Goal: Obtain resource: Obtain resource

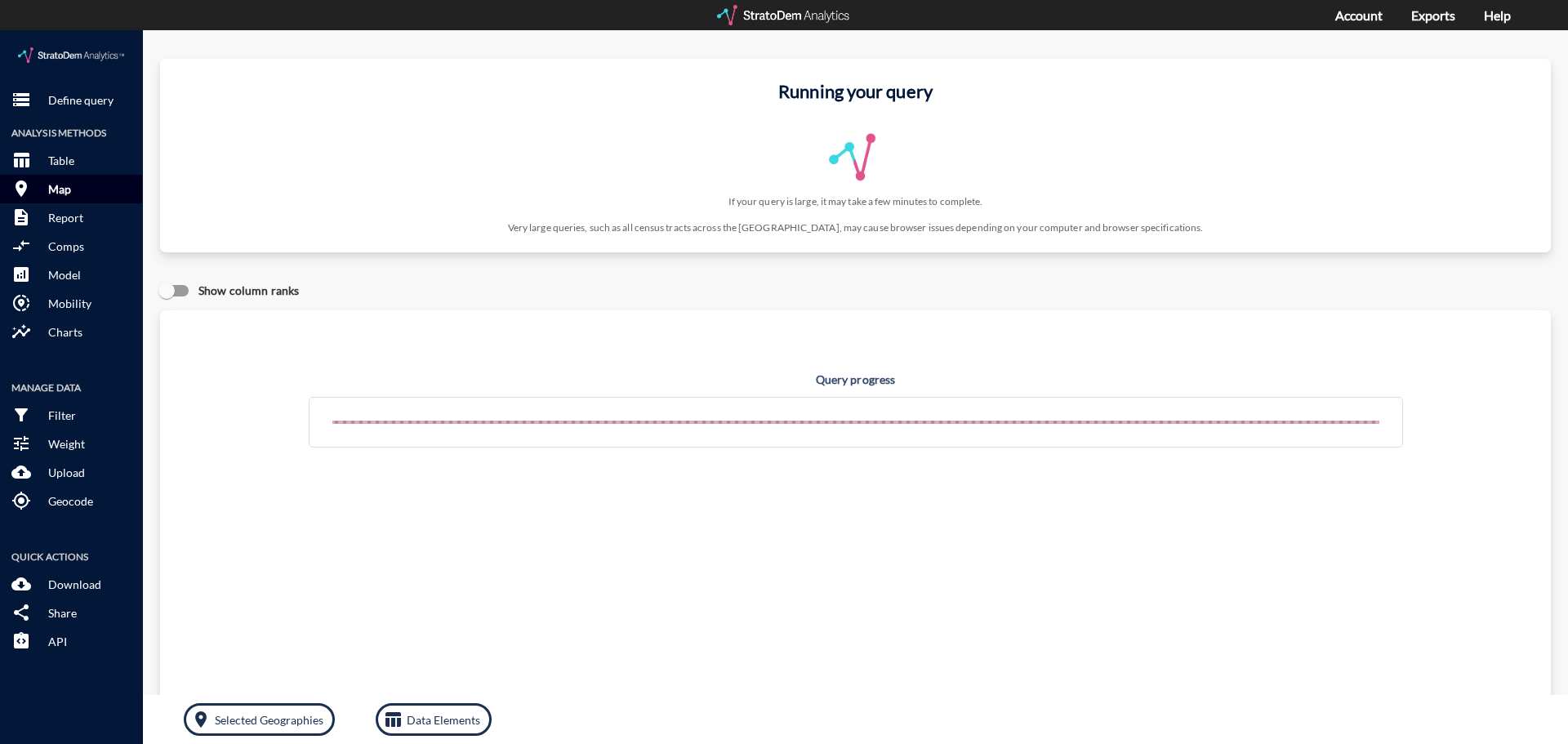
click p "Map"
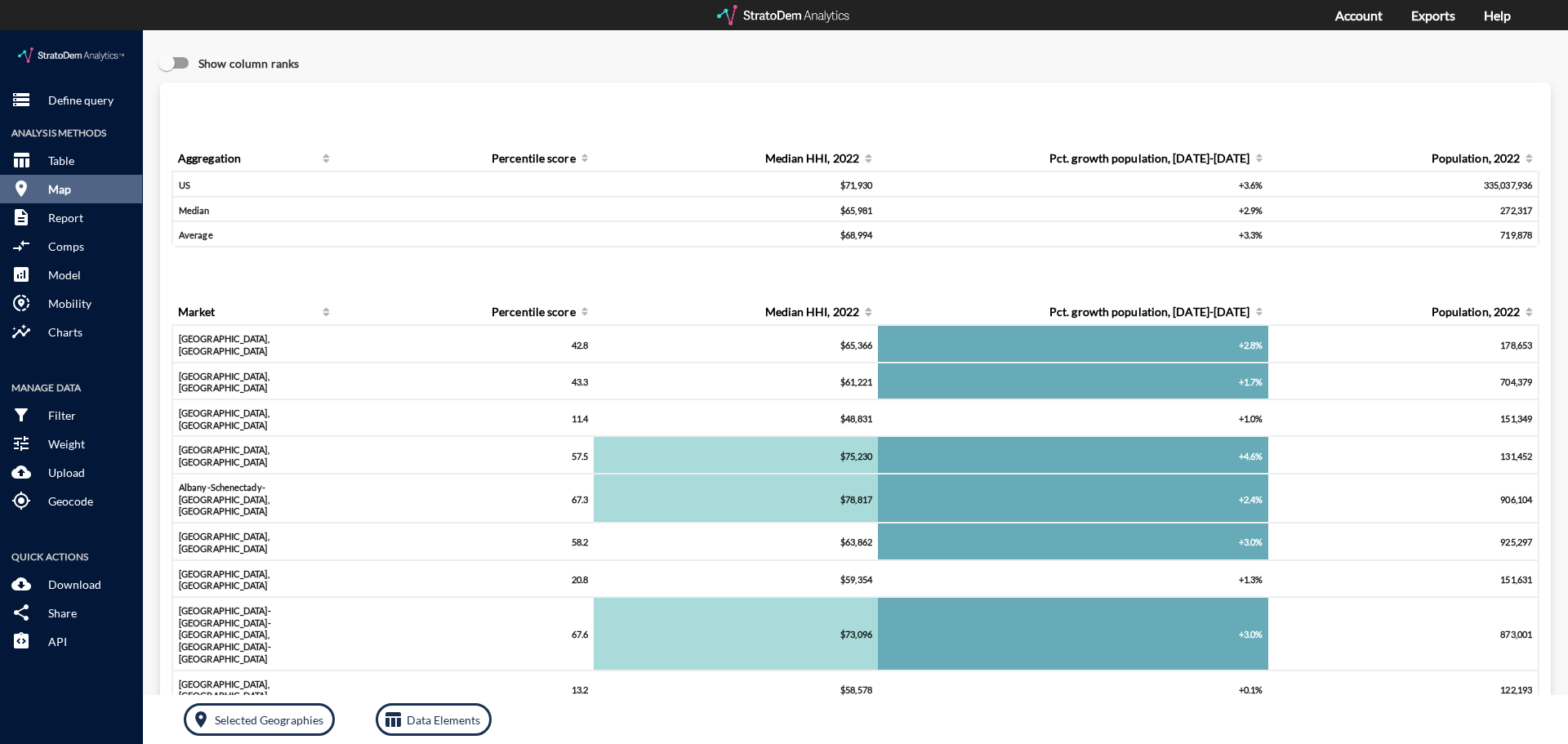
click button "room Map"
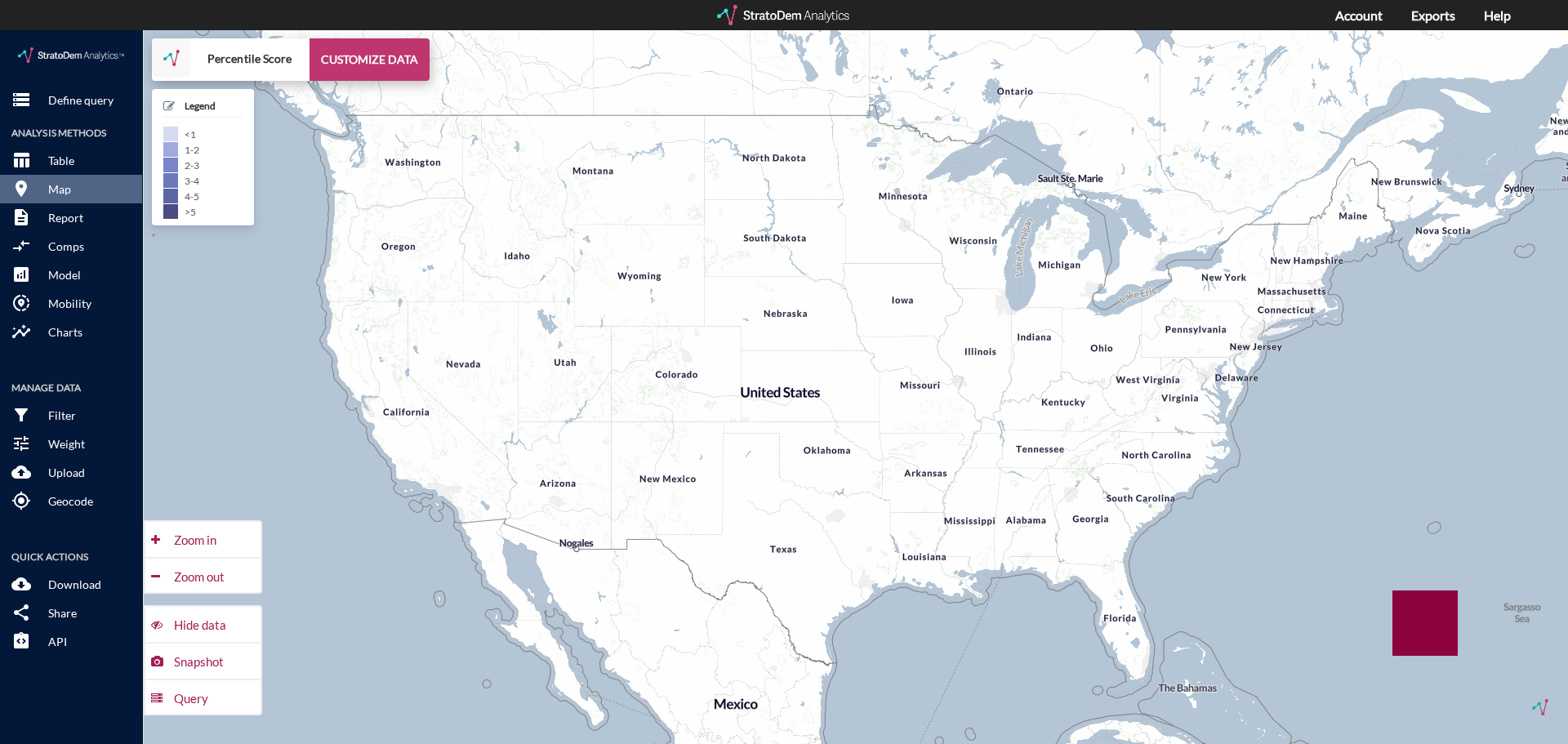
click button "CUSTOMIZE DATA"
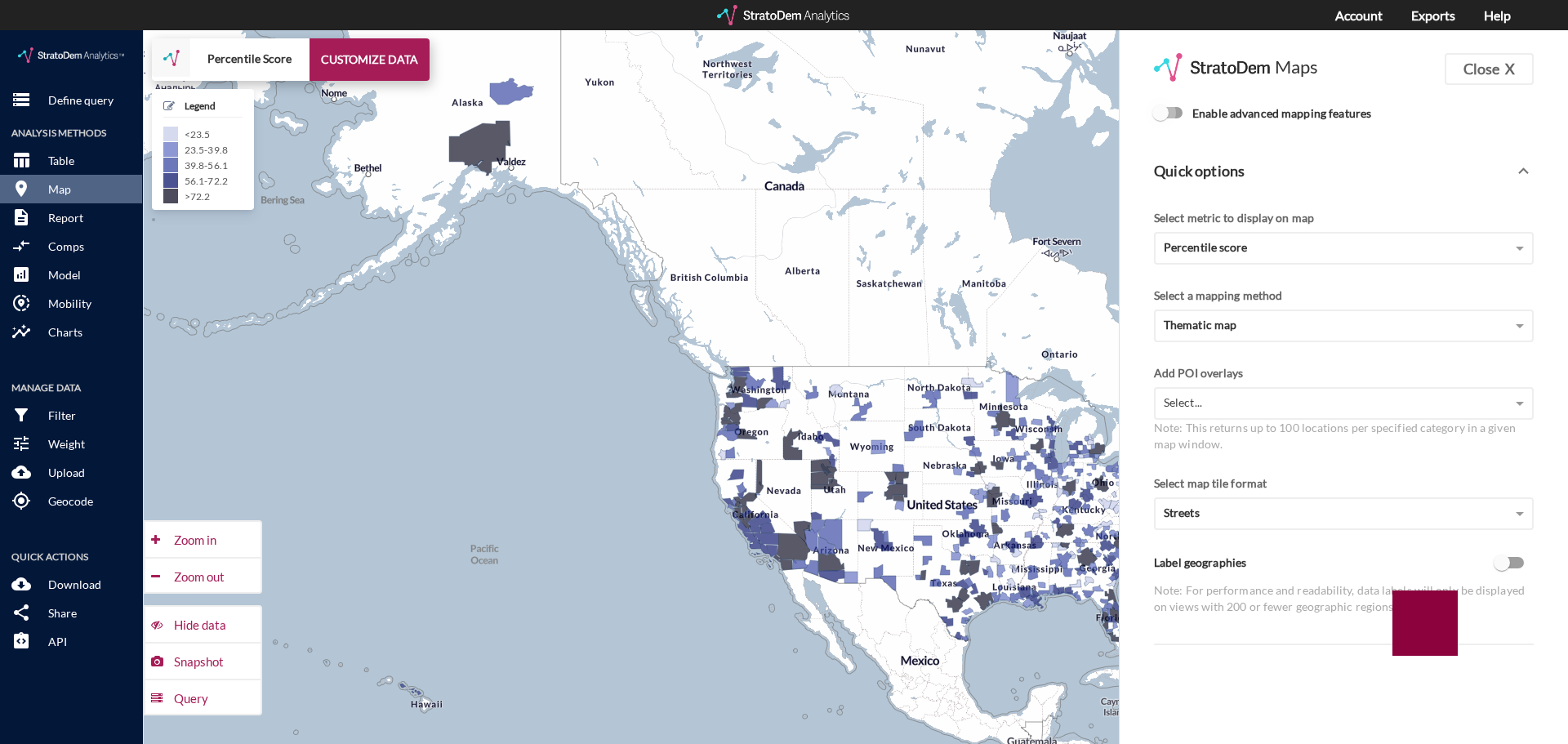
click input "Enable advanced mapping features"
checkbox input "true"
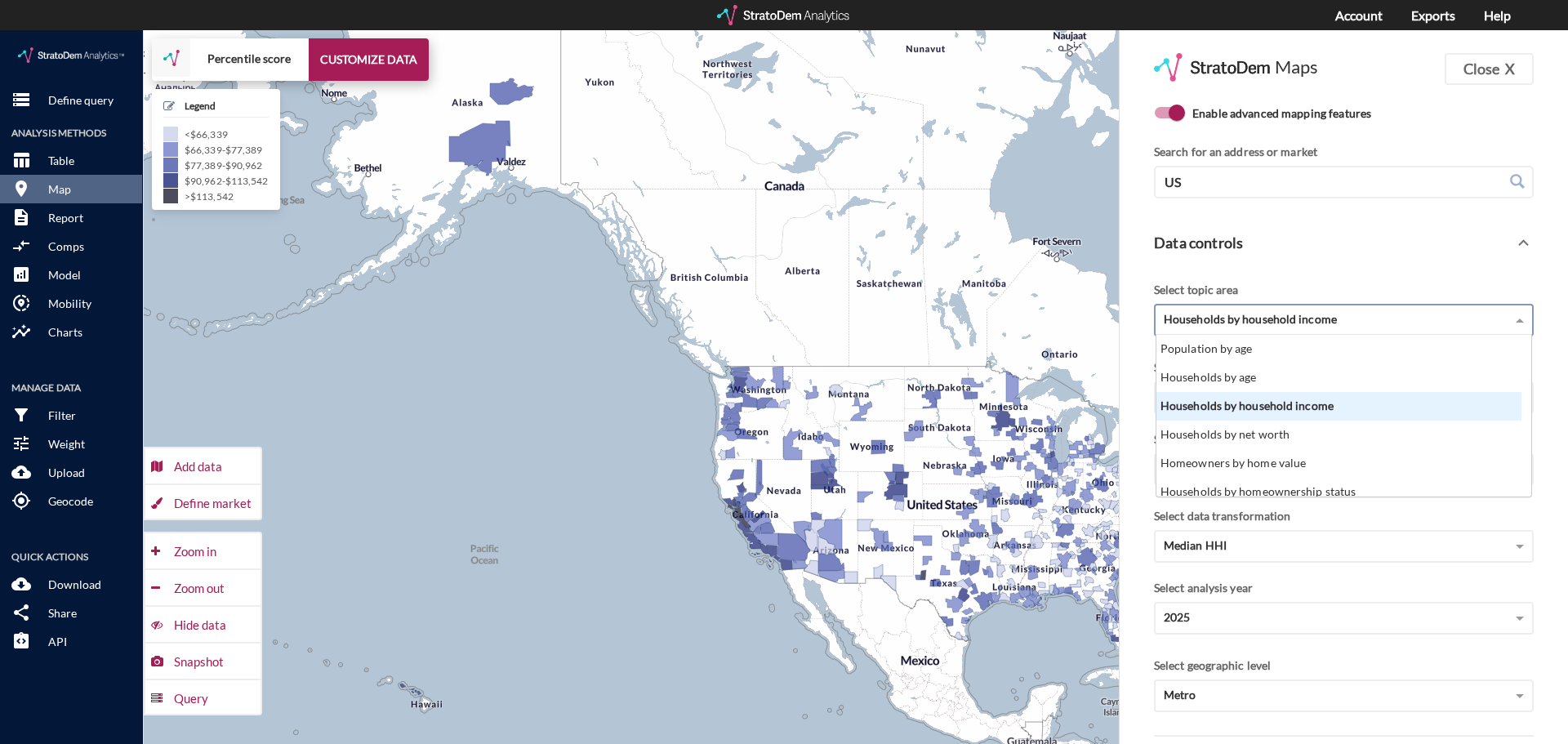
click span "Households by household income"
click div "Select topic area"
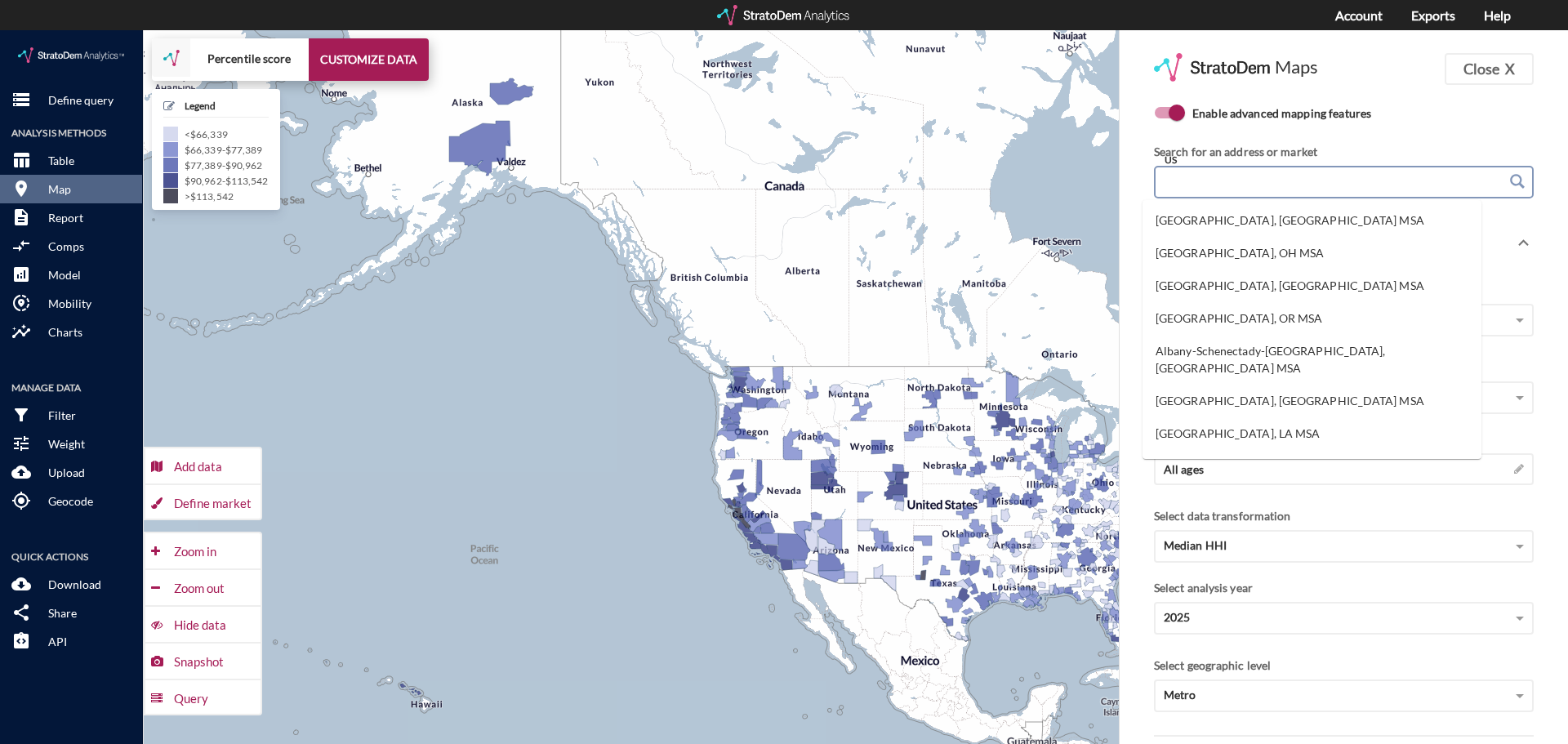
click input "US"
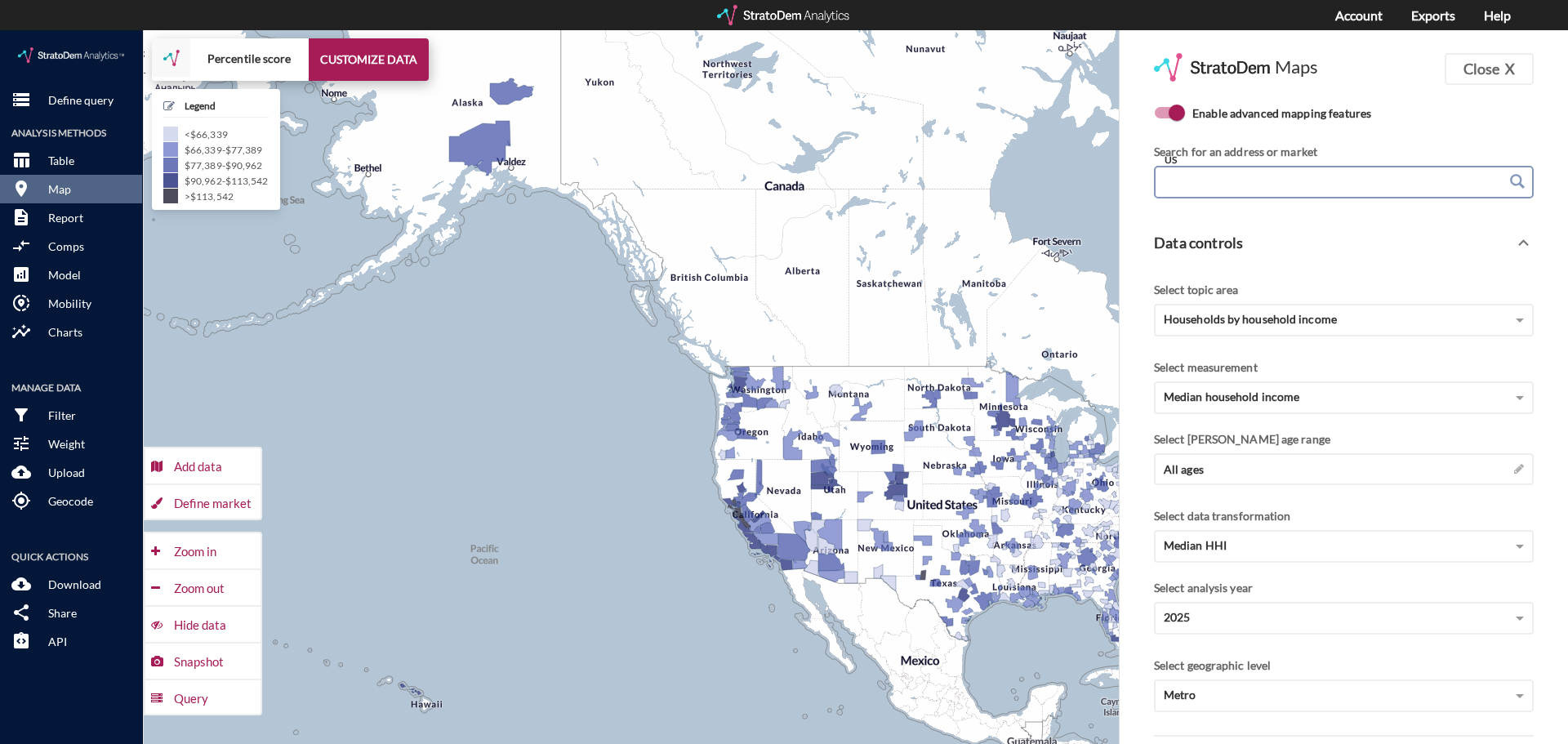
click input "US"
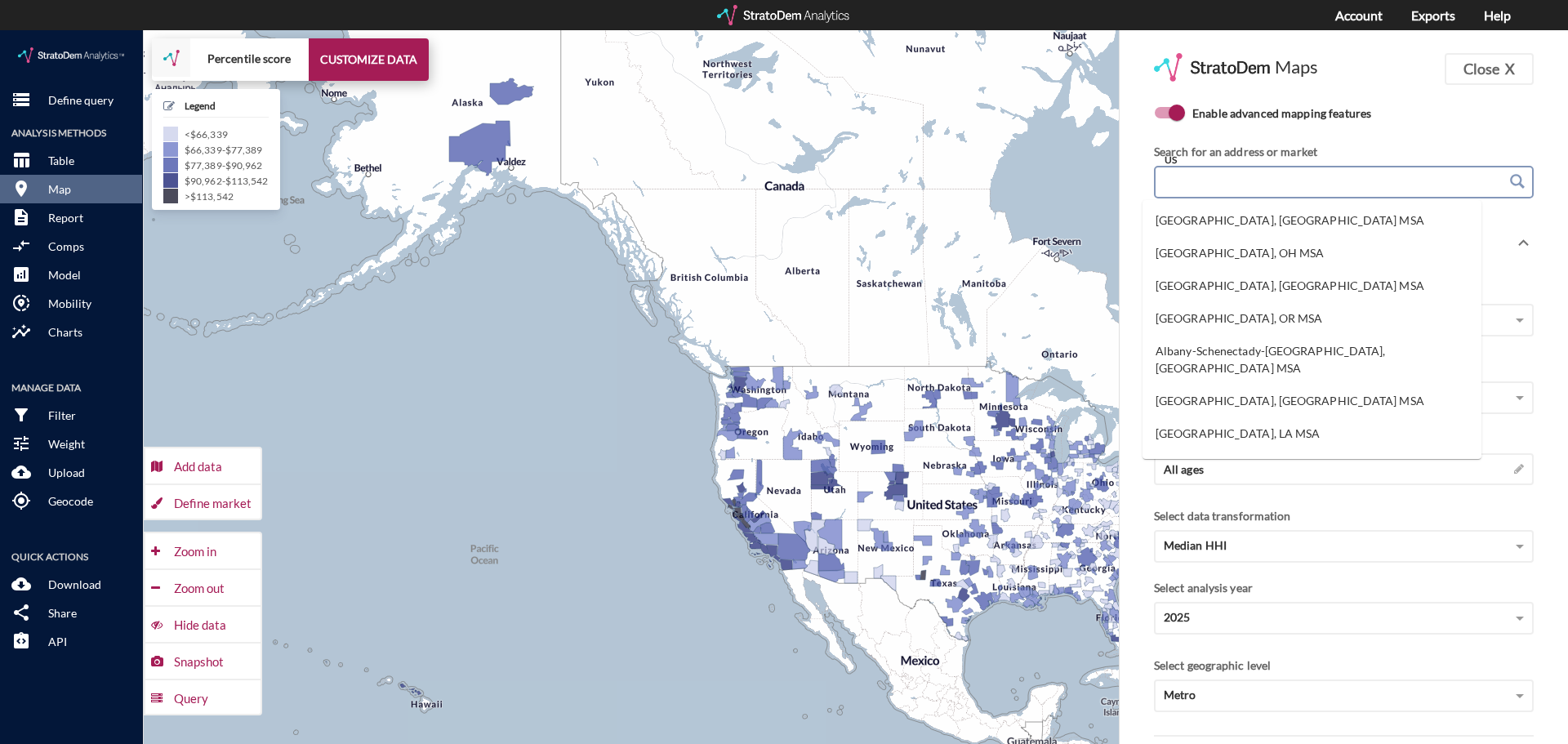
click input "US"
type input "aventon decubellis"
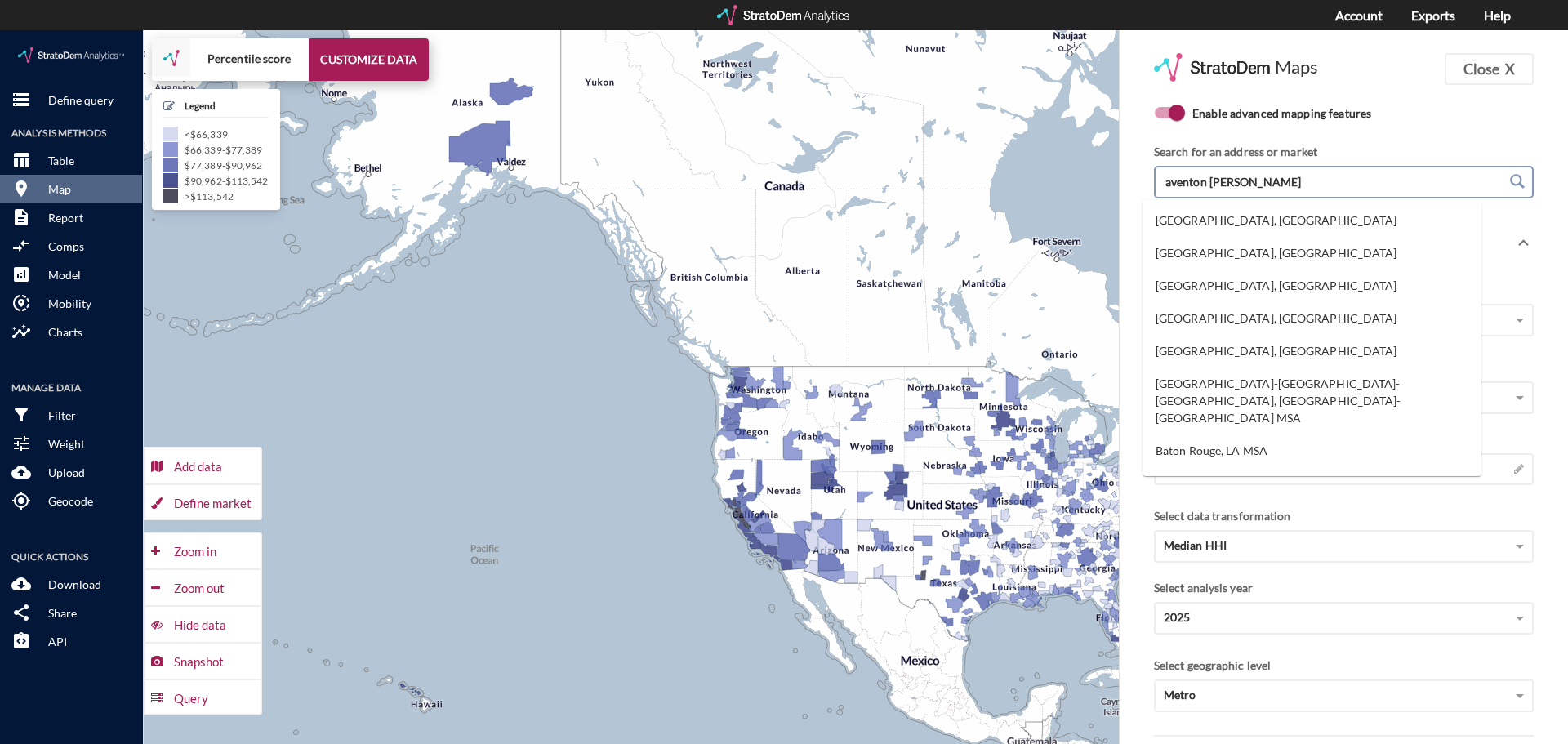
click input "aventon decubellis"
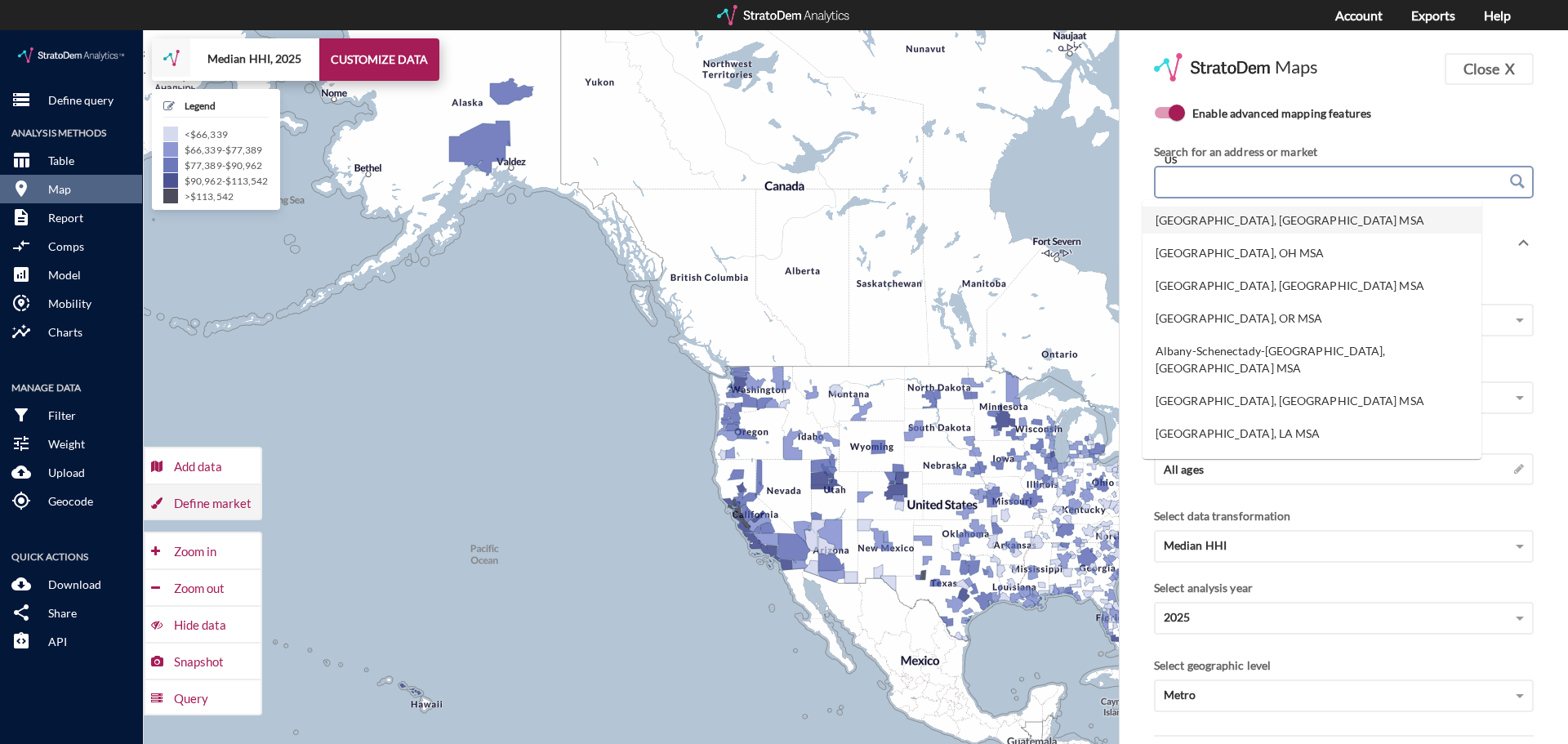
click div "Define market"
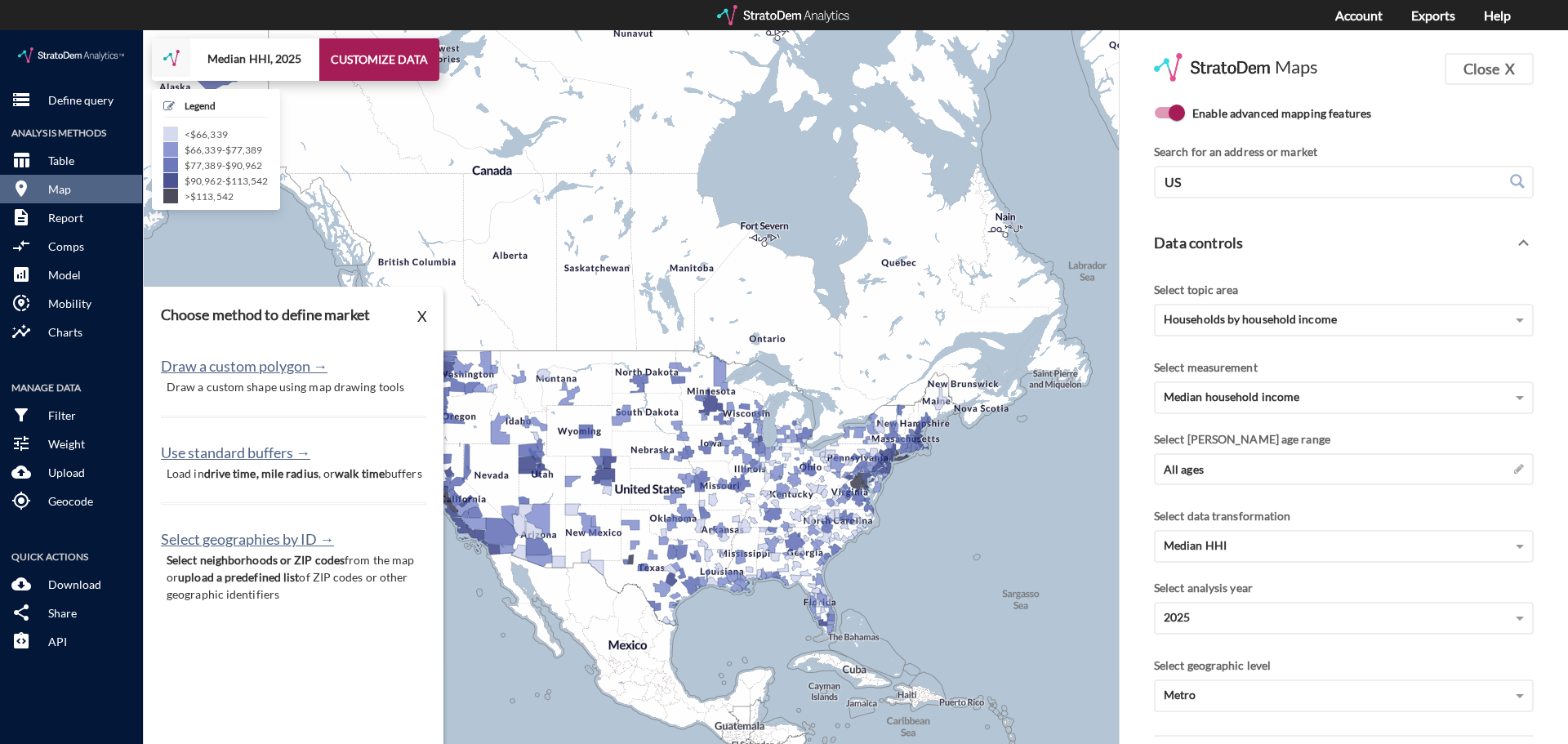
drag, startPoint x: 874, startPoint y: 601, endPoint x: 774, endPoint y: 566, distance: 105.9
click div "+ − Median HHI, 2025 CUSTOMIZE DATA Legend < $66,339 $66,339 - $77,389 $77,389 …"
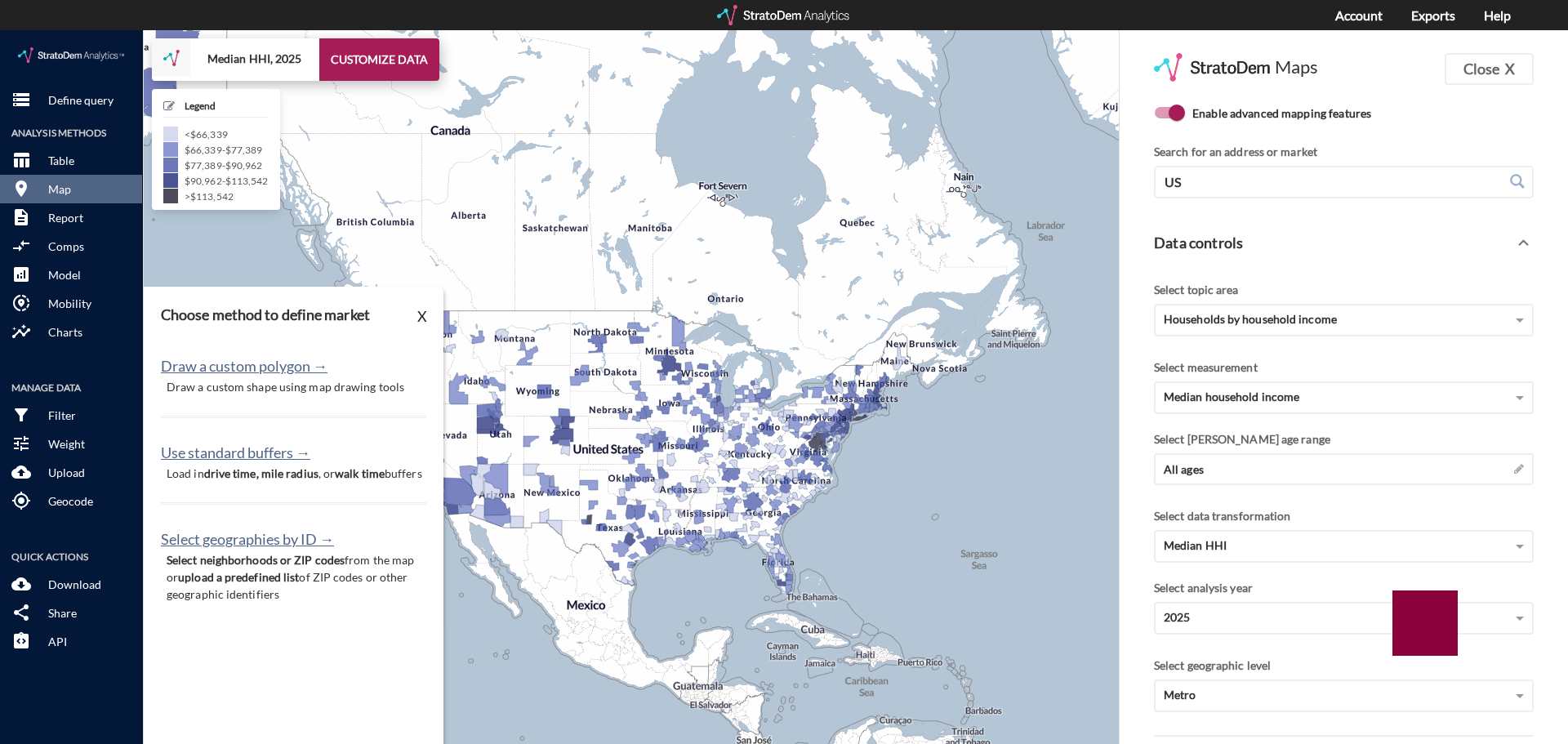
drag, startPoint x: 941, startPoint y: 588, endPoint x: 576, endPoint y: 545, distance: 367.5
click div "+ − Median HHI, 2025 CUSTOMIZE DATA Legend < $66,339 $66,339 - $77,389 $77,389 …"
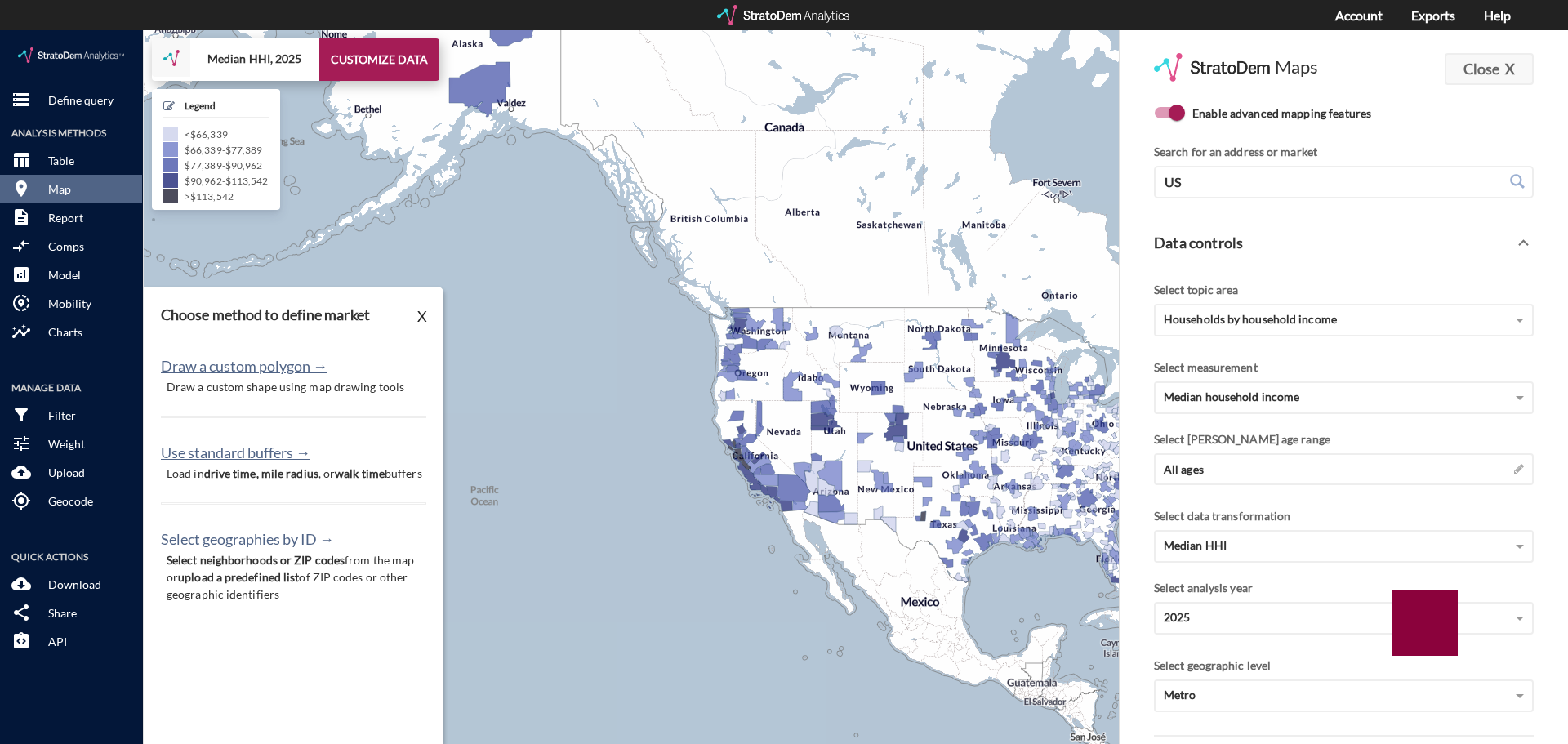
click button "Close X"
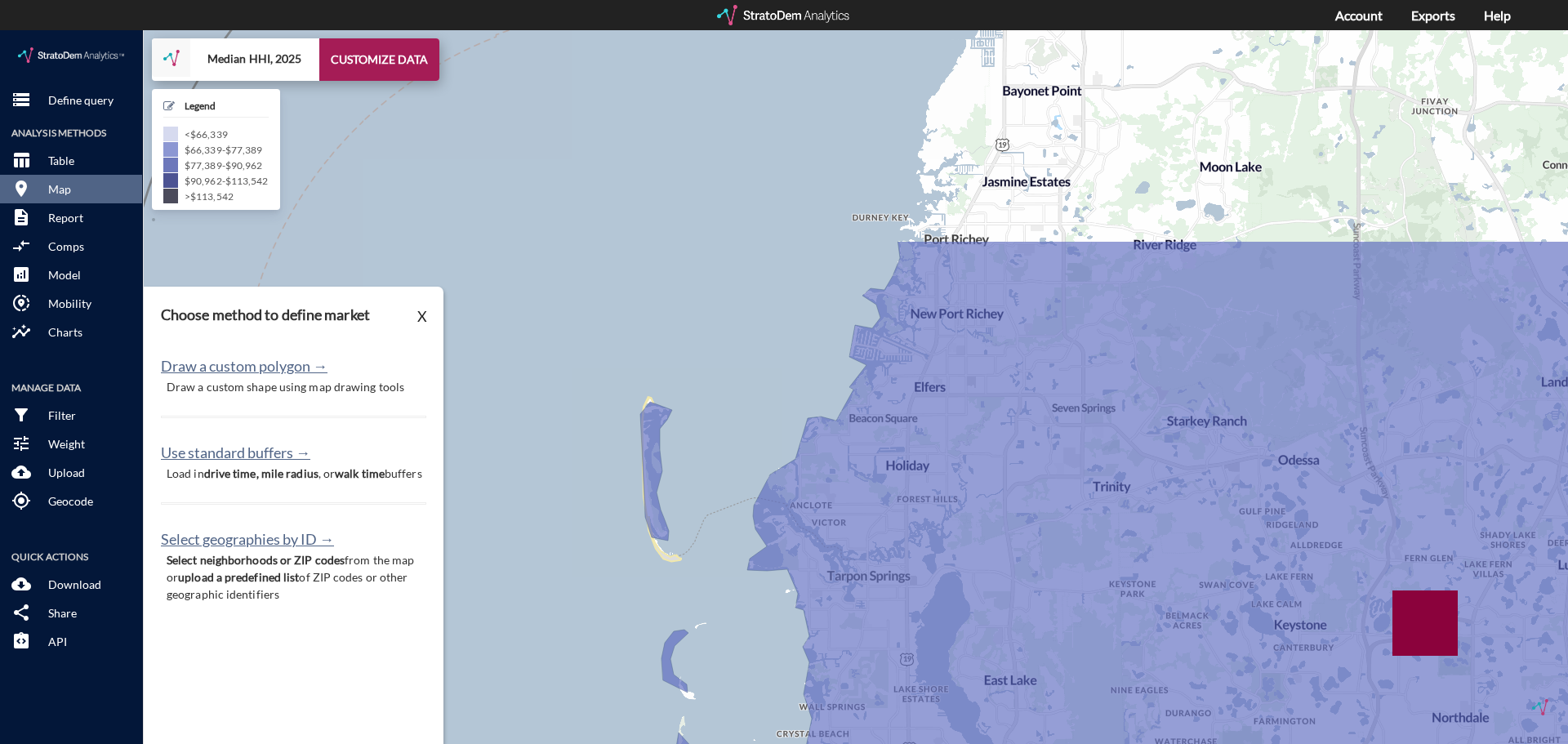
drag, startPoint x: 754, startPoint y: 285, endPoint x: 682, endPoint y: 570, distance: 294.0
click div "+ − Median HHI, 2025 CUSTOMIZE DATA Legend < $66,339 $66,339 - $77,389 $77,389 …"
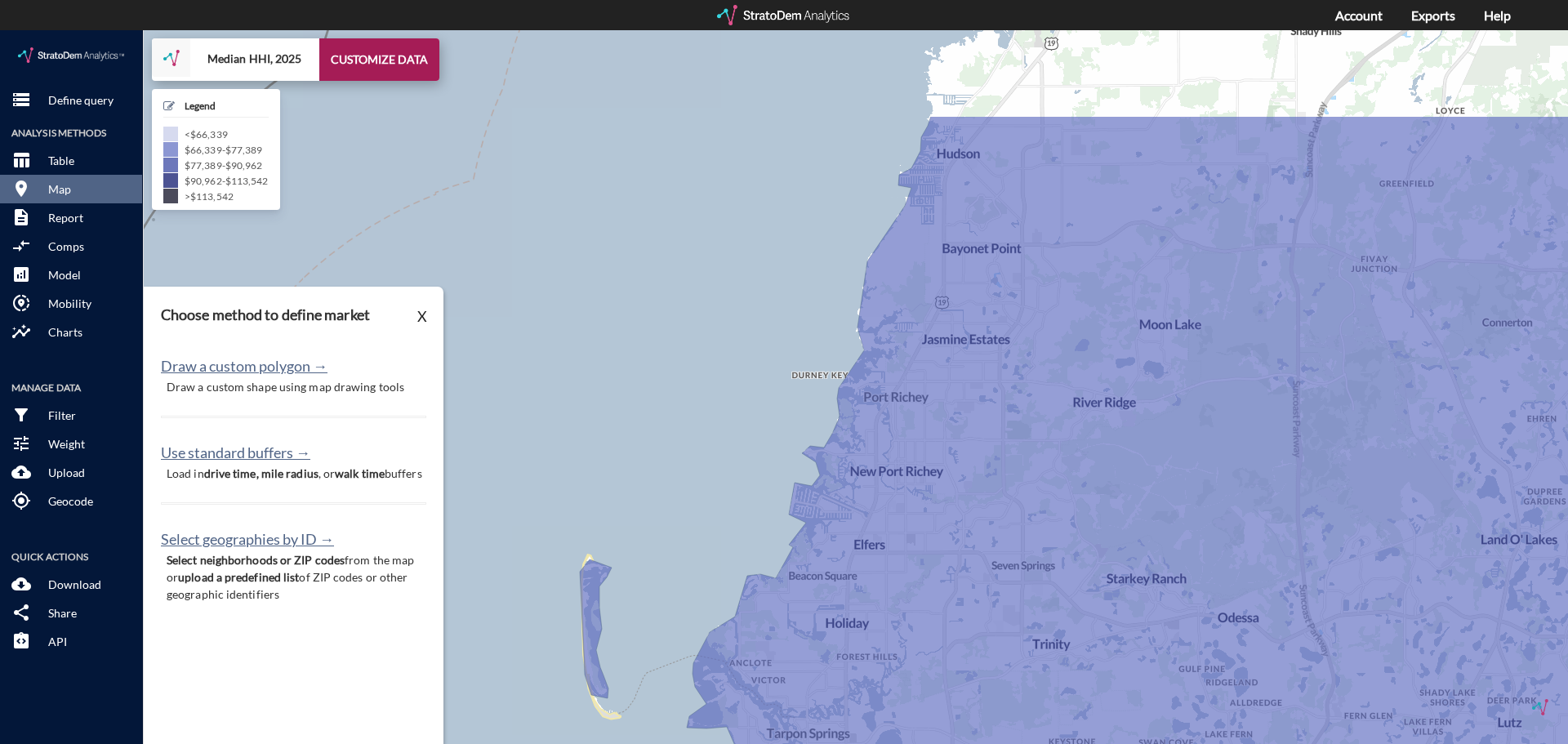
drag, startPoint x: 786, startPoint y: 202, endPoint x: 725, endPoint y: 361, distance: 170.3
click div "+ − Median HHI, 2025 CUSTOMIZE DATA Legend < $66,339 $66,339 - $77,389 $77,389 …"
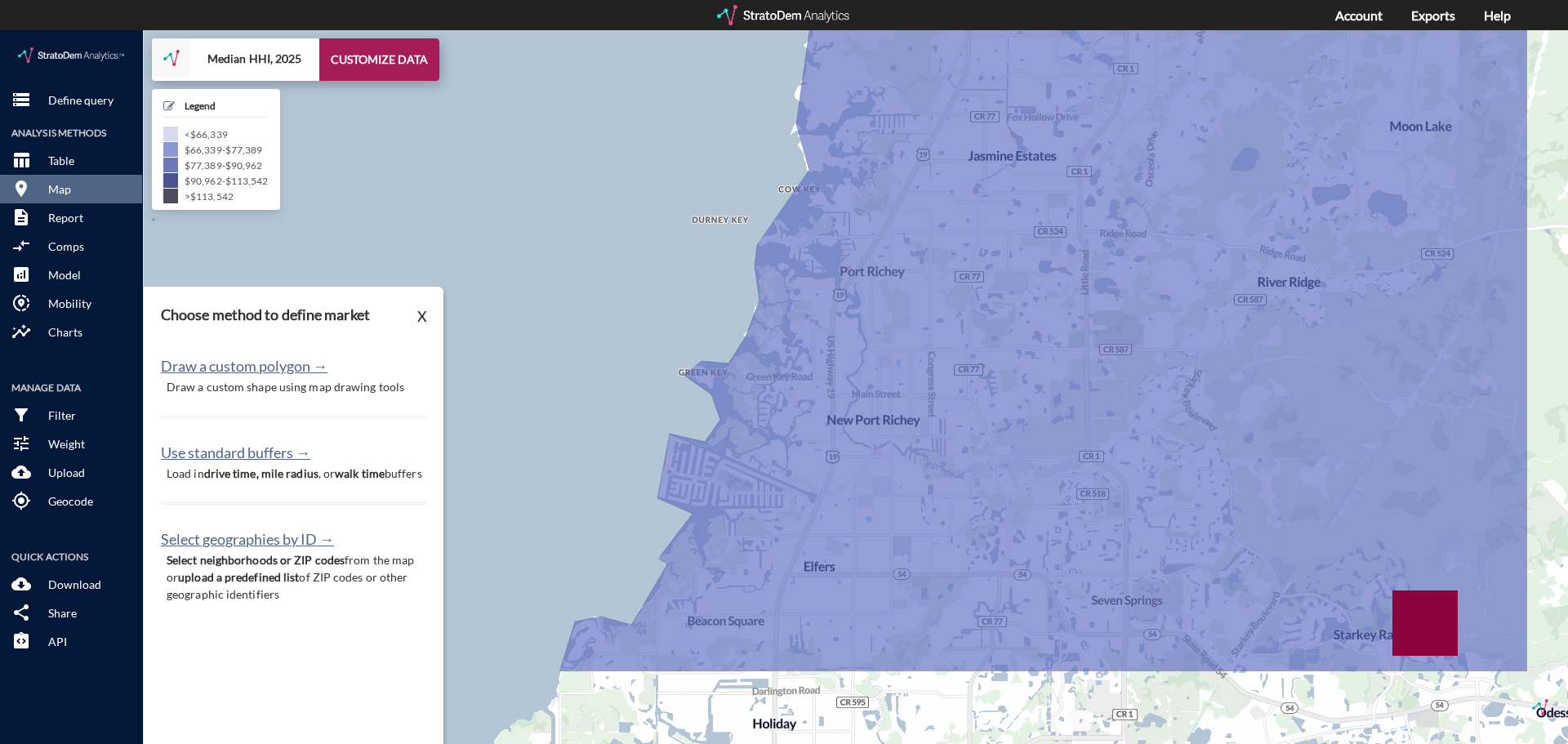
drag, startPoint x: 769, startPoint y: 355, endPoint x: 591, endPoint y: 201, distance: 235.4
click div "+ − Median HHI, 2025 CUSTOMIZE DATA Legend < $66,339 $66,339 - $77,389 $77,389 …"
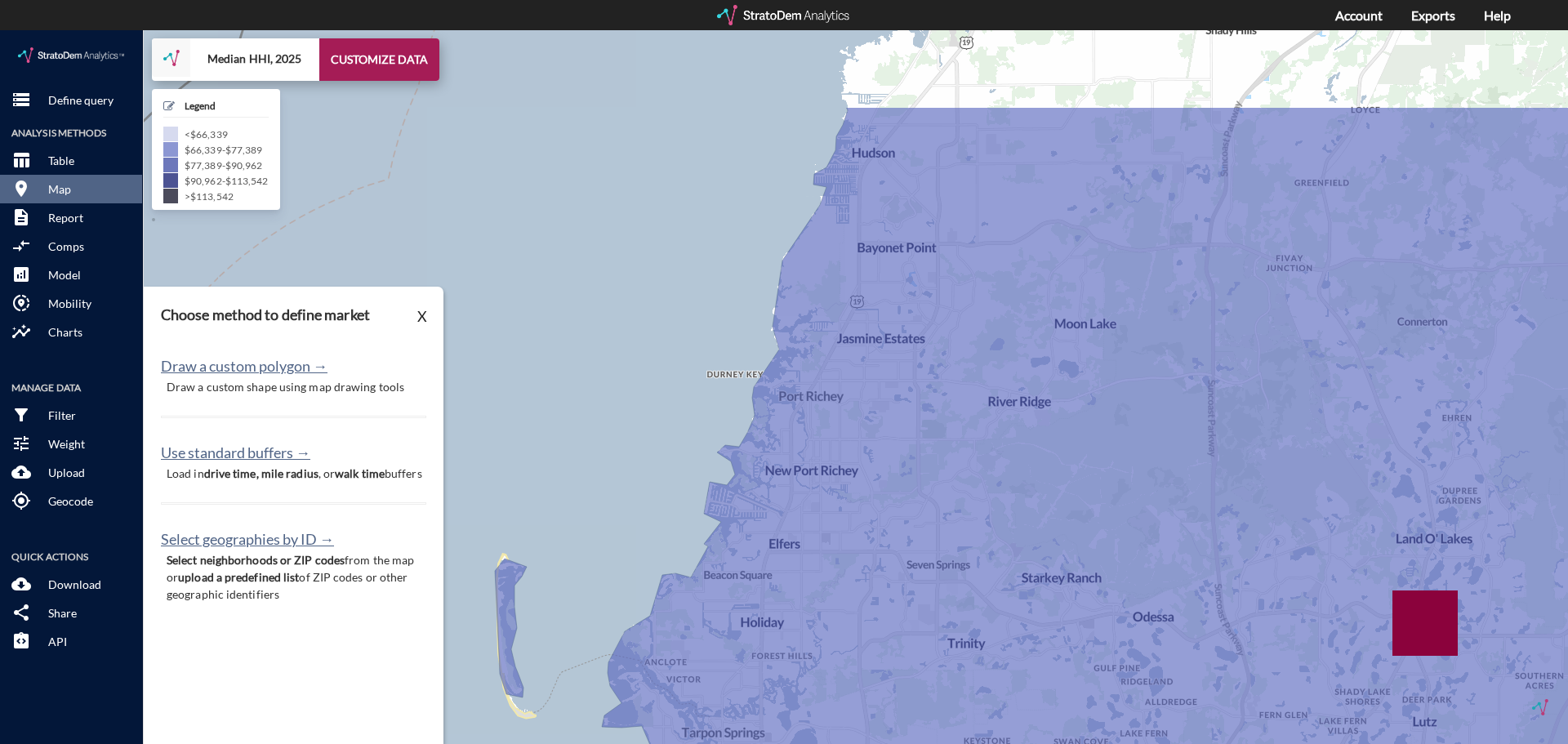
drag, startPoint x: 595, startPoint y: 157, endPoint x: 678, endPoint y: 314, distance: 177.6
click div "+ − Median HHI, 2025 CUSTOMIZE DATA Legend < $66,339 $66,339 - $77,389 $77,389 …"
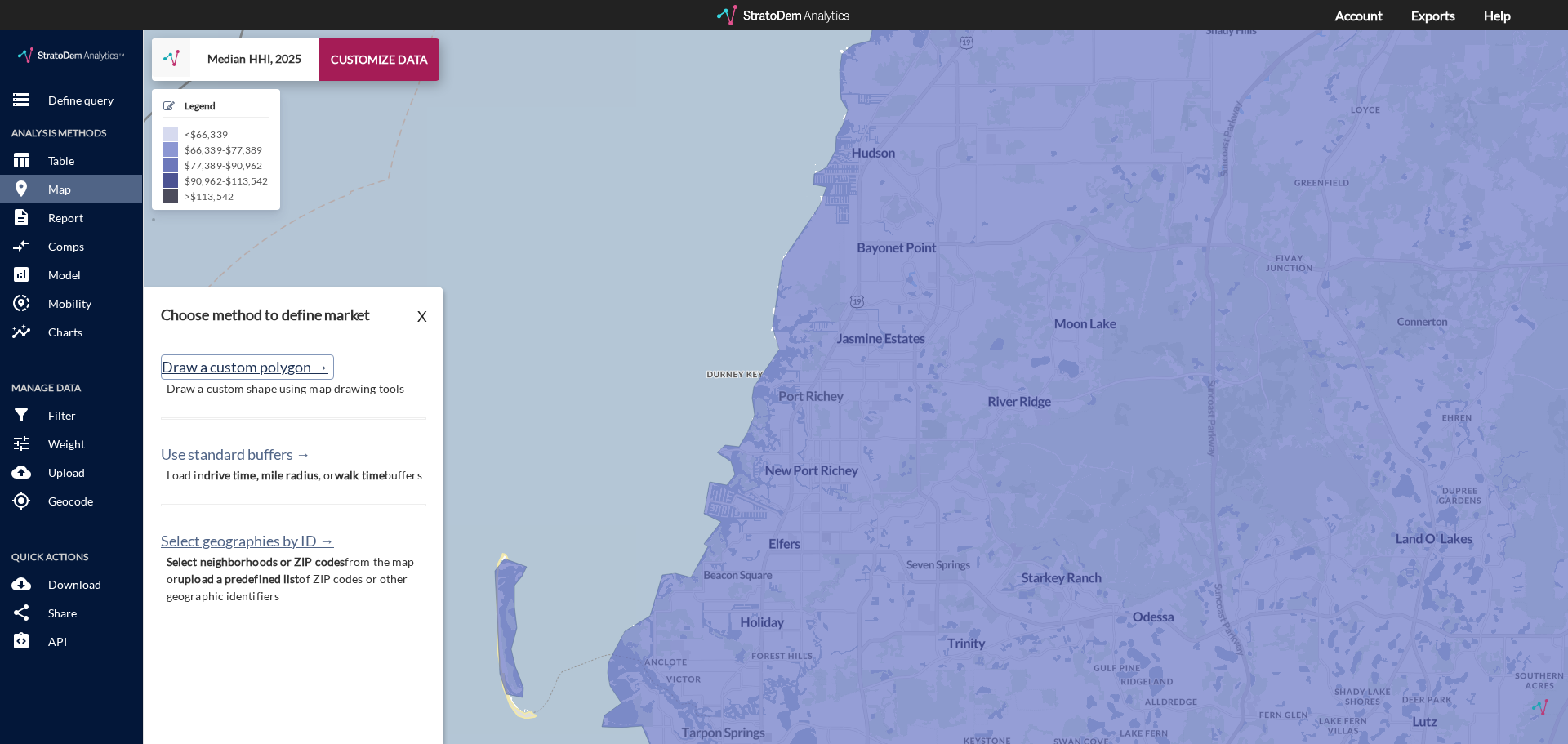
click button "Draw a custom polygon →"
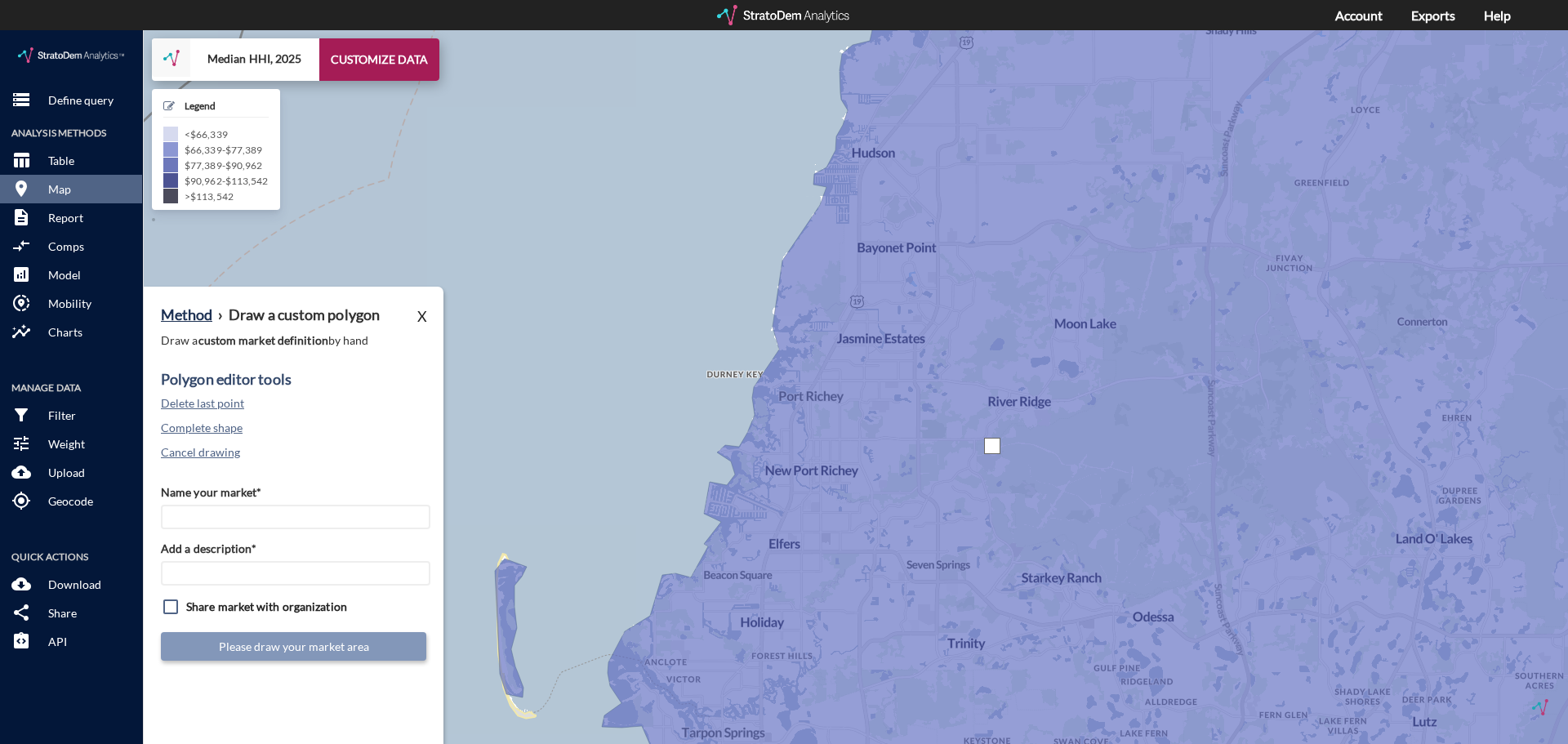
click div
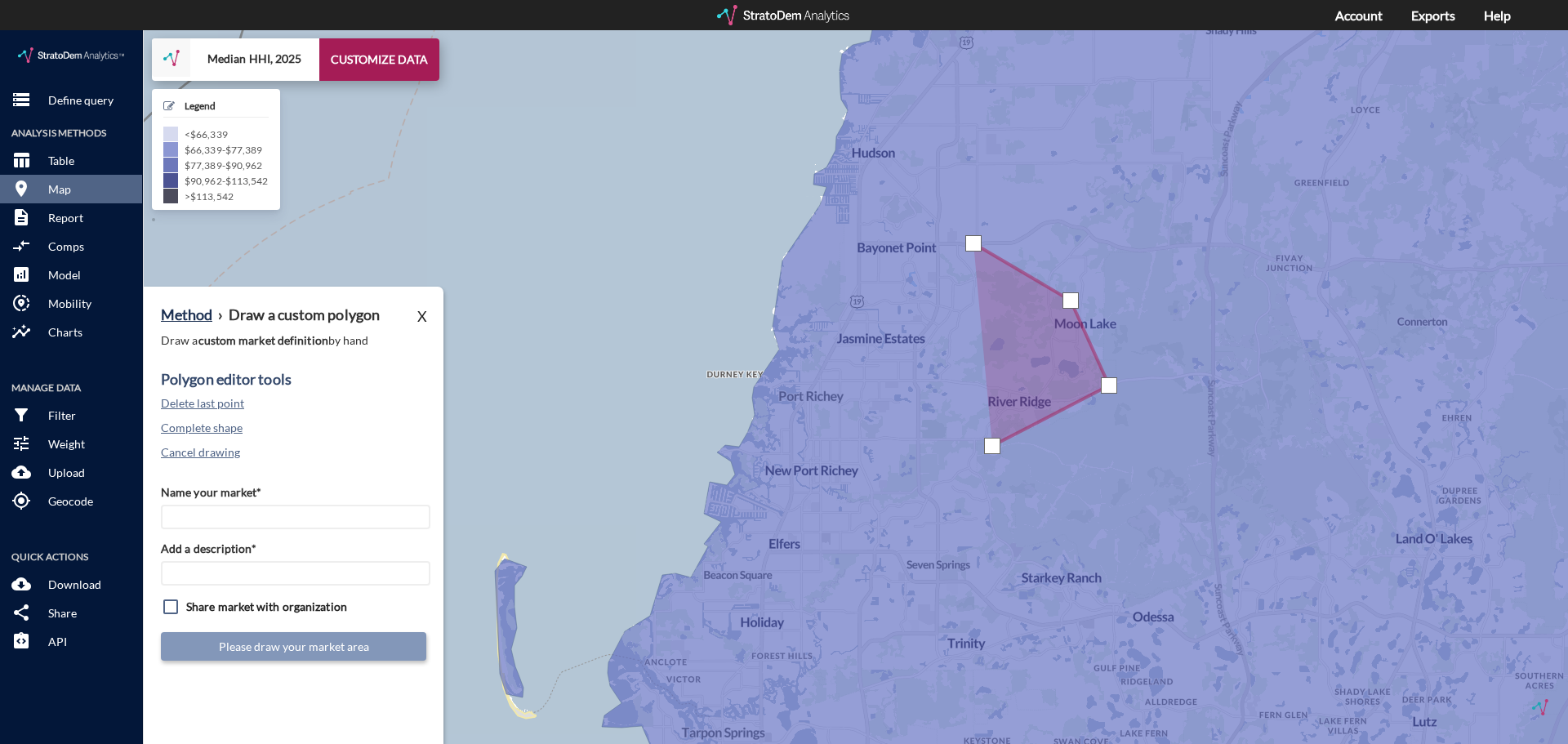
click div
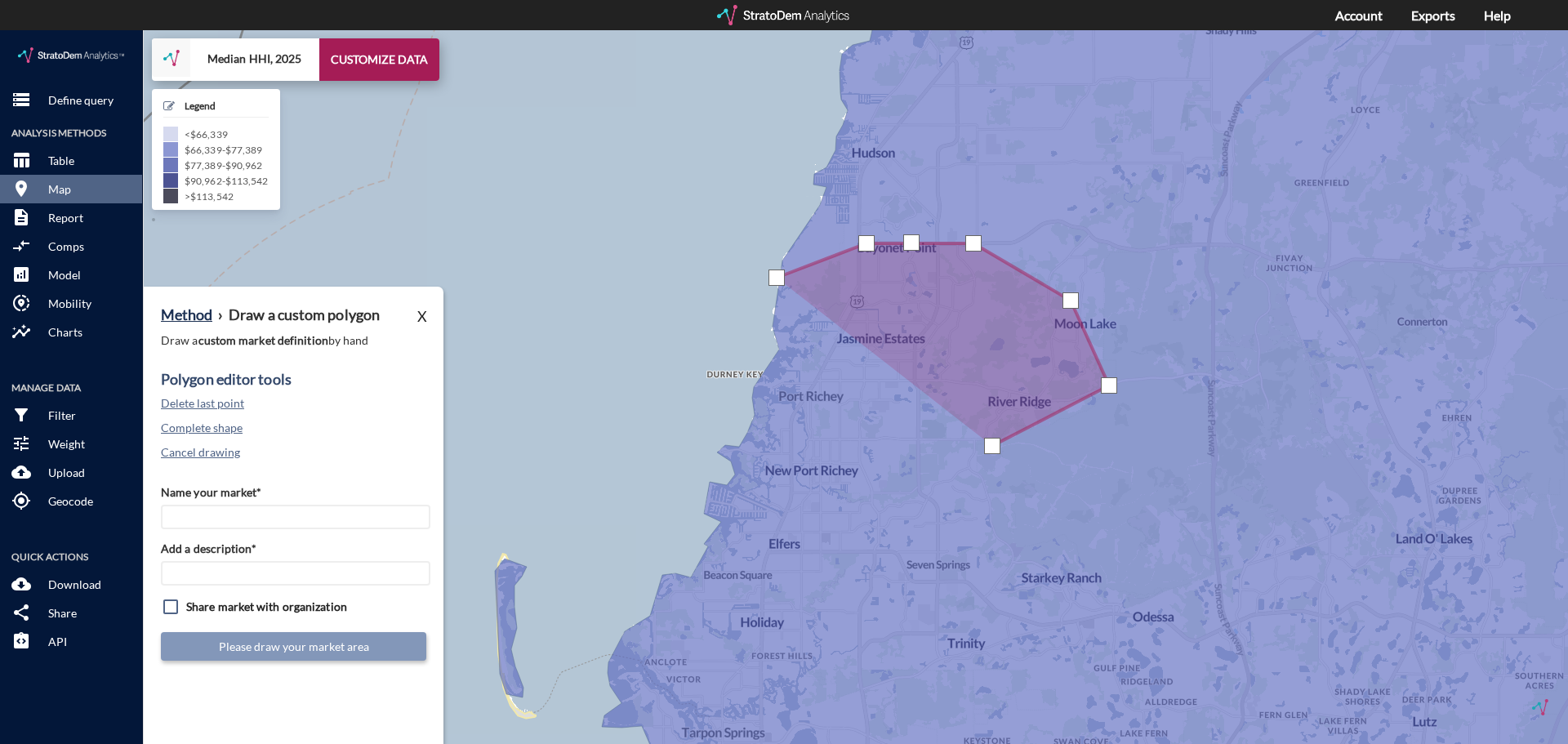
click div
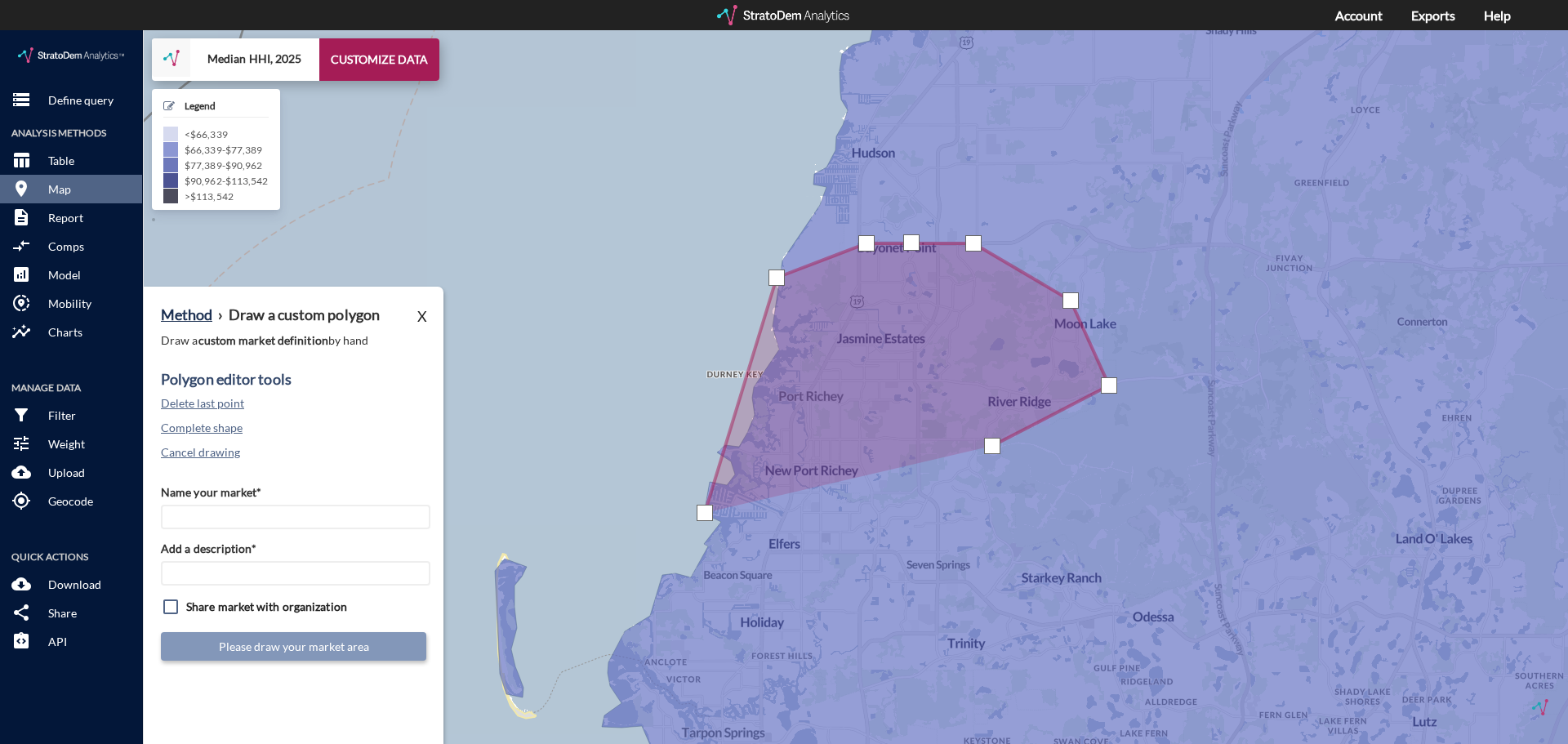
click div
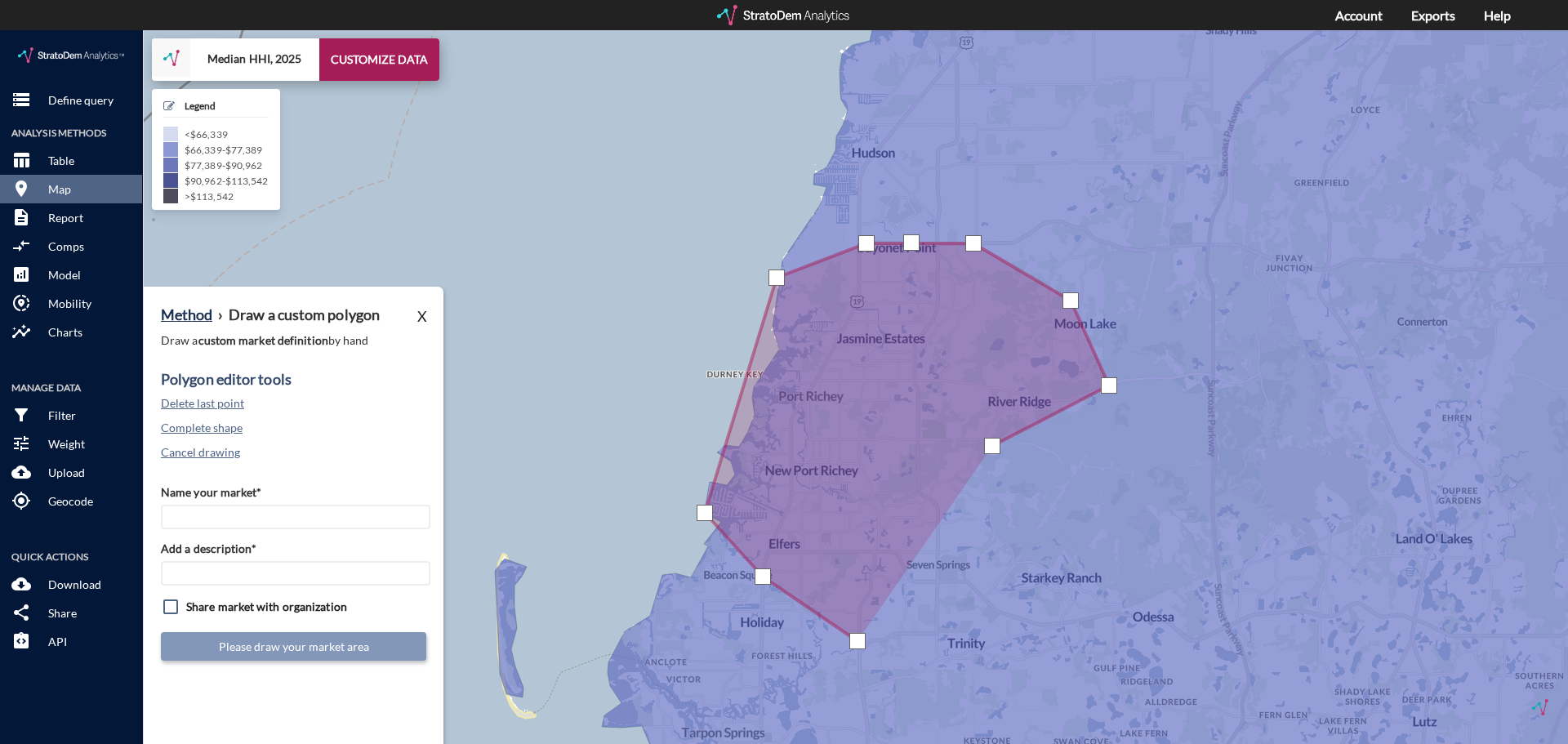
click div
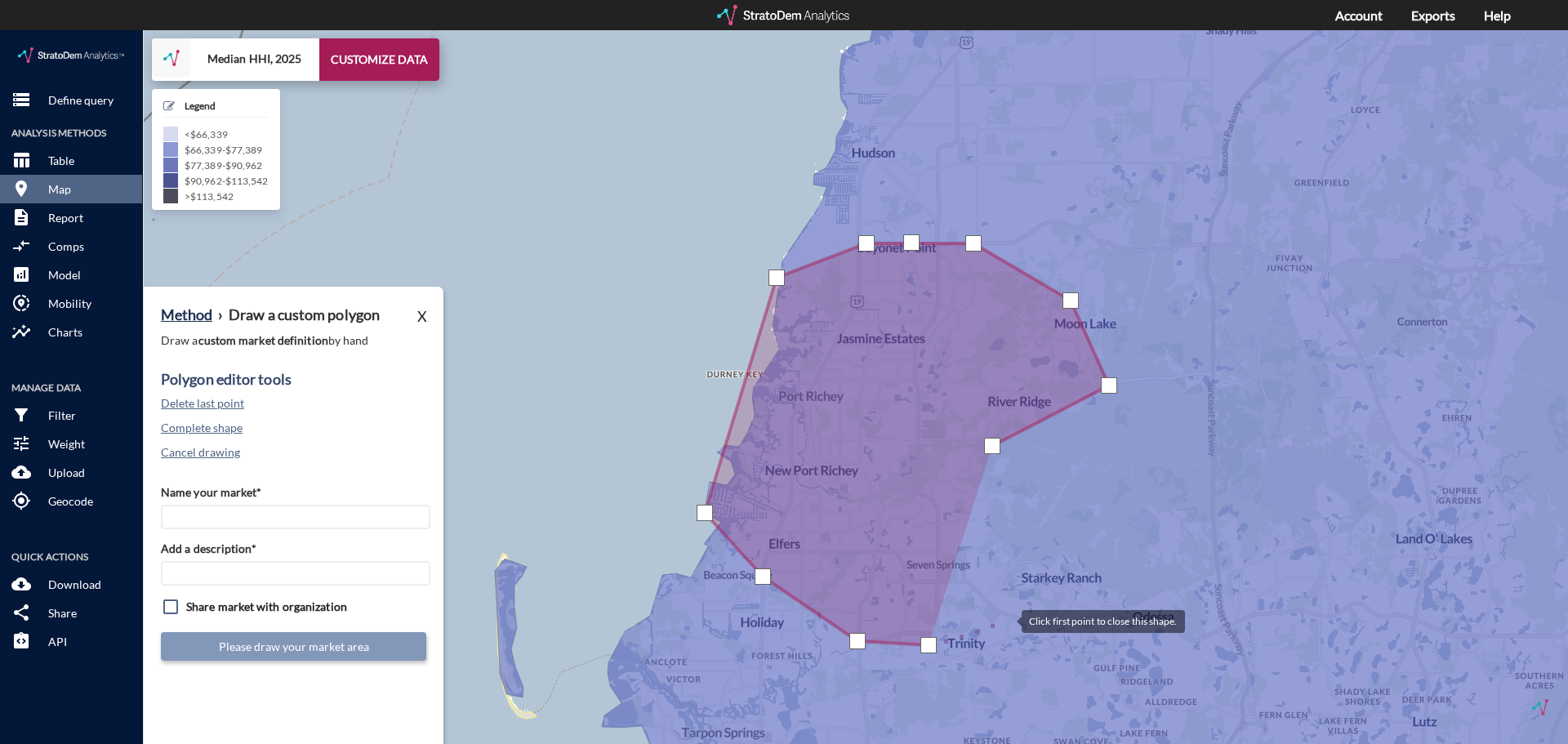
click div
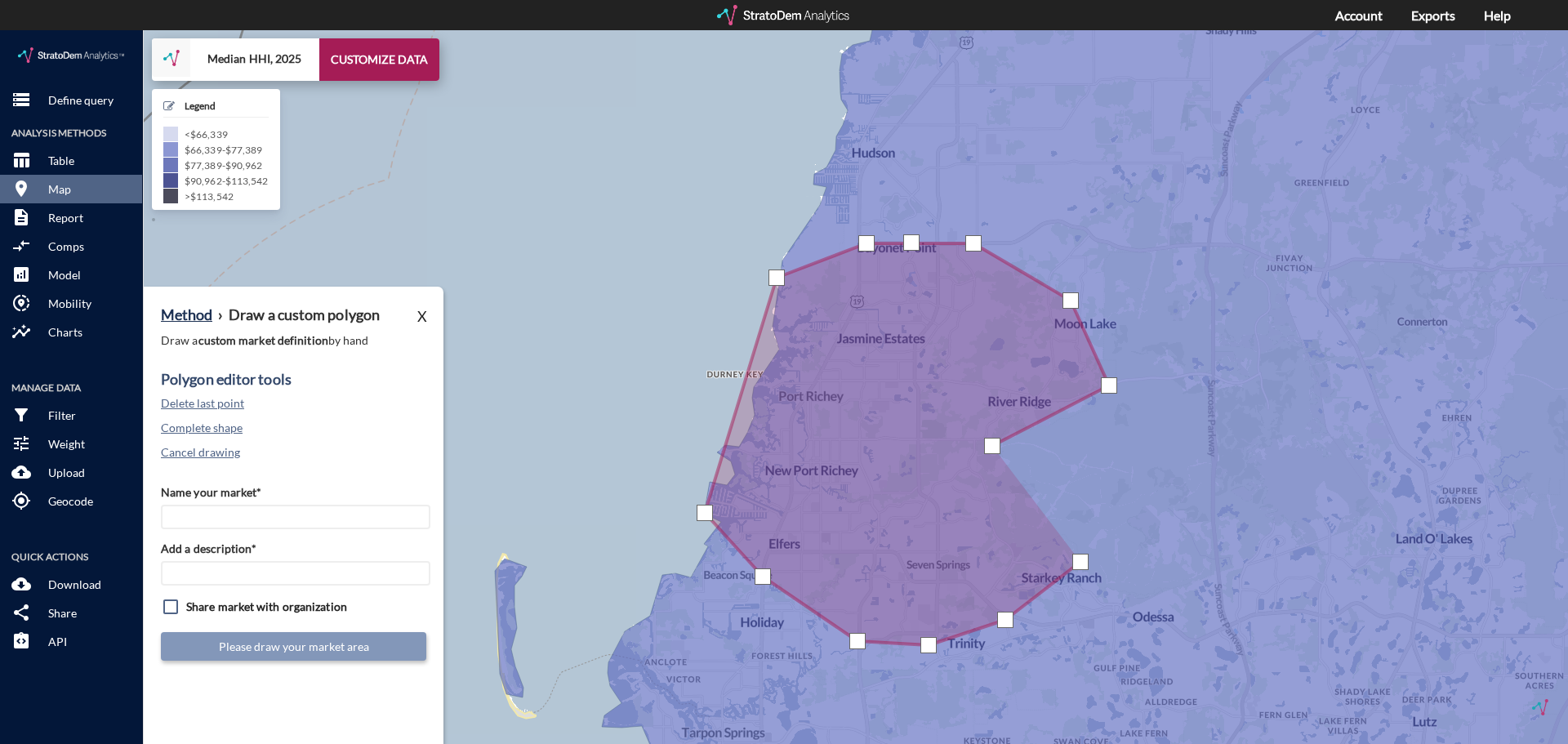
click div
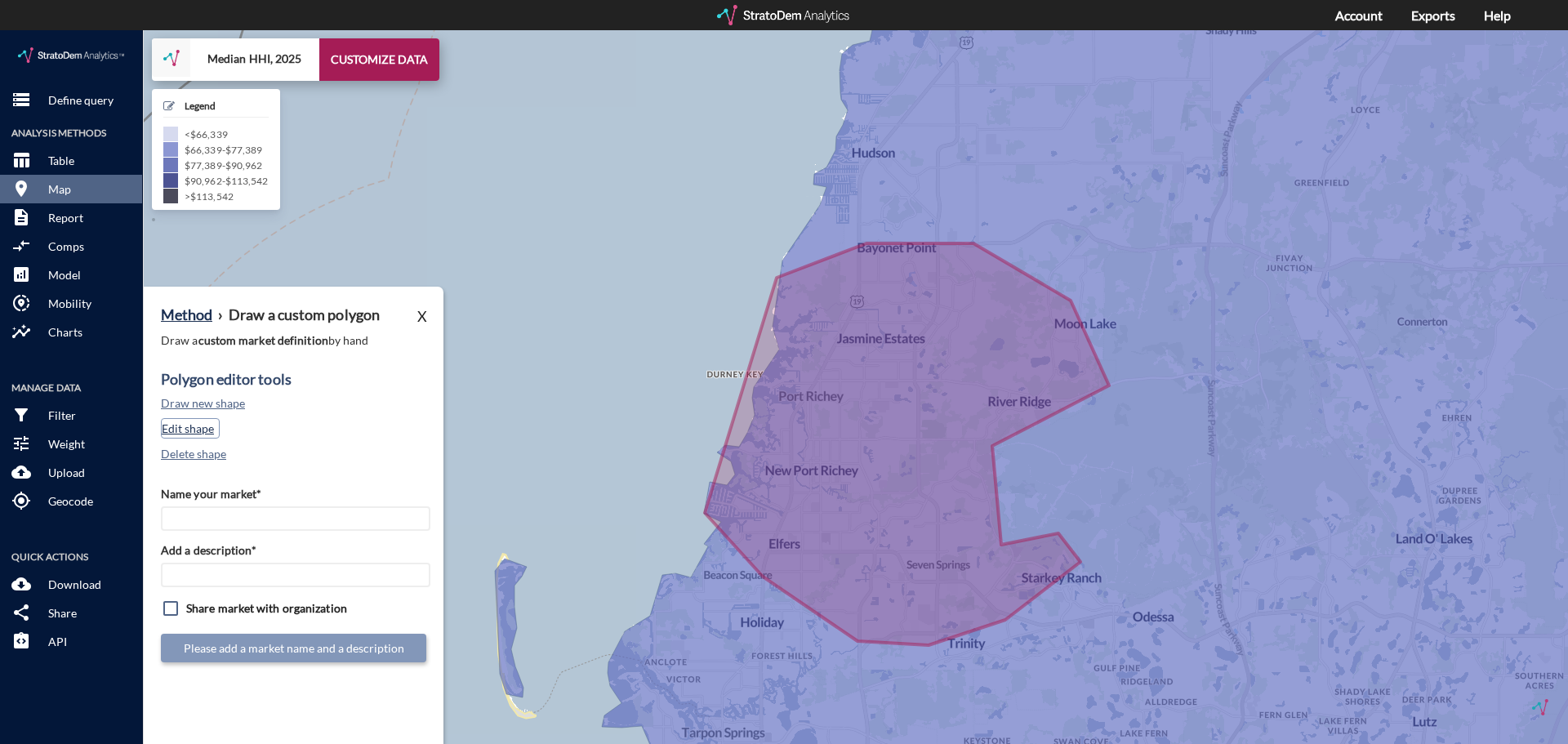
click button "Edit shape"
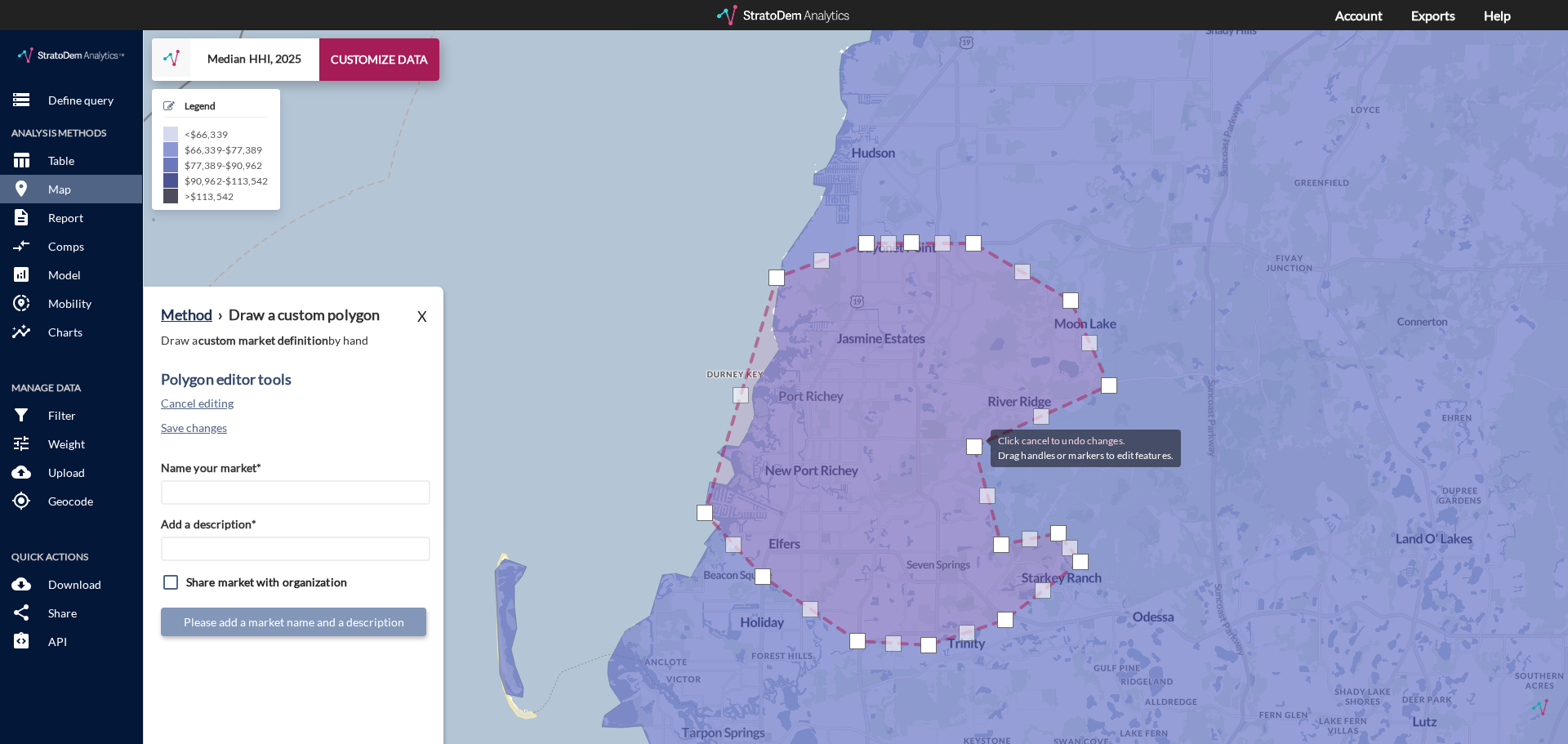
drag, startPoint x: 994, startPoint y: 417, endPoint x: 974, endPoint y: 416, distance: 20.0
click div
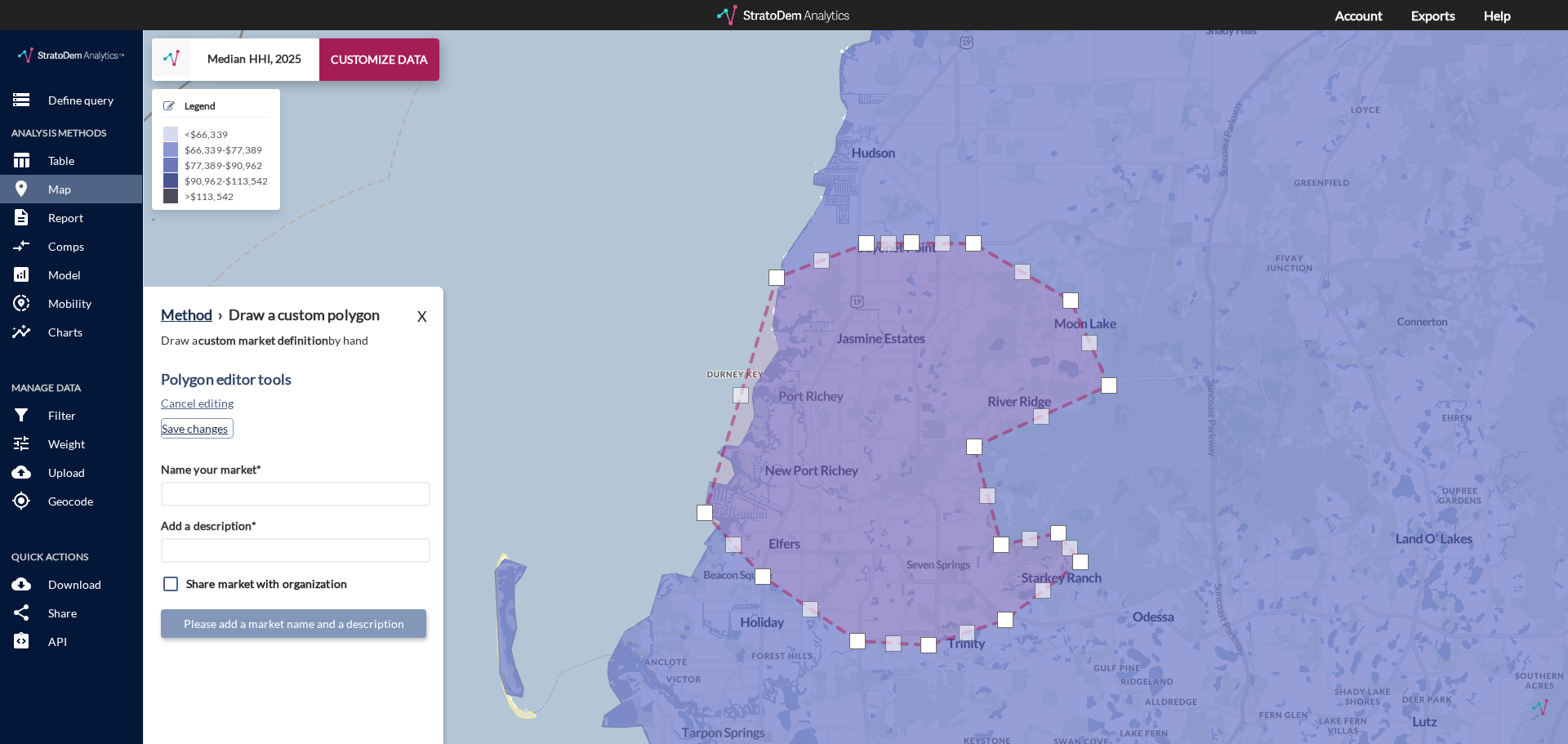
click button "Save changes"
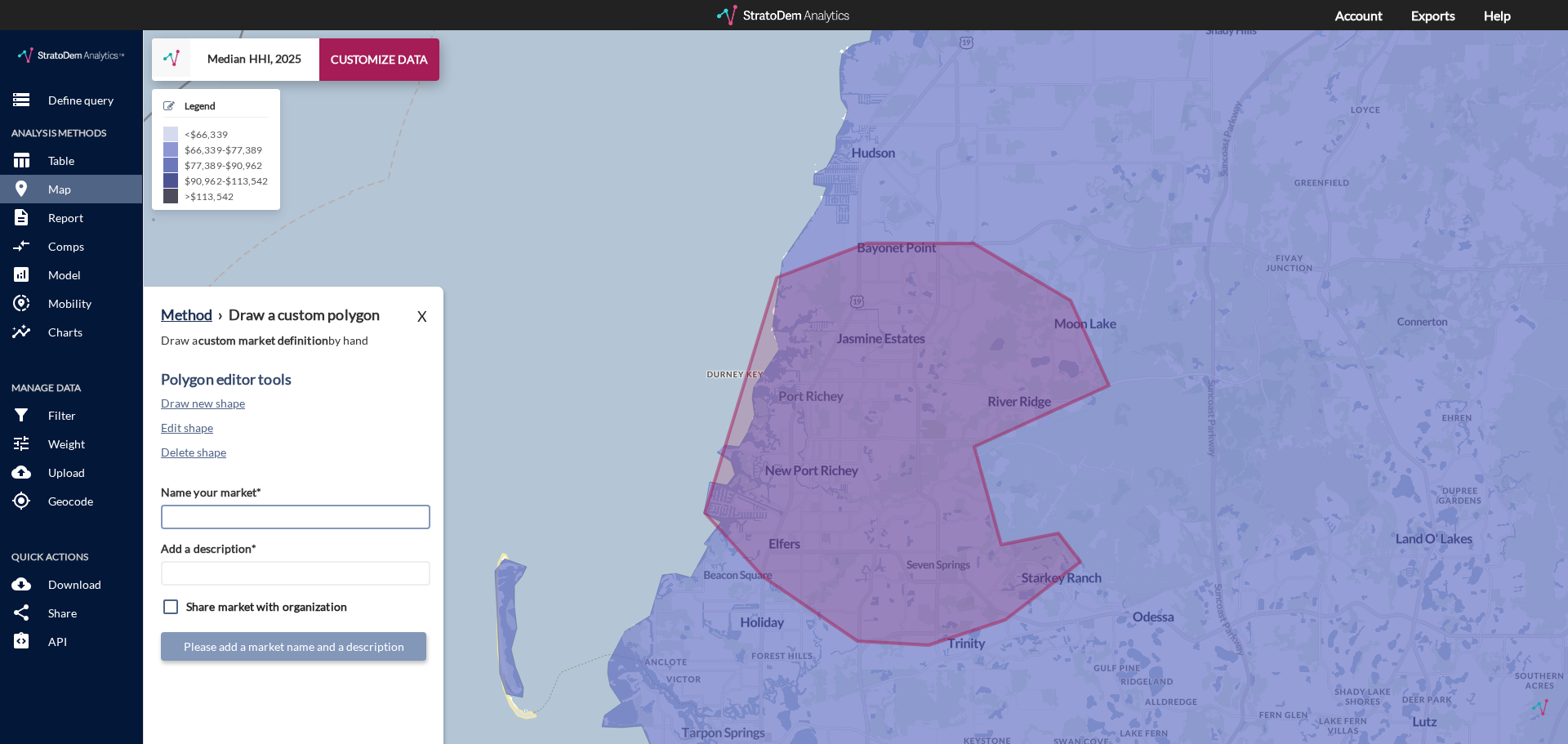
click input "Name your market*"
type input "Aventon Decubellis (Custom Poly)"
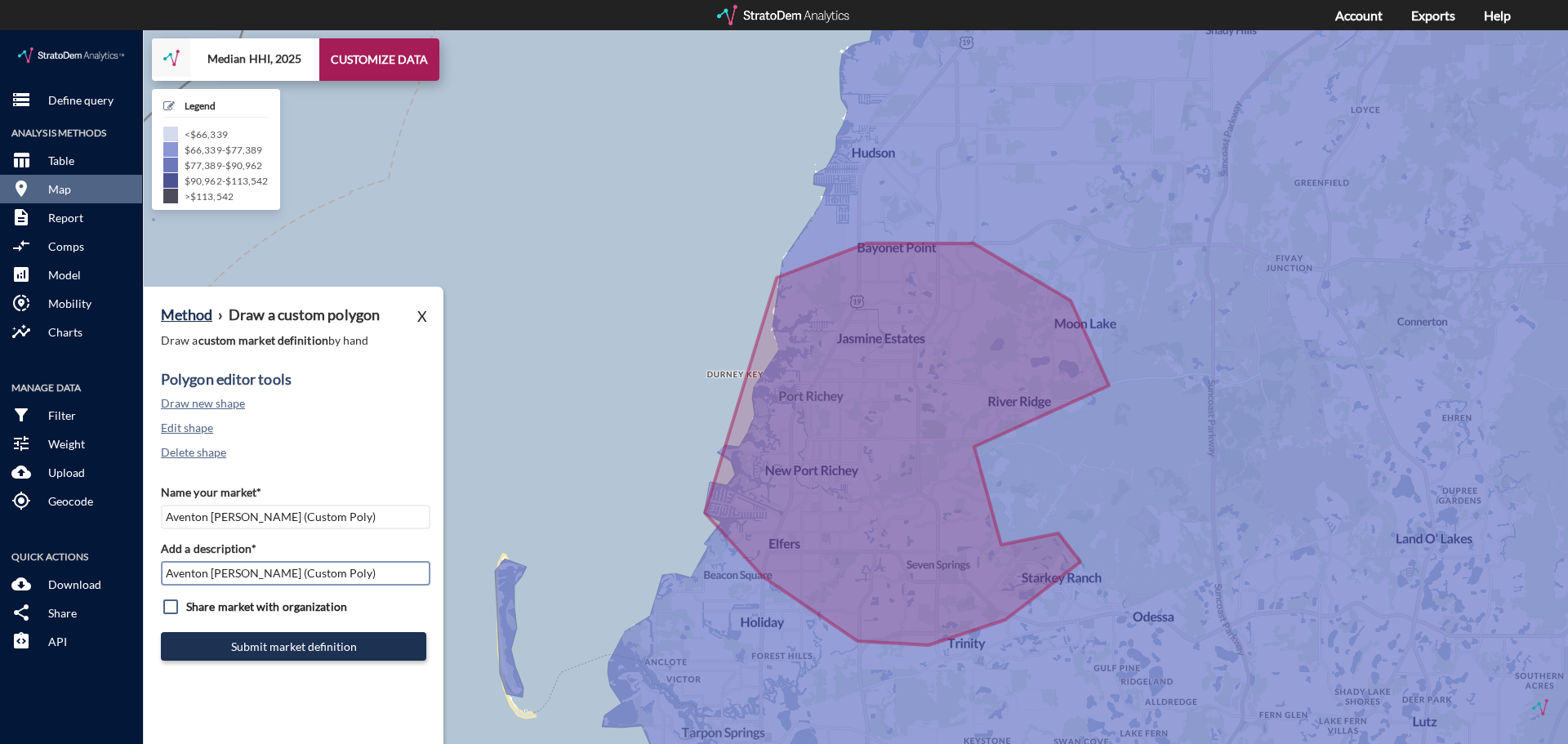
type input "Aventon Decubellis (Custom Poly)"
click button "Submit market definition"
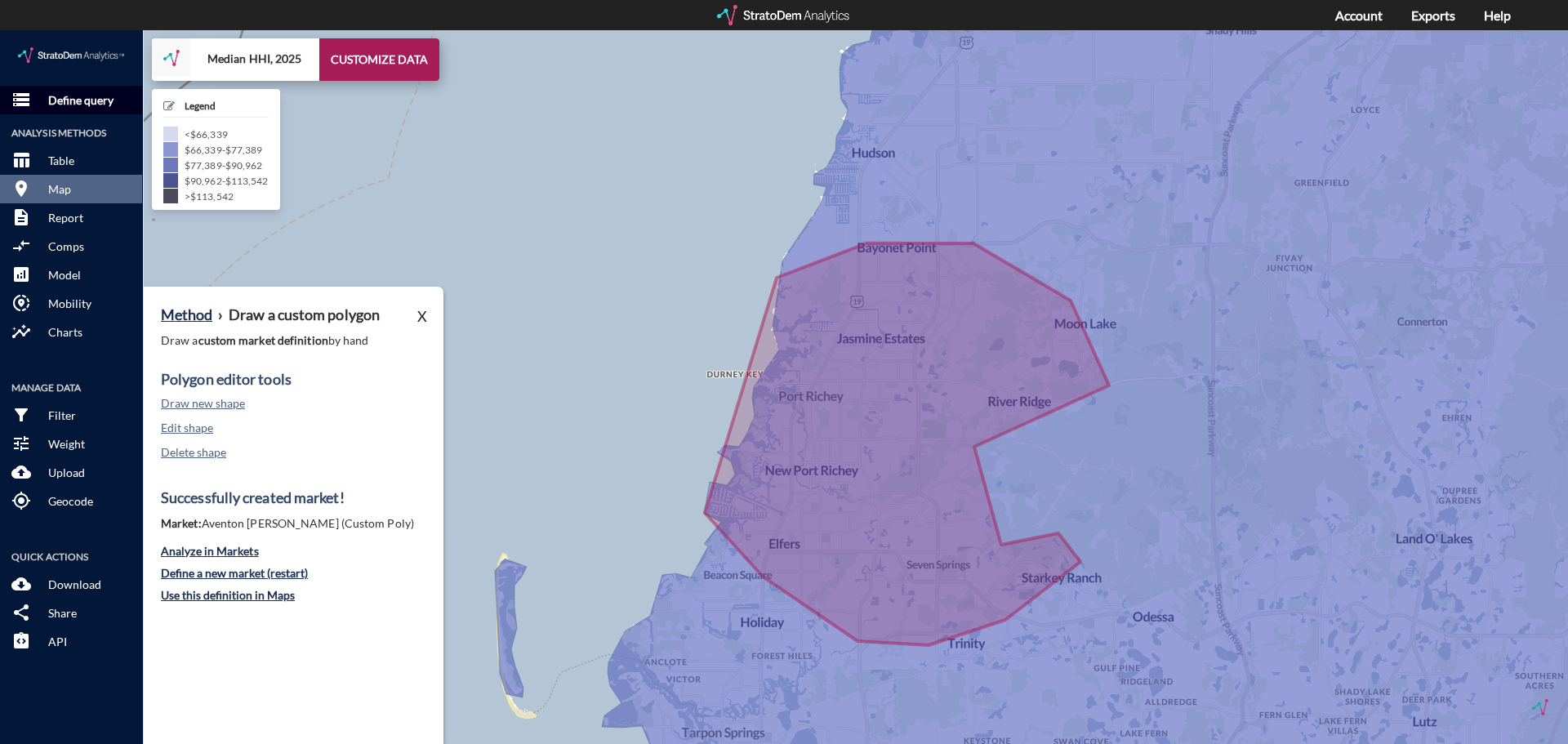
click p "Define query"
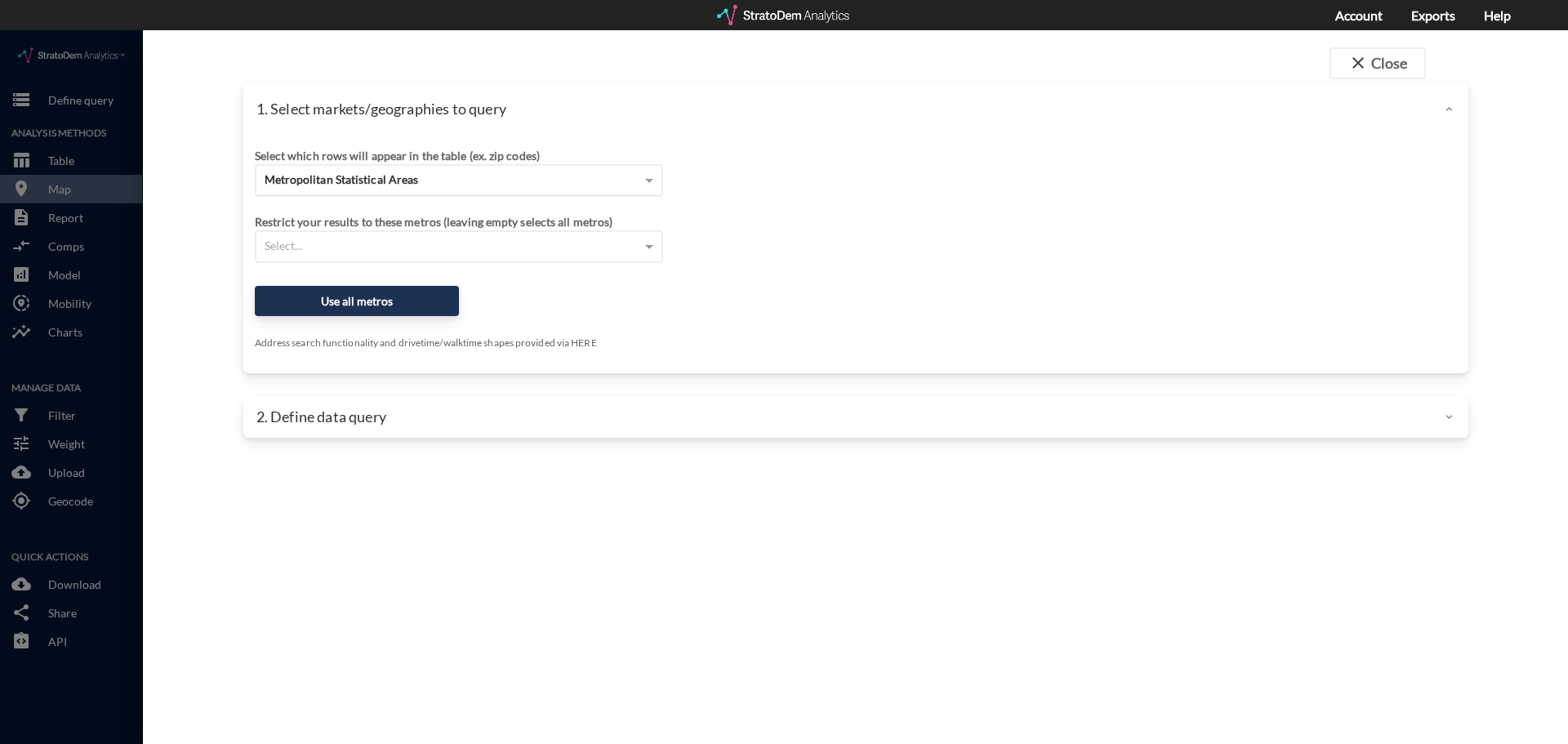
click div "Metropolitan Statistical Areas"
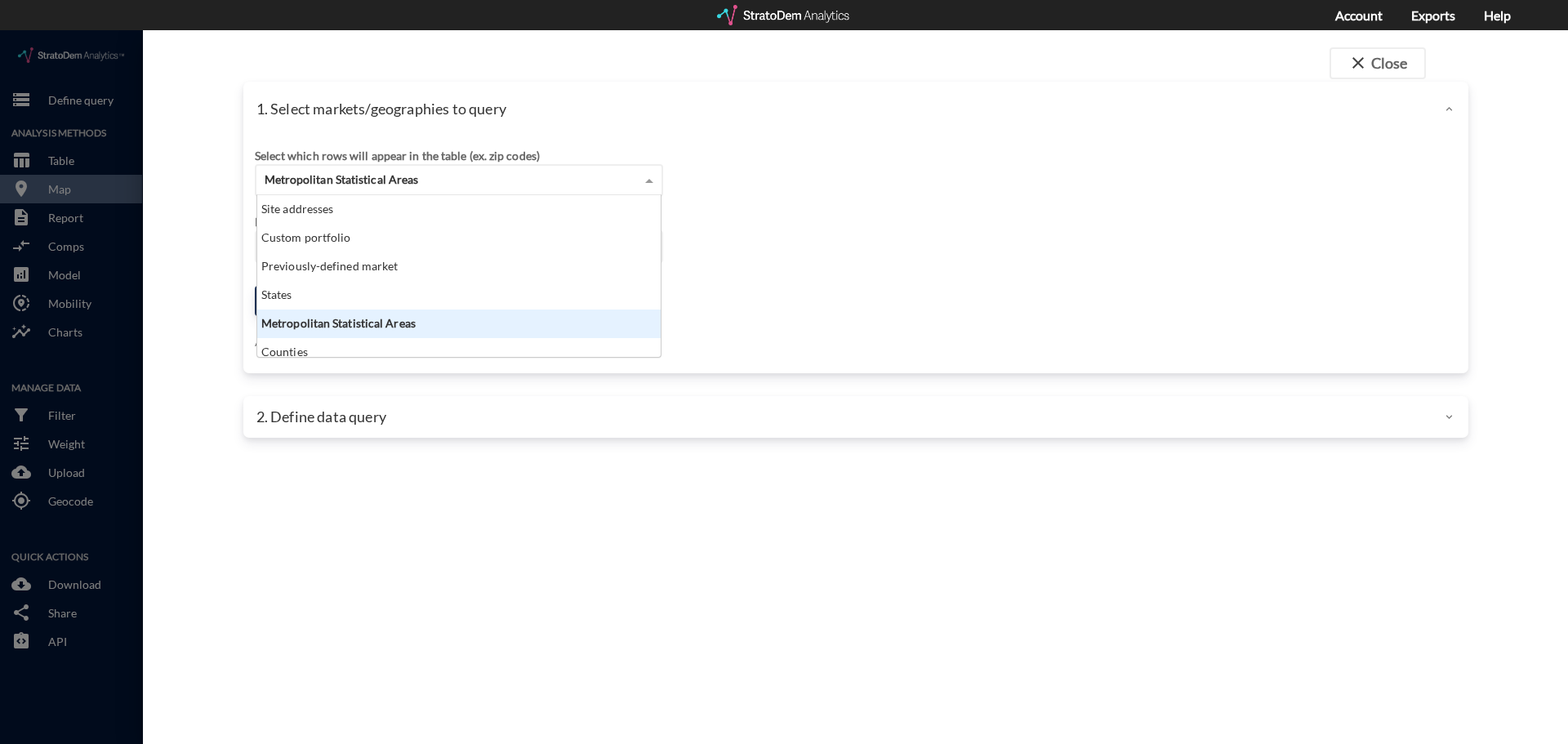
scroll to position [149, 393]
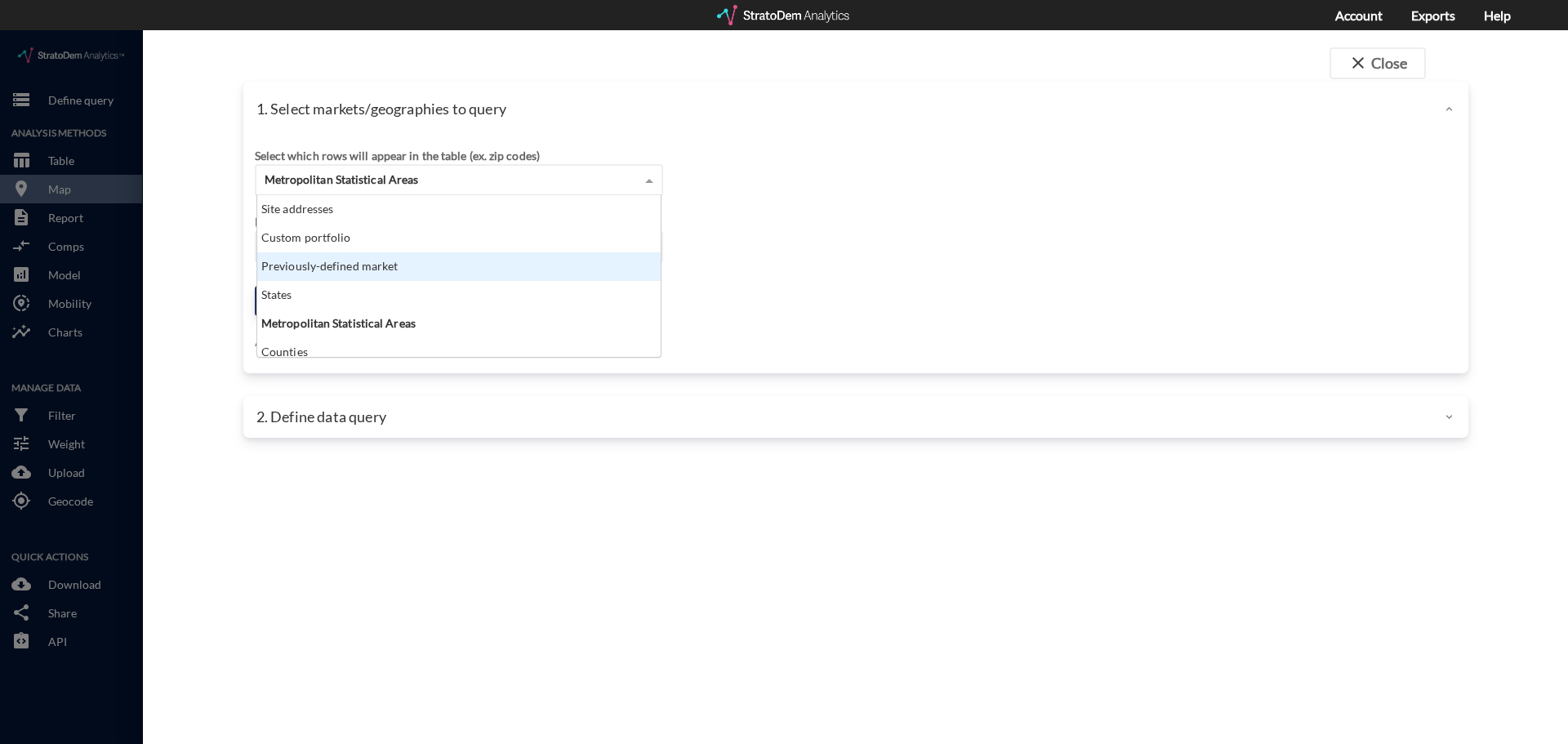
click div "Previously-defined market"
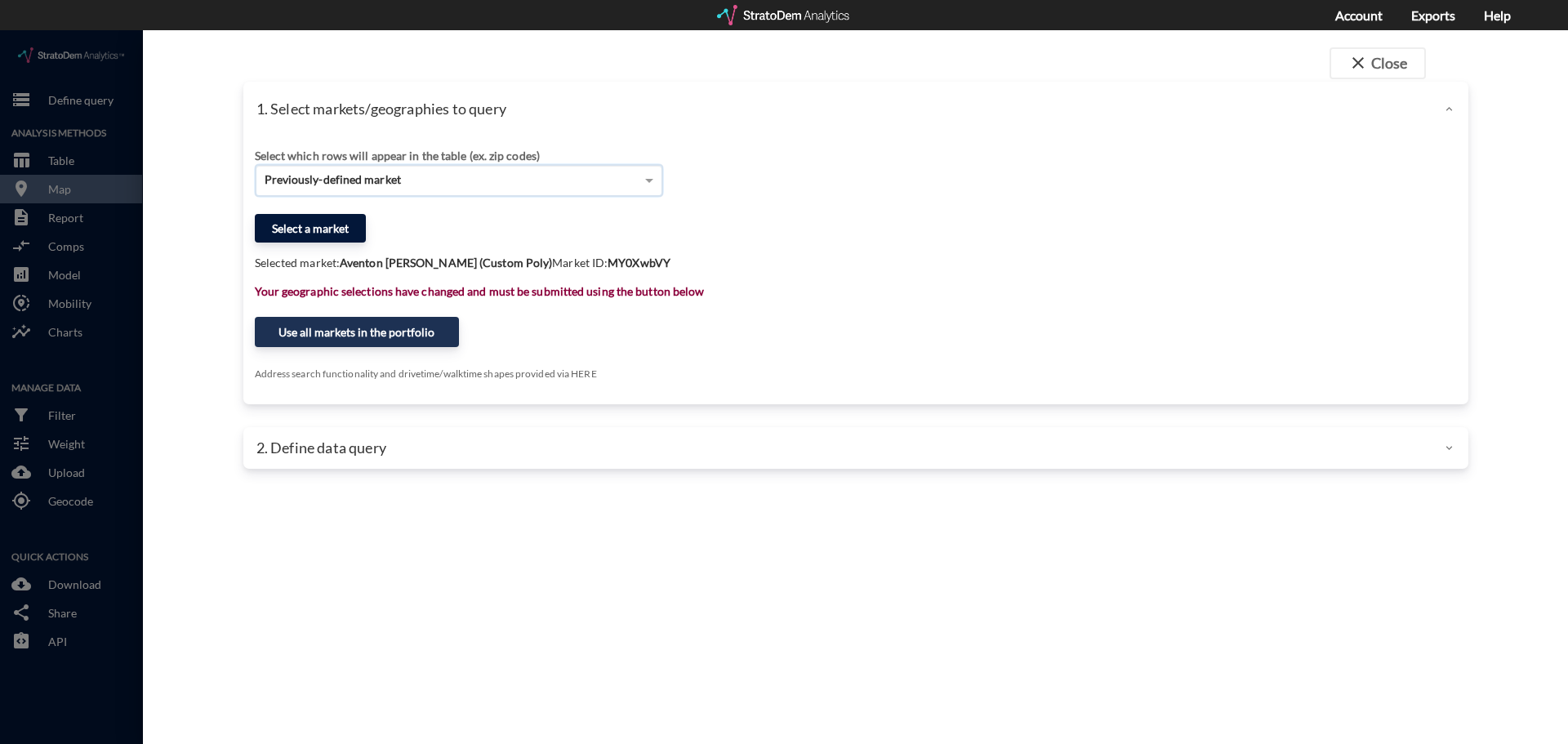
click button "Select a market"
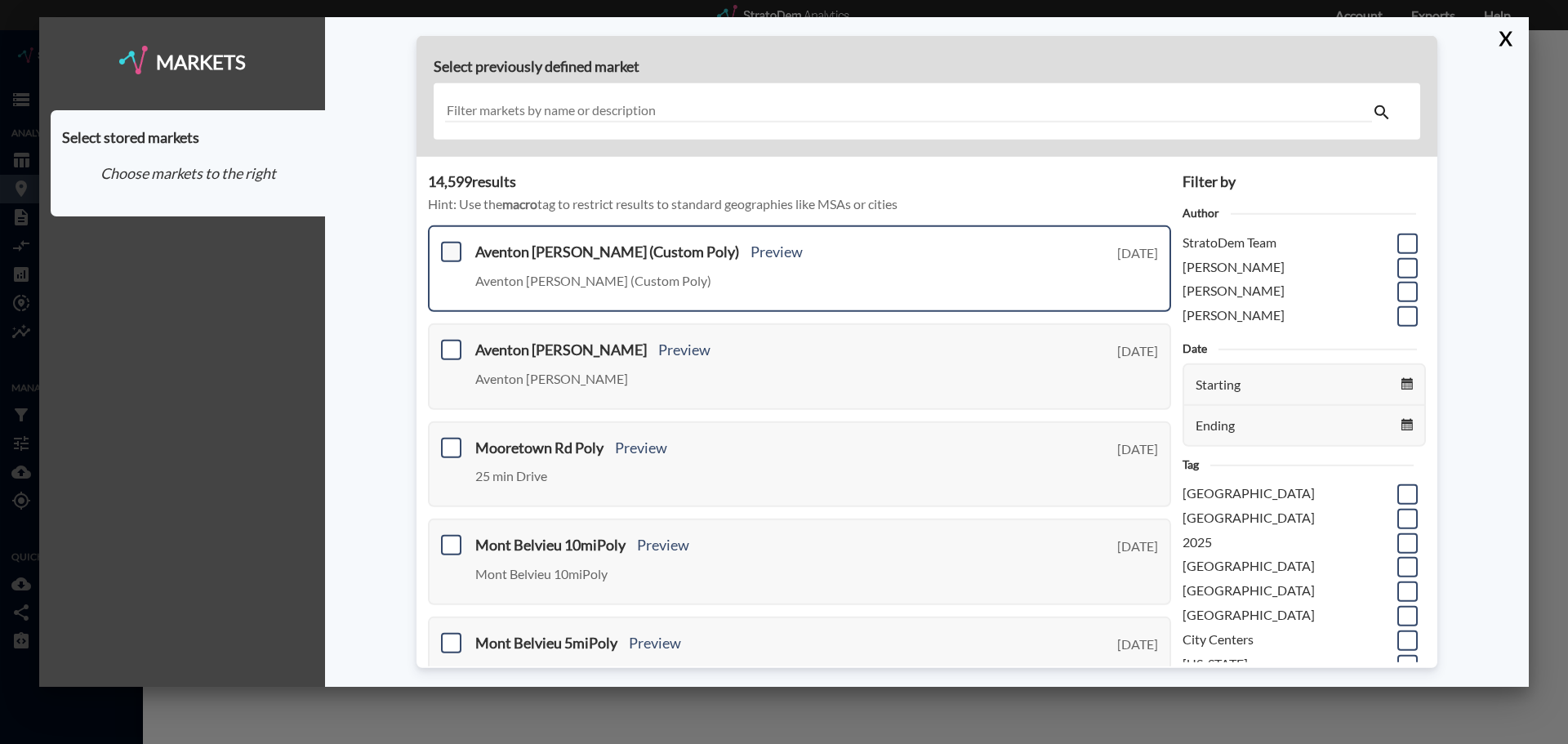
click at [454, 251] on span at bounding box center [451, 252] width 21 height 21
click at [450, 245] on input "checkbox" at bounding box center [450, 245] width 0 height 0
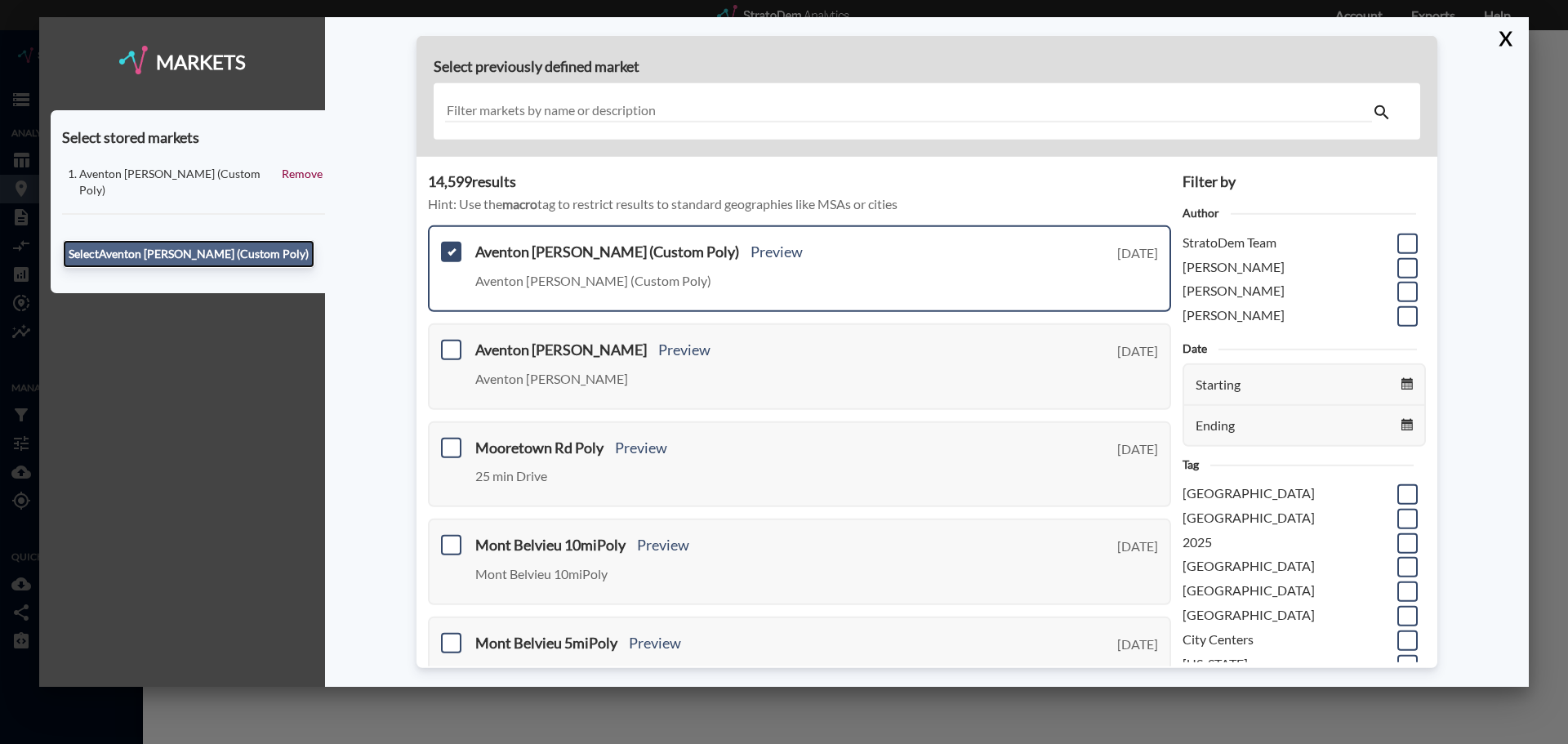
click at [279, 240] on button "Select Aventon Decubellis (Custom Poly)" at bounding box center [189, 254] width 252 height 28
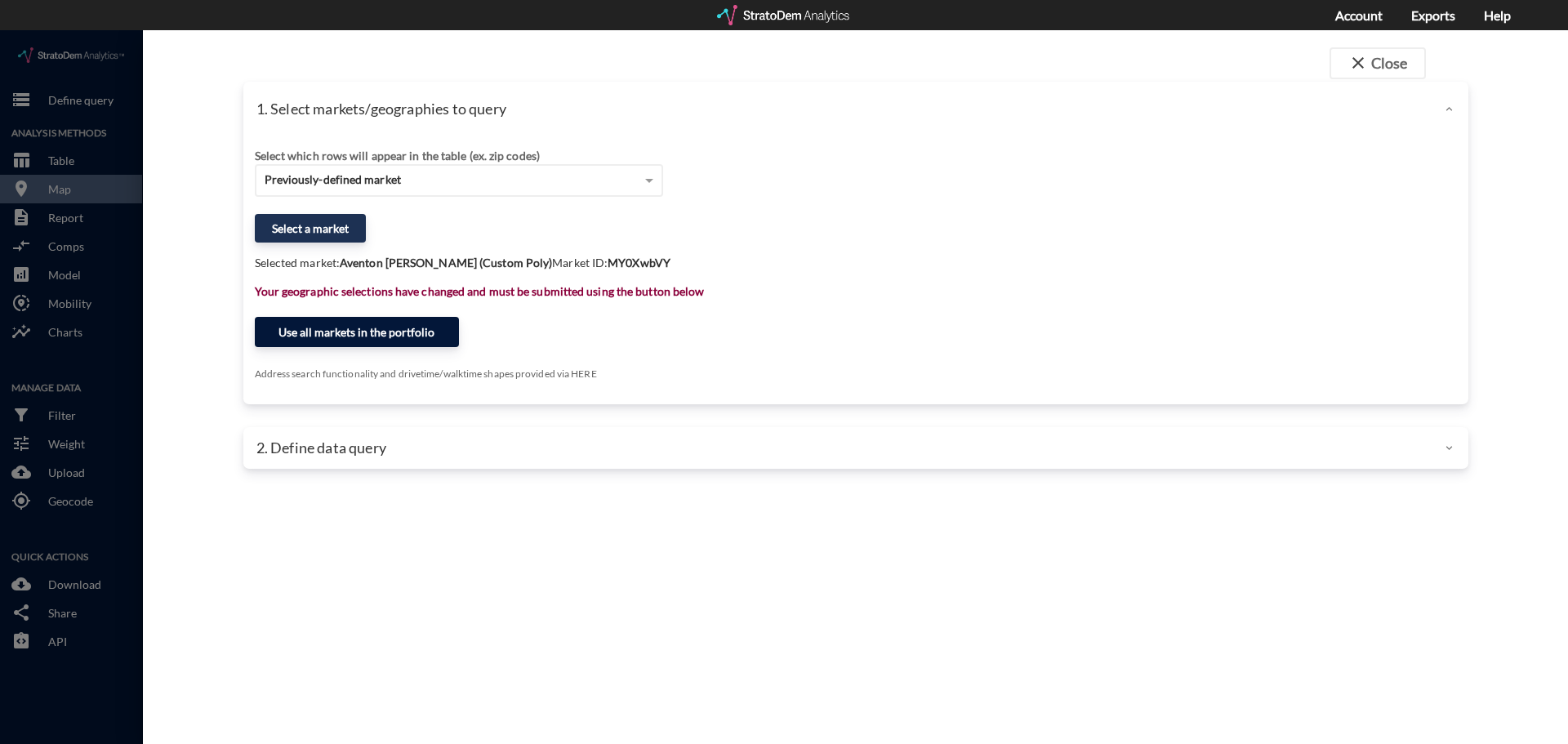
click button "Use all markets in the portfolio"
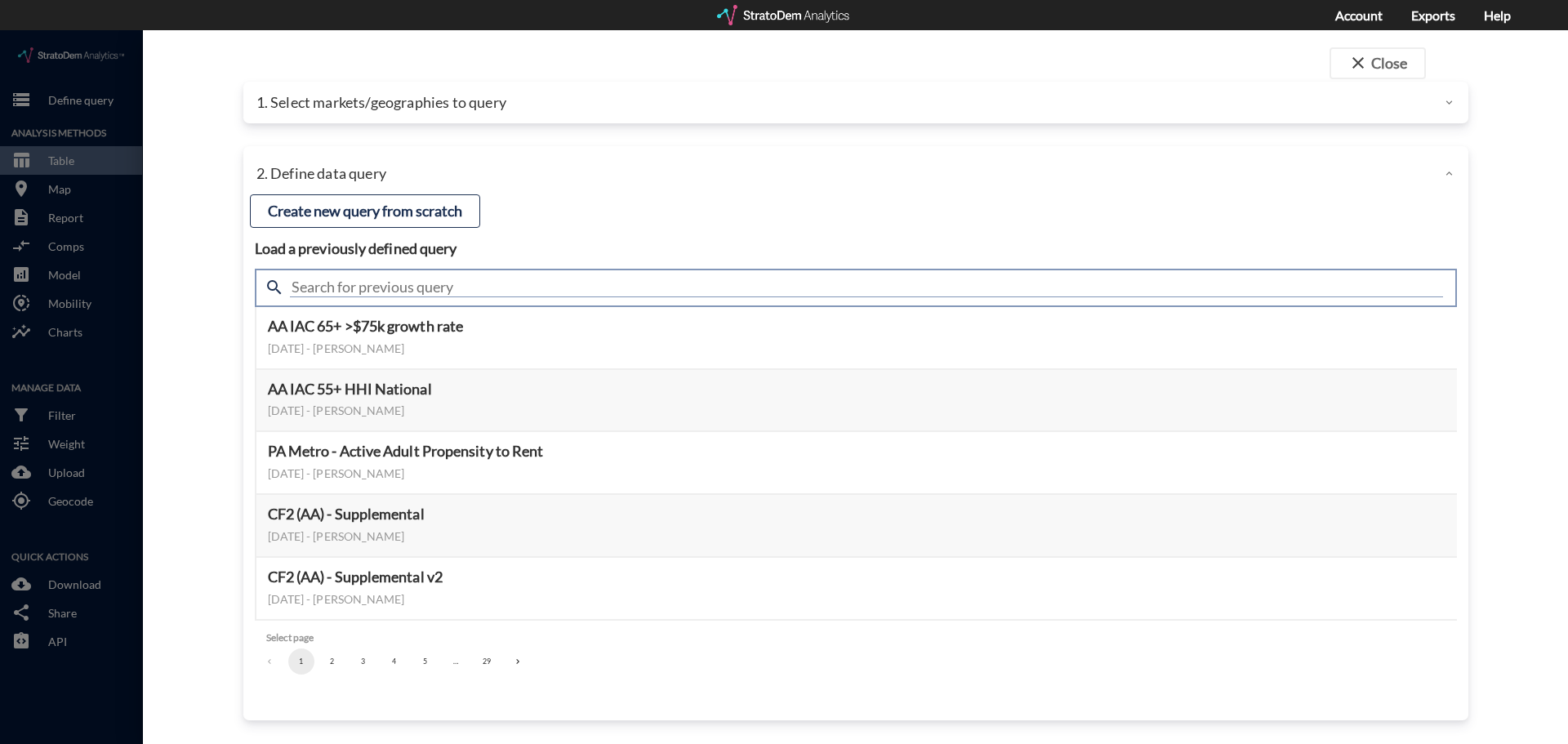
click input "text"
type input "housing demand"
click input "housing demand"
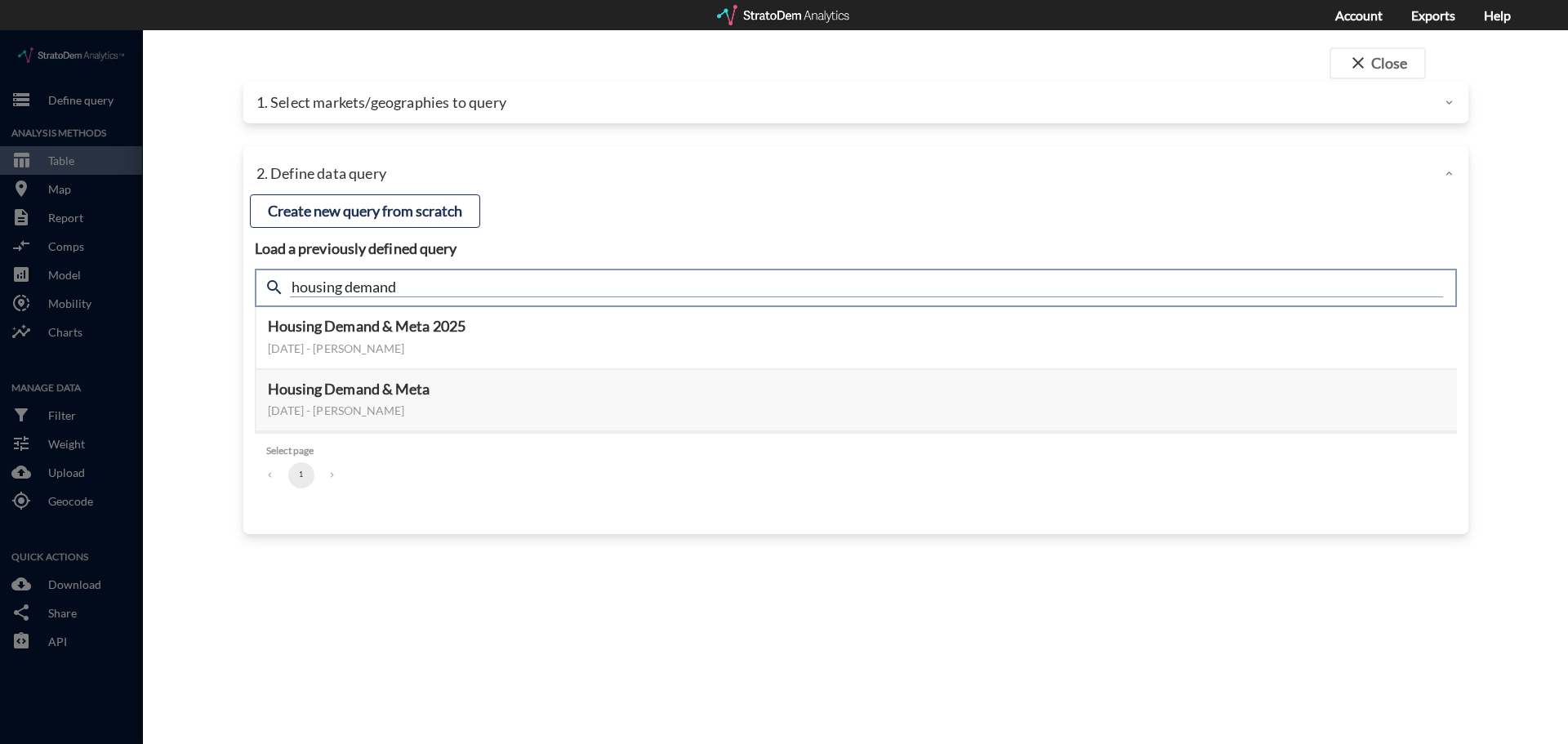
click input "housing demand"
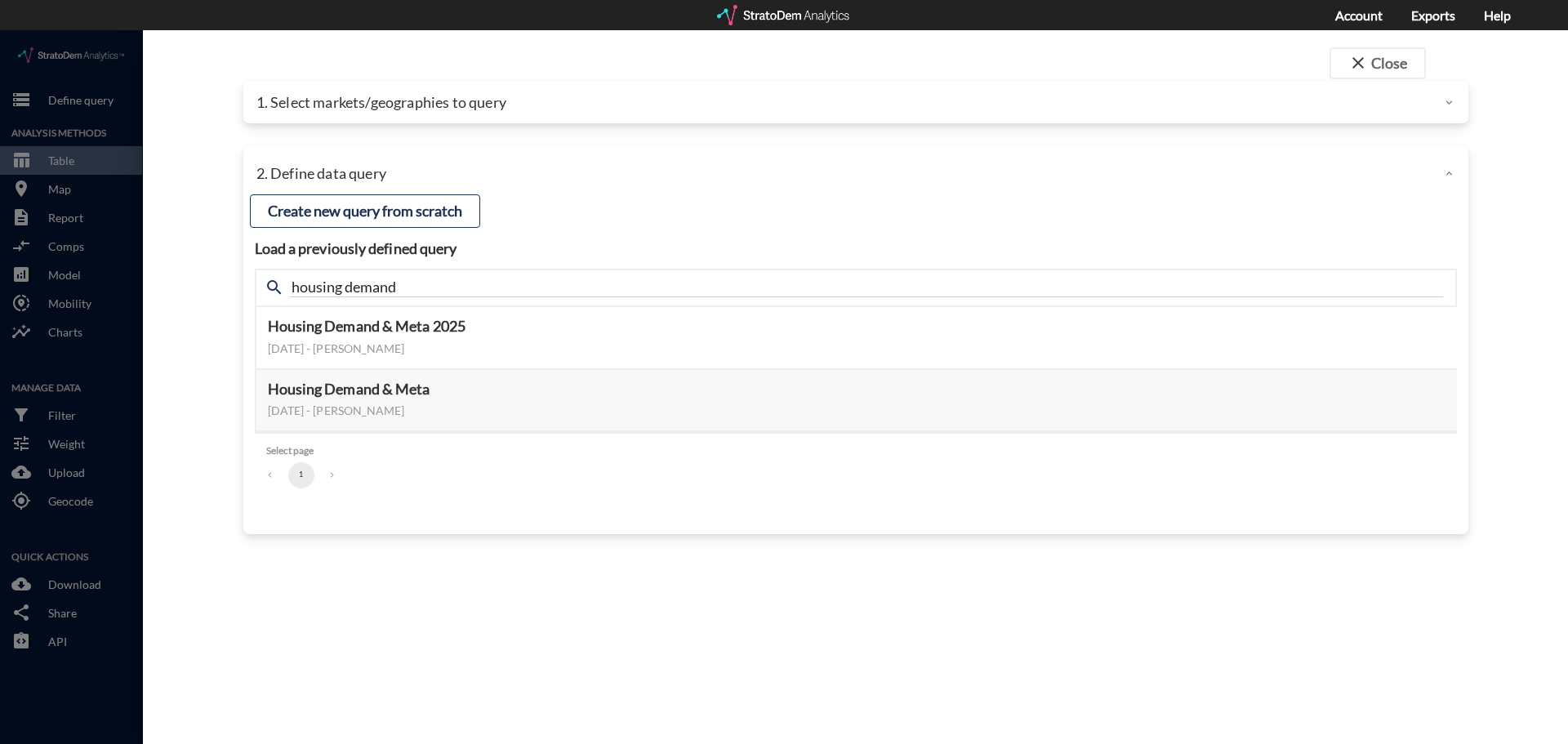
click ul "1"
click button "Select this query"
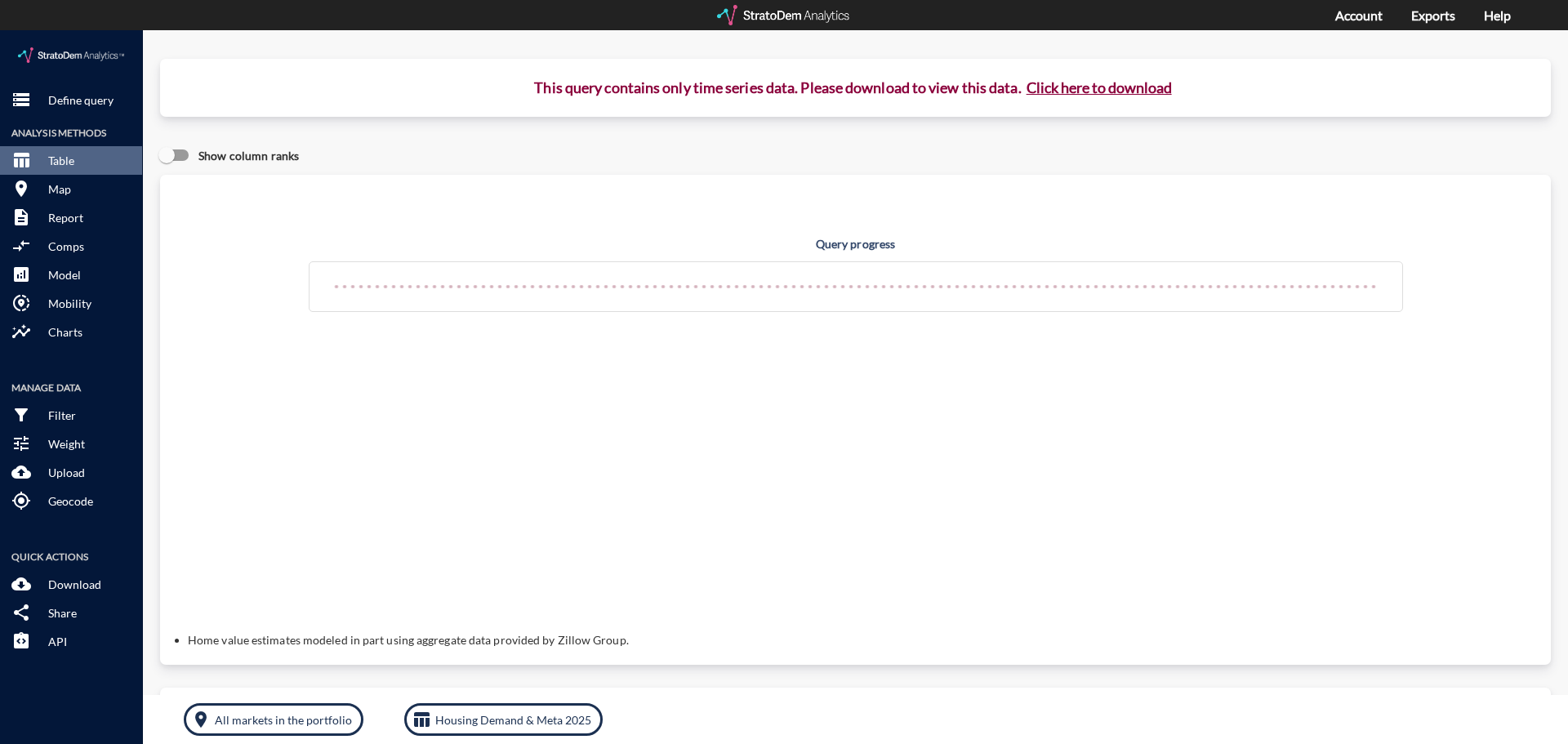
click button "Click here to download"
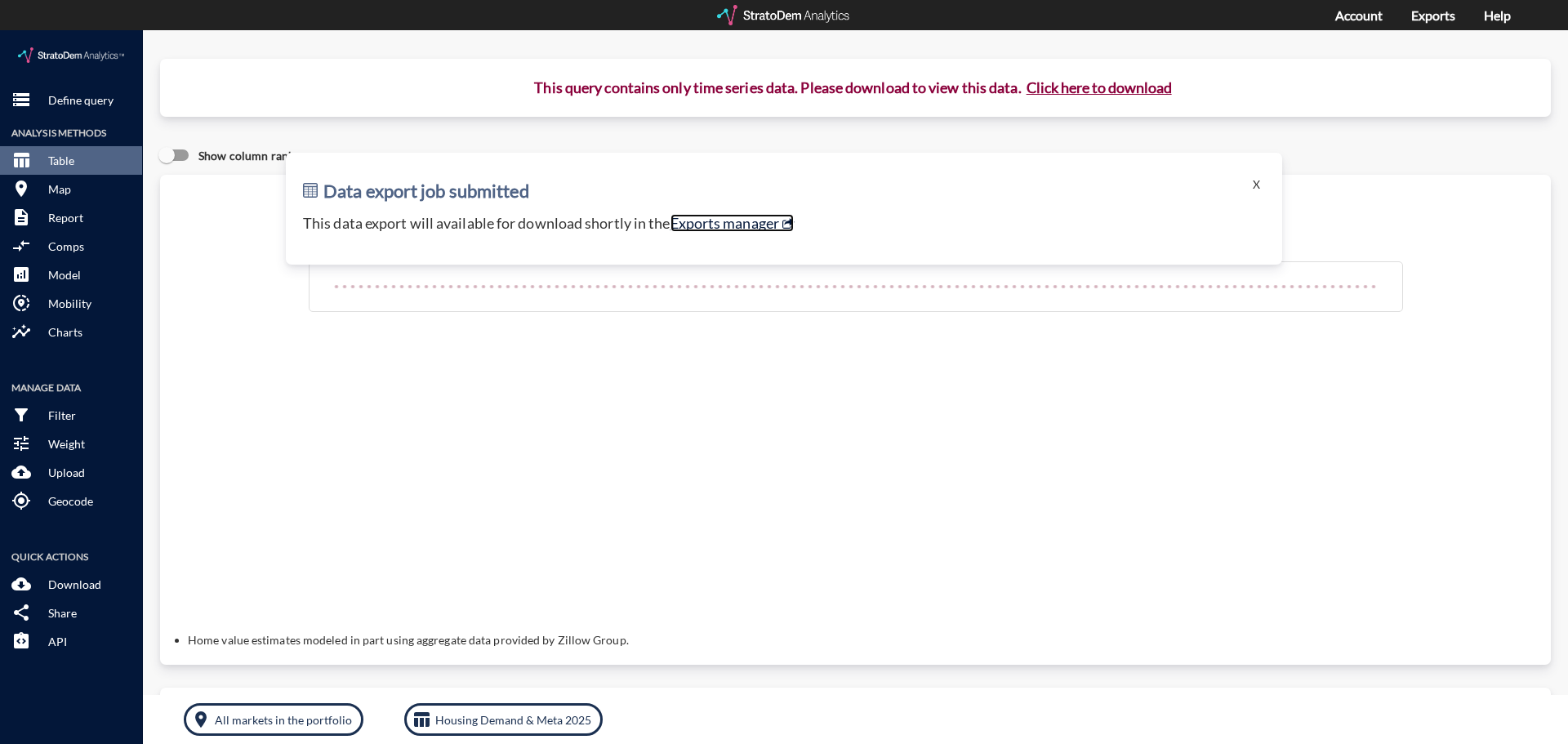
click link "Exports manager"
click button "Click here to download"
click link "Exports manager"
click p "Define query"
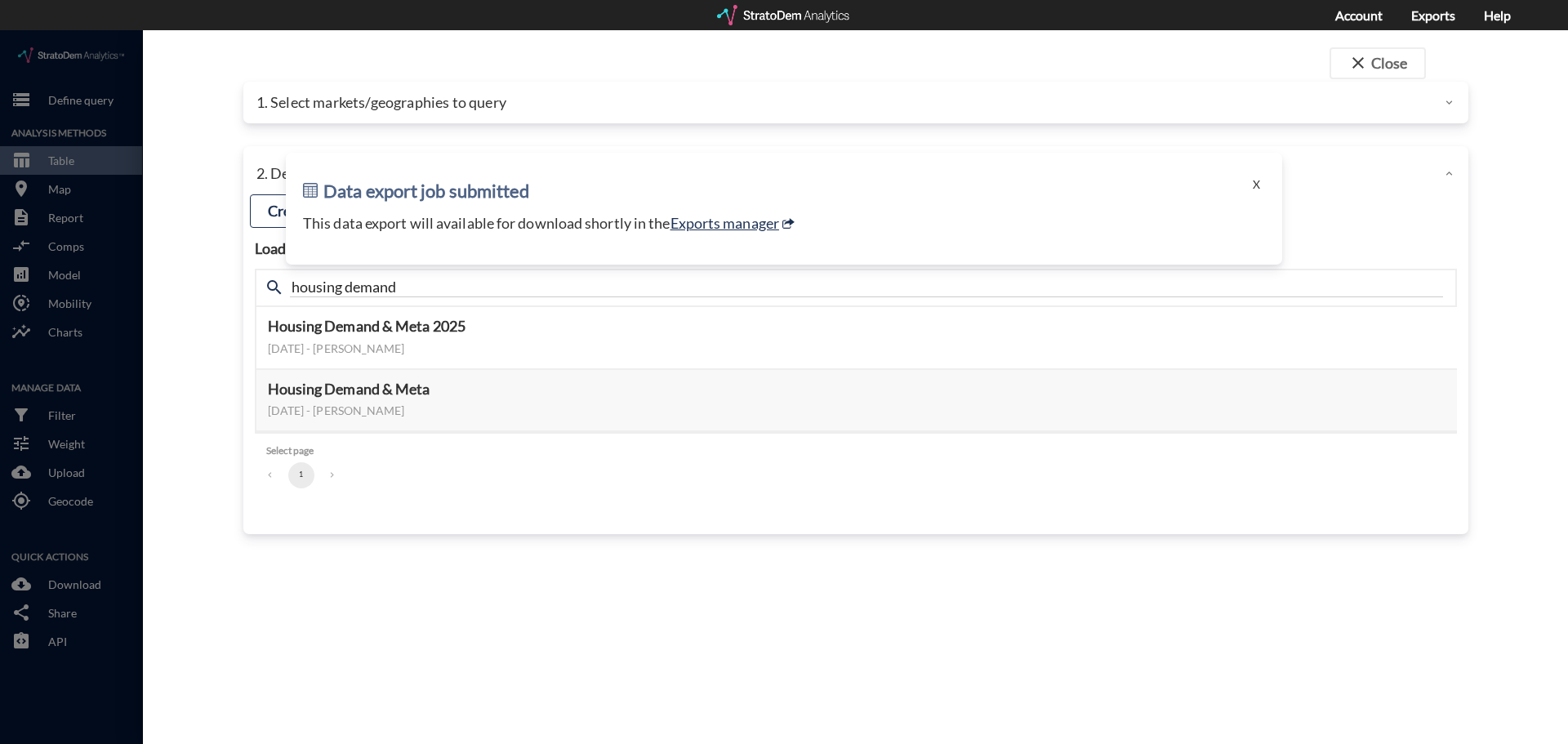
click div "1. Select markets/geographies to query"
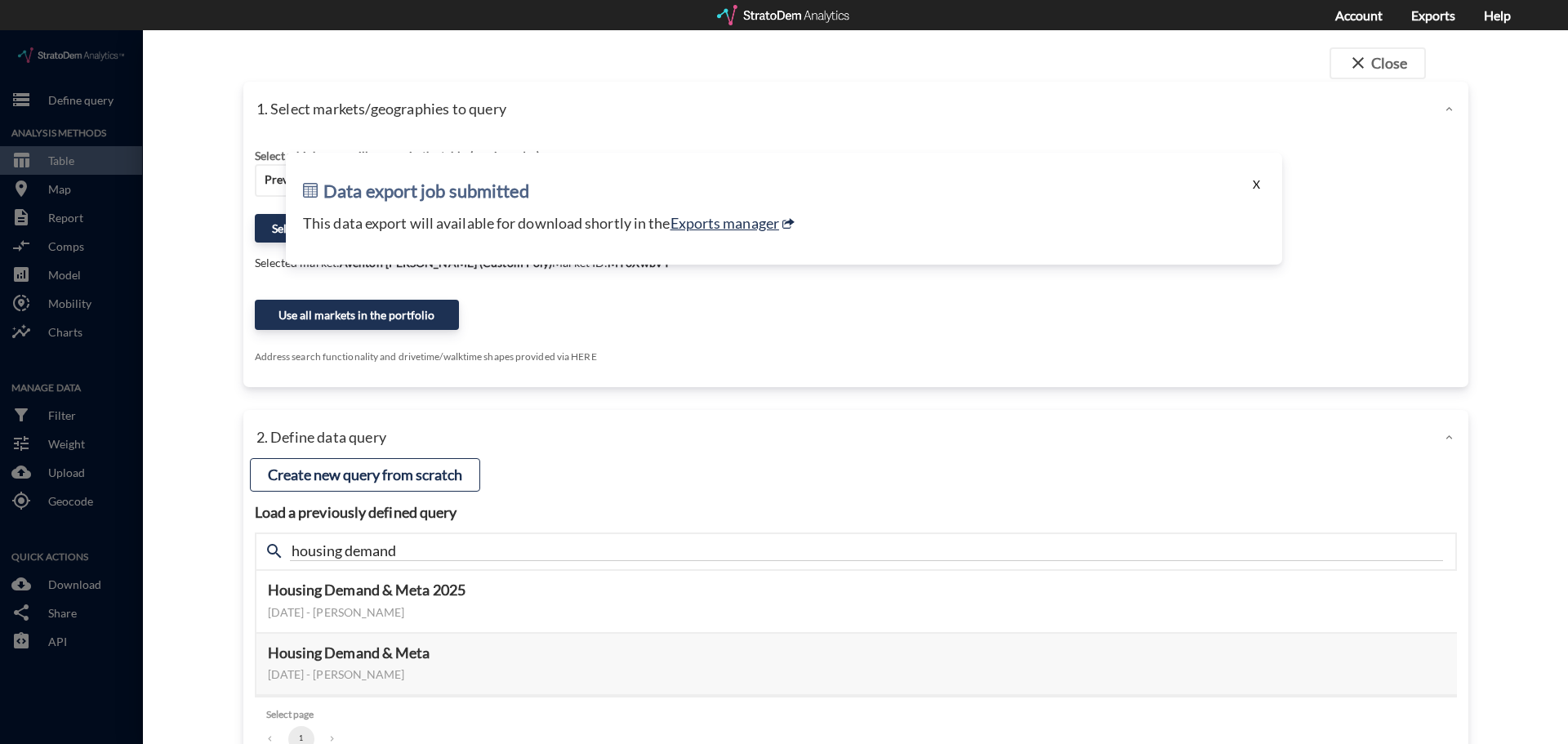
click button "X"
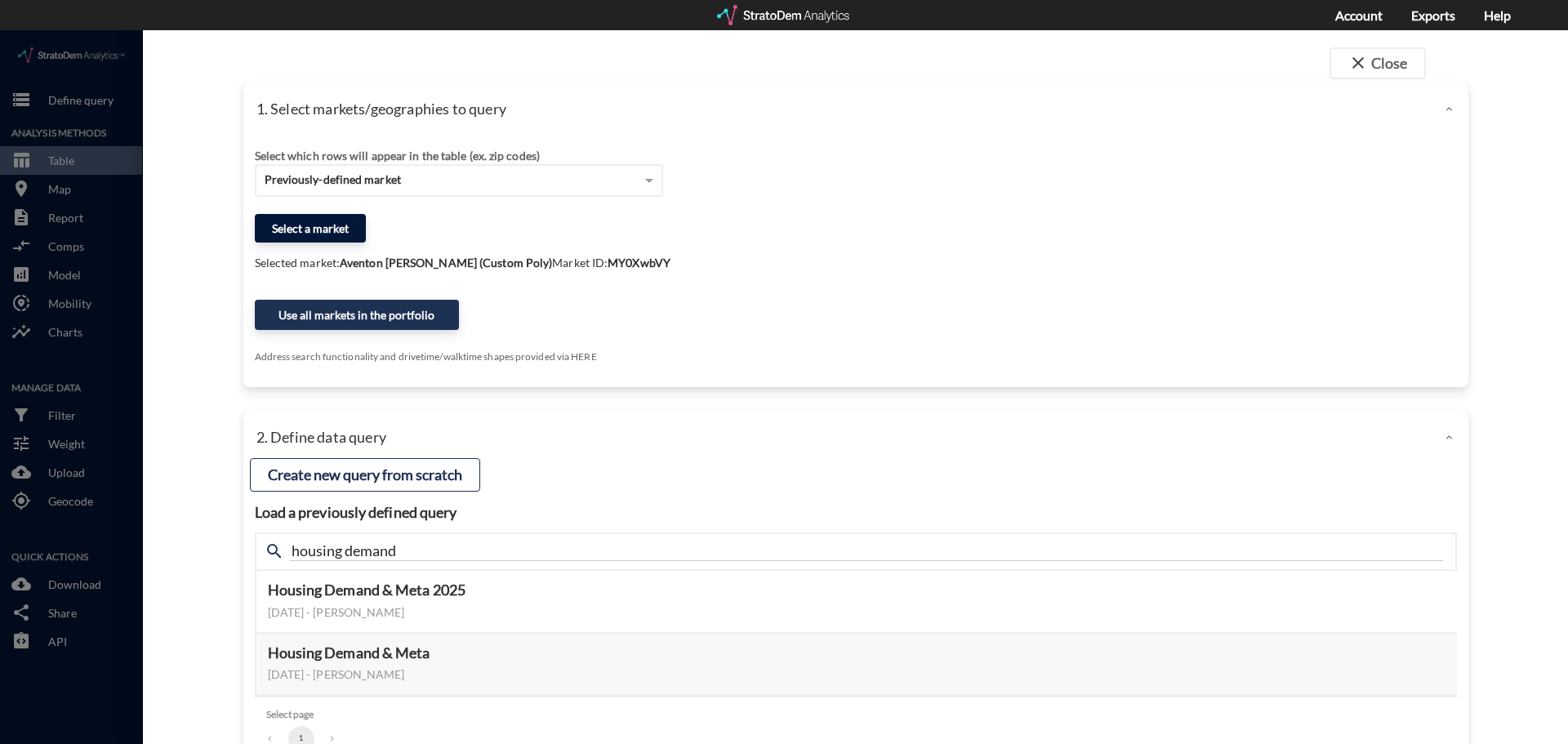
click button "Select a market"
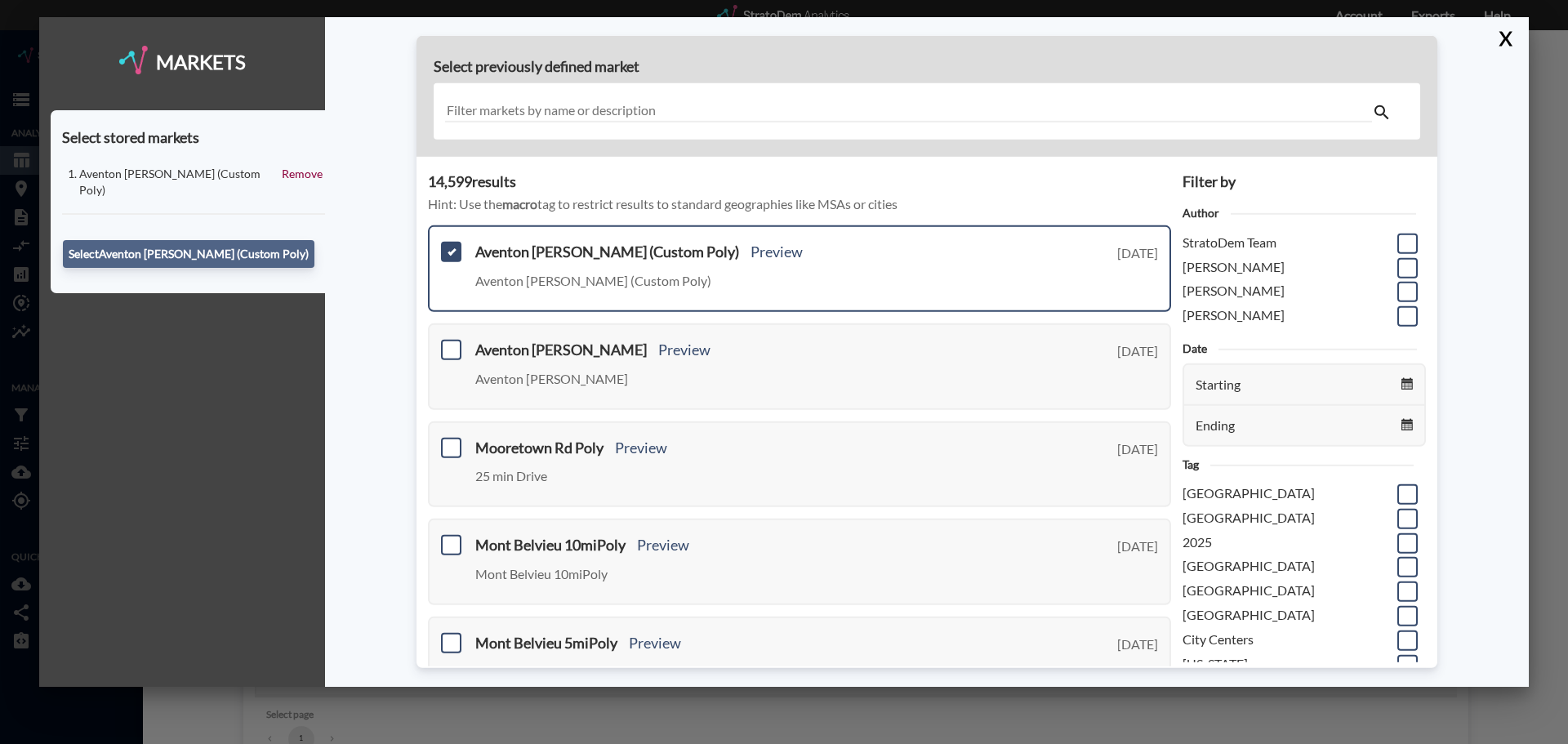
click at [199, 240] on button "Select Aventon Decubellis (Custom Poly)" at bounding box center [189, 254] width 252 height 28
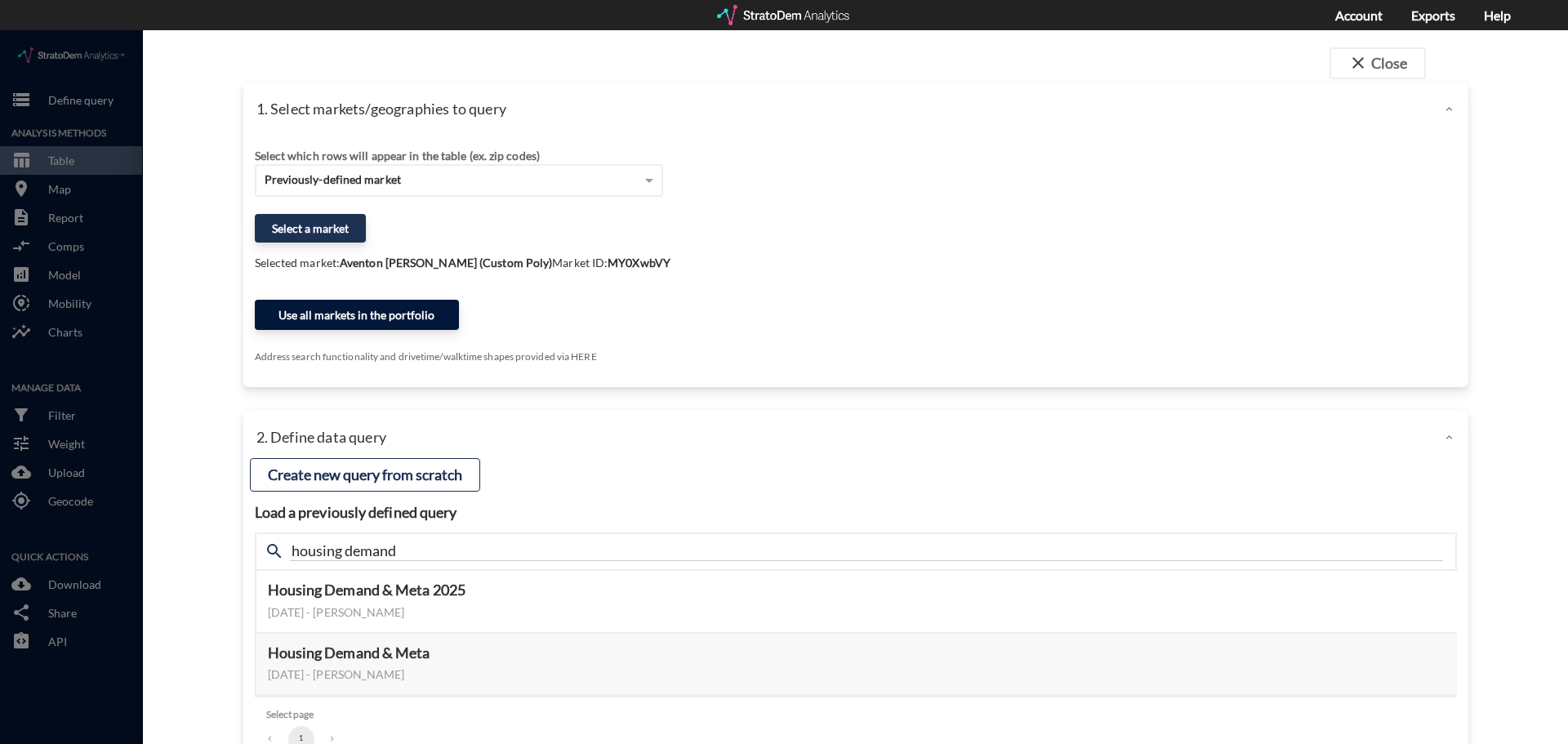
click button "Use all markets in the portfolio"
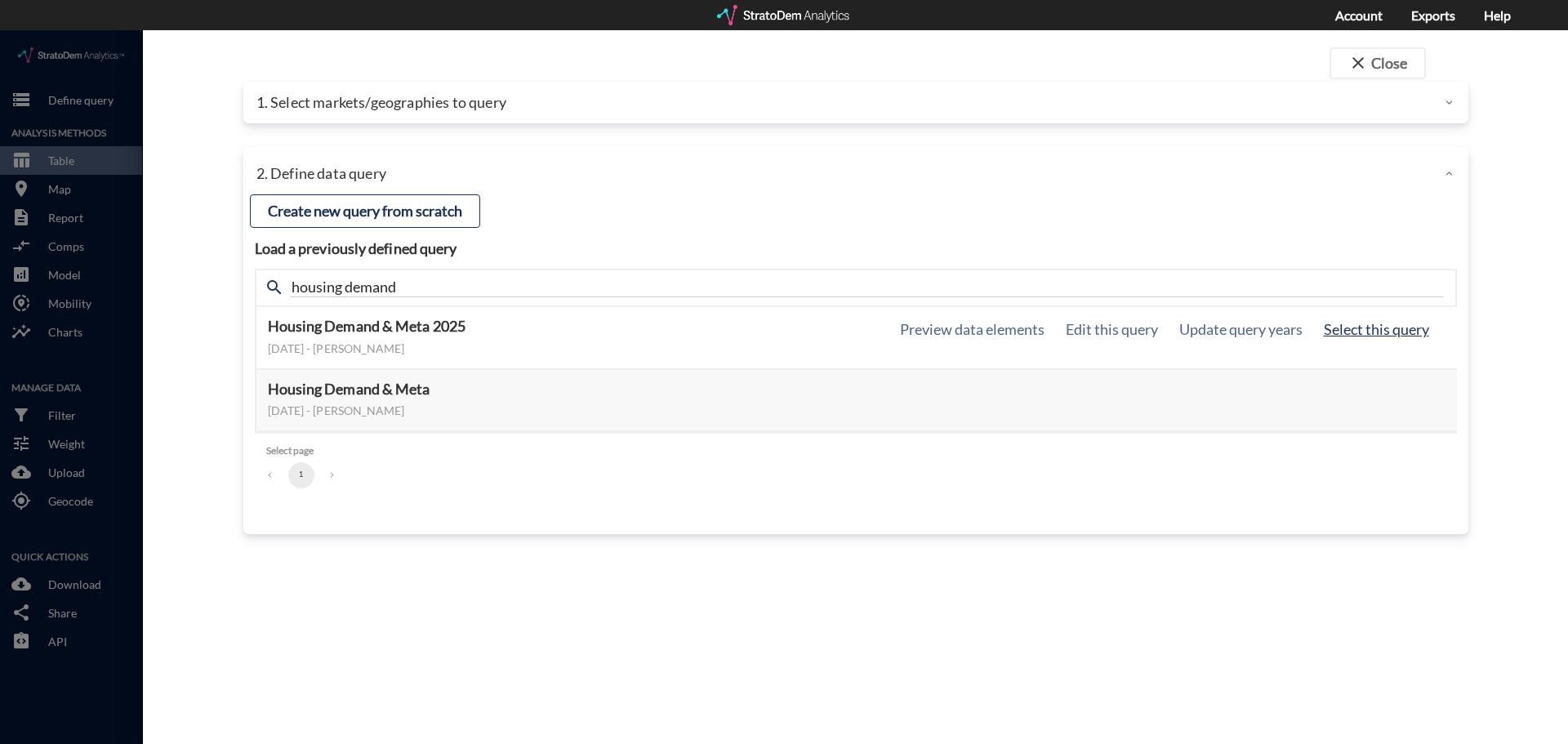
click button "Select this query"
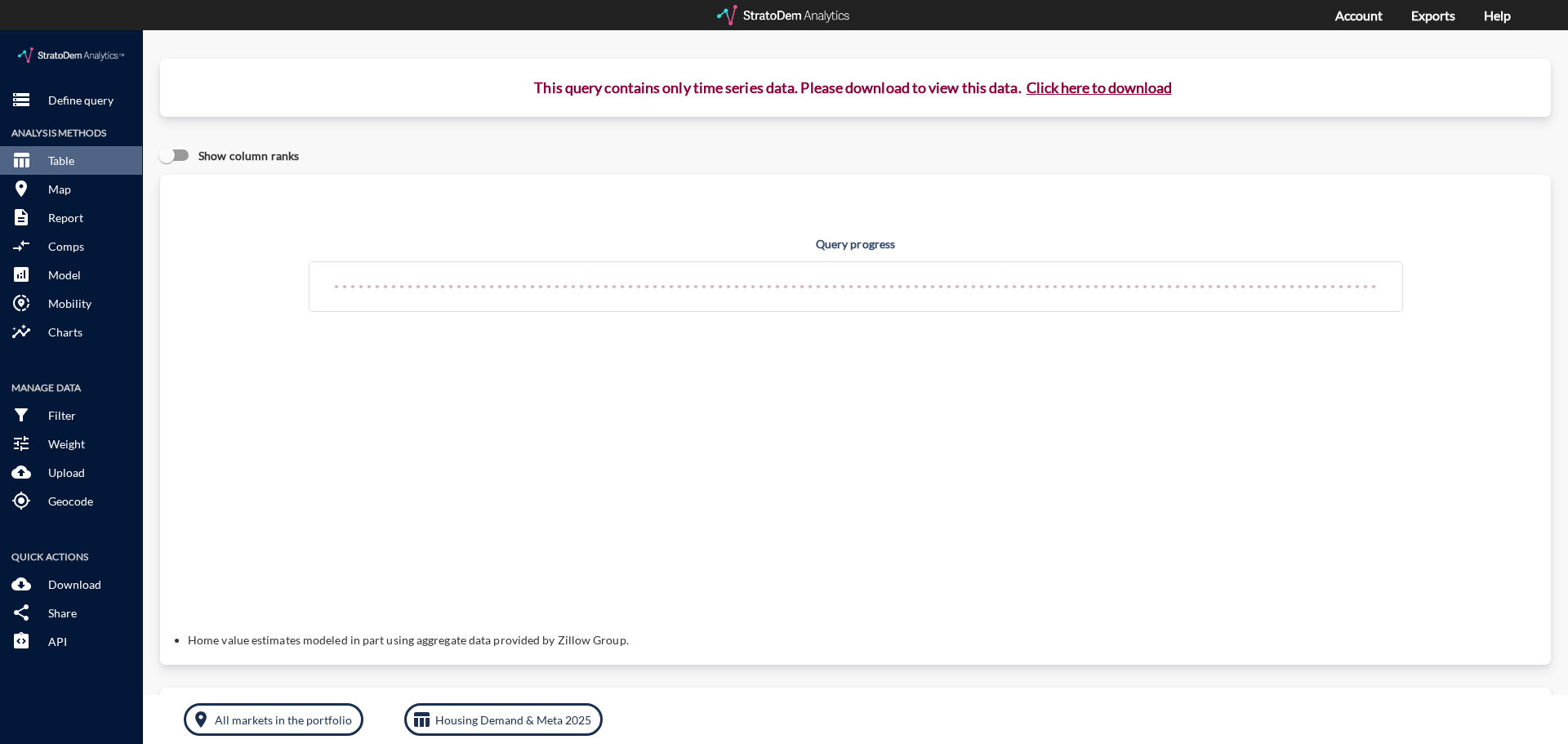
click button "Click here to download"
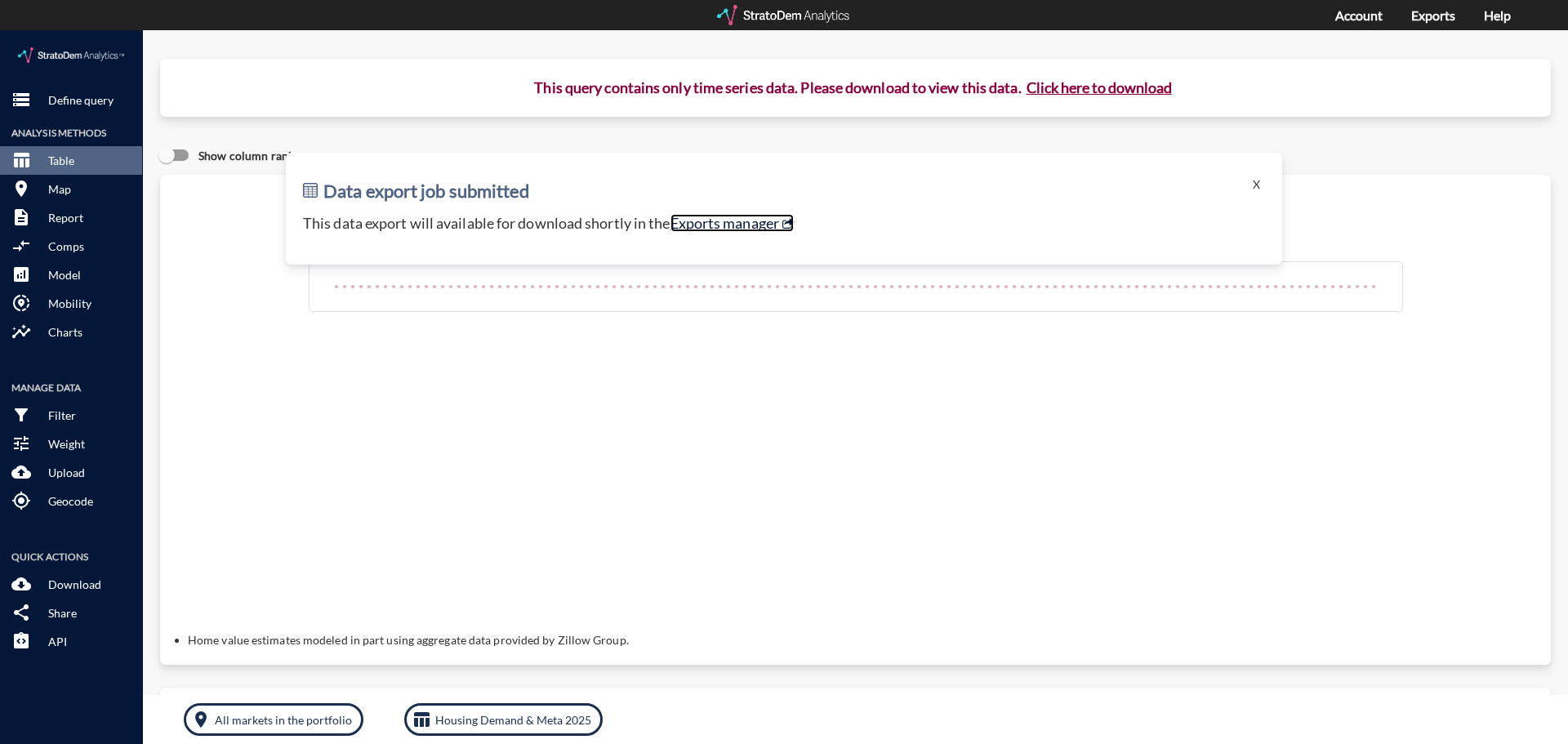
click link "Exports manager"
click div "Query progress Home value estimates modeled in part using aggregate data provid…"
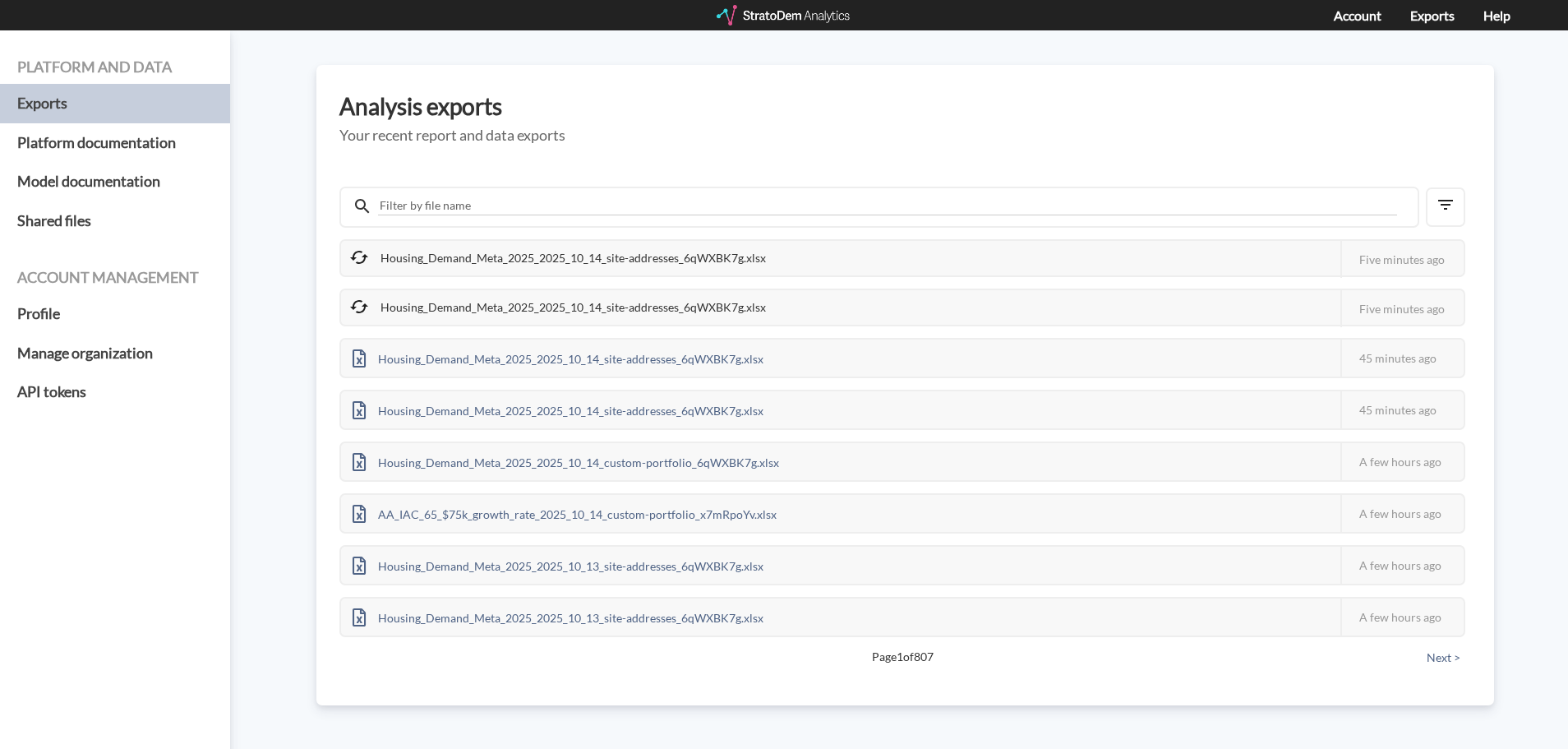
click at [691, 254] on div "Housing_Demand_Meta_2025_2025_10_14_site-addresses_6qWXBK7g.xlsx" at bounding box center [559, 258] width 436 height 35
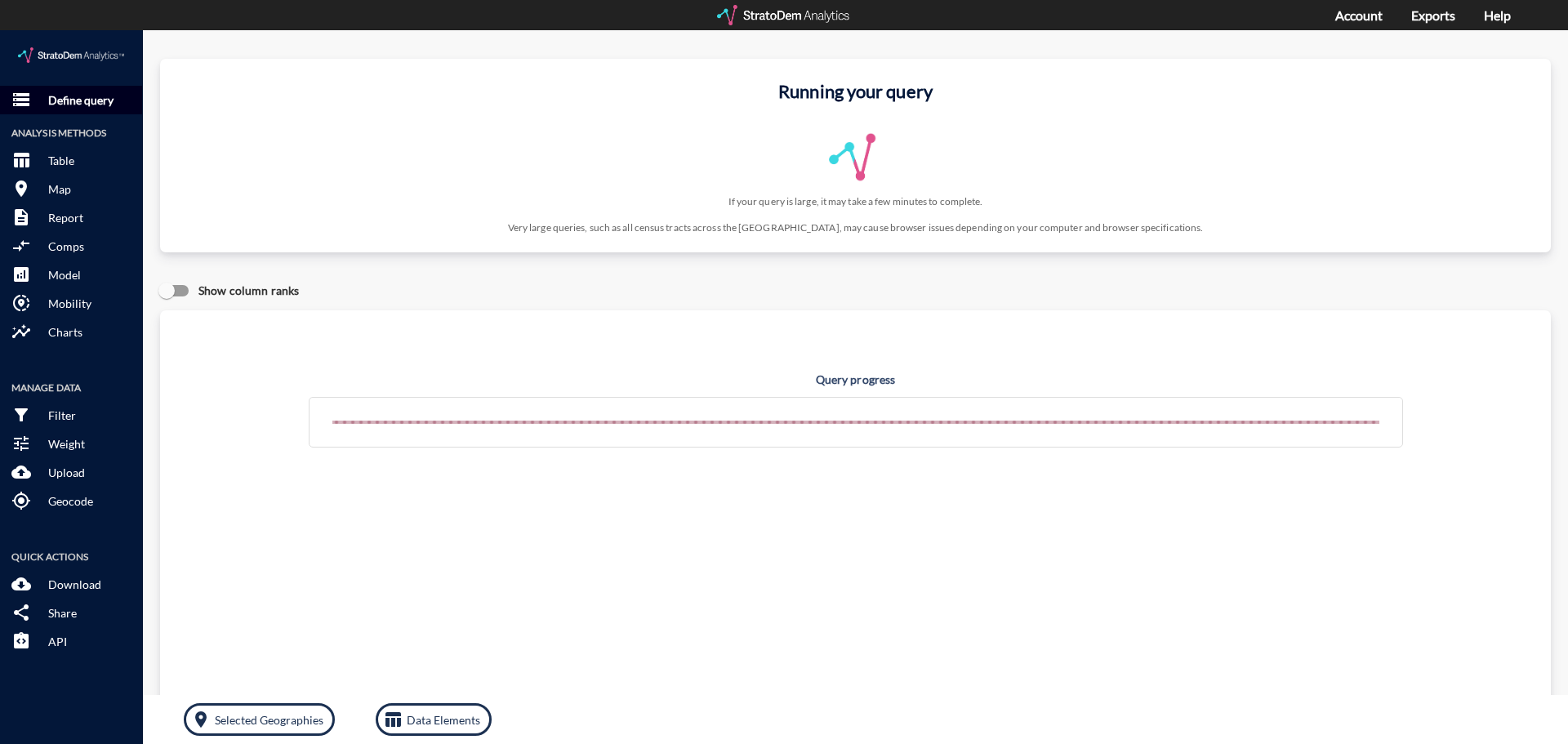
click p "Define query"
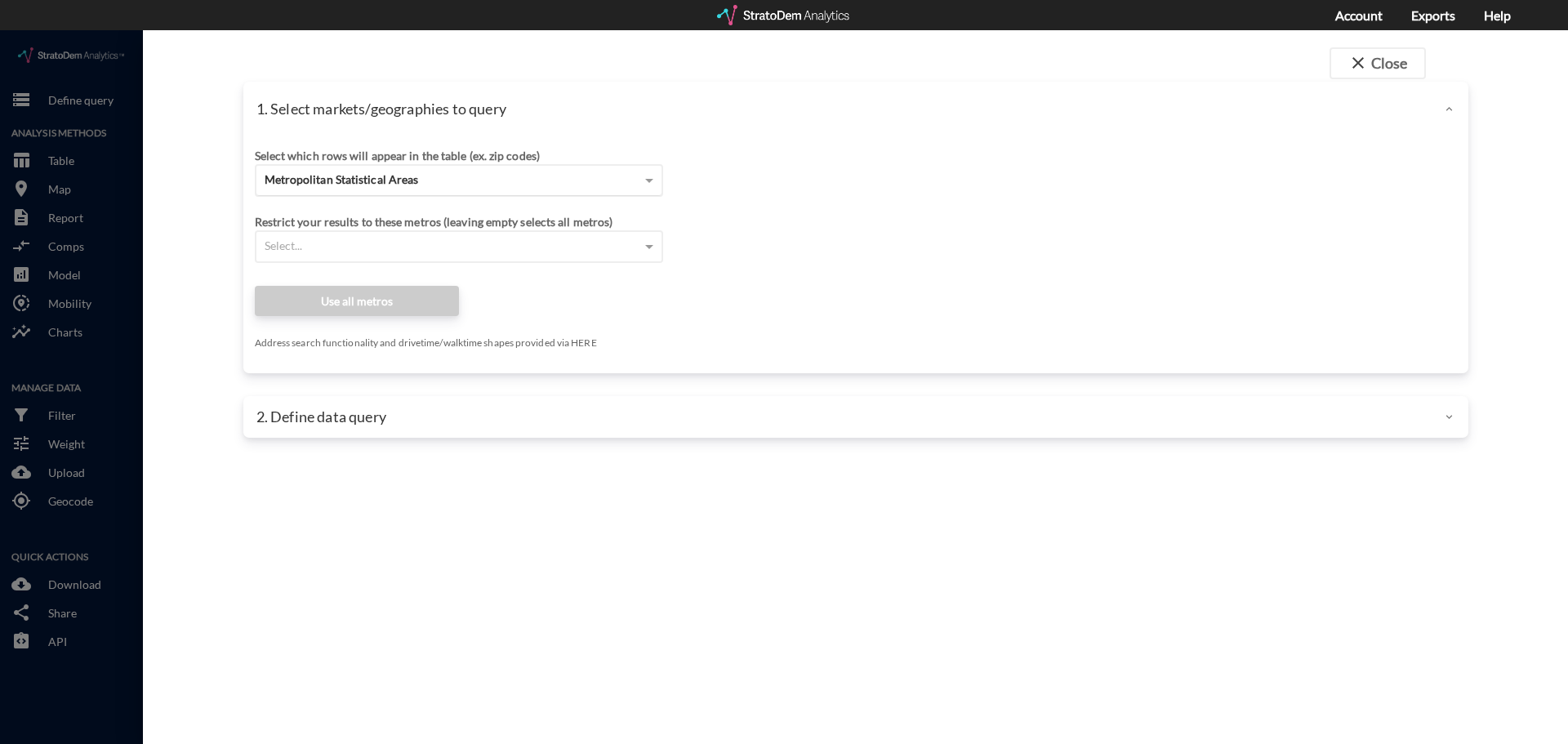
click span "Metropolitan Statistical Areas"
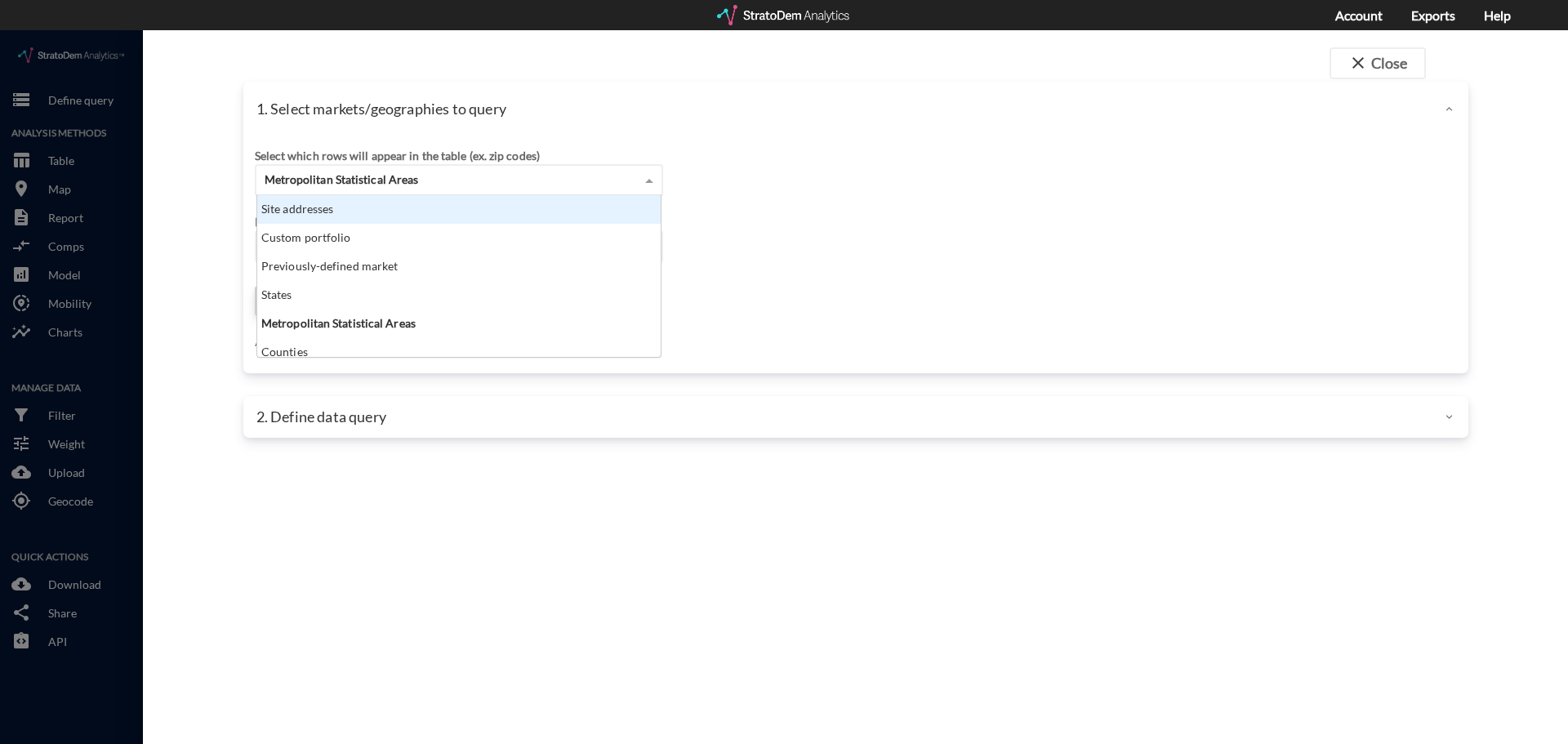
scroll to position [149, 393]
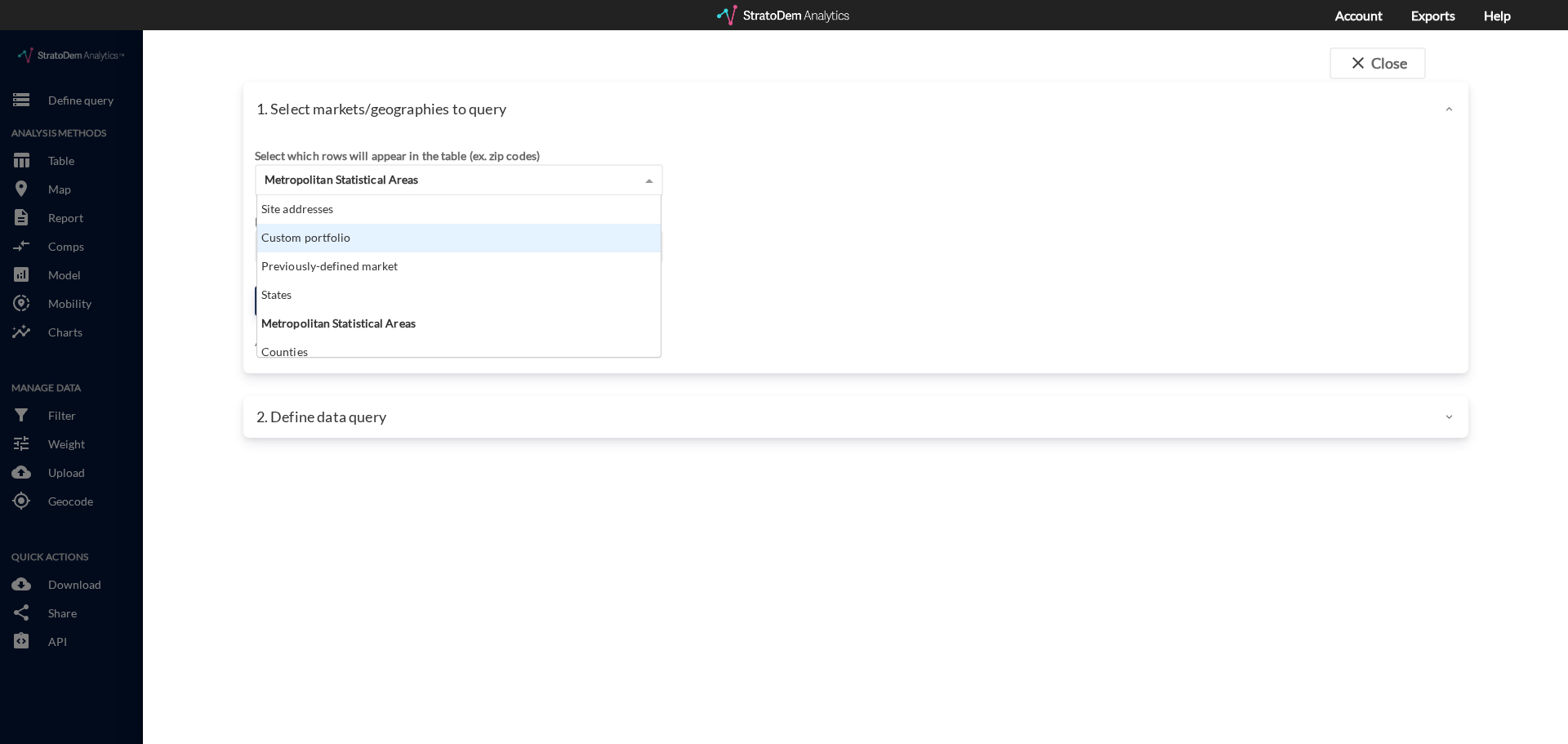
click div "Custom portfolio"
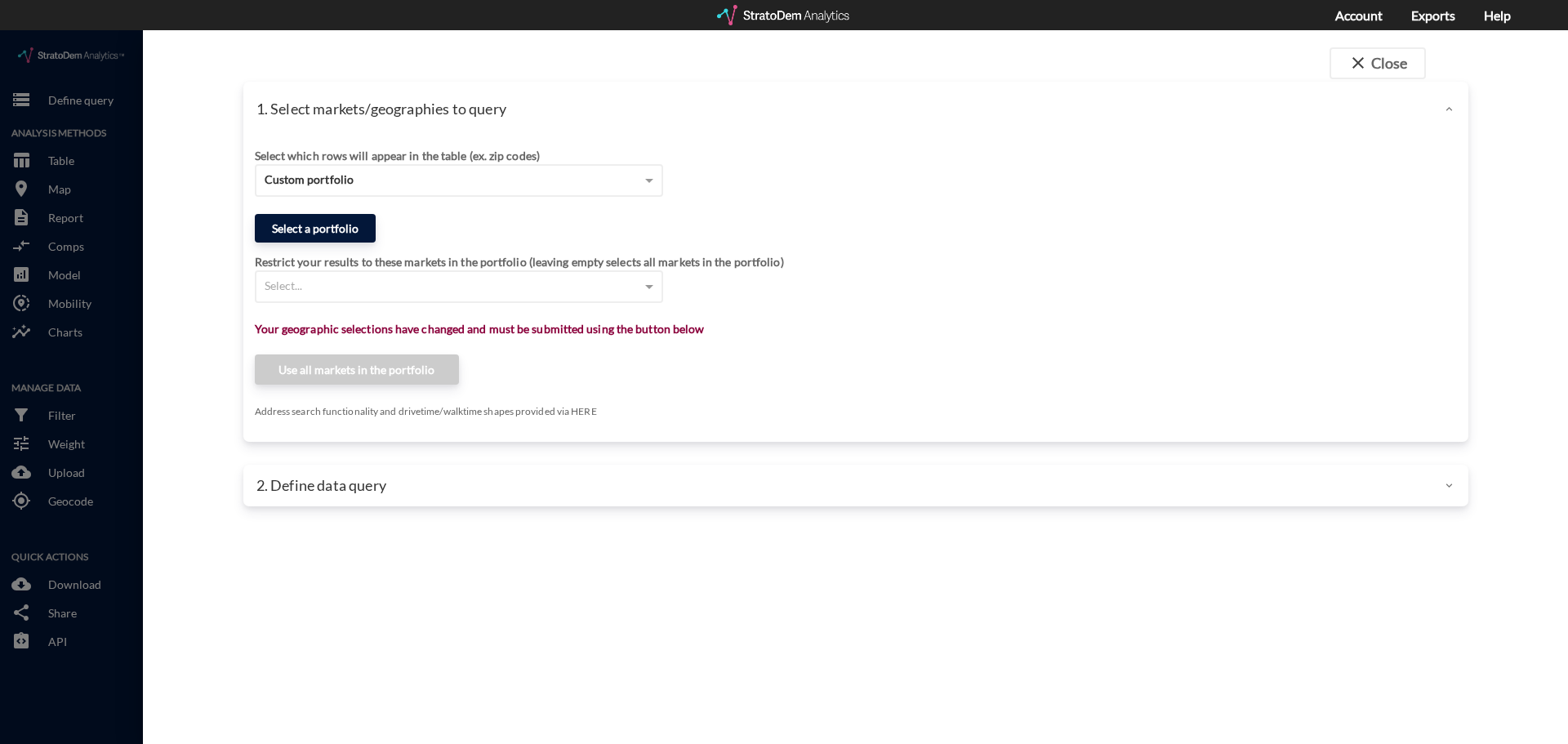
click button "Select a portfolio"
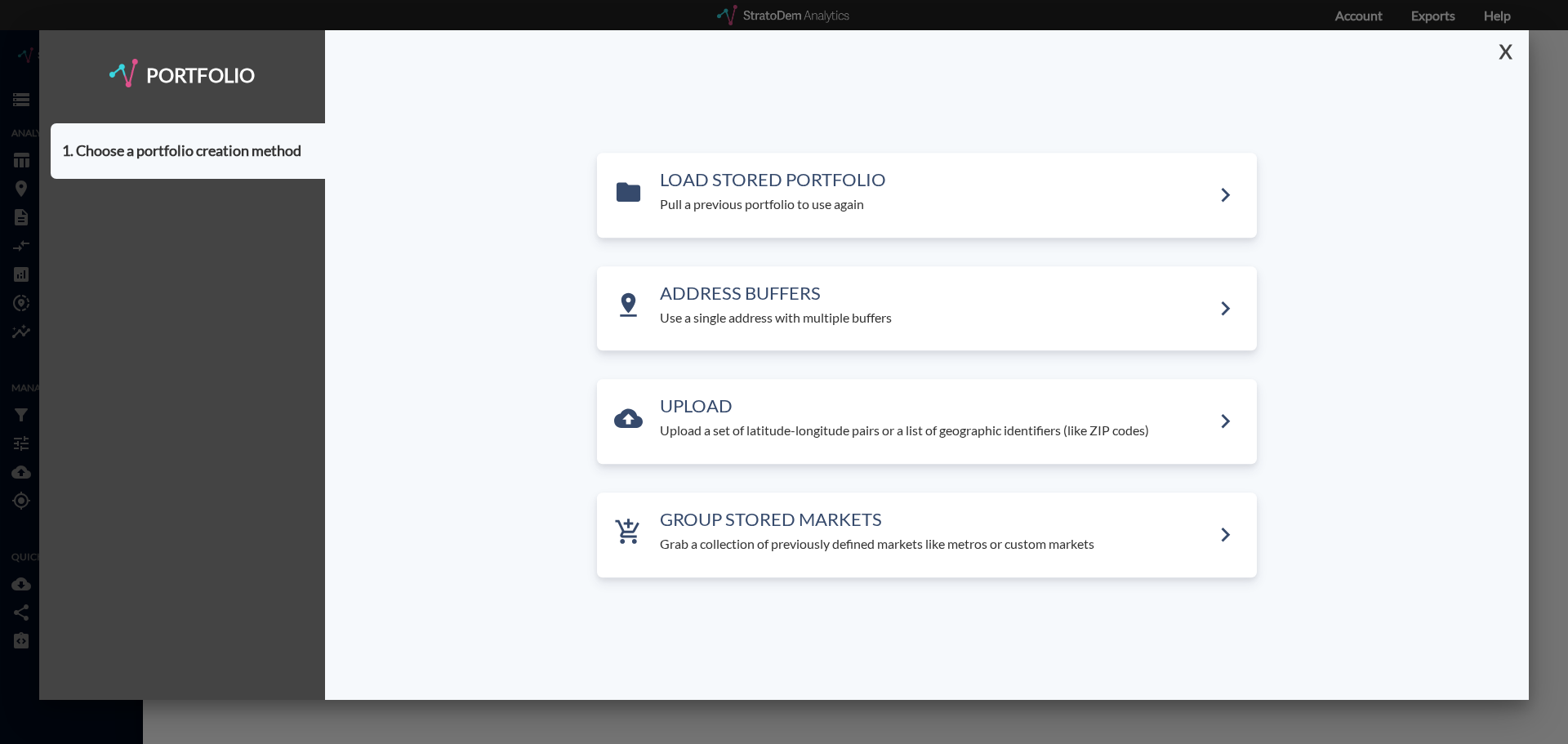
click at [1508, 42] on button "X" at bounding box center [1502, 51] width 29 height 42
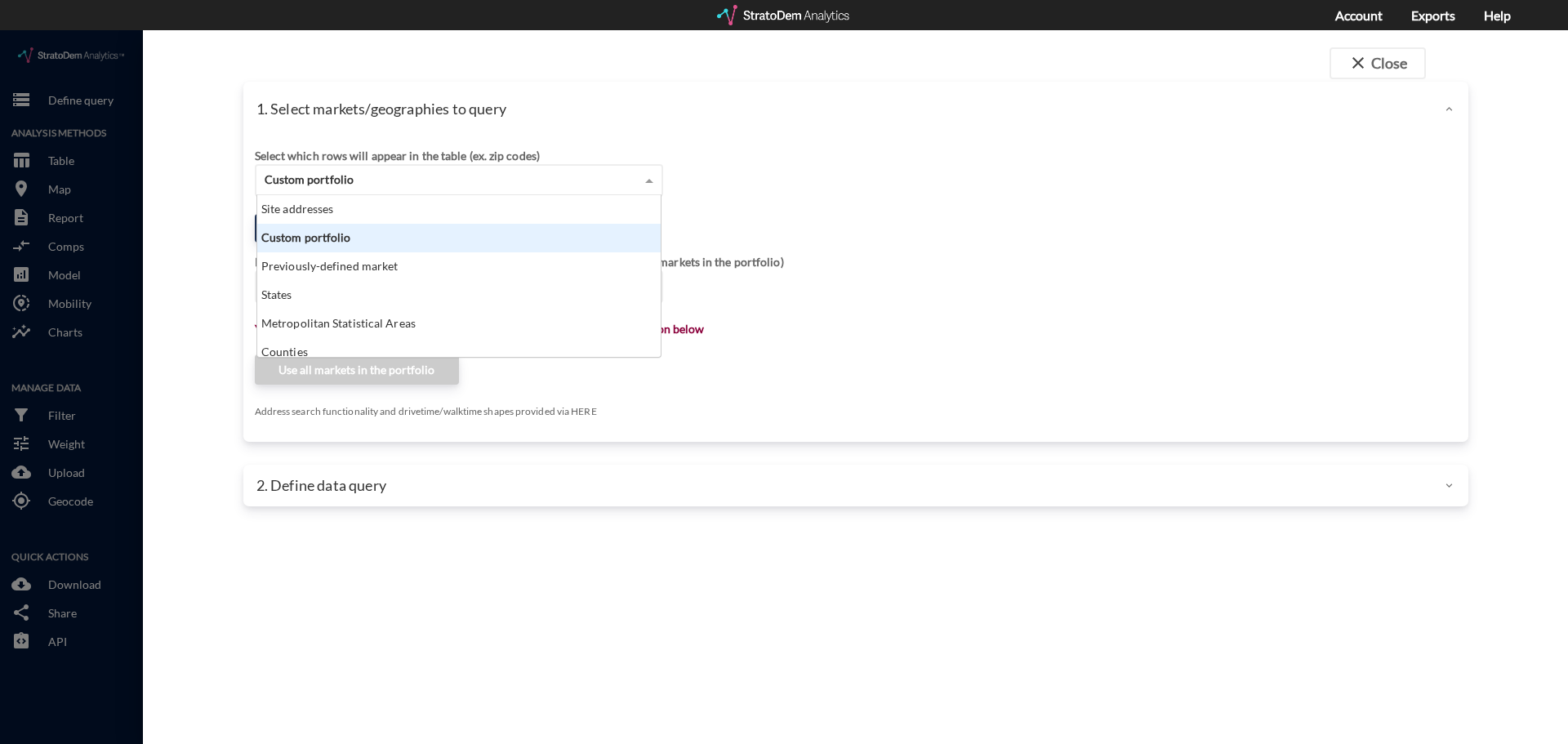
click div "Custom portfolio"
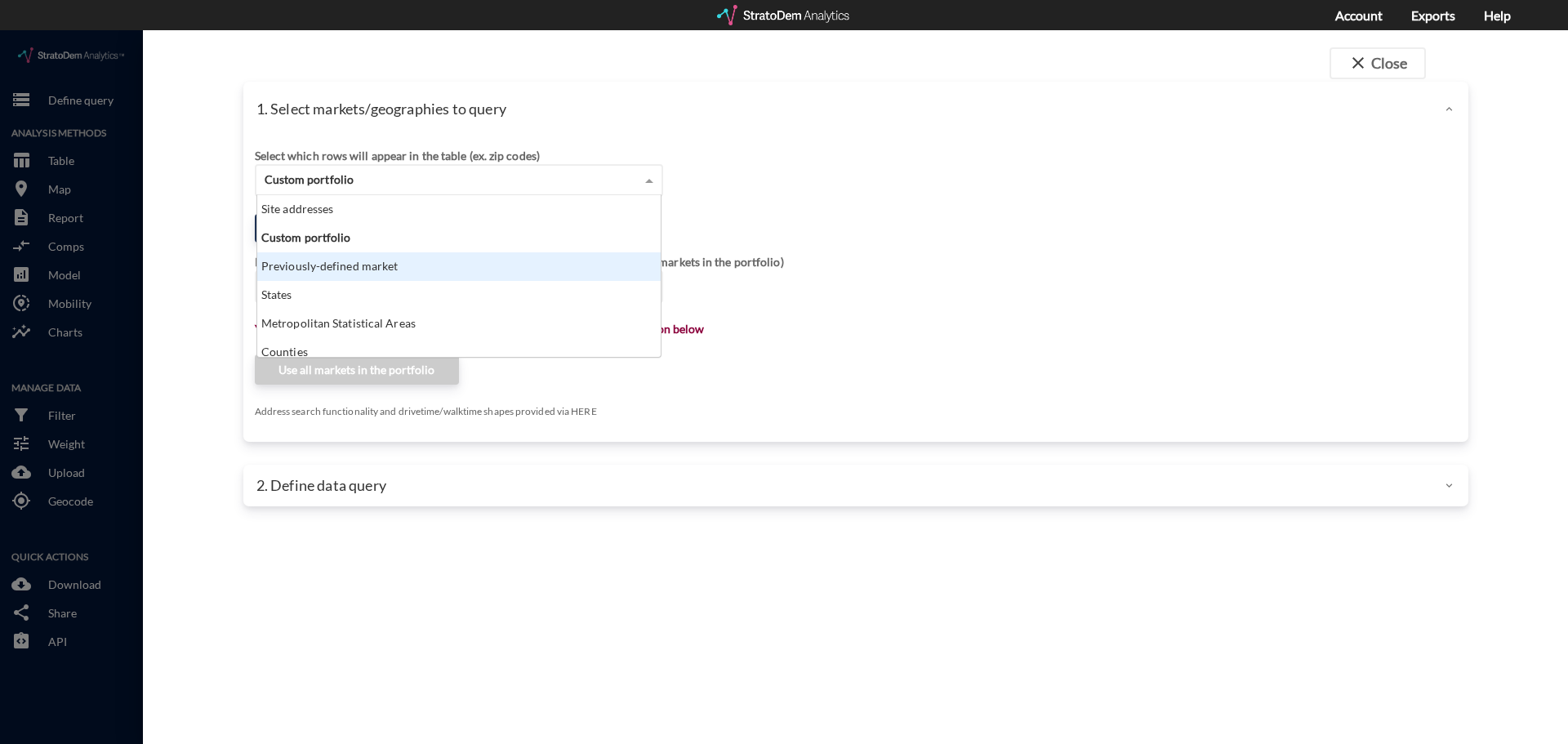
click div "Previously-defined market"
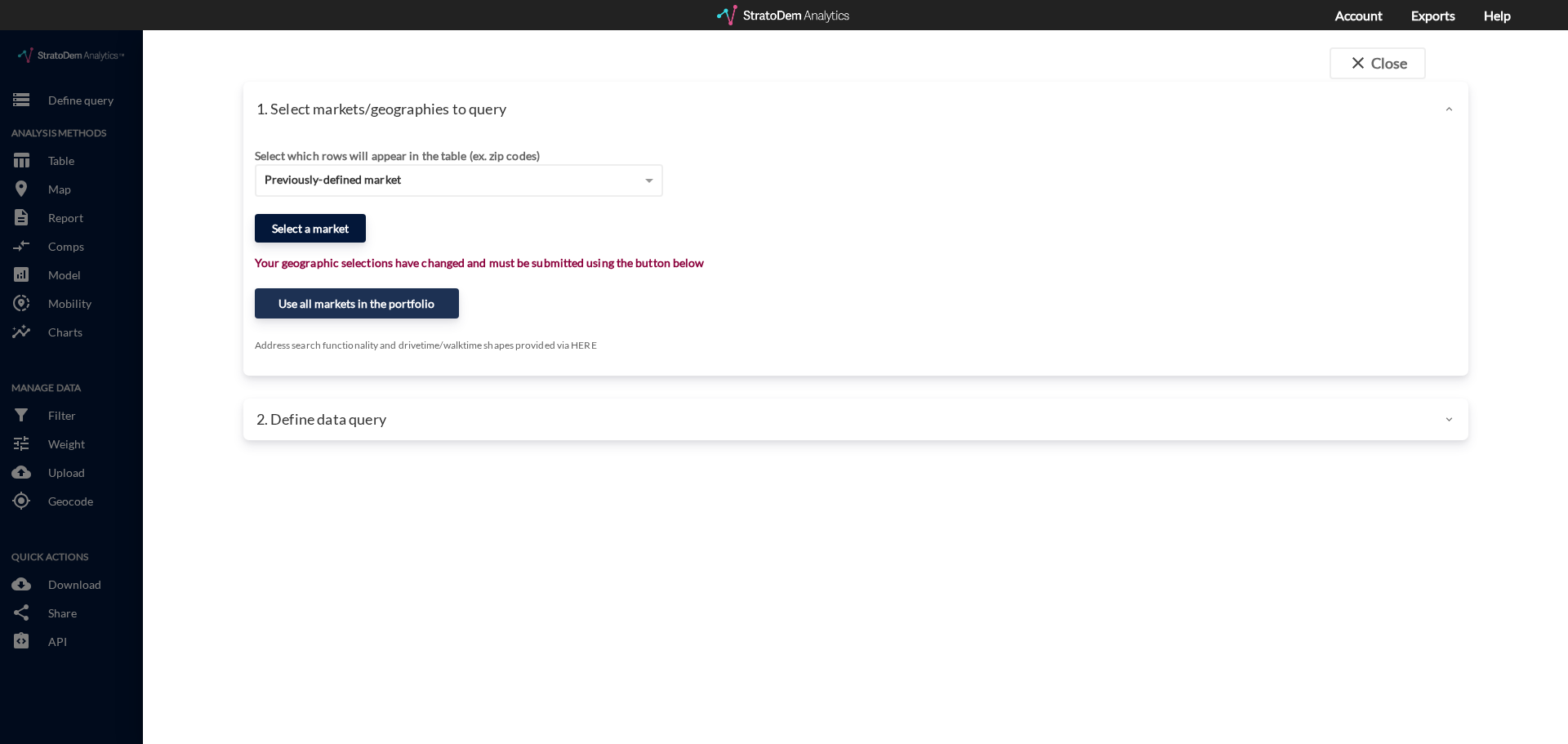
click button "Select a market"
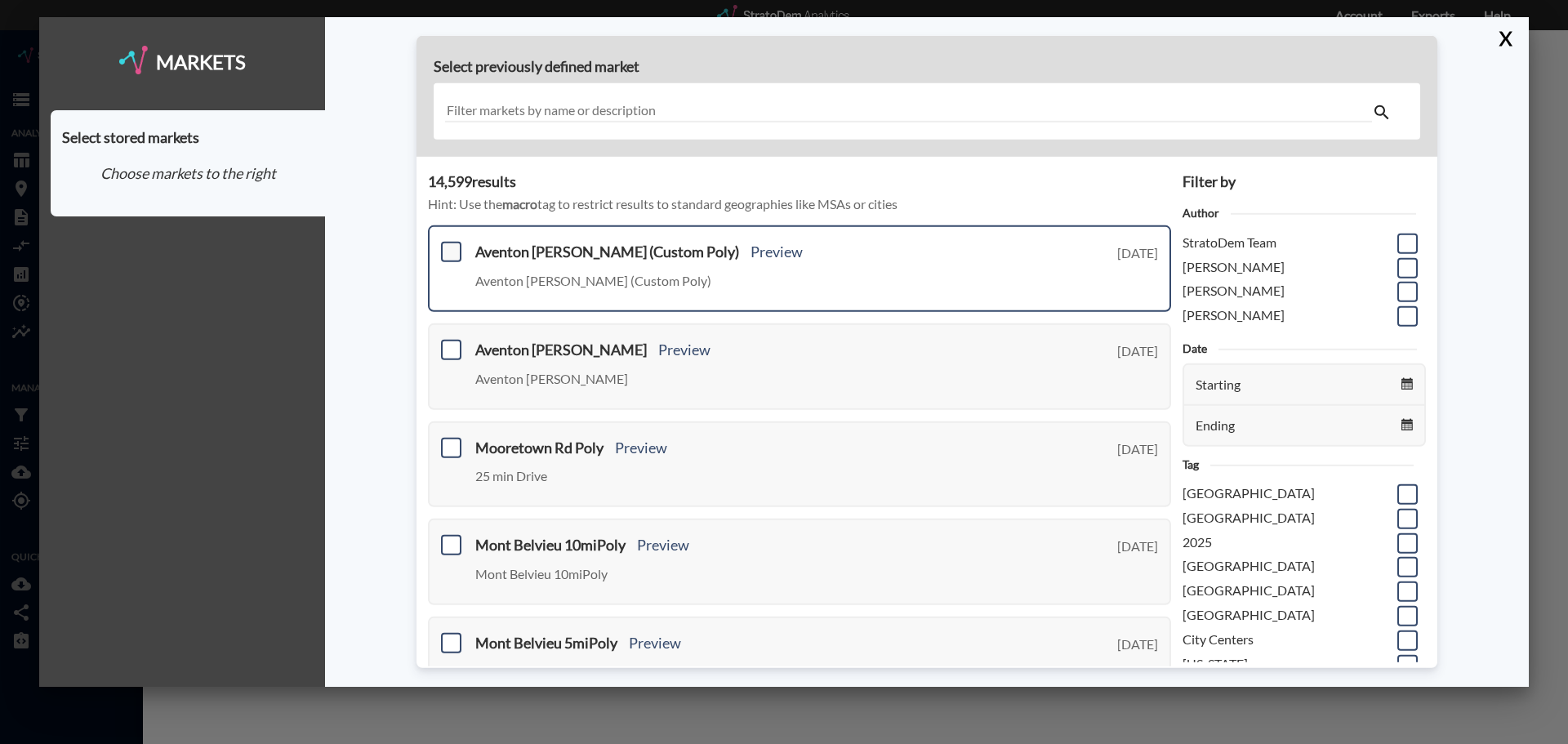
click at [445, 248] on span at bounding box center [451, 252] width 21 height 21
click at [450, 245] on input "checkbox" at bounding box center [450, 245] width 0 height 0
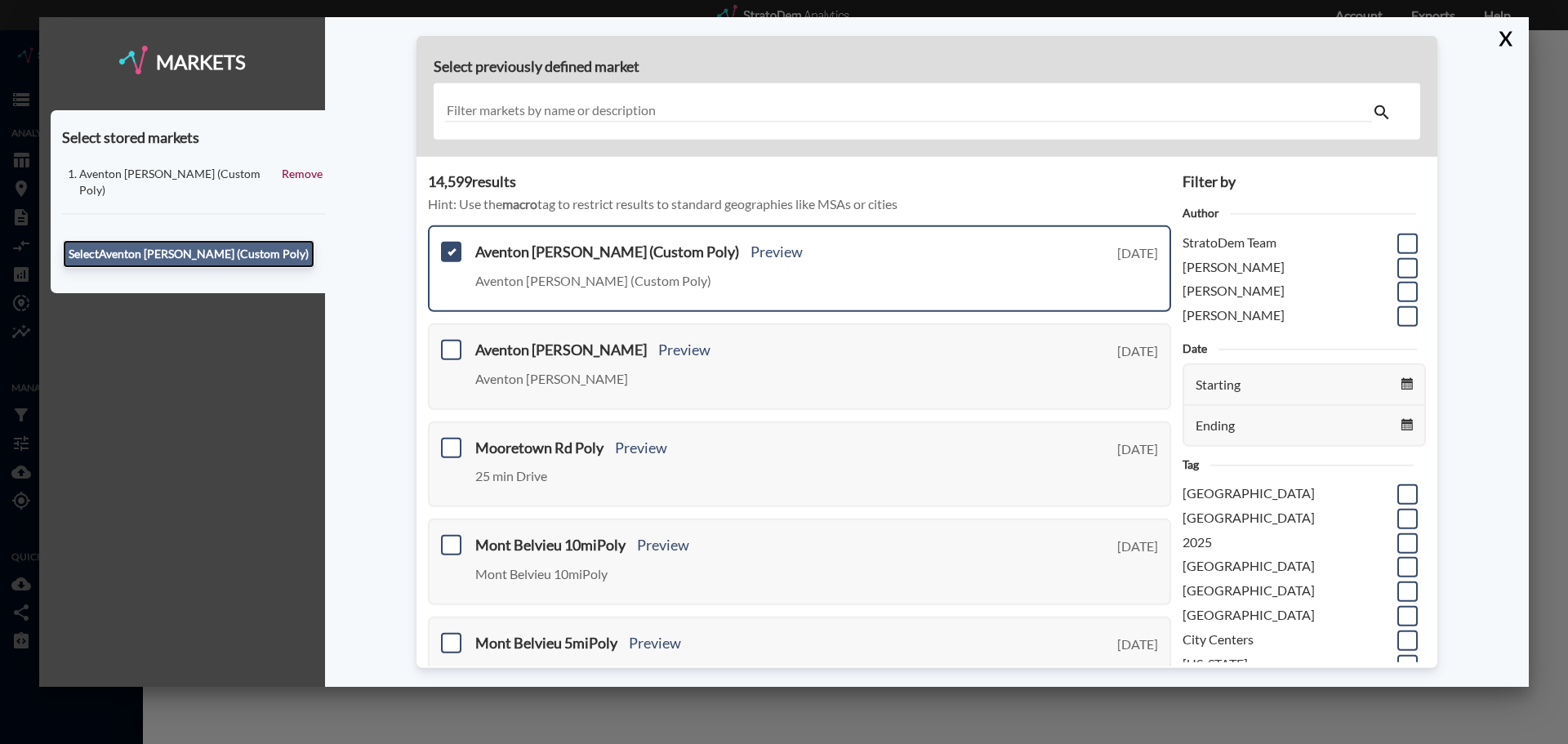
click at [280, 240] on button "Select Aventon Decubellis (Custom Poly)" at bounding box center [189, 254] width 252 height 28
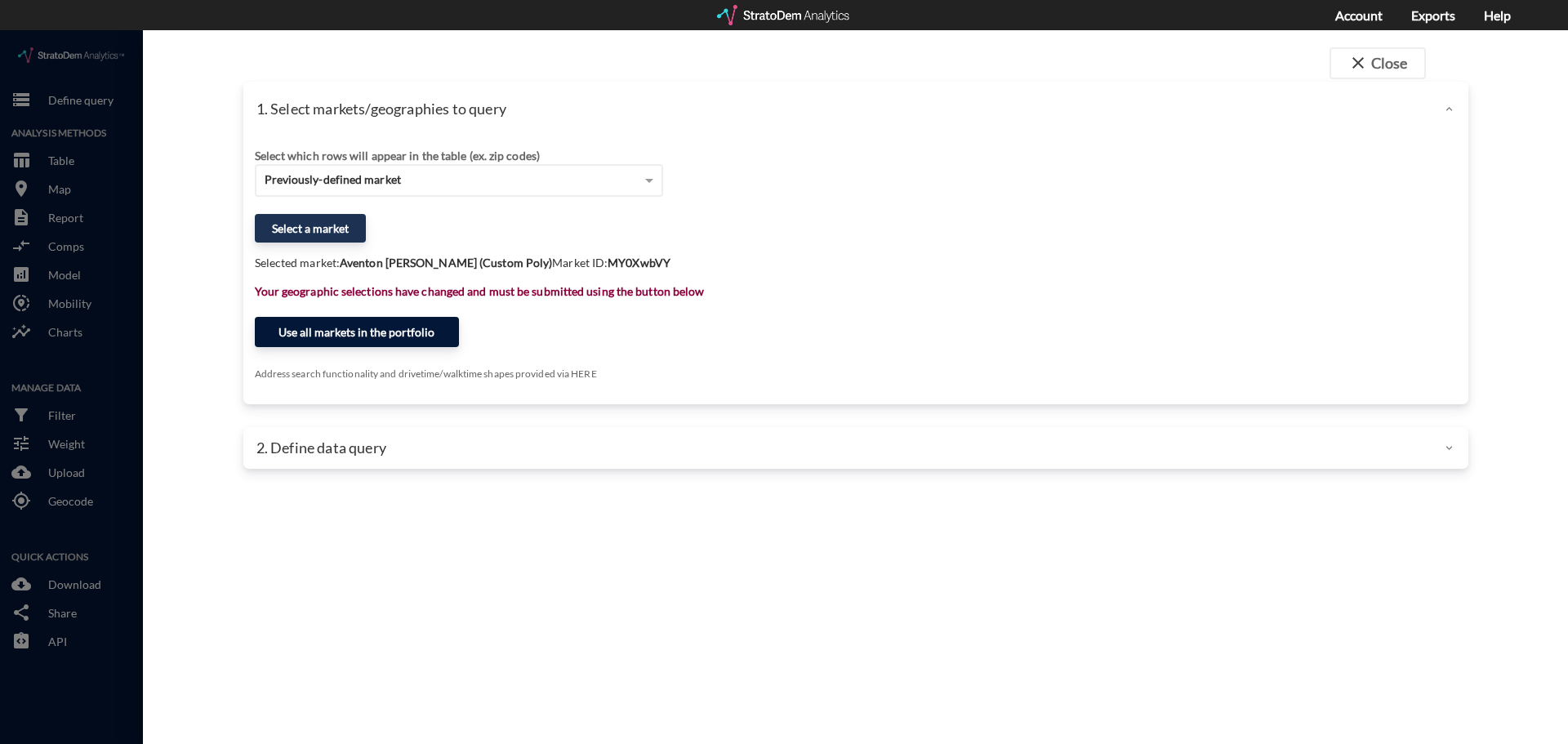
click button "Use all markets in the portfolio"
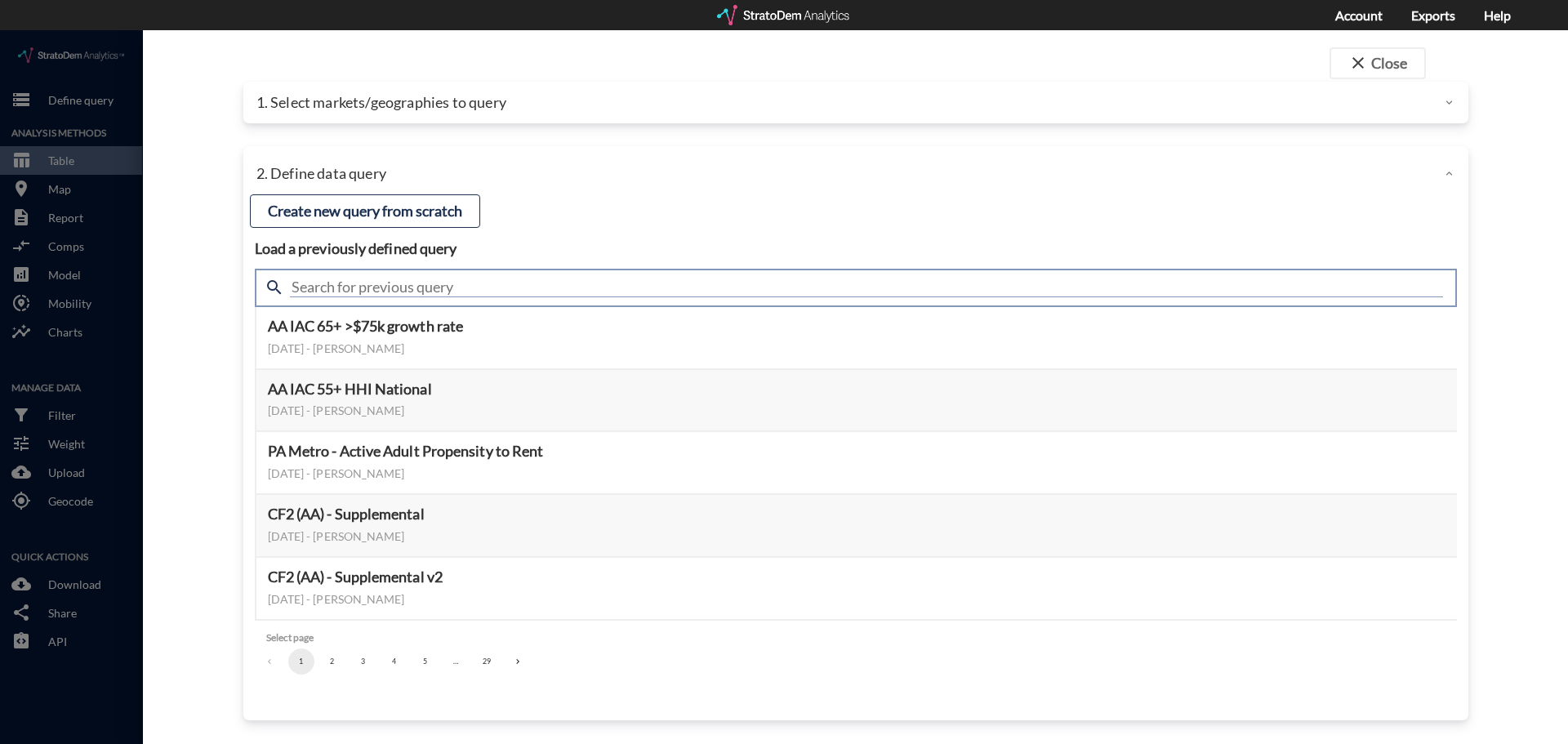
click input "text"
type input "housing demand"
click input "housing demand"
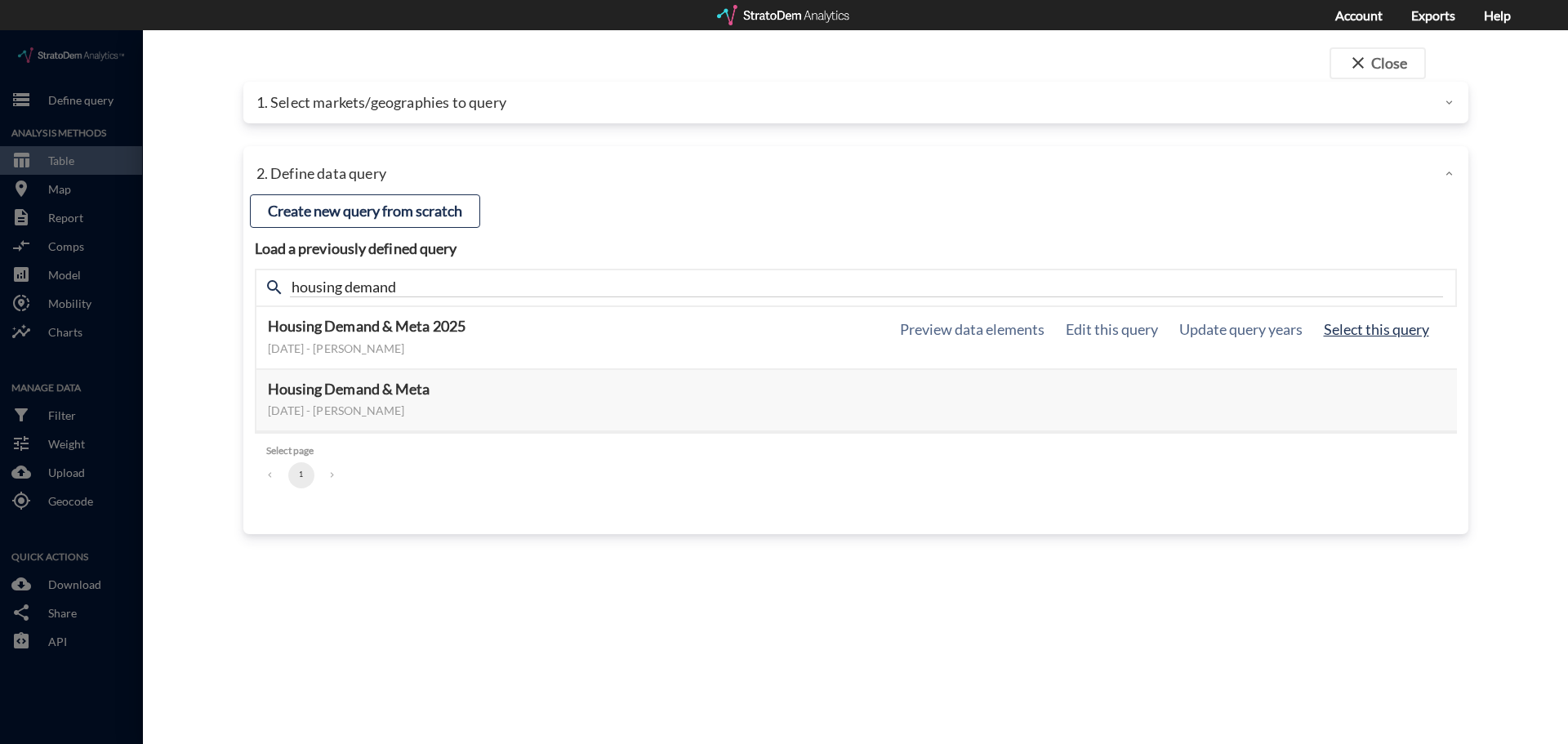
click button "Select this query"
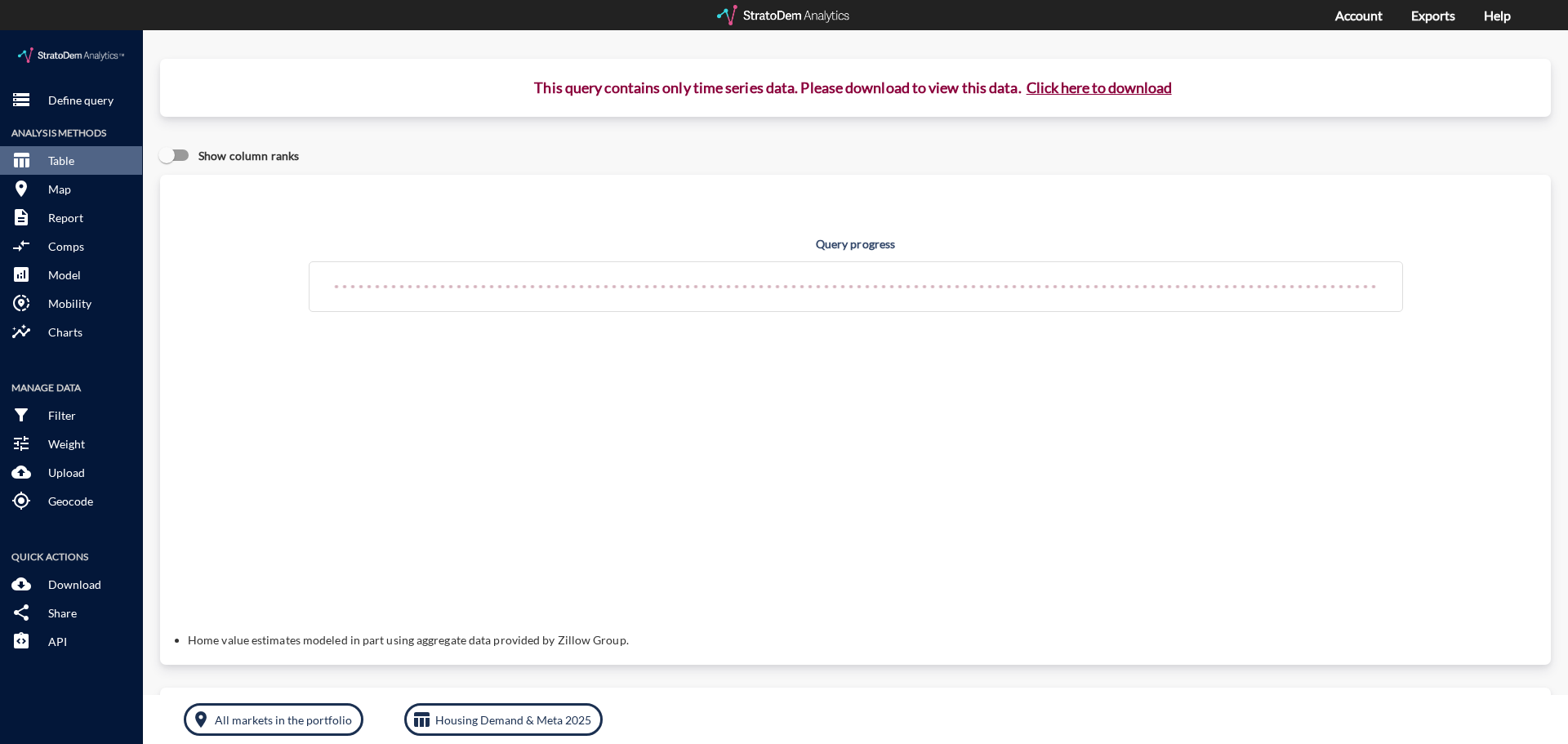
click button "Click here to download"
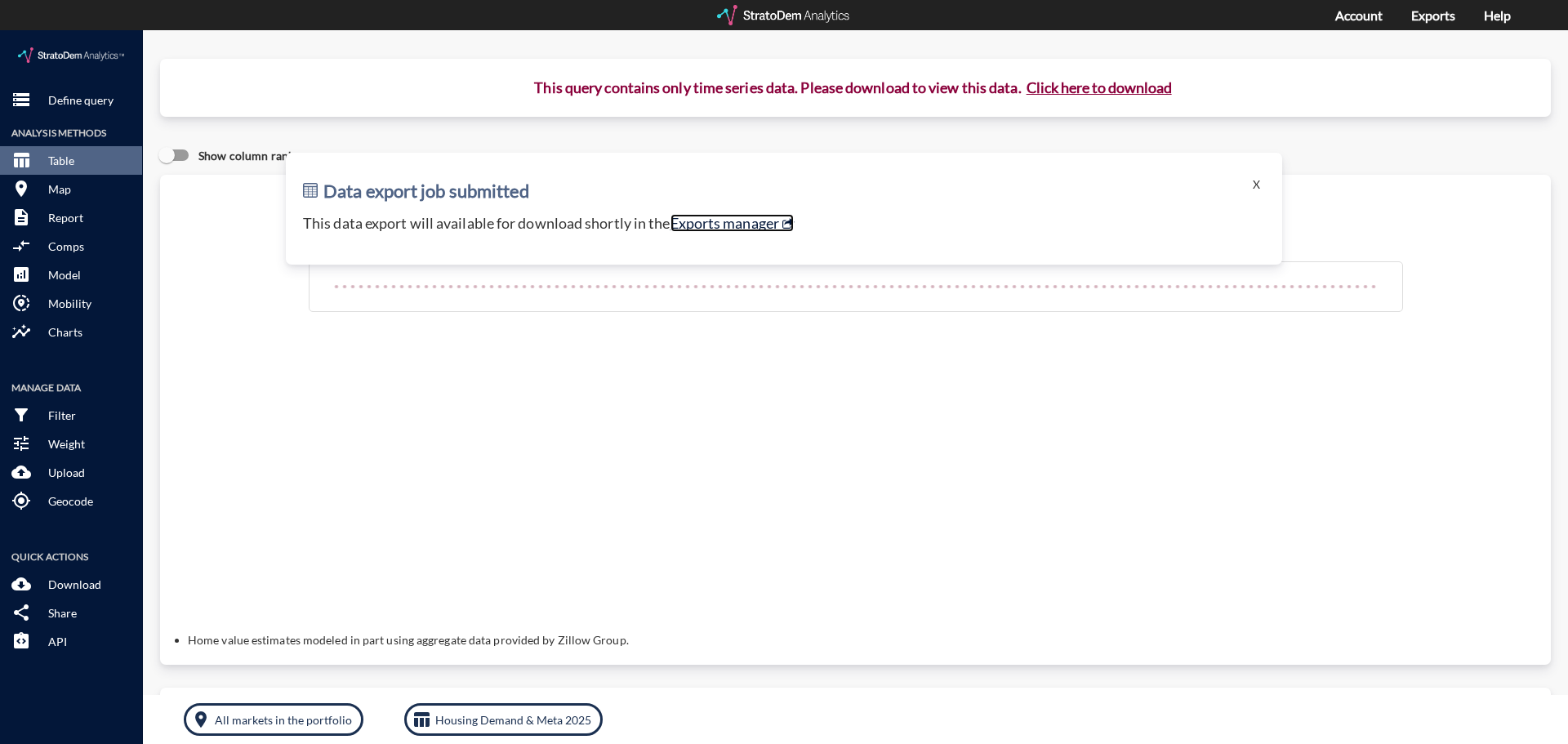
click link "Exports manager"
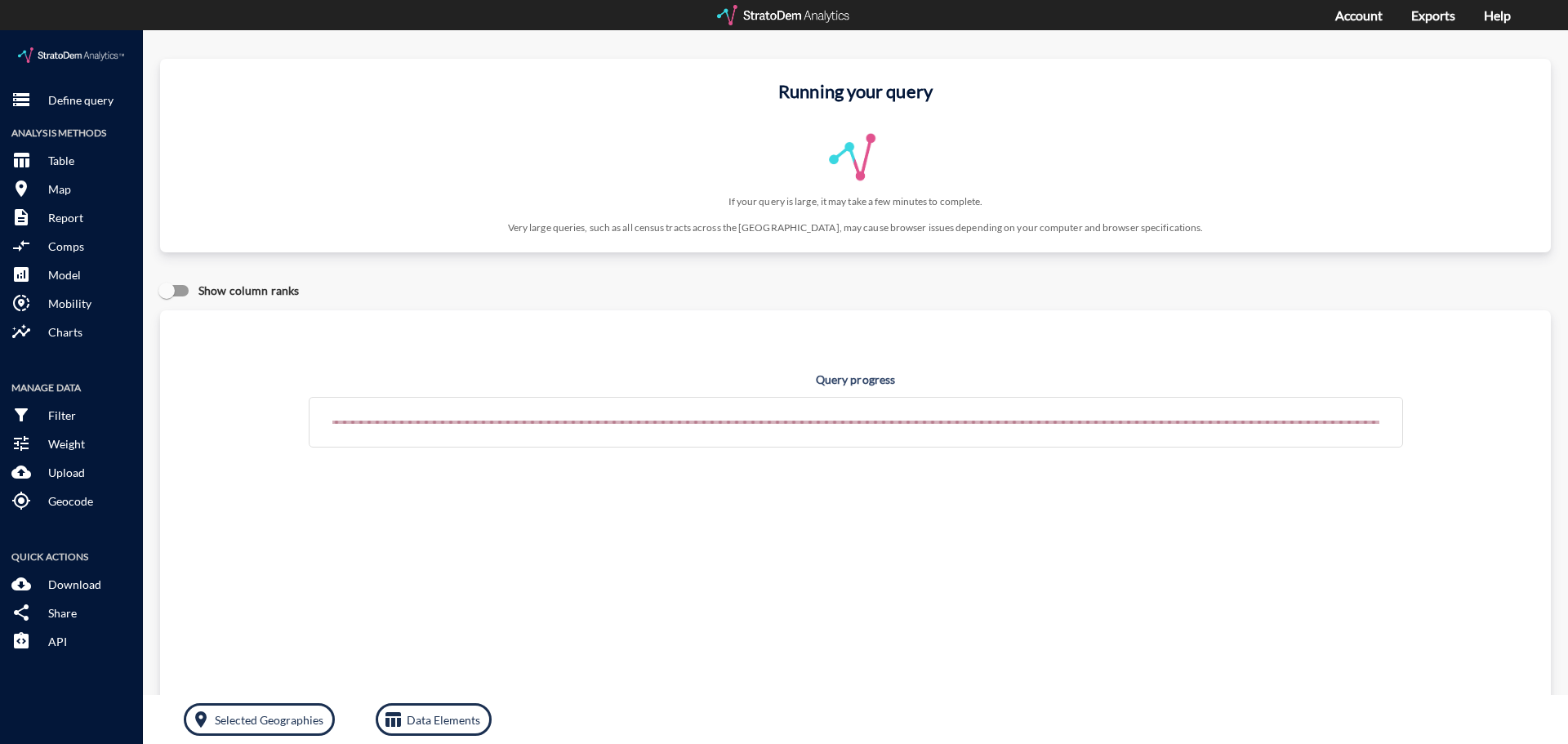
click h4 "Query progress"
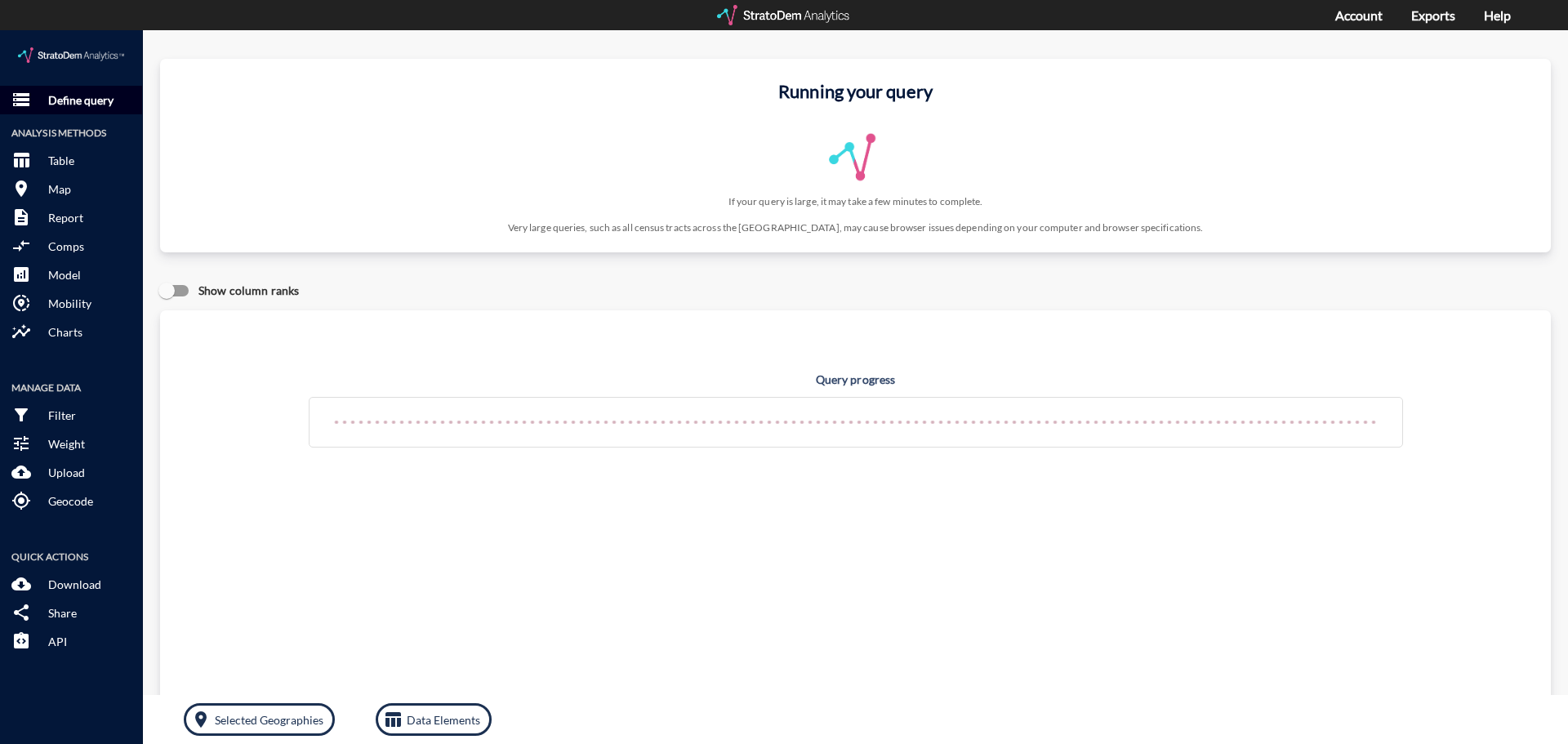
click p "Define query"
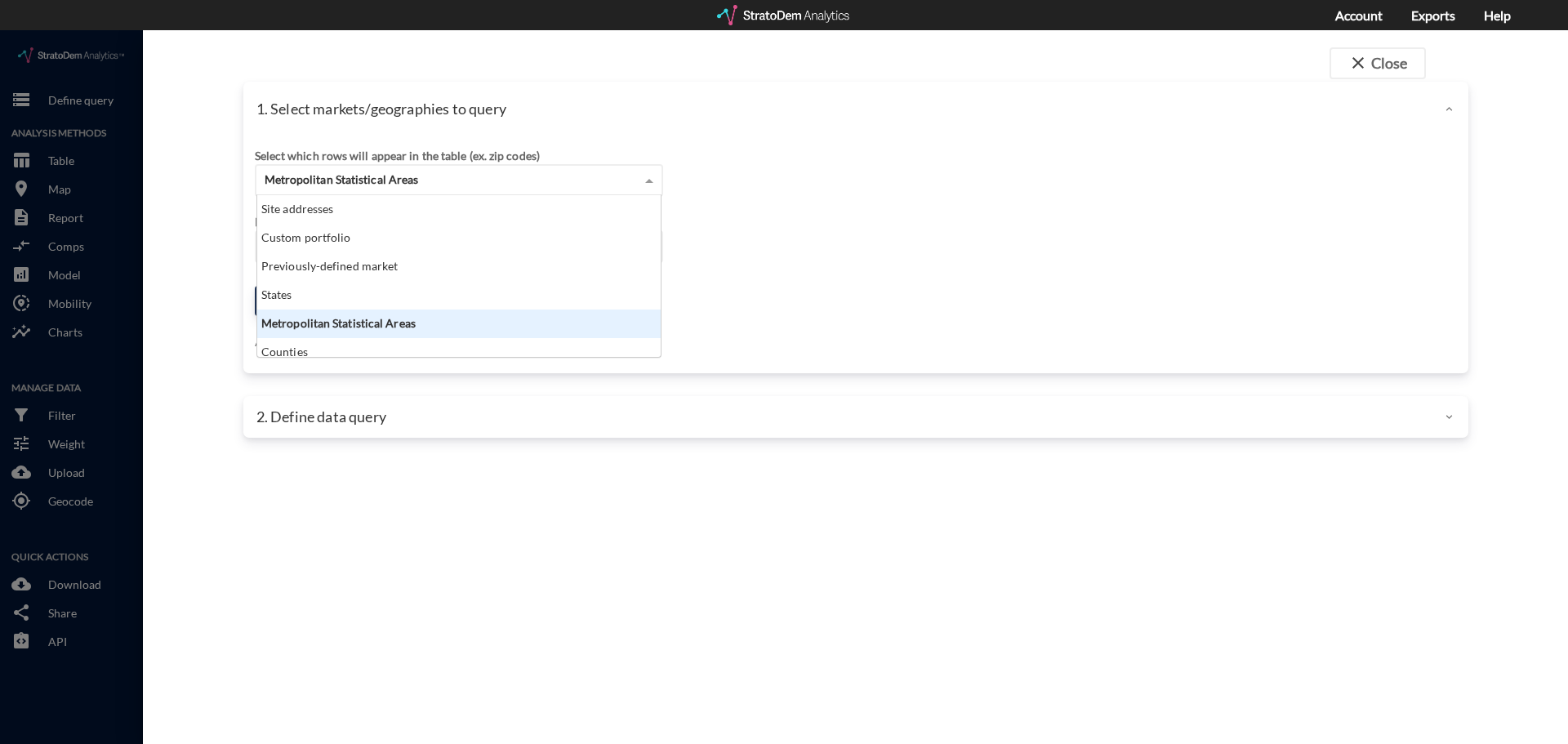
click div "Metropolitan Statistical Areas"
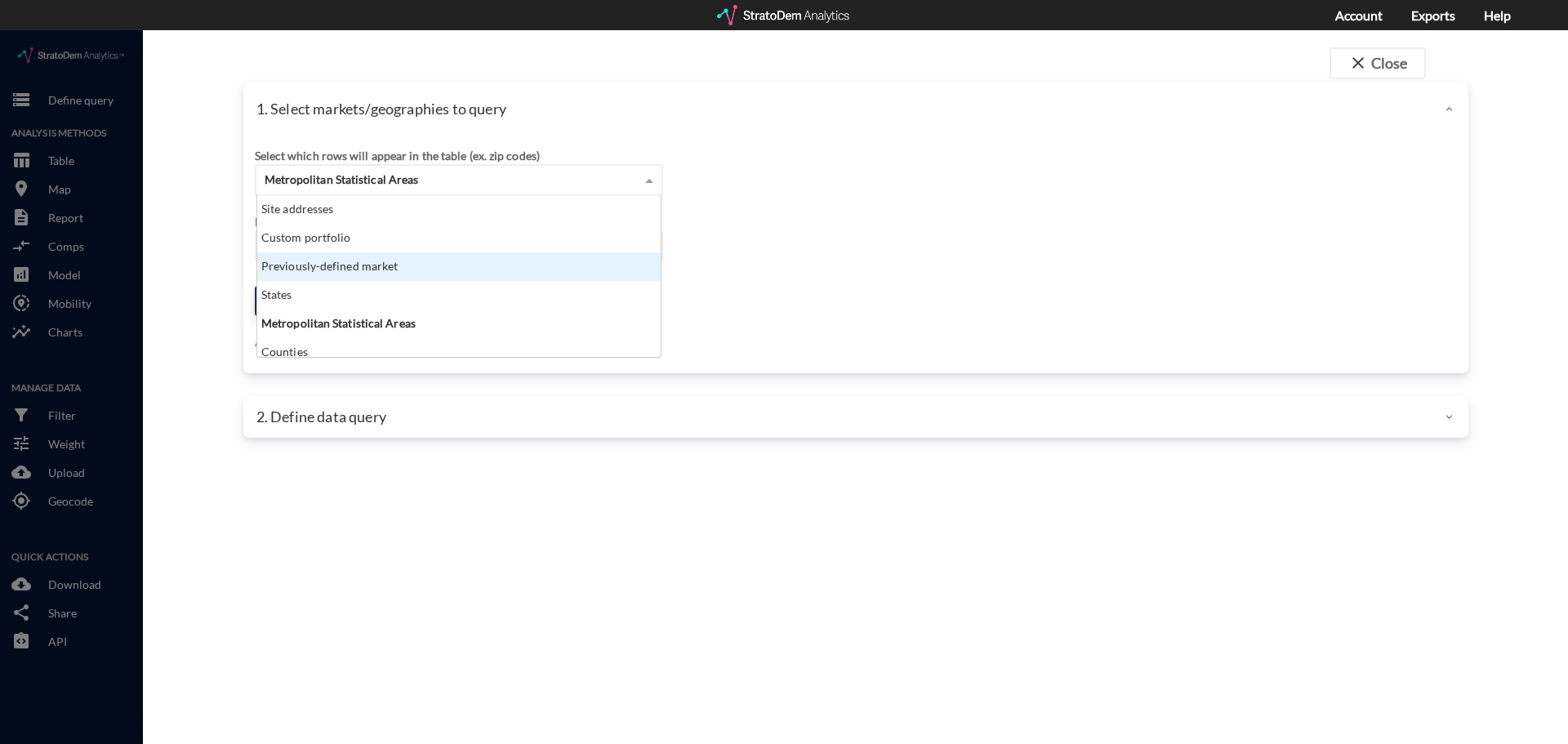
click div "Previously-defined market"
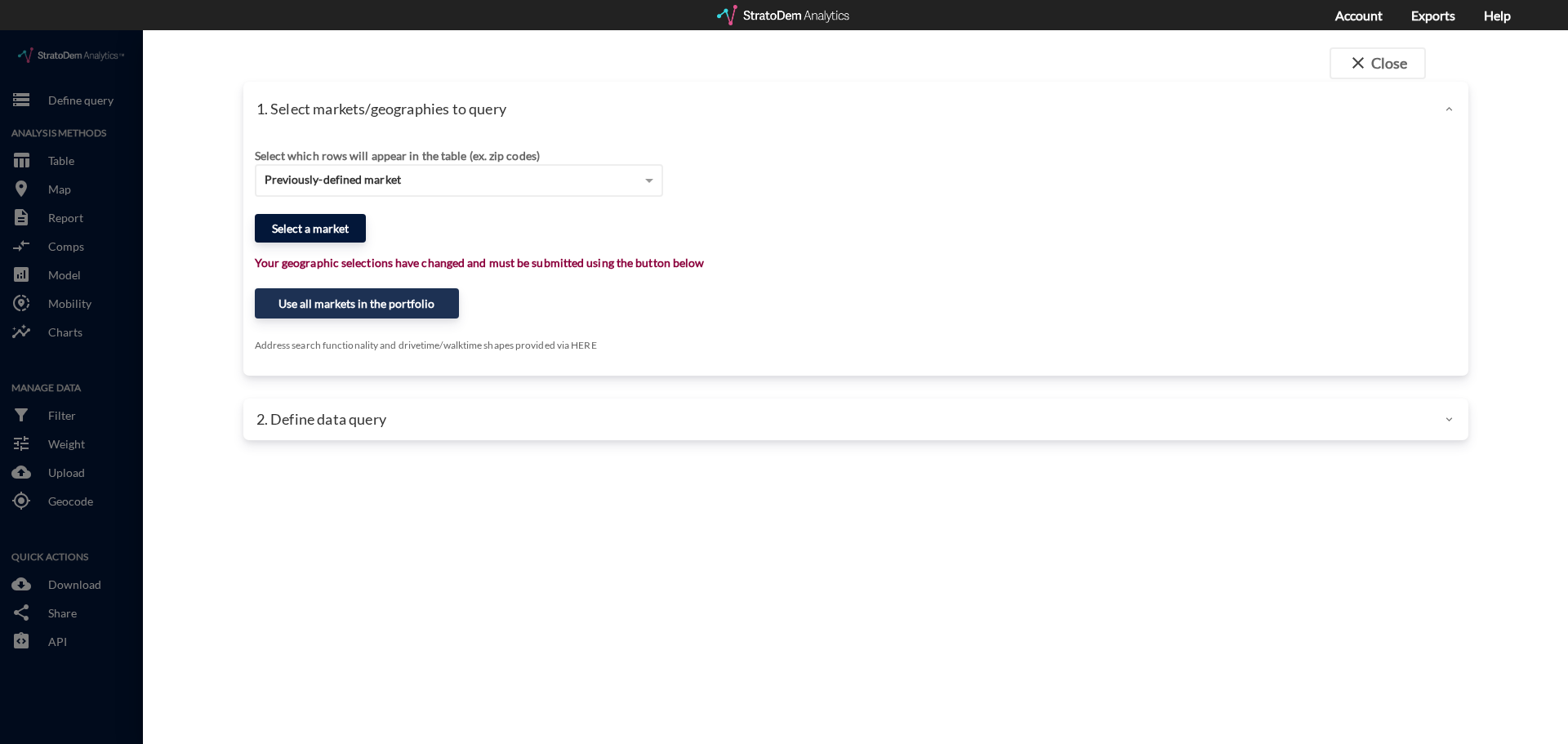
click button "Select a market"
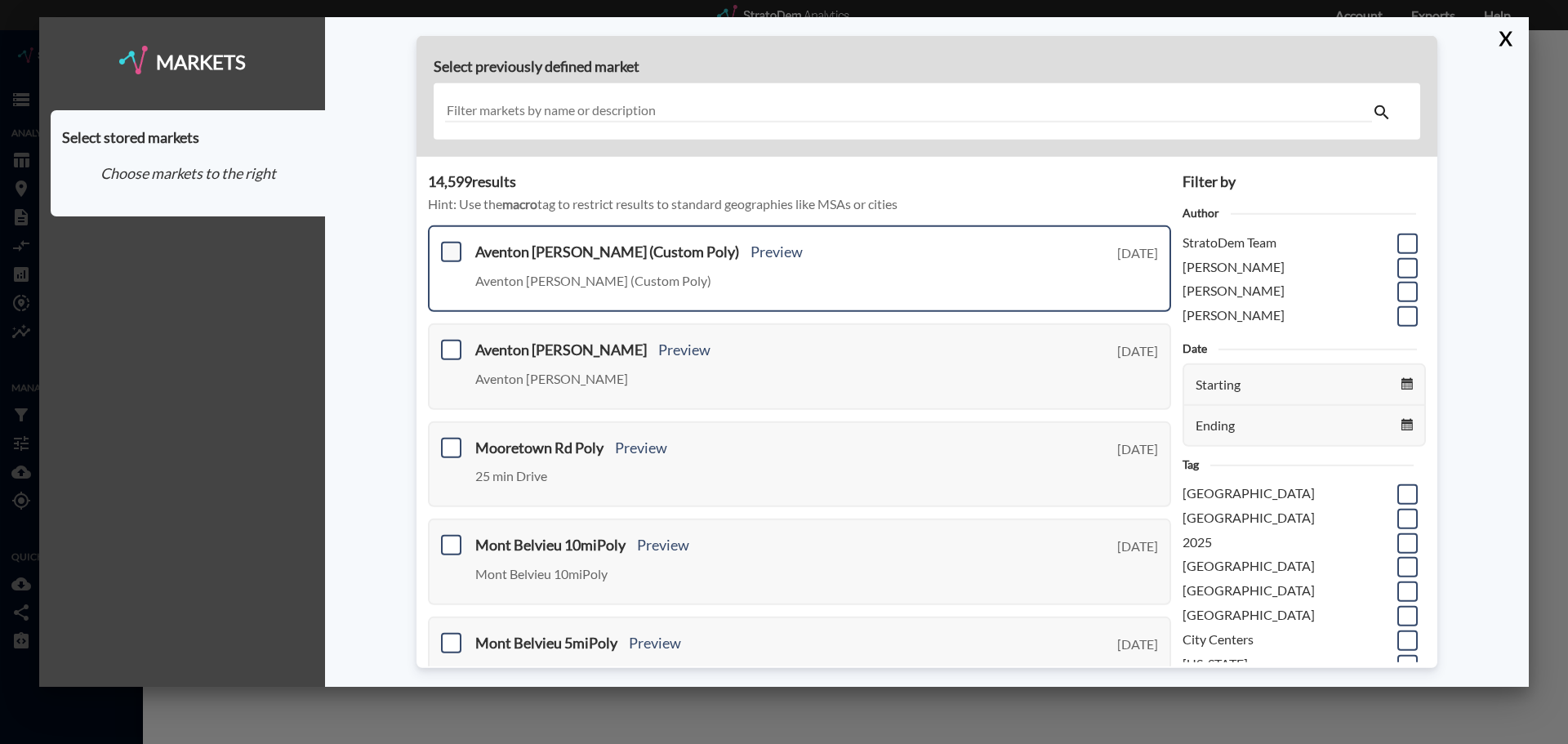
click at [455, 252] on span at bounding box center [451, 252] width 21 height 21
click at [450, 245] on input "checkbox" at bounding box center [450, 245] width 0 height 0
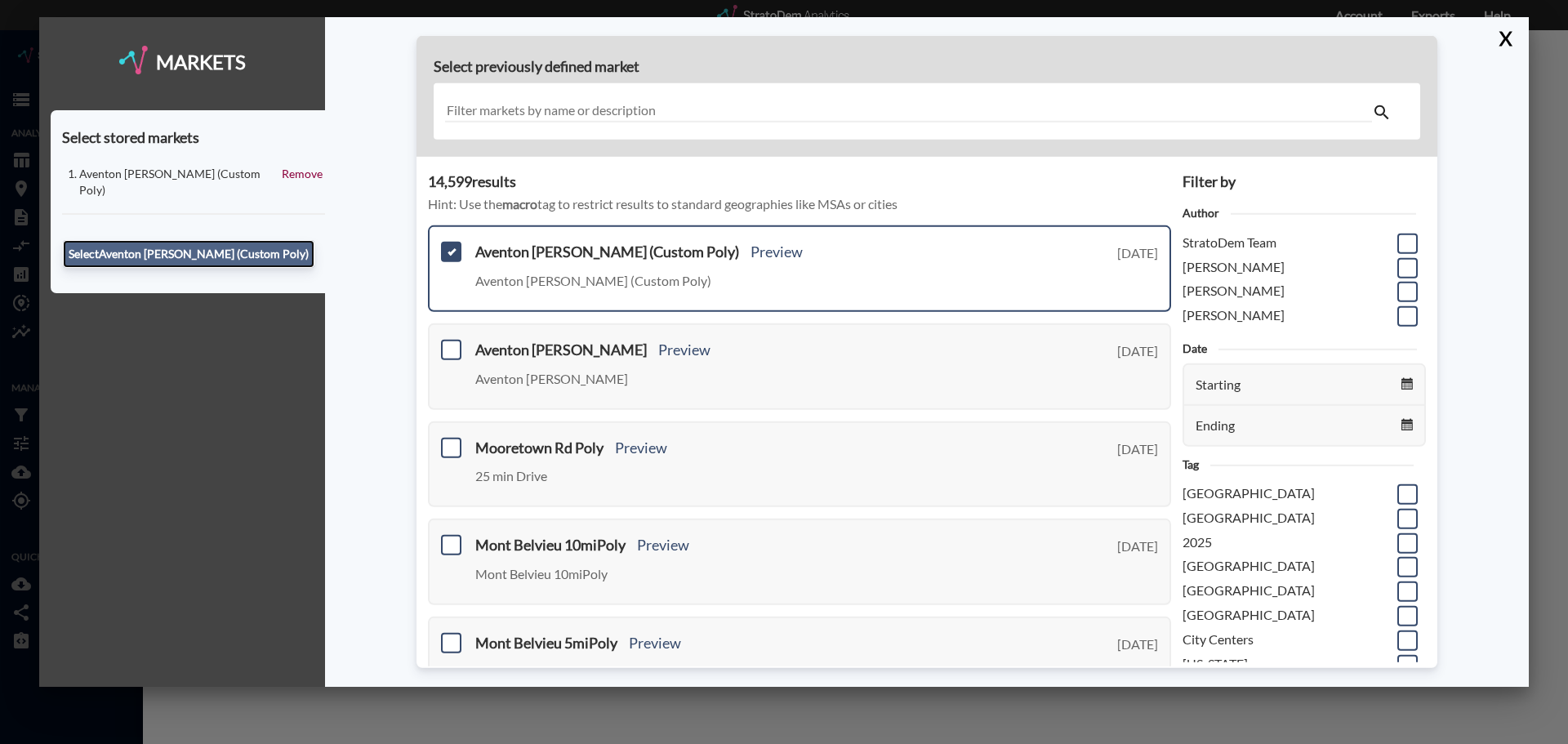
click at [226, 241] on button "Select Aventon Decubellis (Custom Poly)" at bounding box center [189, 254] width 252 height 28
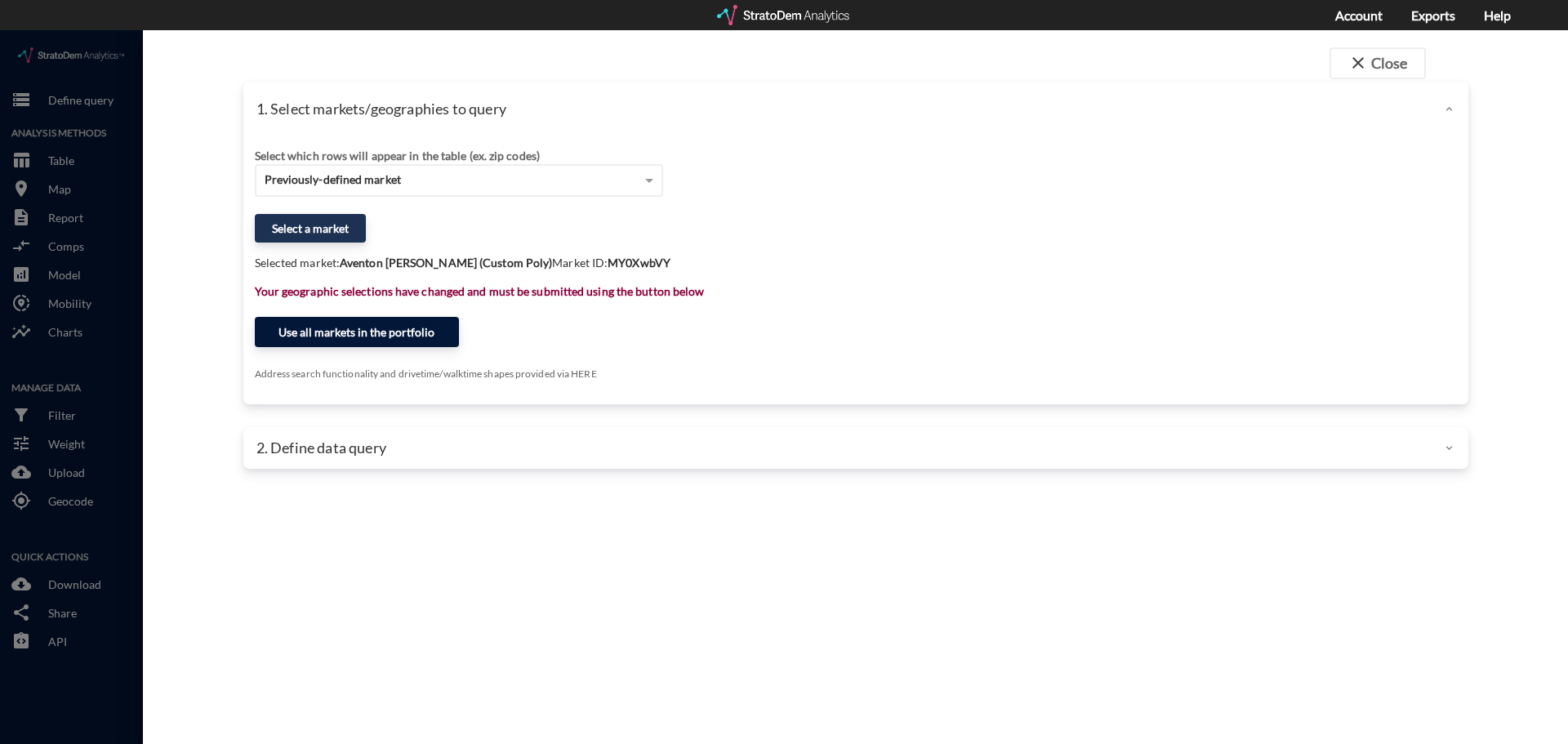
click button "Use all markets in the portfolio"
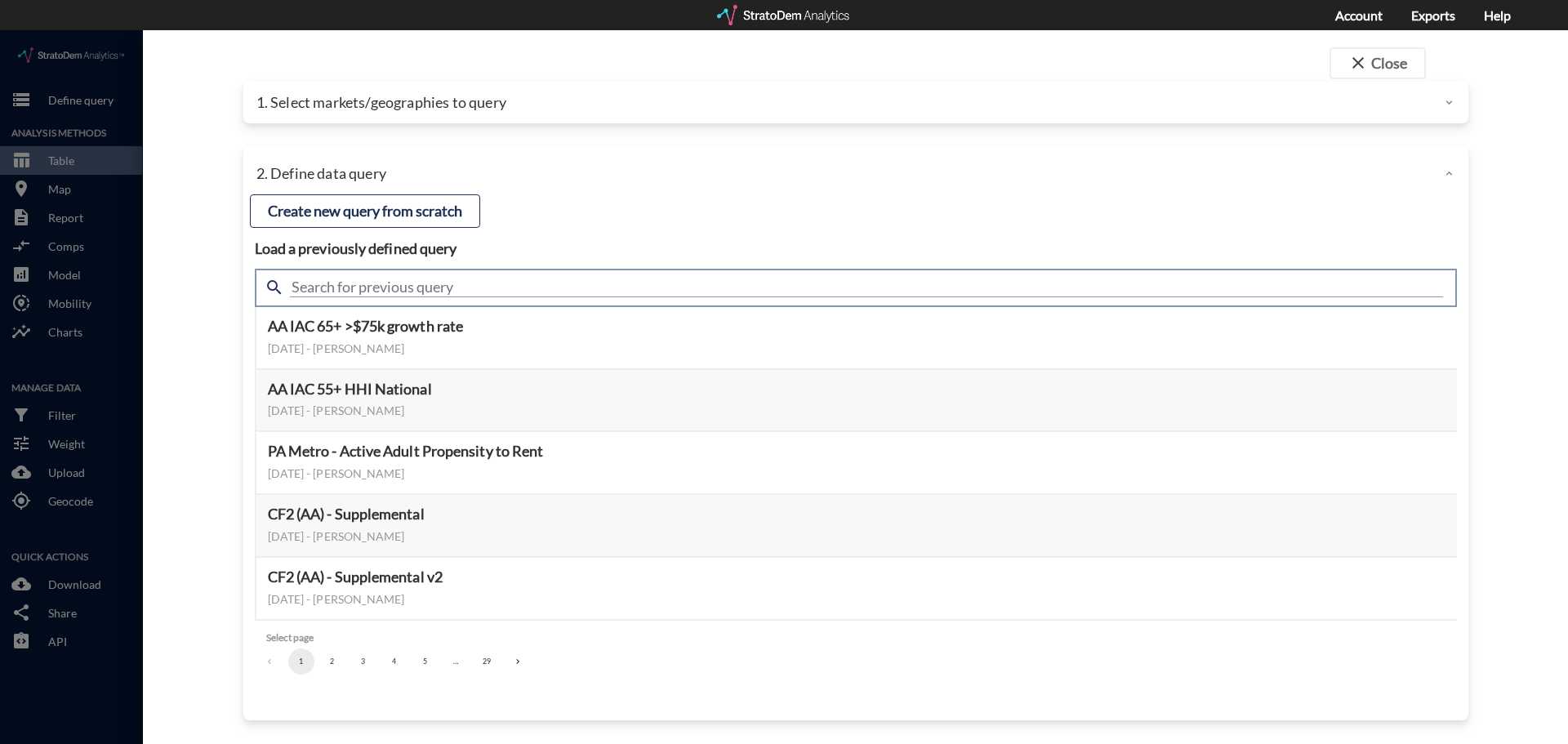
click input "text"
type input "housing demand"
click input "housing demand"
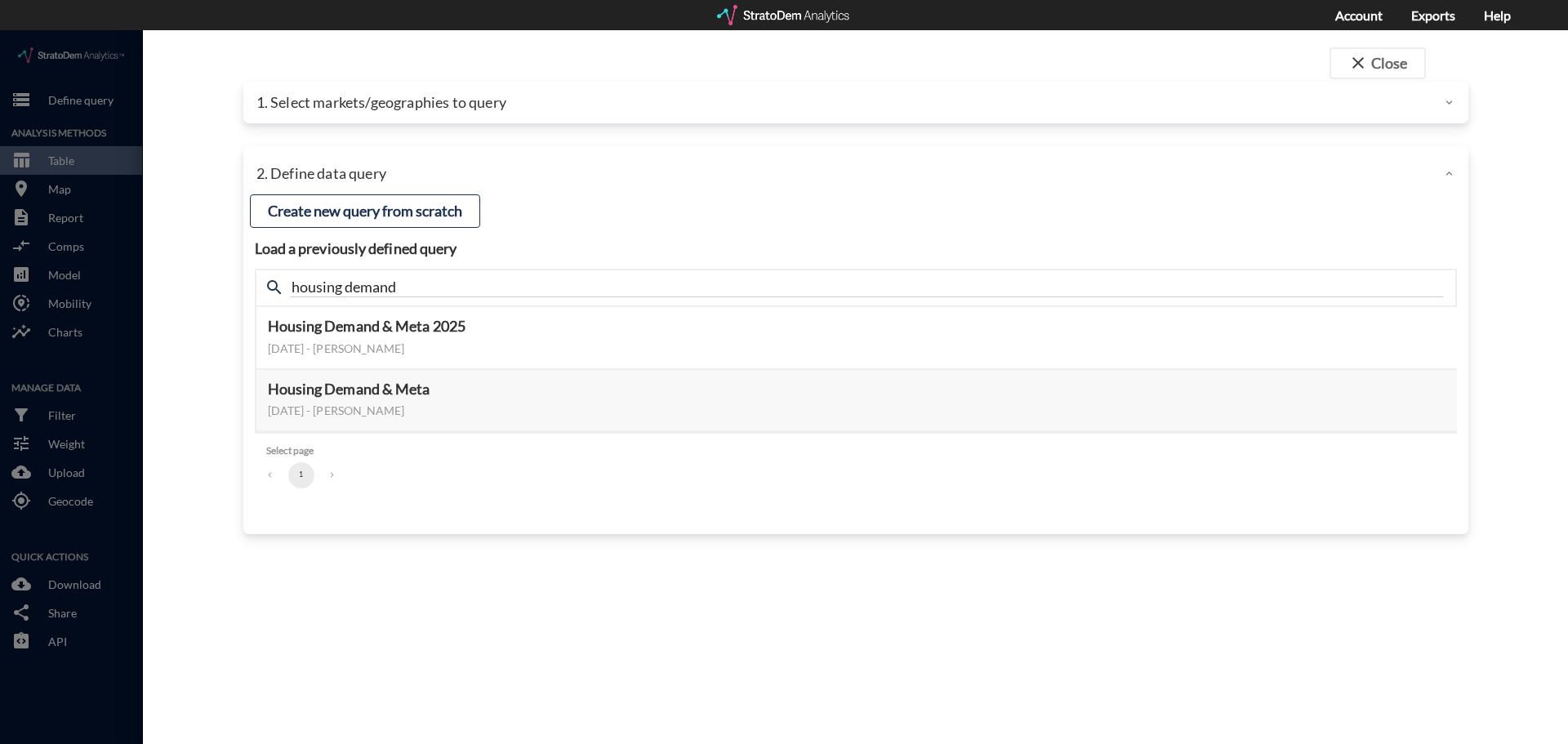
click h4 "Select page"
click button "Select this query"
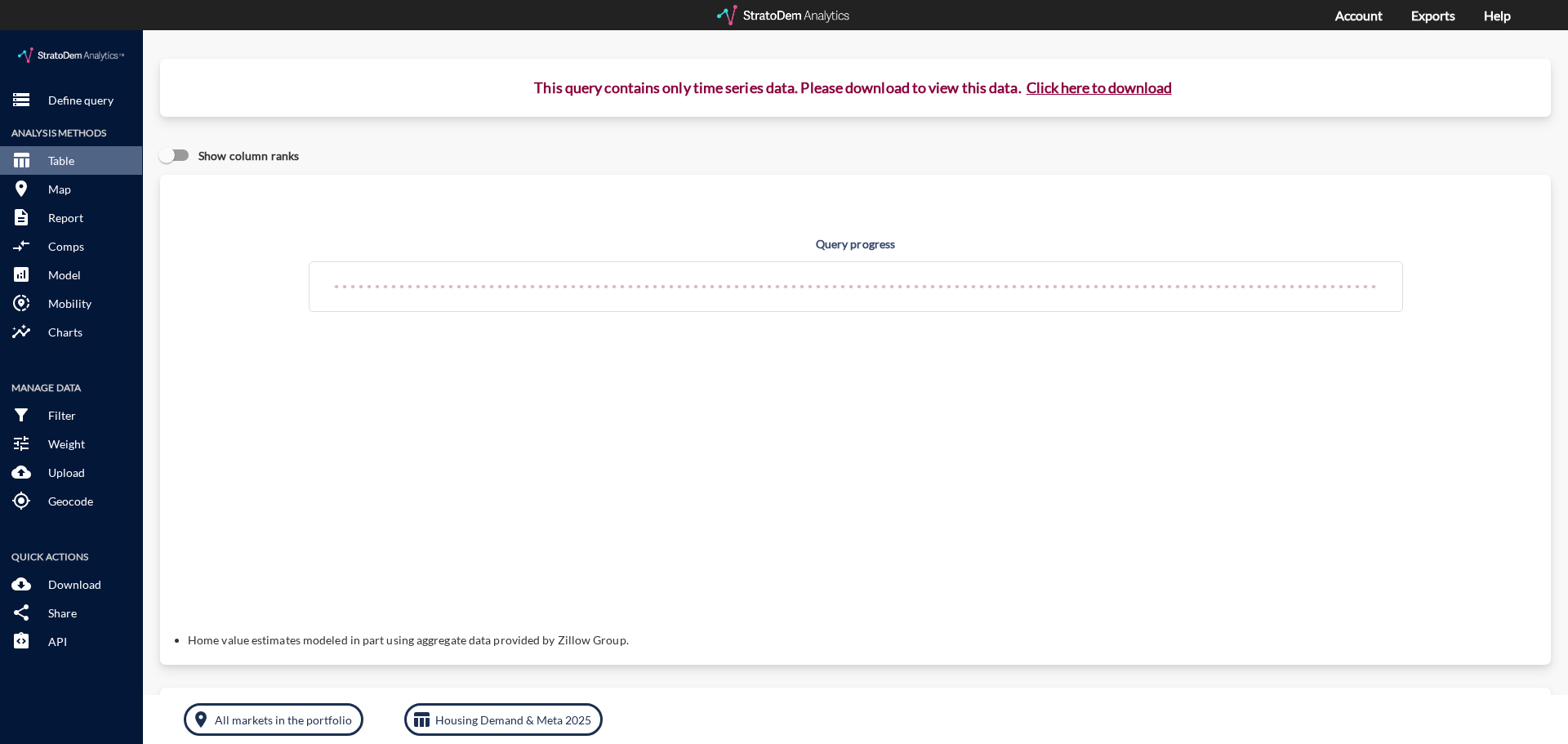
click button "Click here to download"
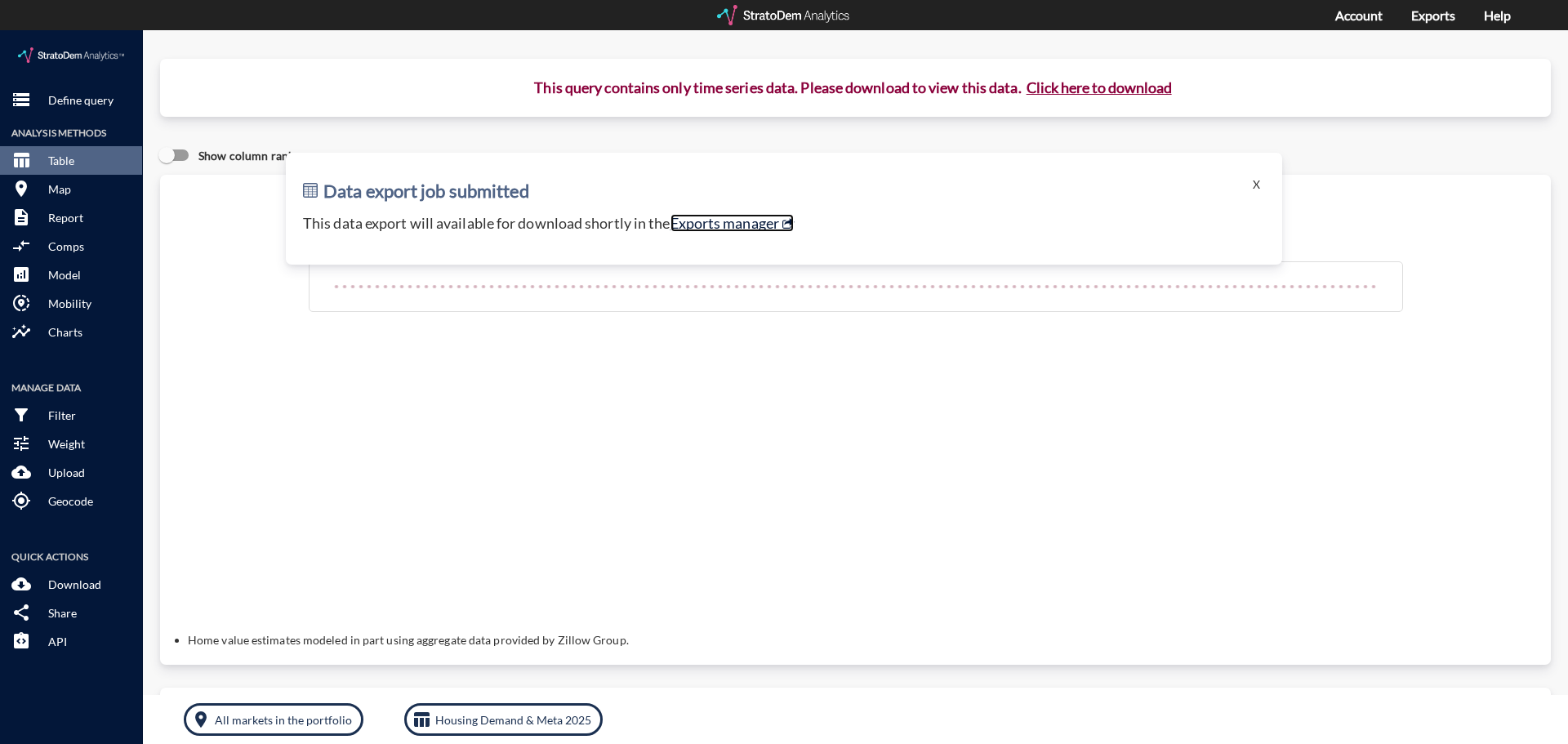
click link "Exports manager"
click button "room Map"
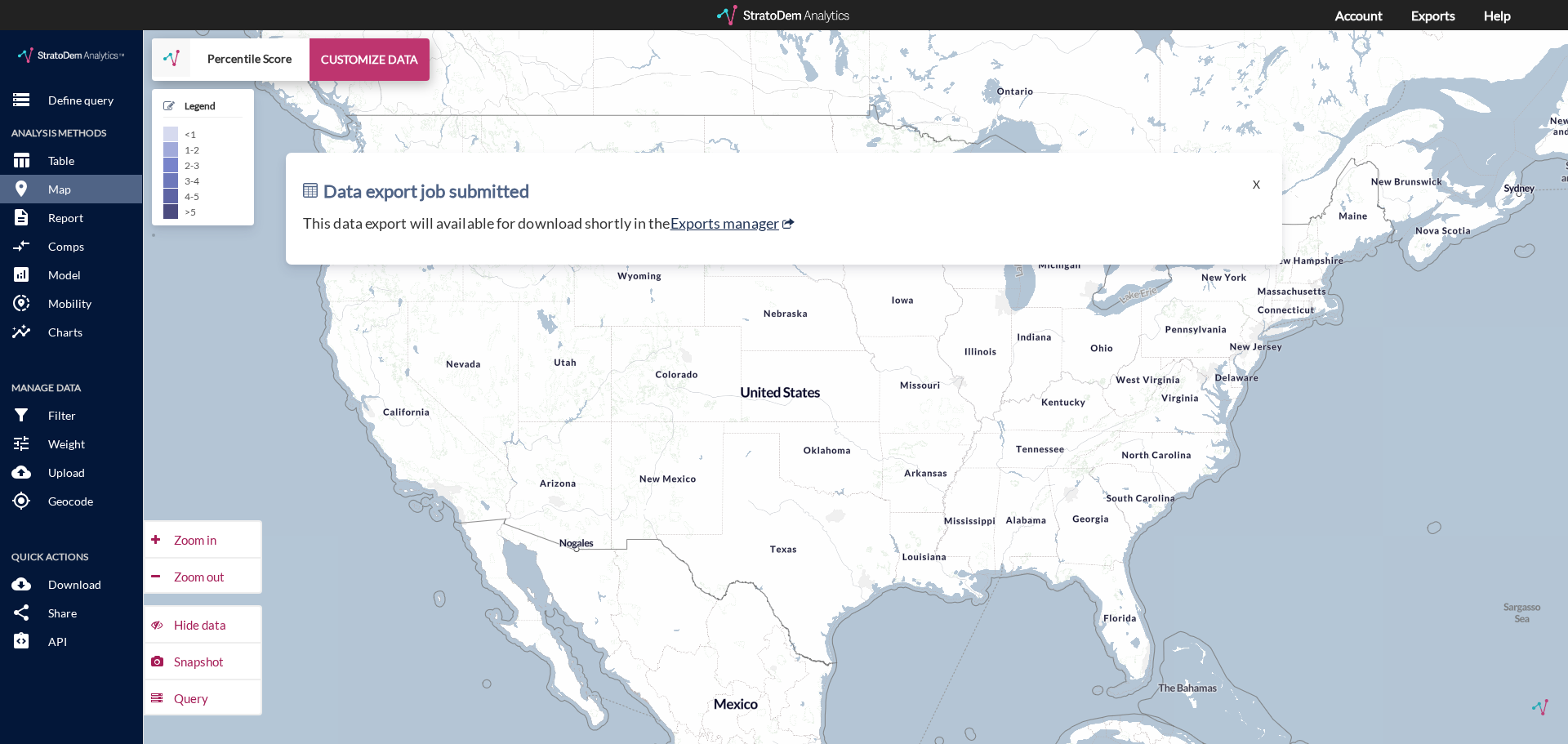
click button "CUSTOMIZE DATA"
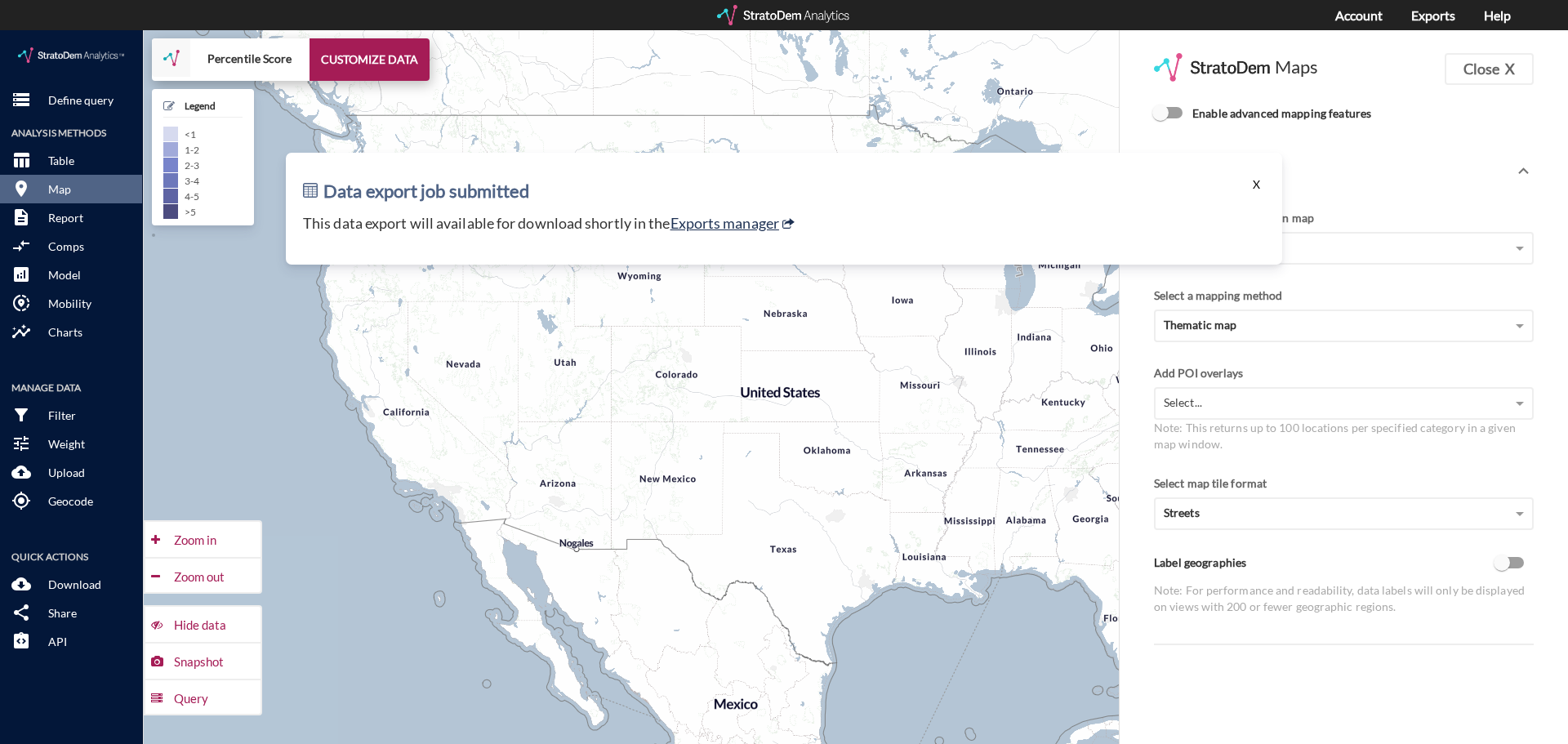
click button "X"
click span "Enable advanced mapping features"
click input "Enable advanced mapping features"
checkbox input "true"
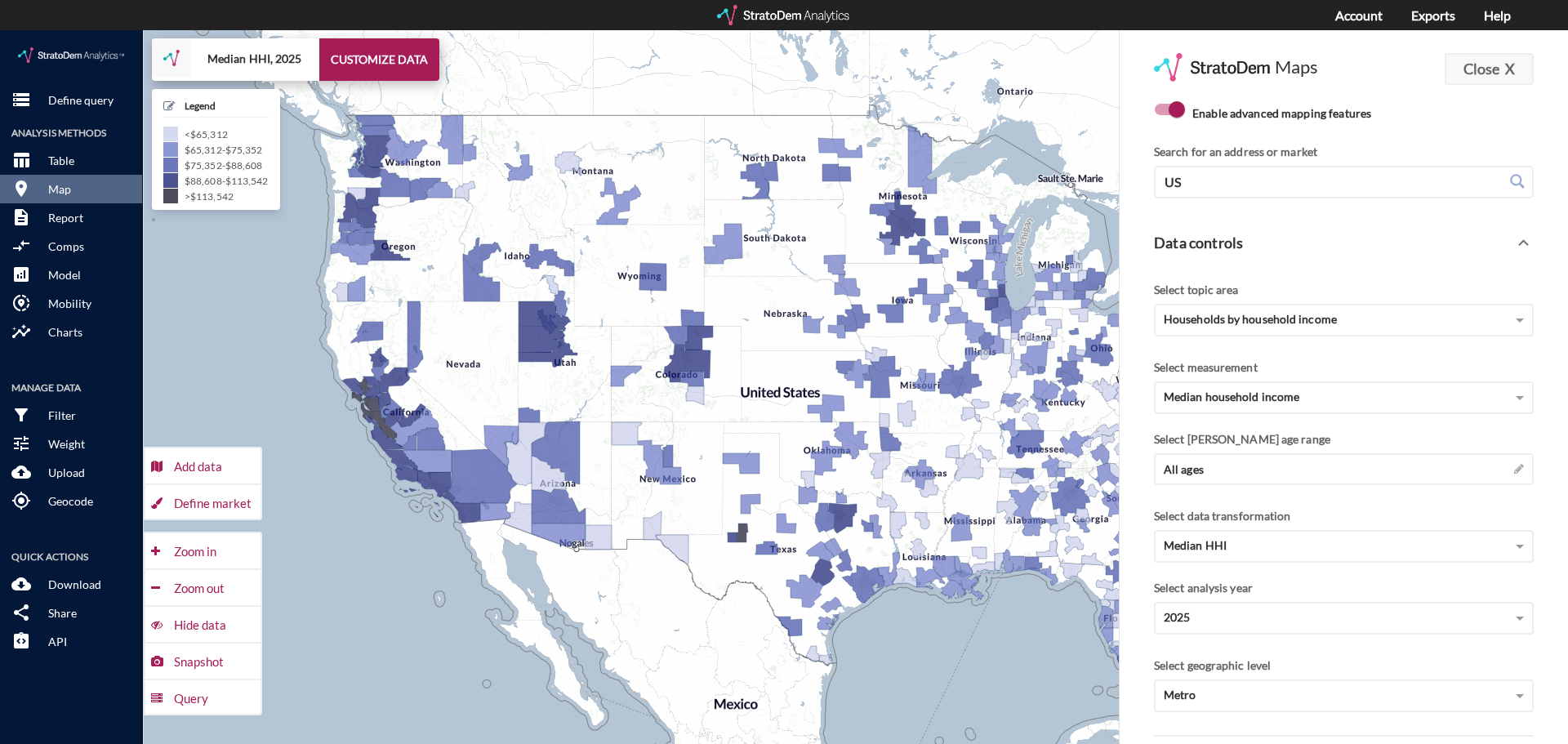
click strong "X"
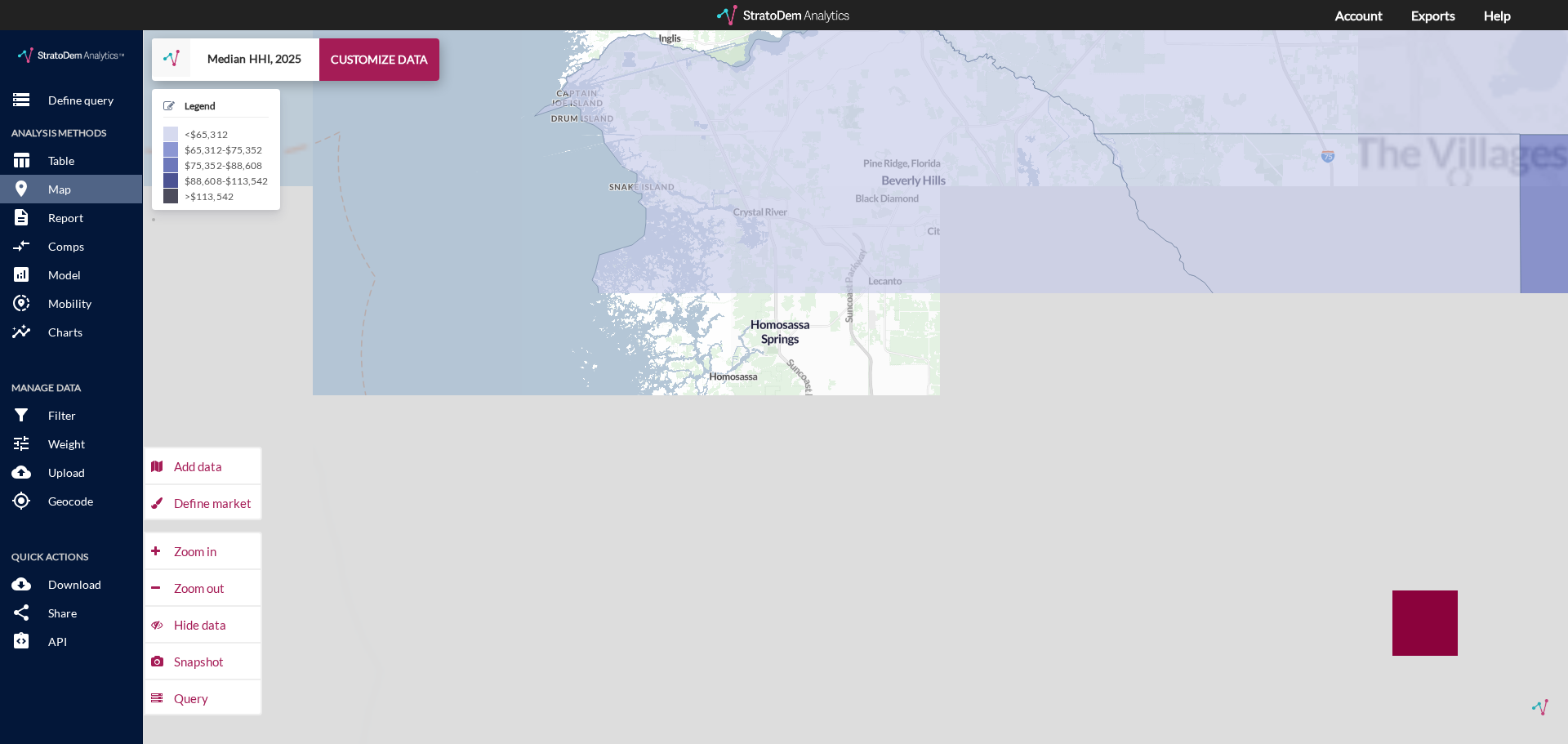
drag, startPoint x: 489, startPoint y: 600, endPoint x: 494, endPoint y: 72, distance: 528.0
click div "+ − Median HHI, 2025 CUSTOMIZE DATA Legend < $65,312 $65,312 - $75,352 $75,352 …"
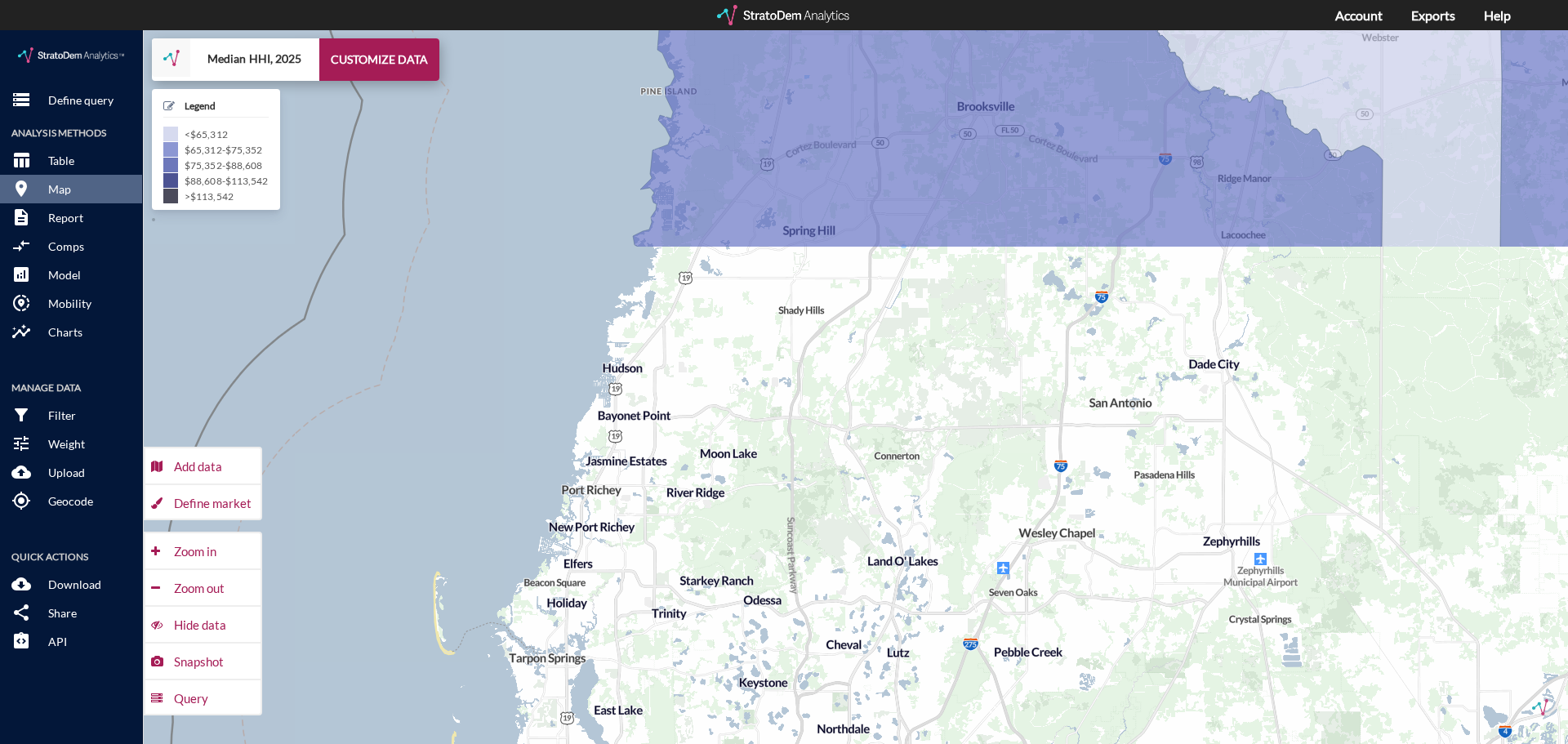
drag, startPoint x: 556, startPoint y: 454, endPoint x: 536, endPoint y: -125, distance: 579.3
click html "/vantagepoint/us/-1 storage Define query Analysis Methods table_chart Table roo…"
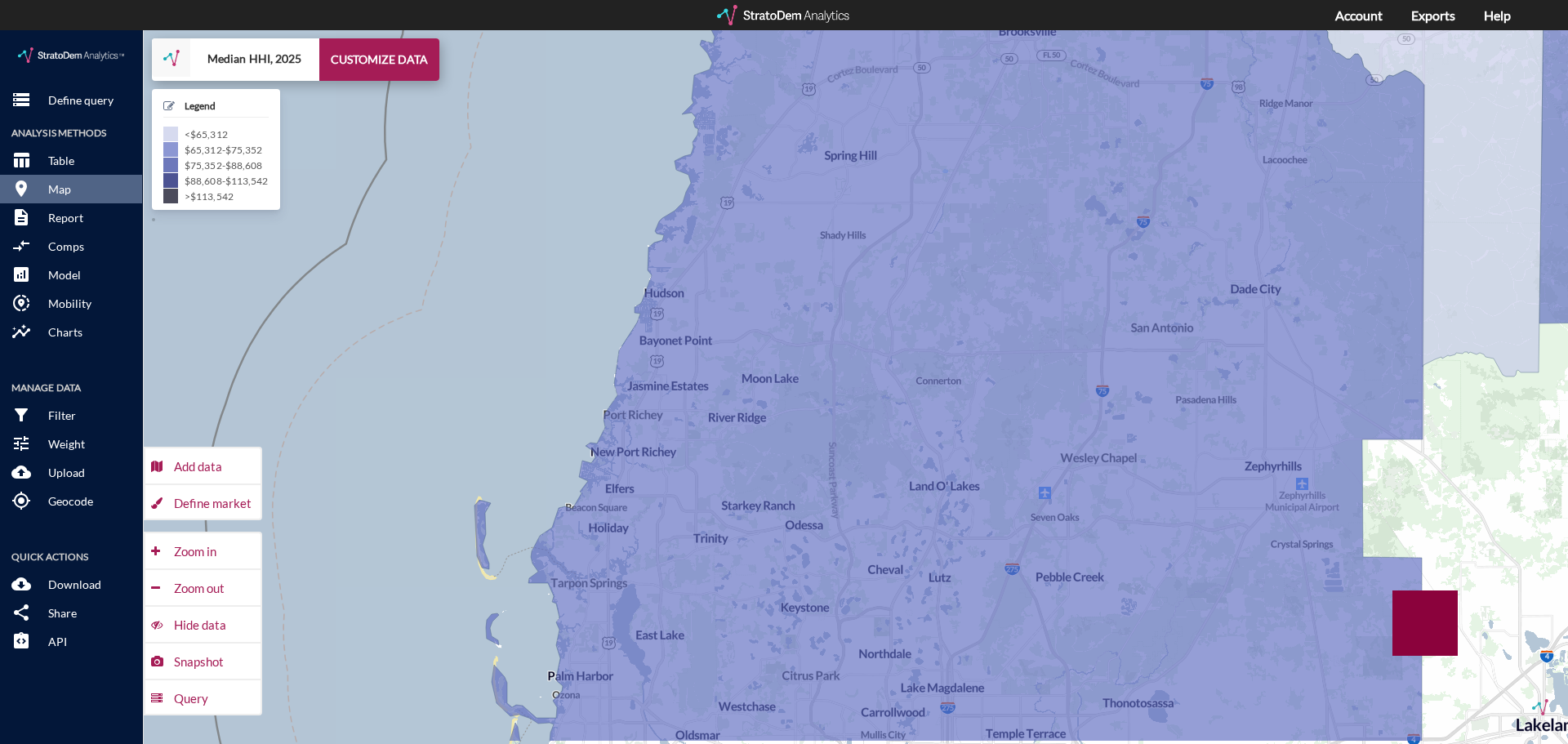
drag, startPoint x: 479, startPoint y: 407, endPoint x: 547, endPoint y: 289, distance: 136.2
click div "+ − Median HHI, 2025 CUSTOMIZE DATA Legend < $65,312 $65,312 - $75,352 $75,352 …"
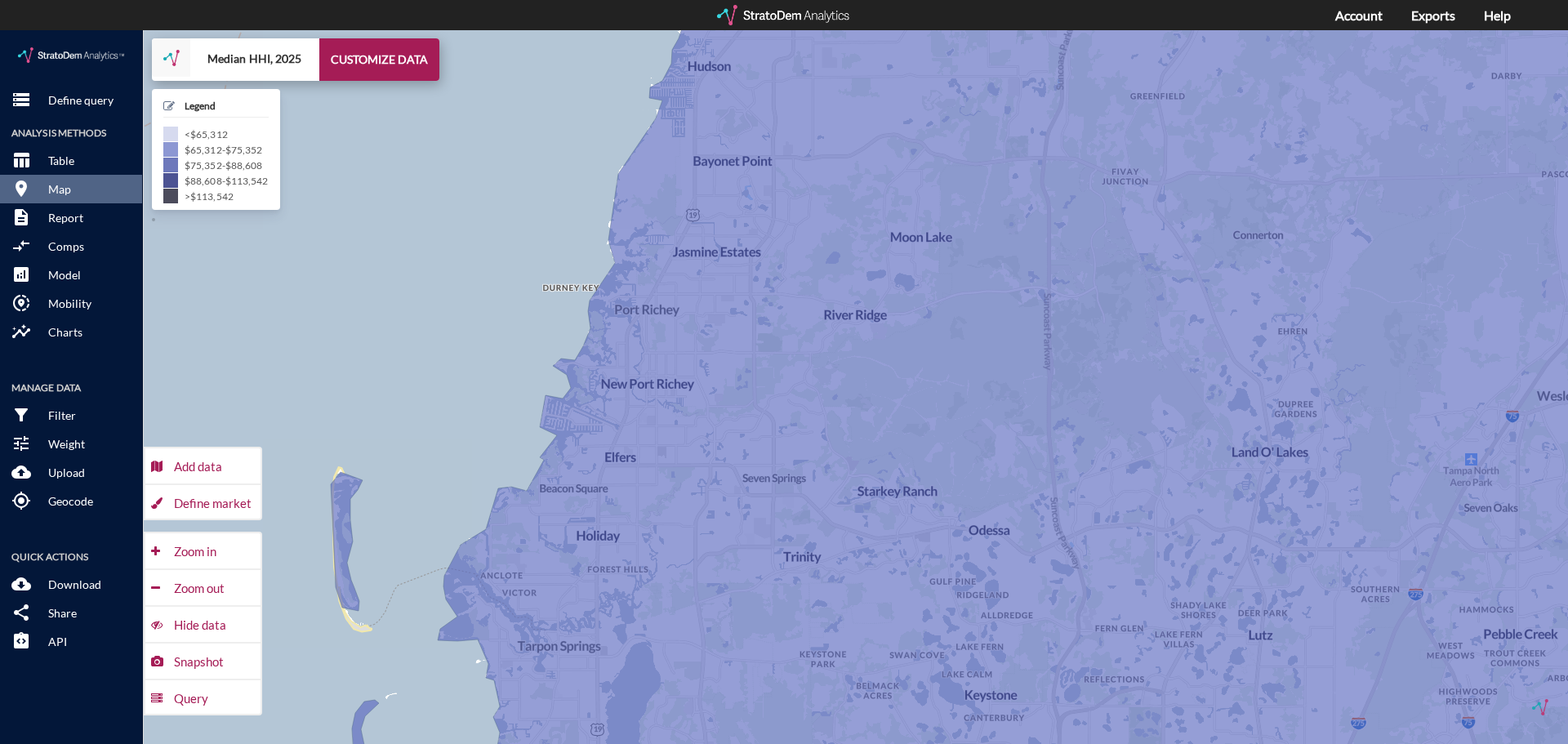
drag, startPoint x: 431, startPoint y: 317, endPoint x: 446, endPoint y: 325, distance: 17.0
click div "+ − Median HHI, 2025 CUSTOMIZE DATA Legend < $65,312 $65,312 - $75,352 $75,352 …"
click div "Define market"
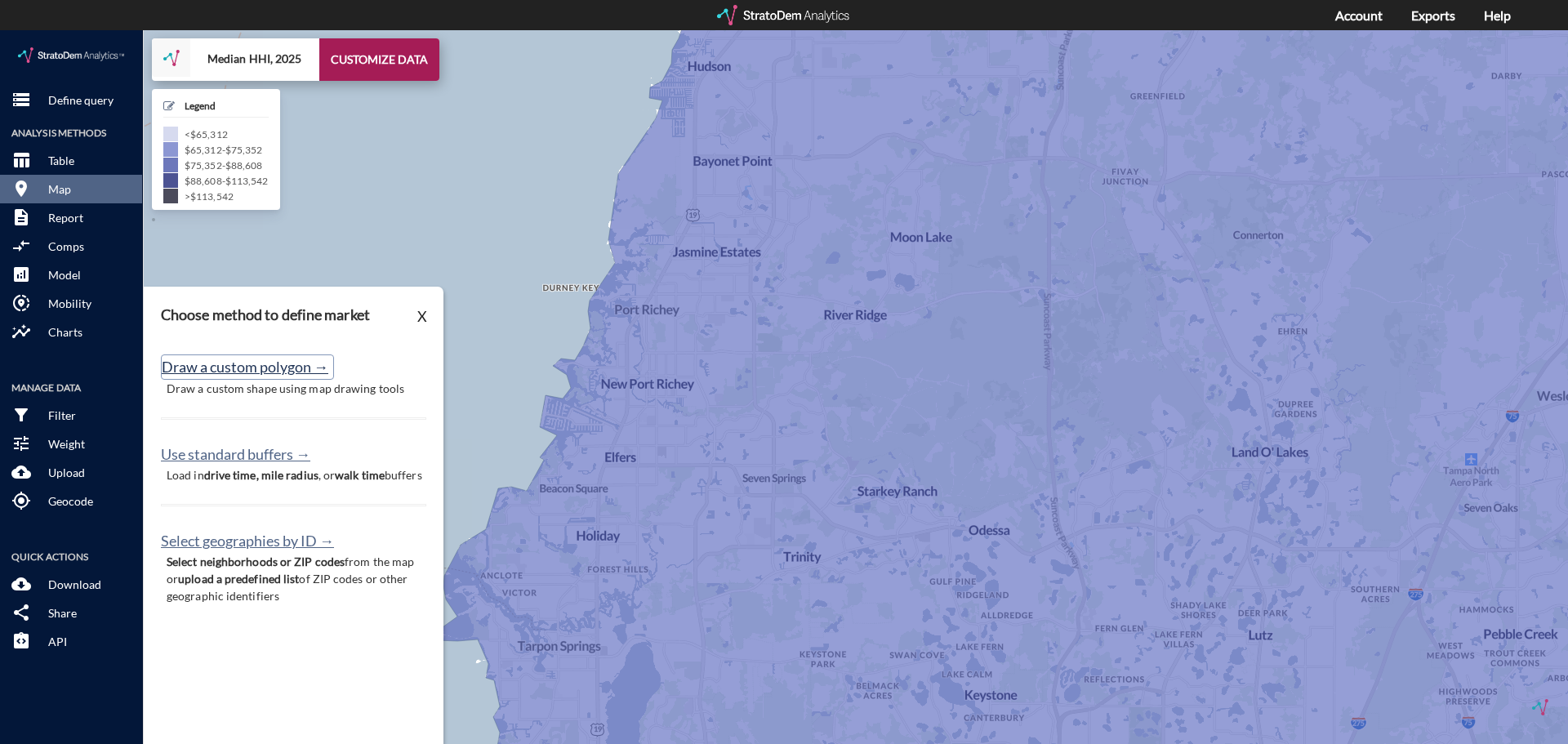
click button "Draw a custom polygon →"
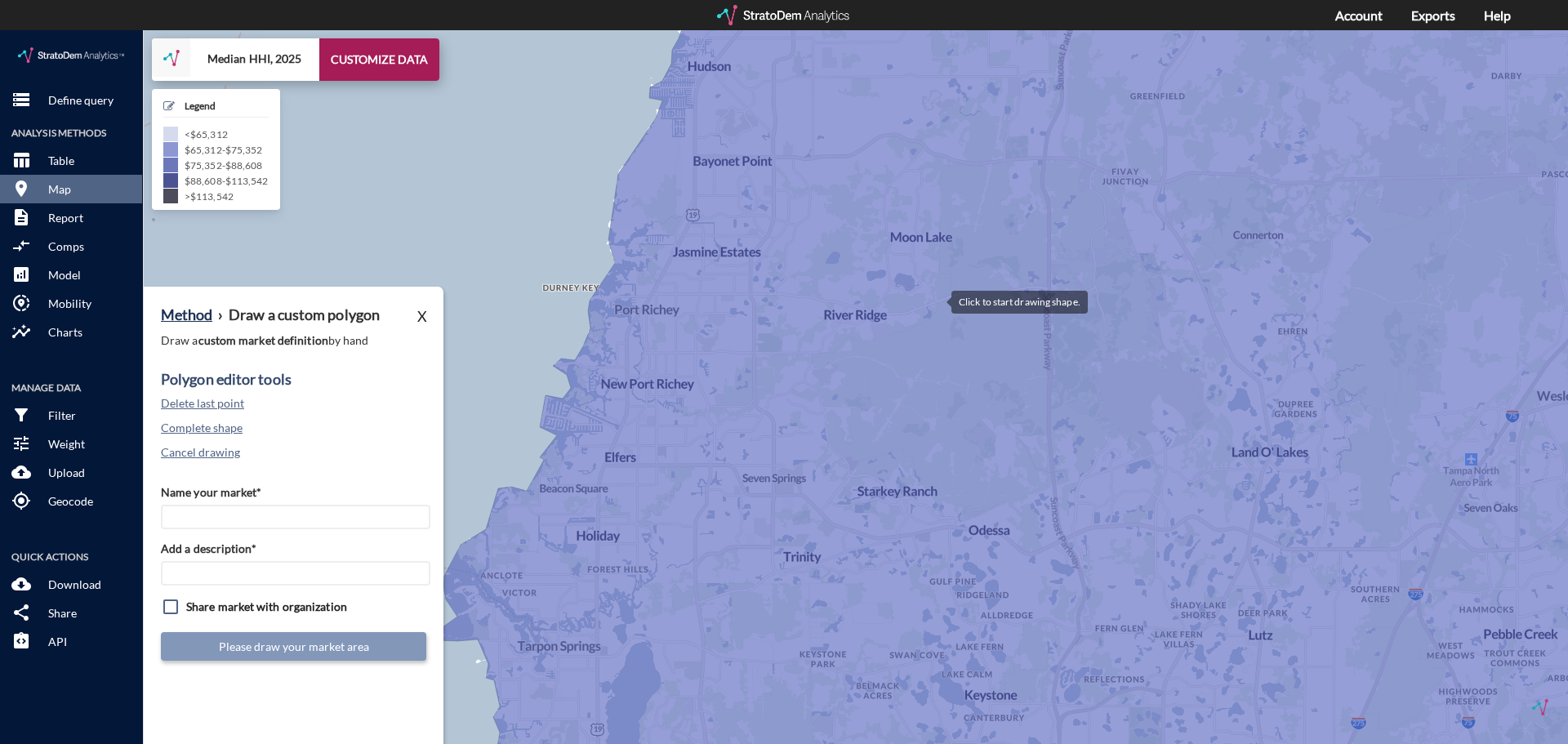
click div
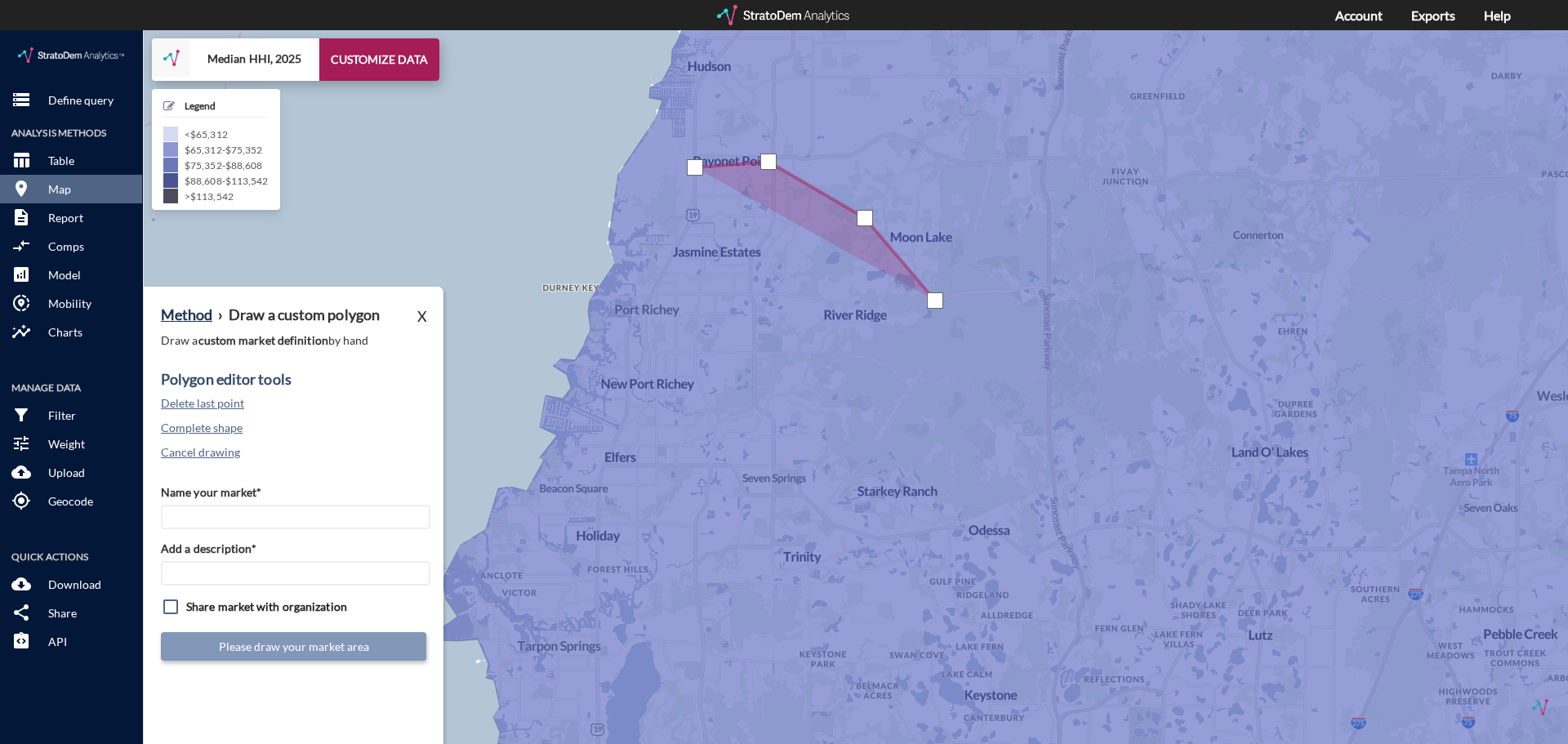
click div
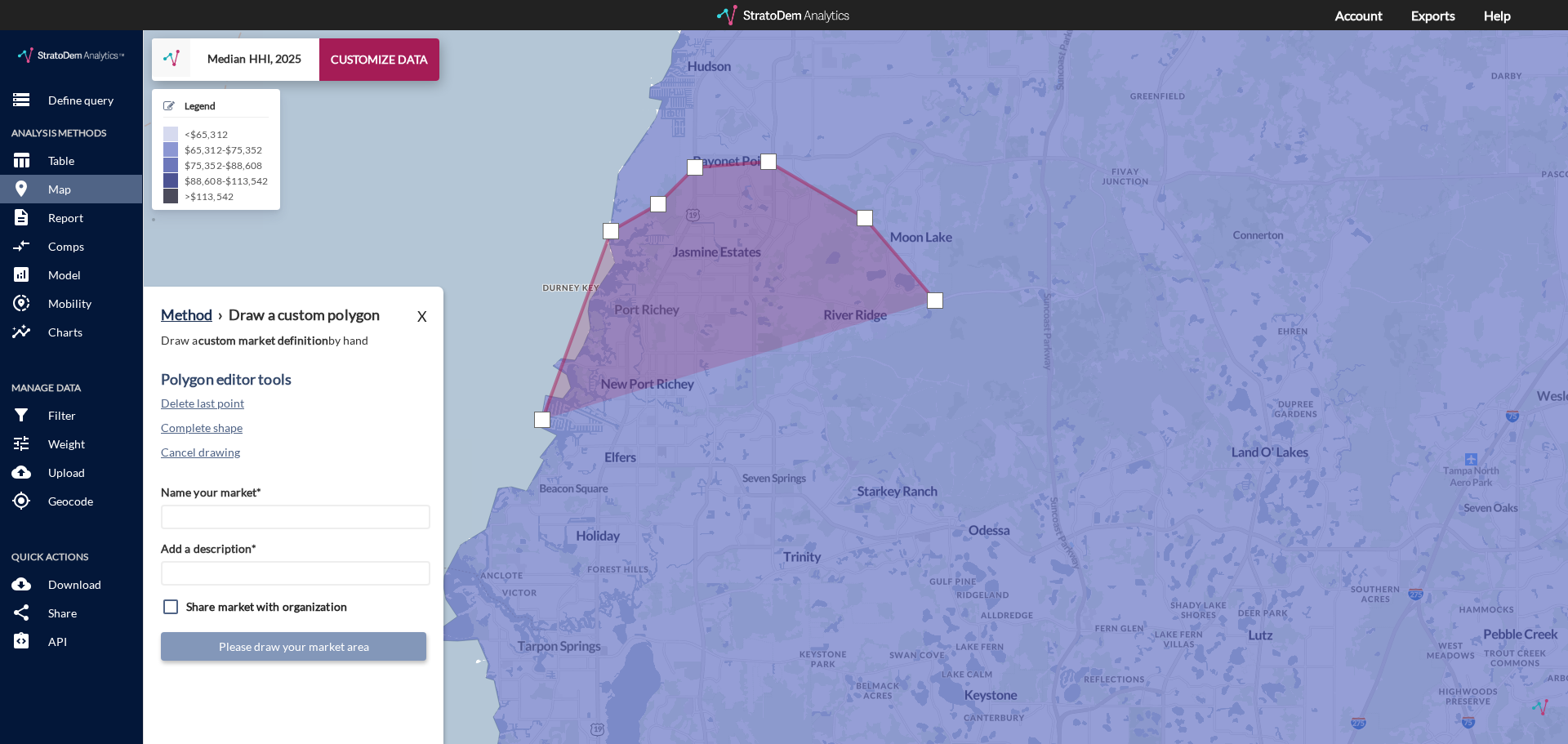
click div
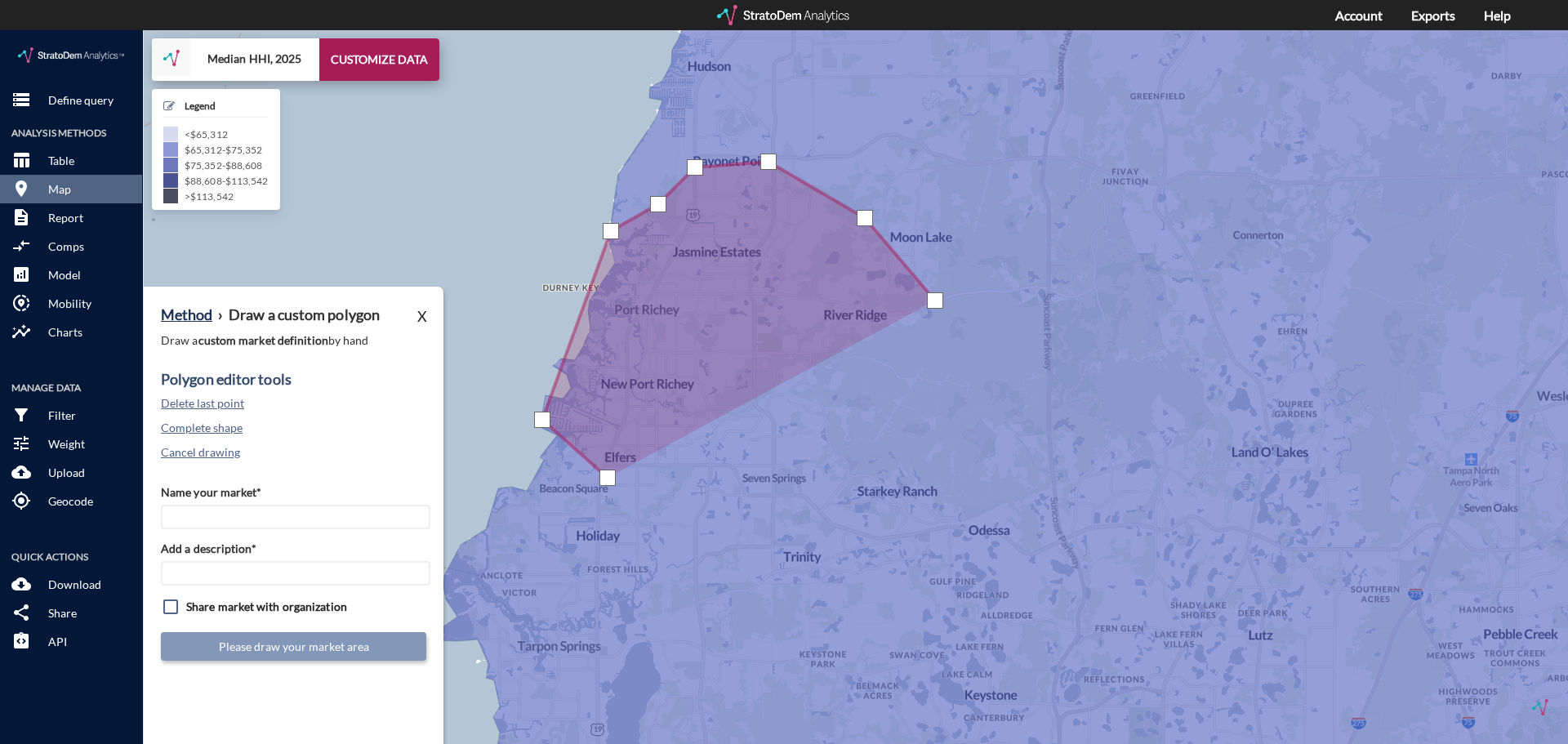
click div
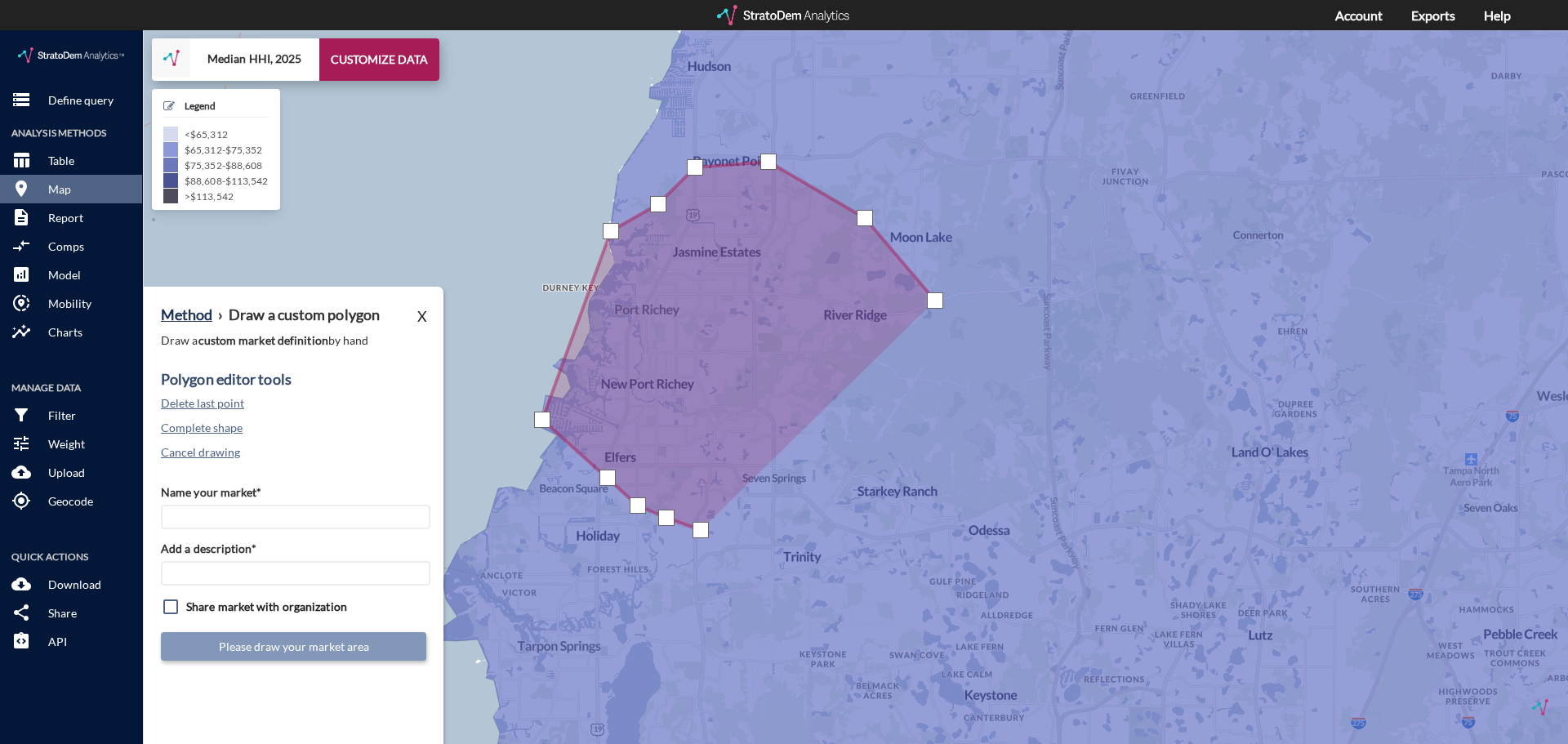
click div
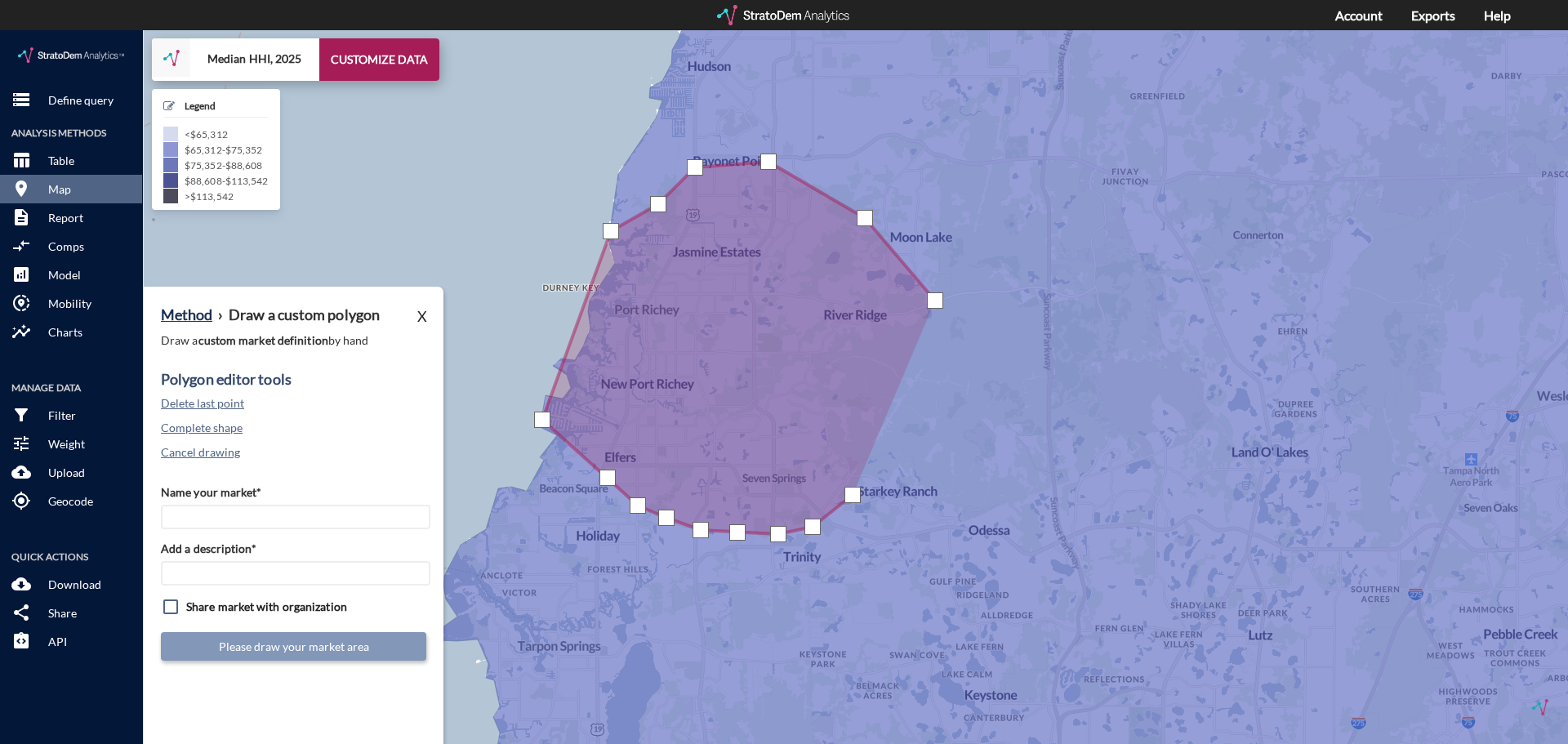
click div
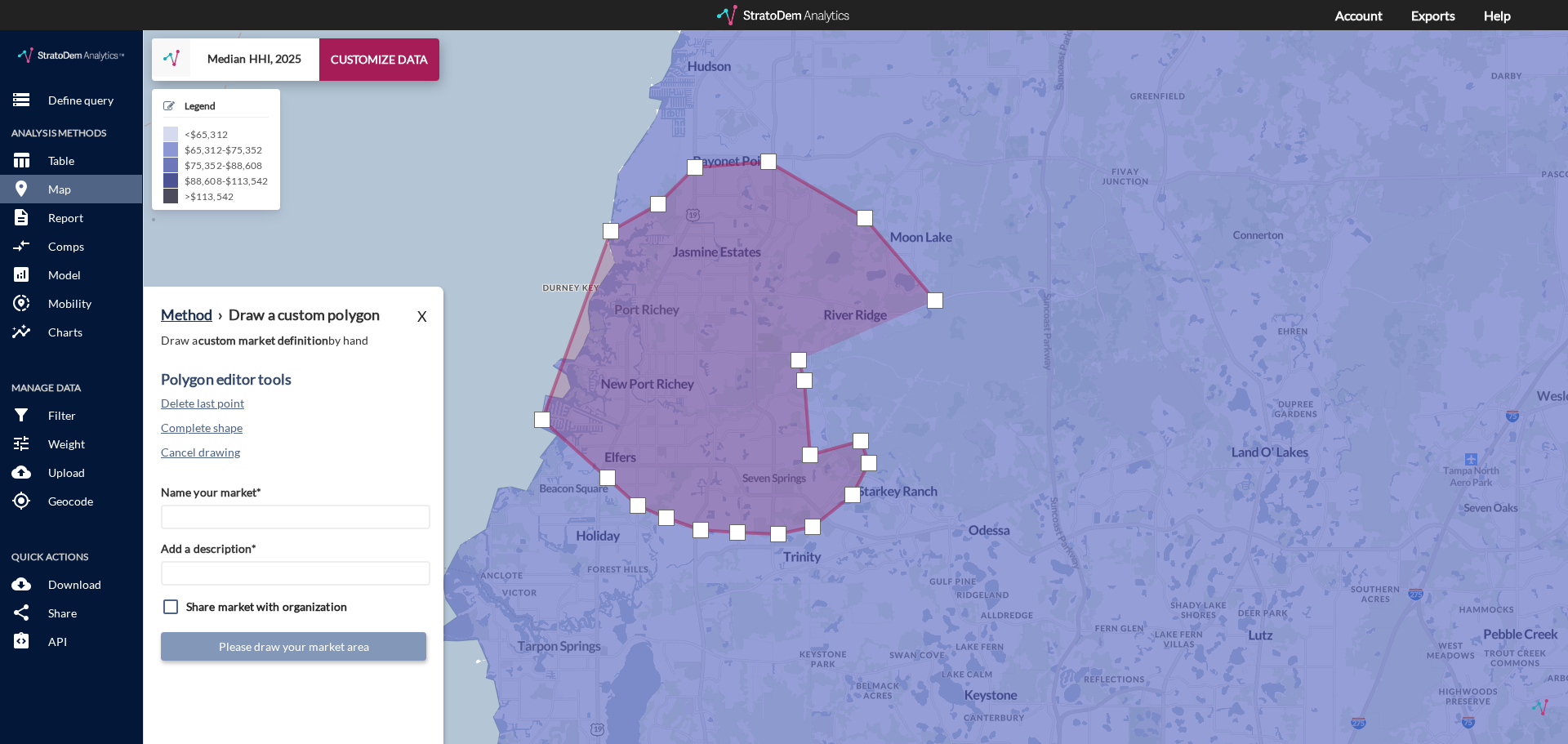
click div
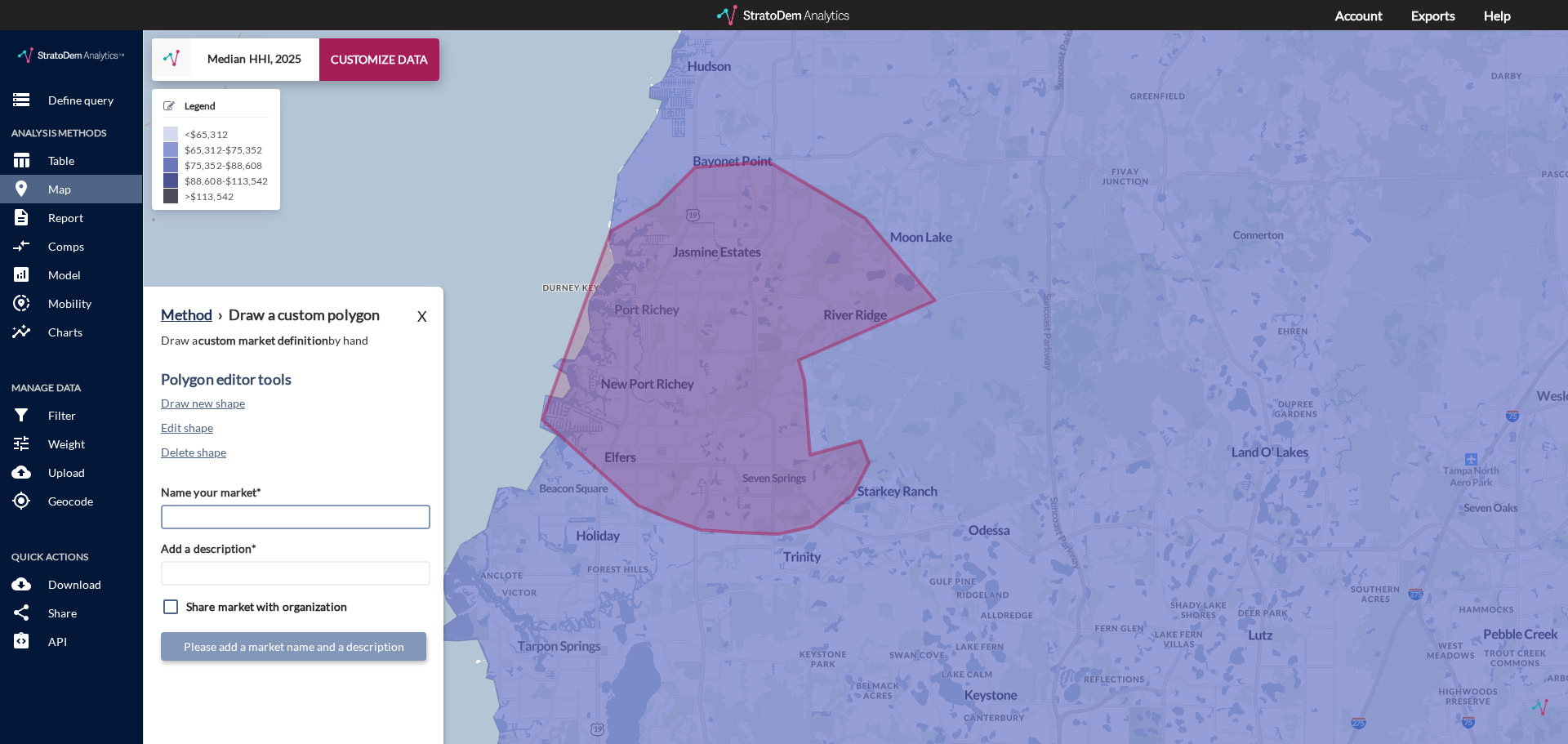
click input "Name your market*"
click input "AV"
type input "Aventon Decubellis (Custom Poly 2)"
paste input "Aventon Decubellis (Custom Poly 2)"
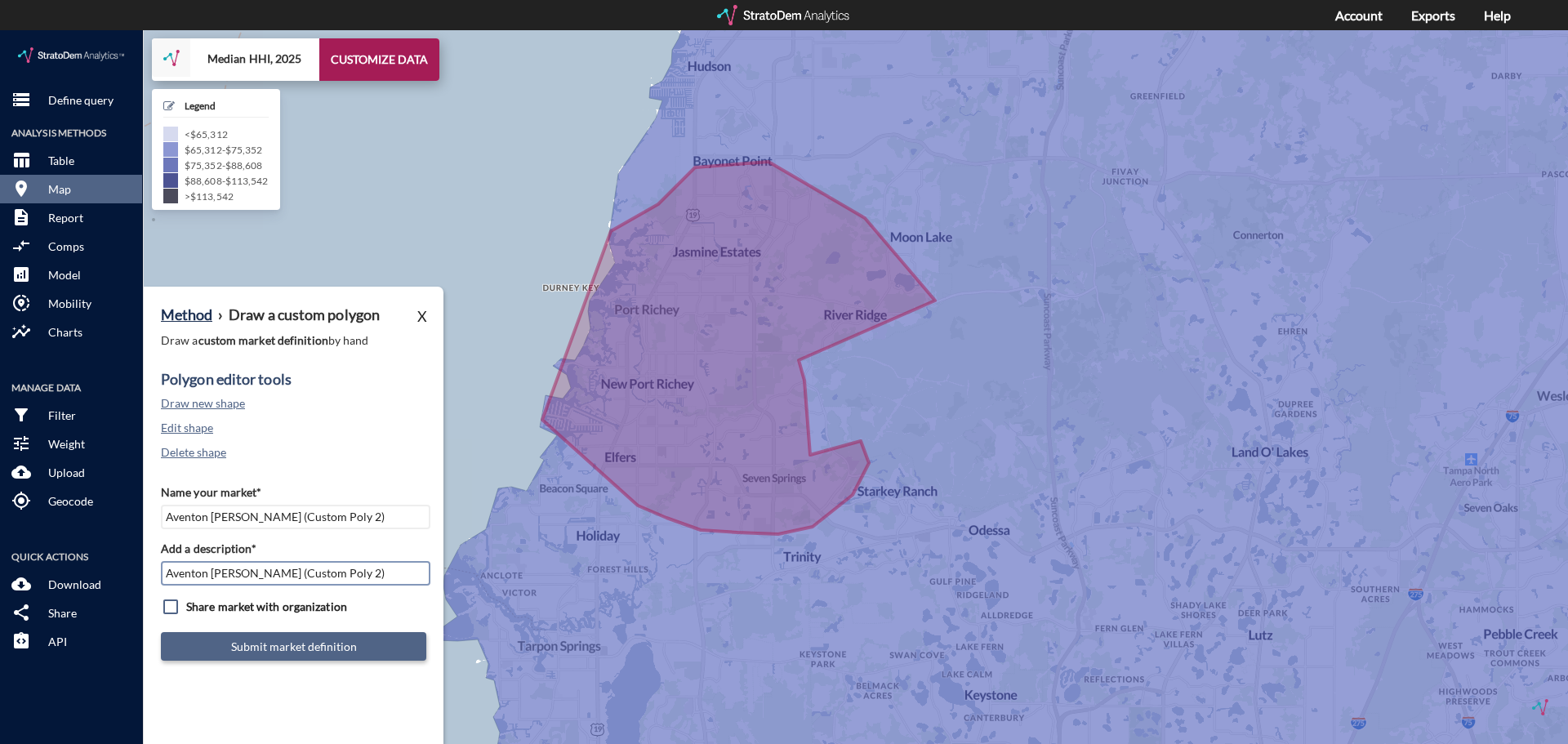
type input "Aventon Decubellis (Custom Poly 2)"
click button "Submit market definition"
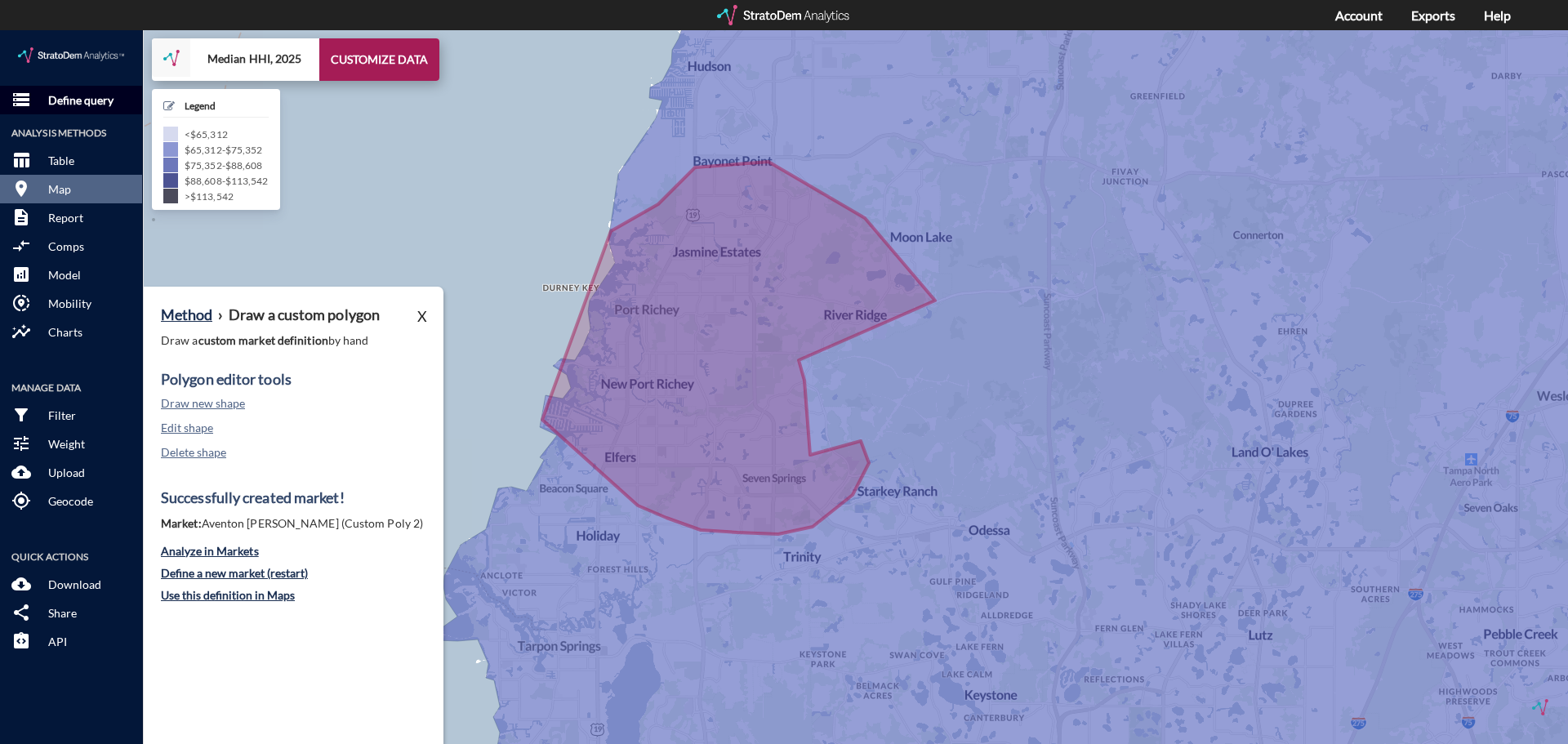
click p "Define query"
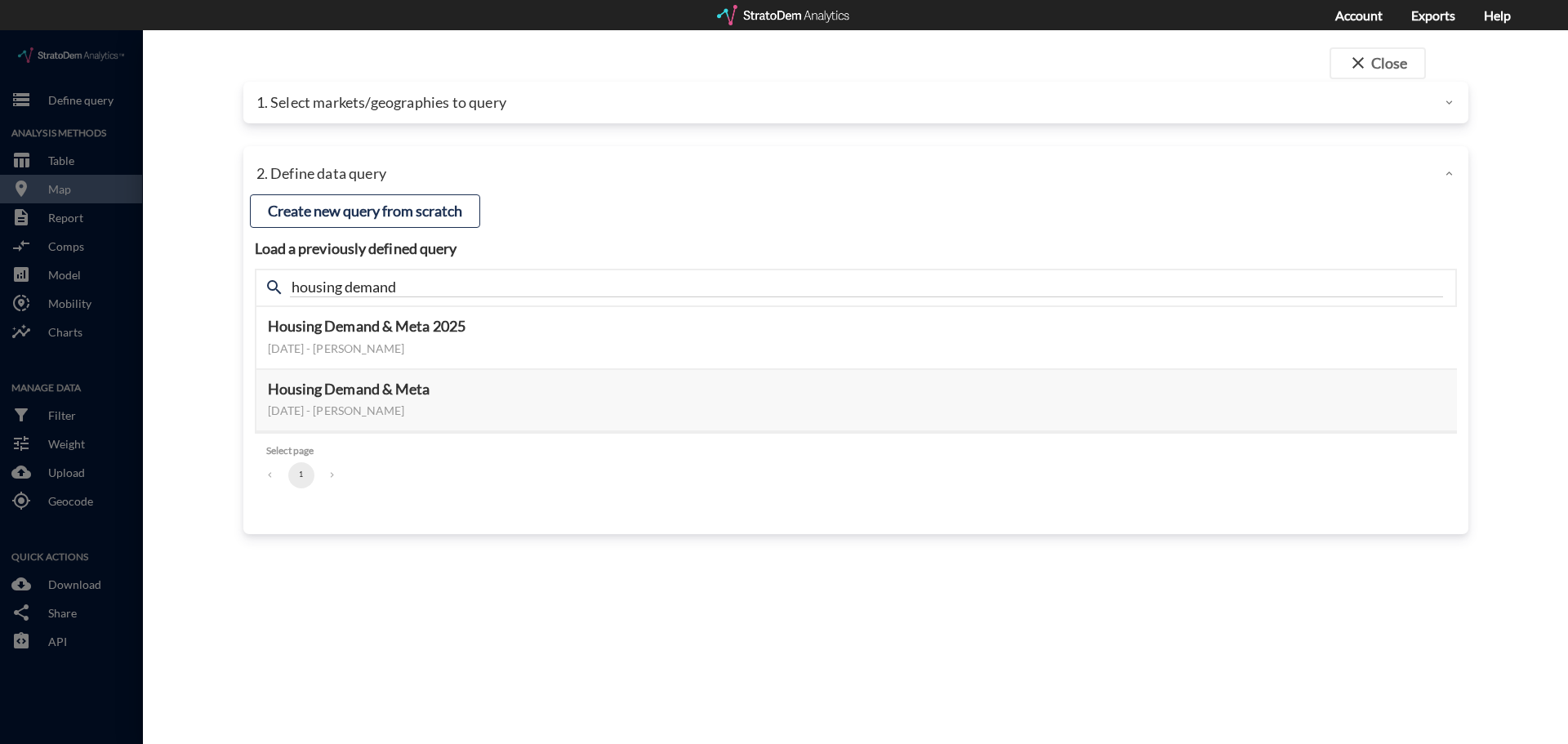
click div
click p "1. Select markets/geographies to query"
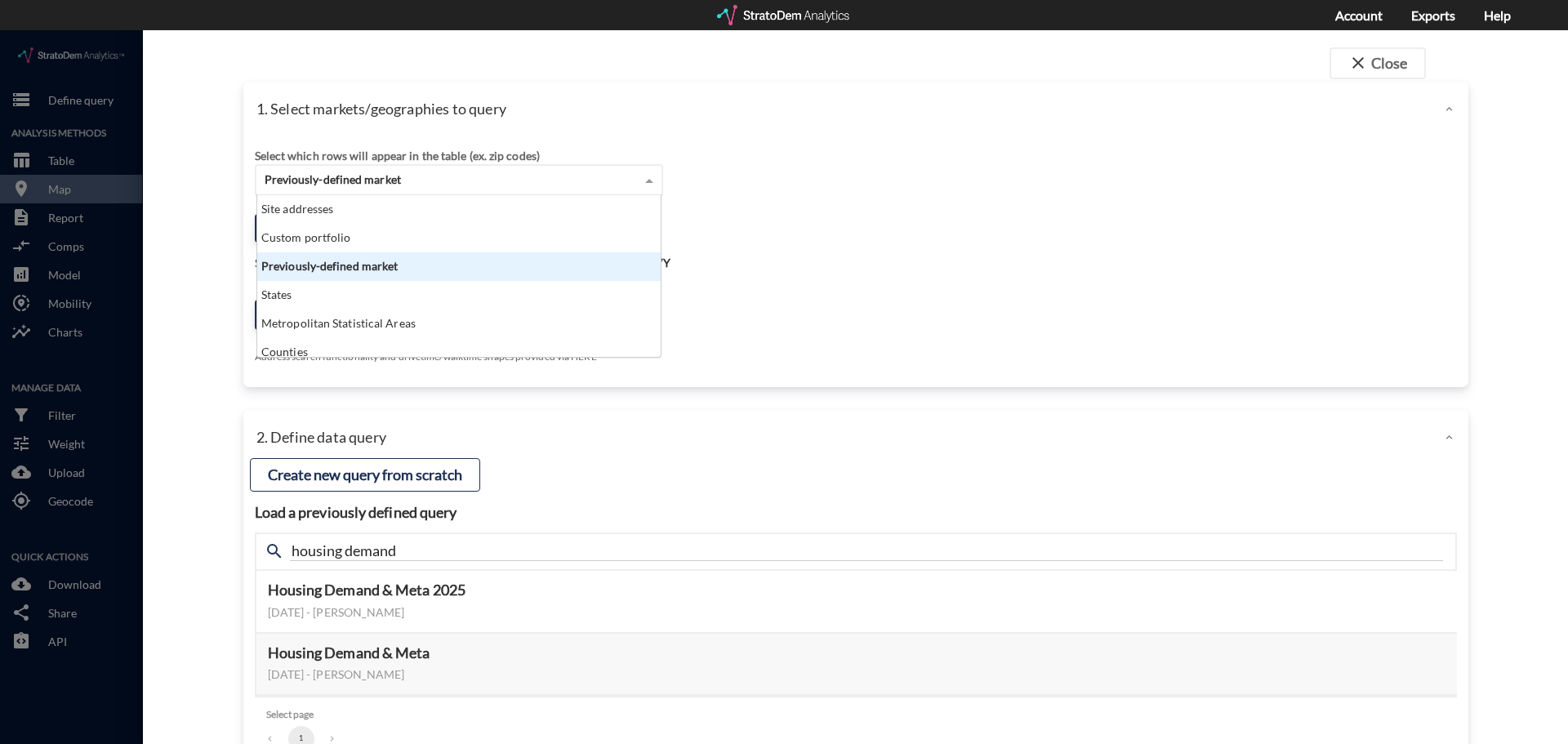
click div "Previously-defined market"
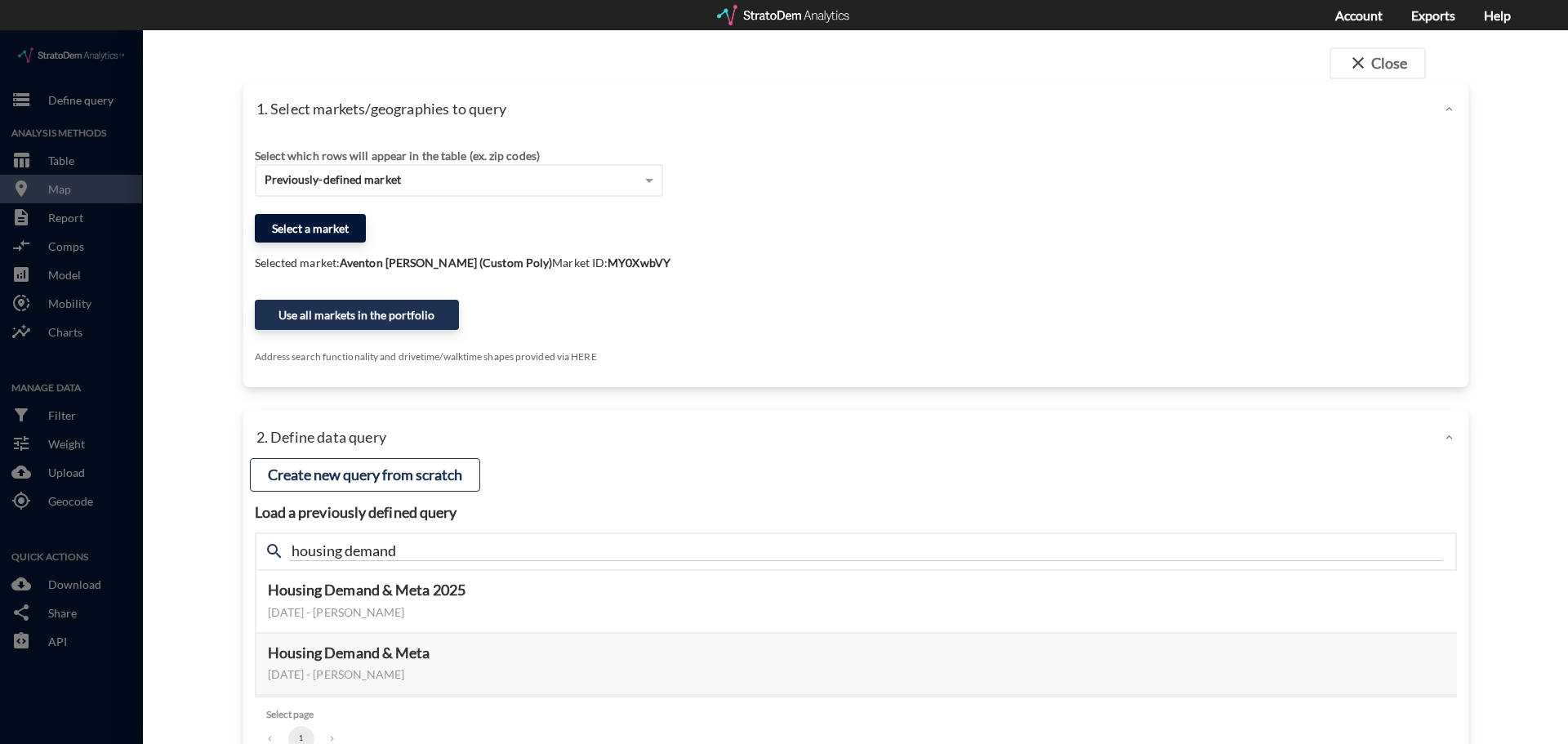
click button "Select a market"
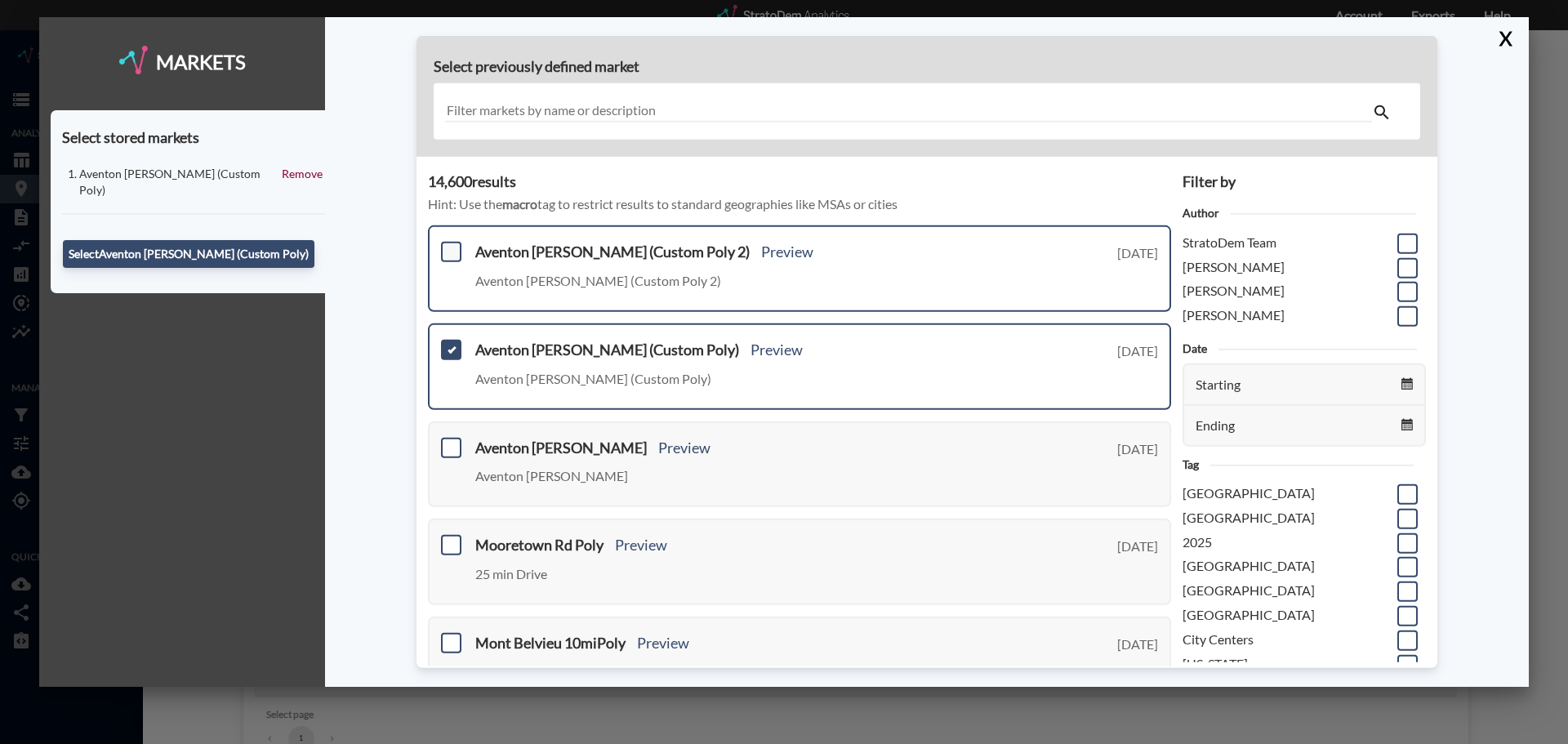
click at [458, 249] on span at bounding box center [451, 252] width 21 height 21
click at [450, 245] on input "checkbox" at bounding box center [450, 245] width 0 height 0
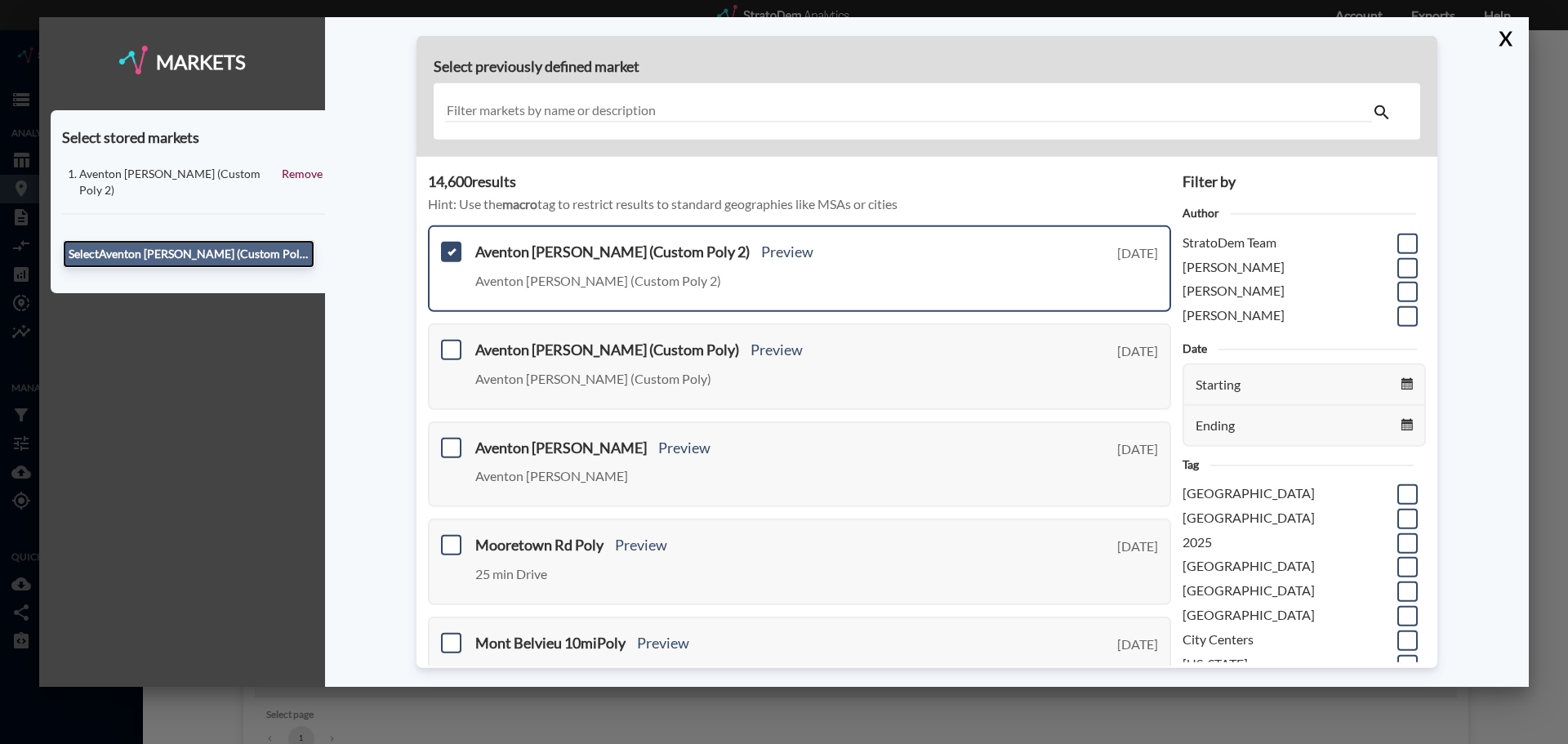
click at [295, 248] on button "Select Aventon Decubellis (Custom Poly 2)" at bounding box center [189, 254] width 252 height 28
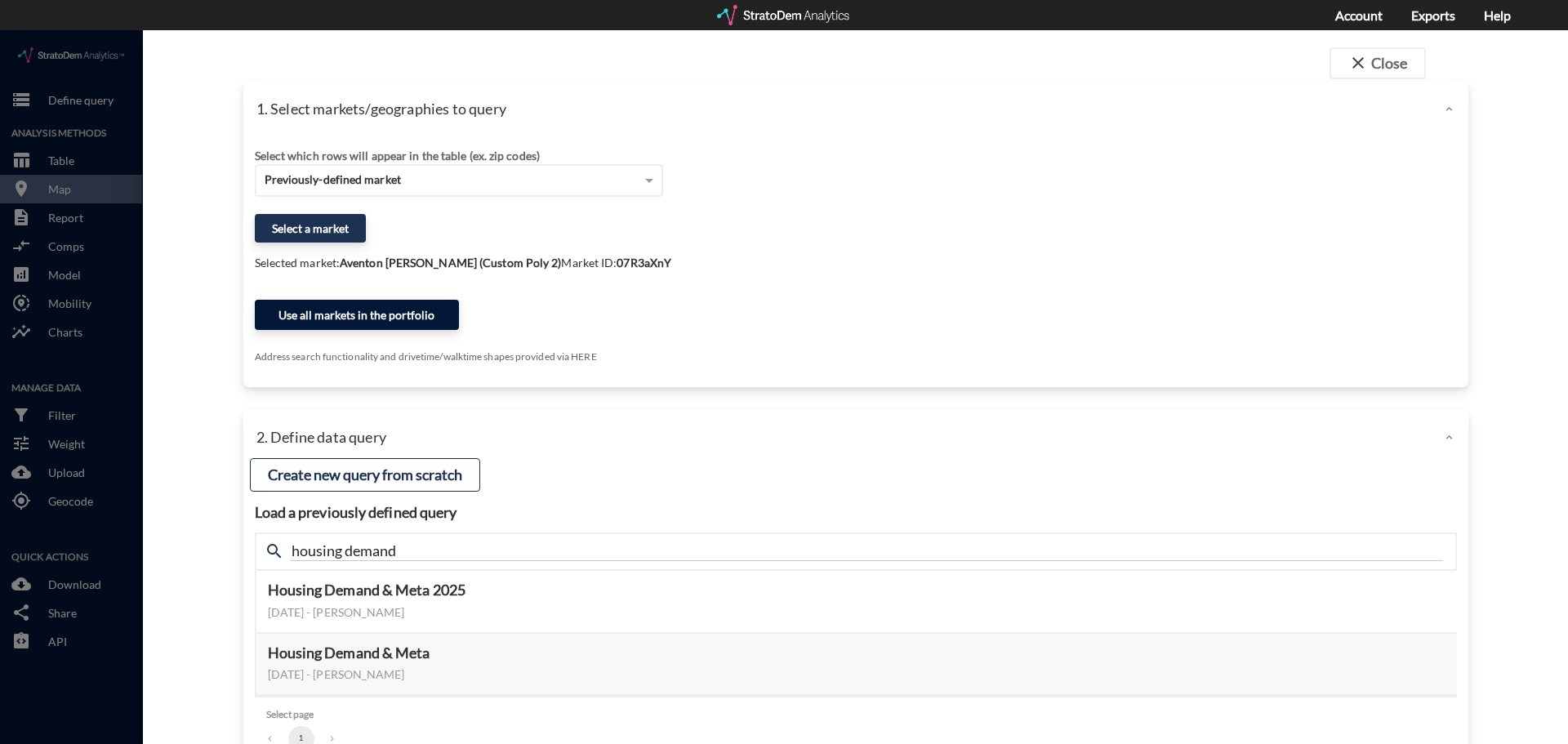
click button "Use all markets in the portfolio"
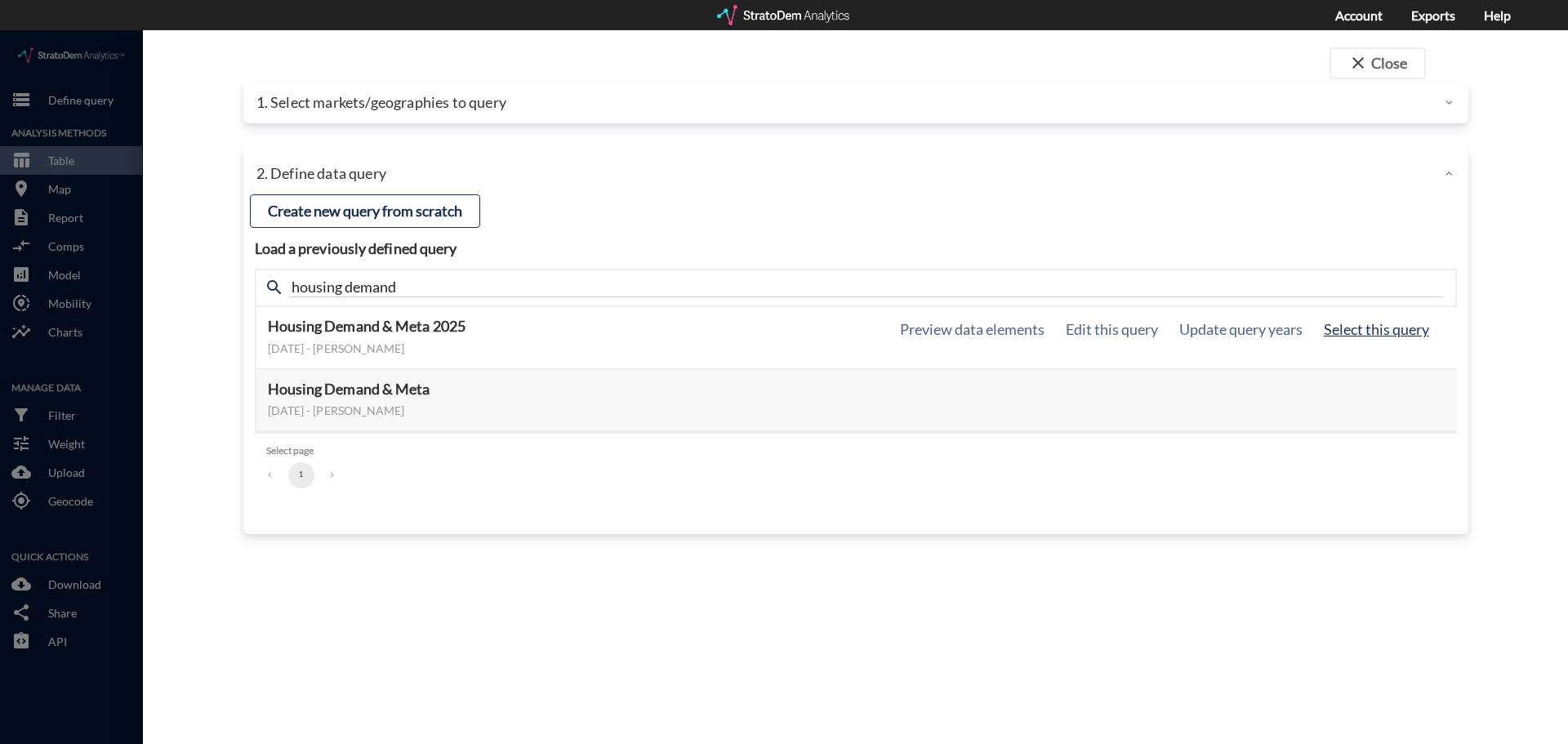
click button "Select this query"
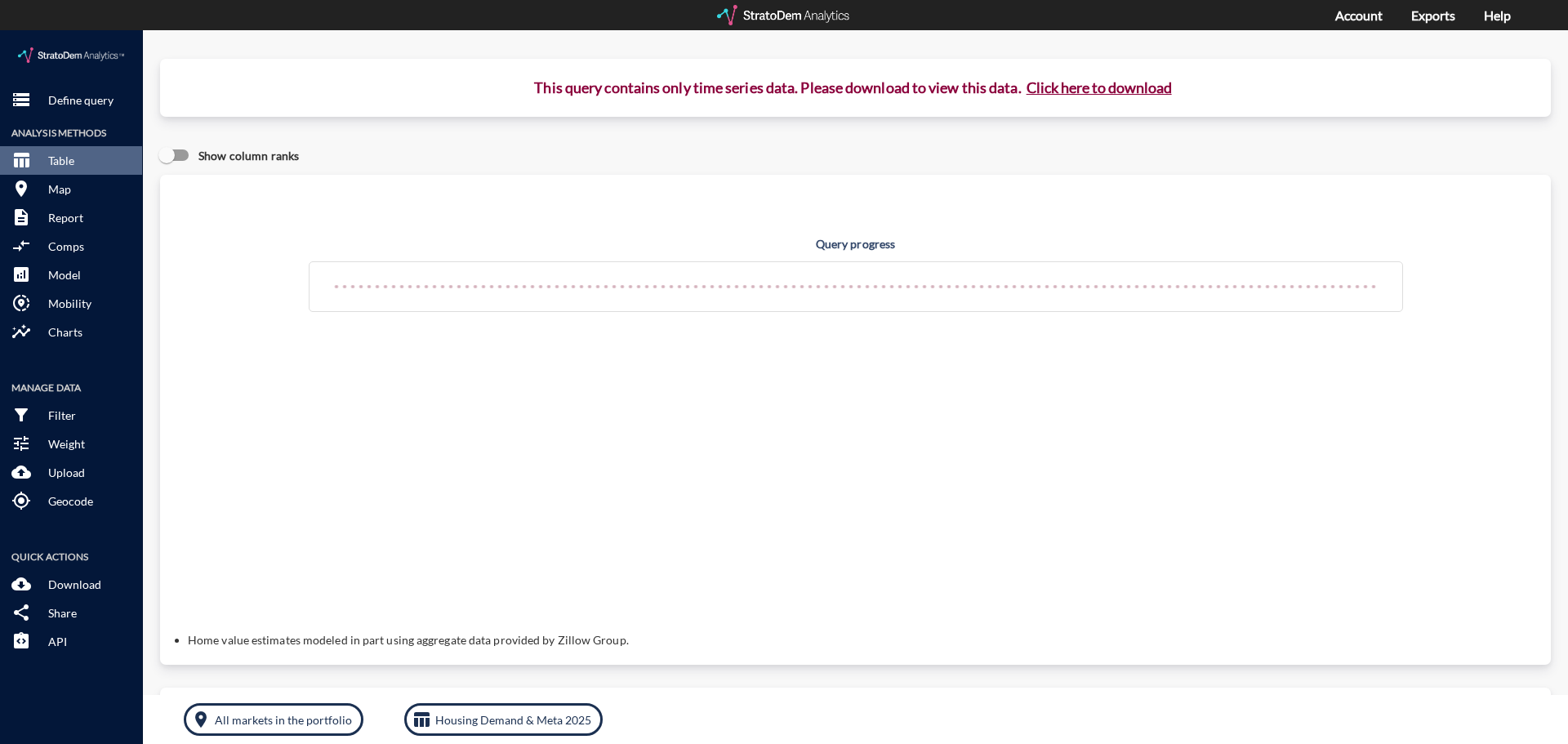
click button "Click here to download"
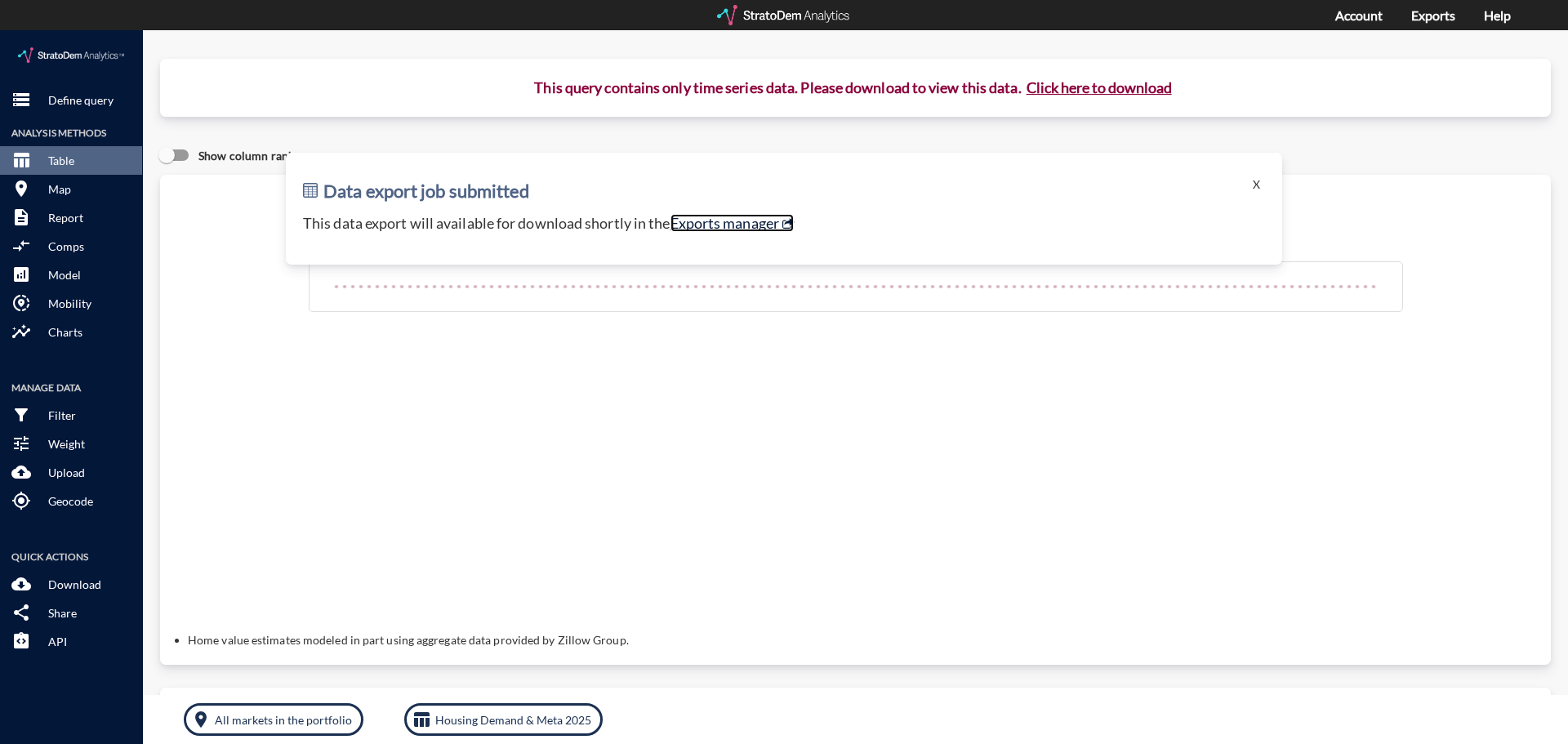
click link "Exports manager"
click button "Click here to download"
click link "Exports manager"
click span "storage"
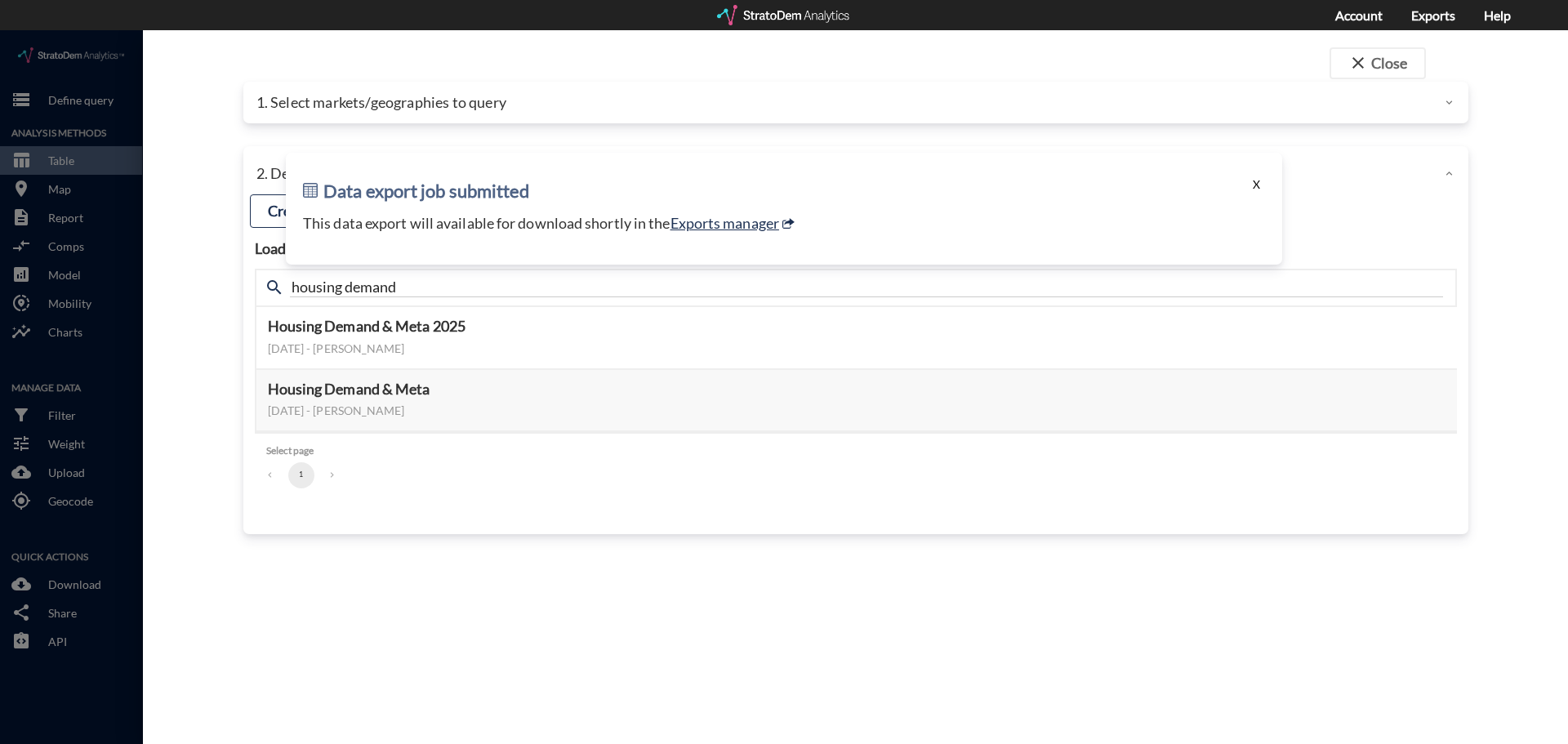
click button "X"
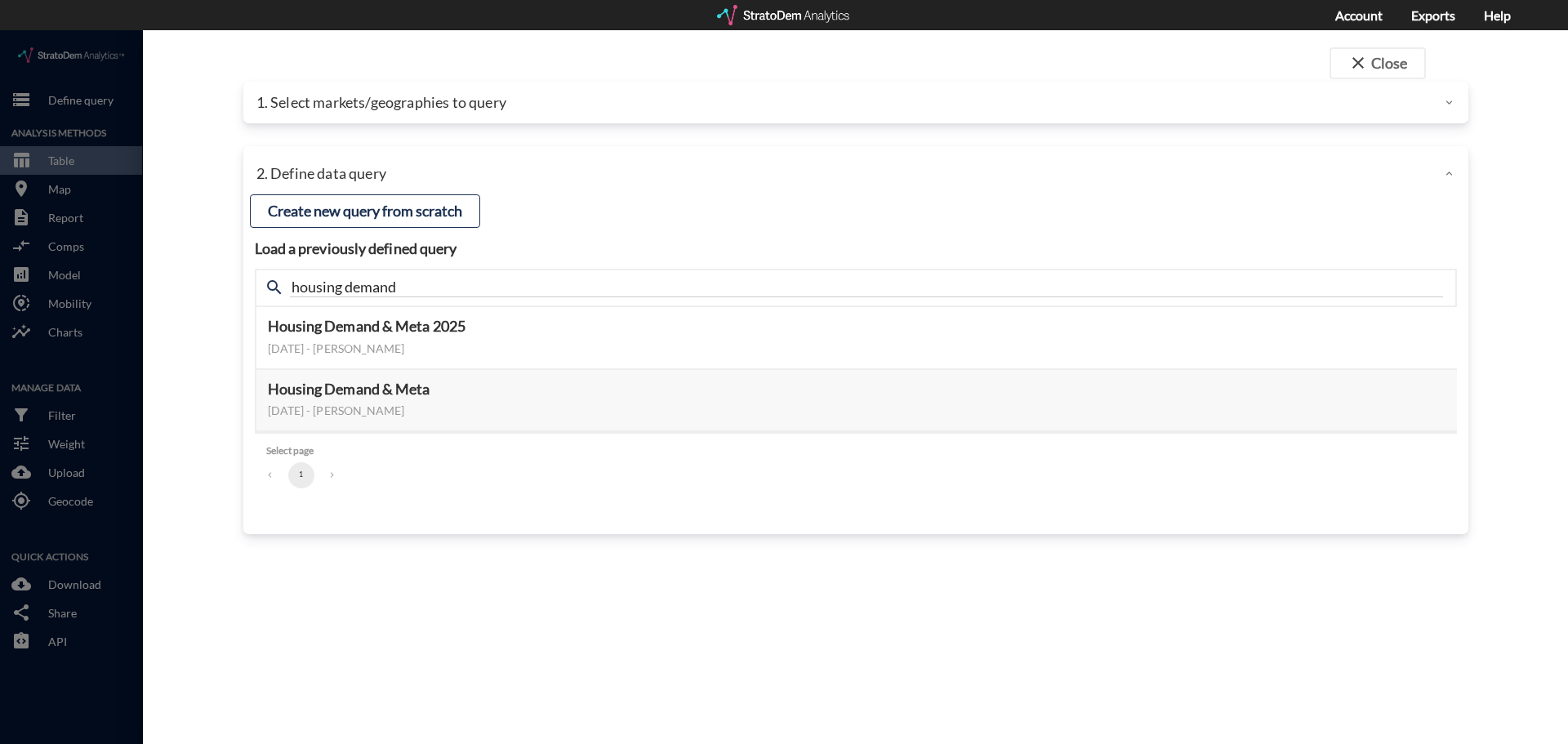
click div "1. Select markets/geographies to query"
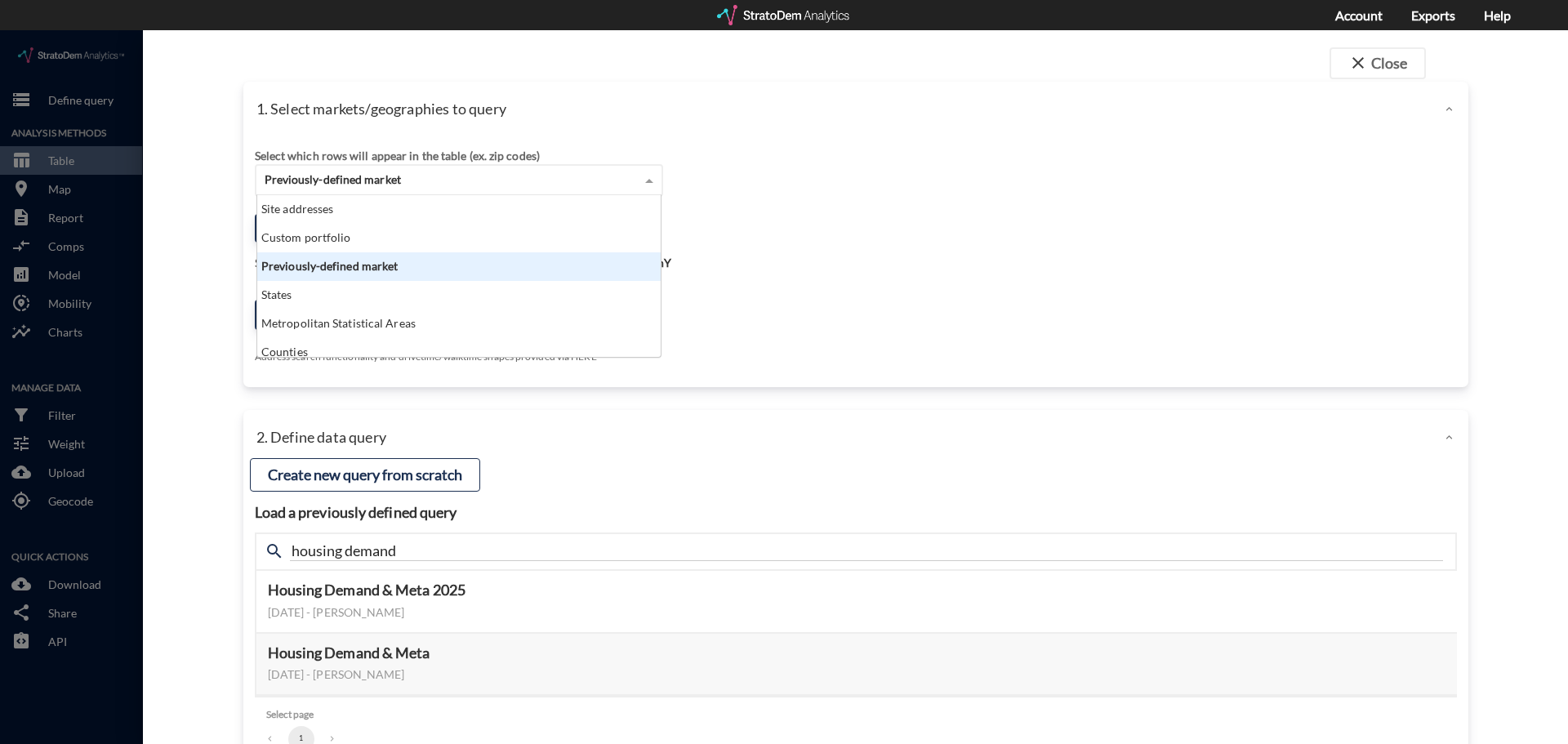
click div "Previously-defined market"
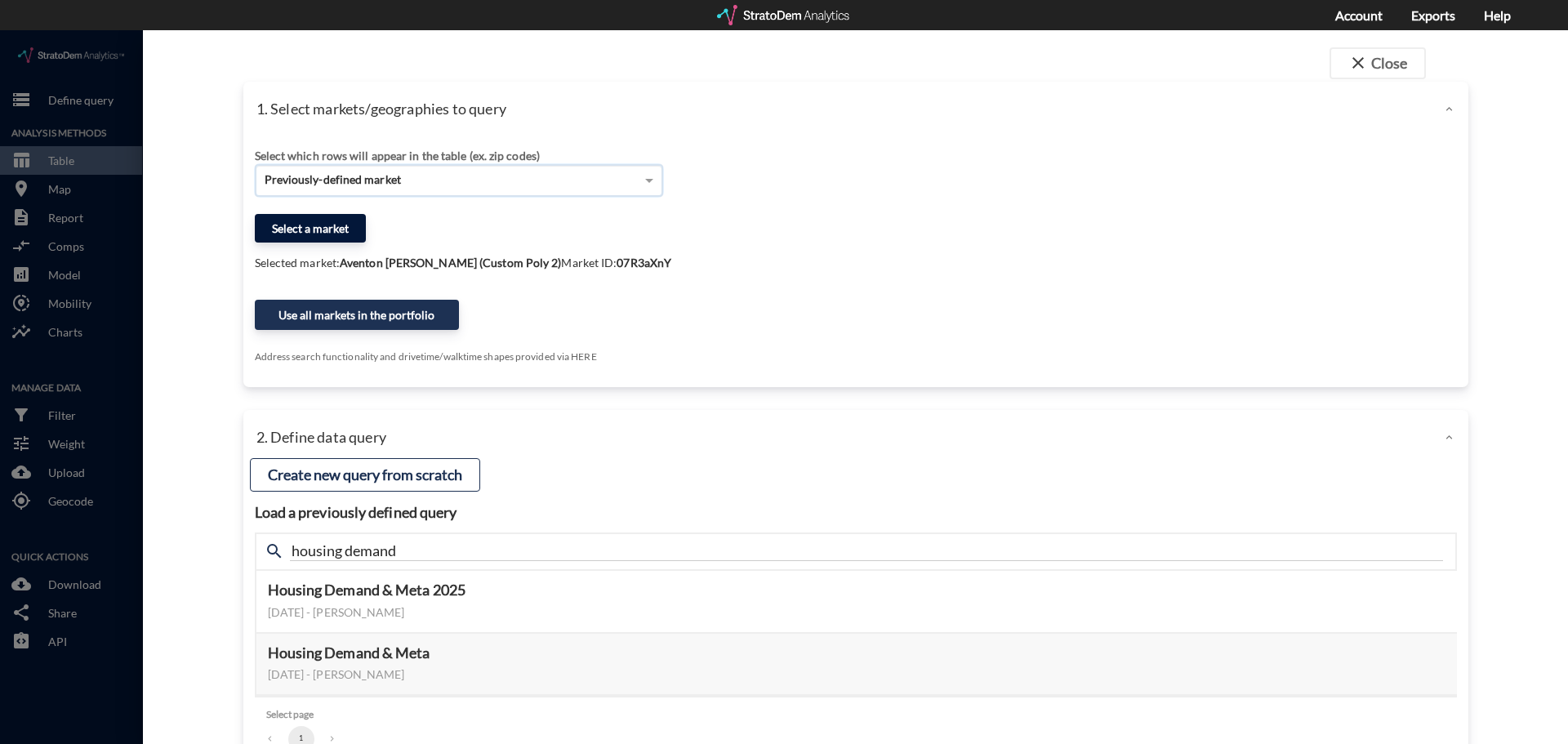
click button "Select a market"
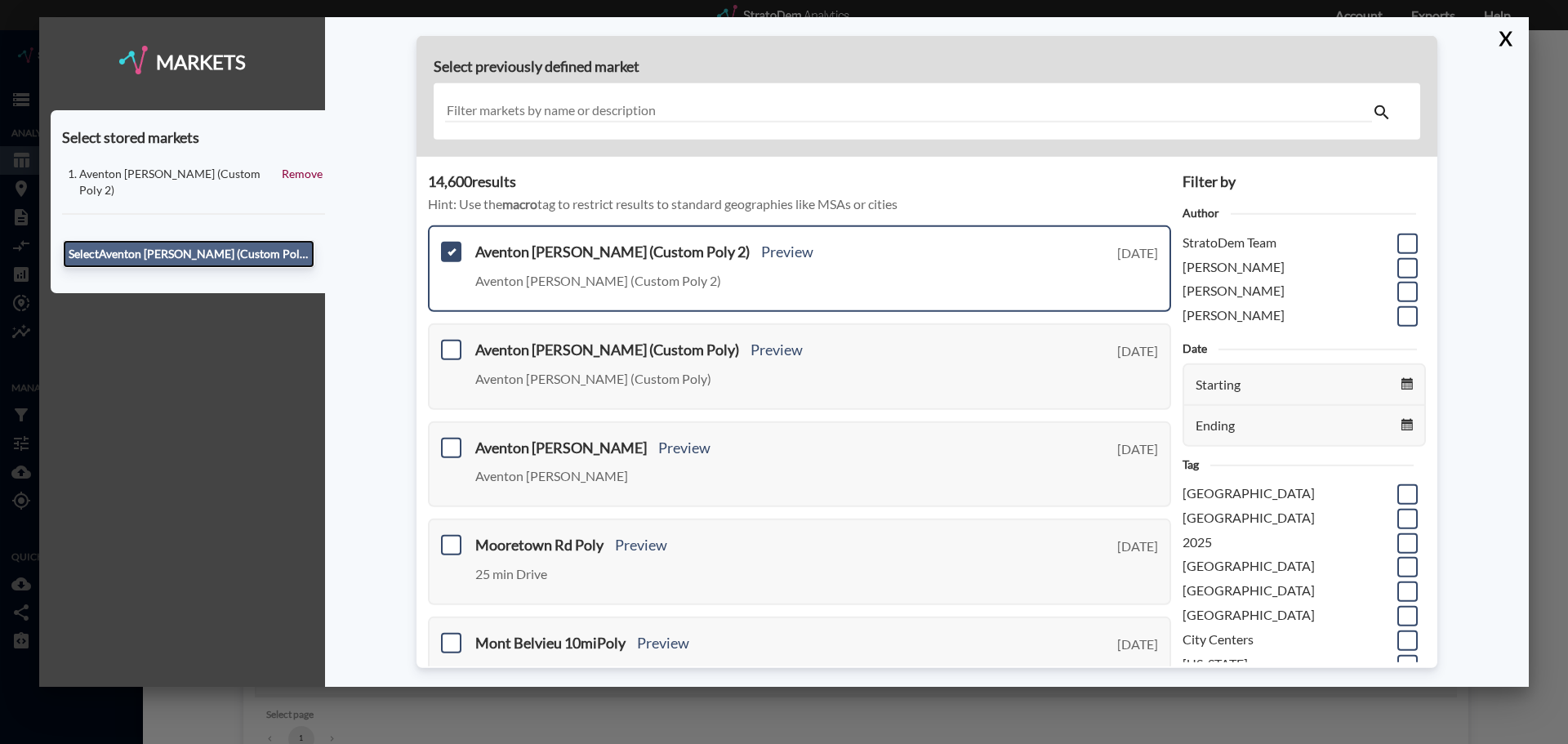
click at [268, 241] on button "Select Aventon Decubellis (Custom Poly 2)" at bounding box center [189, 254] width 252 height 28
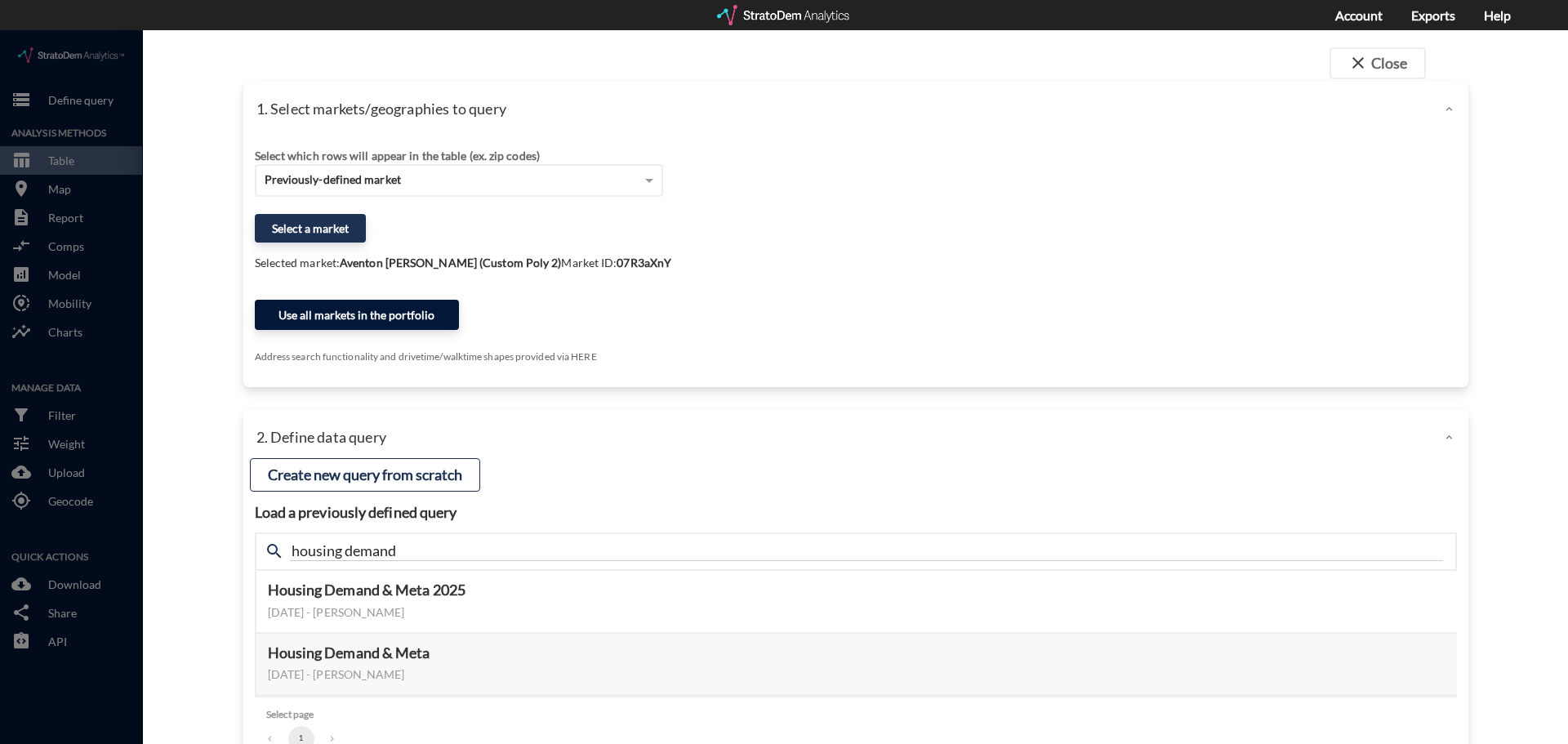
click button "Use all markets in the portfolio"
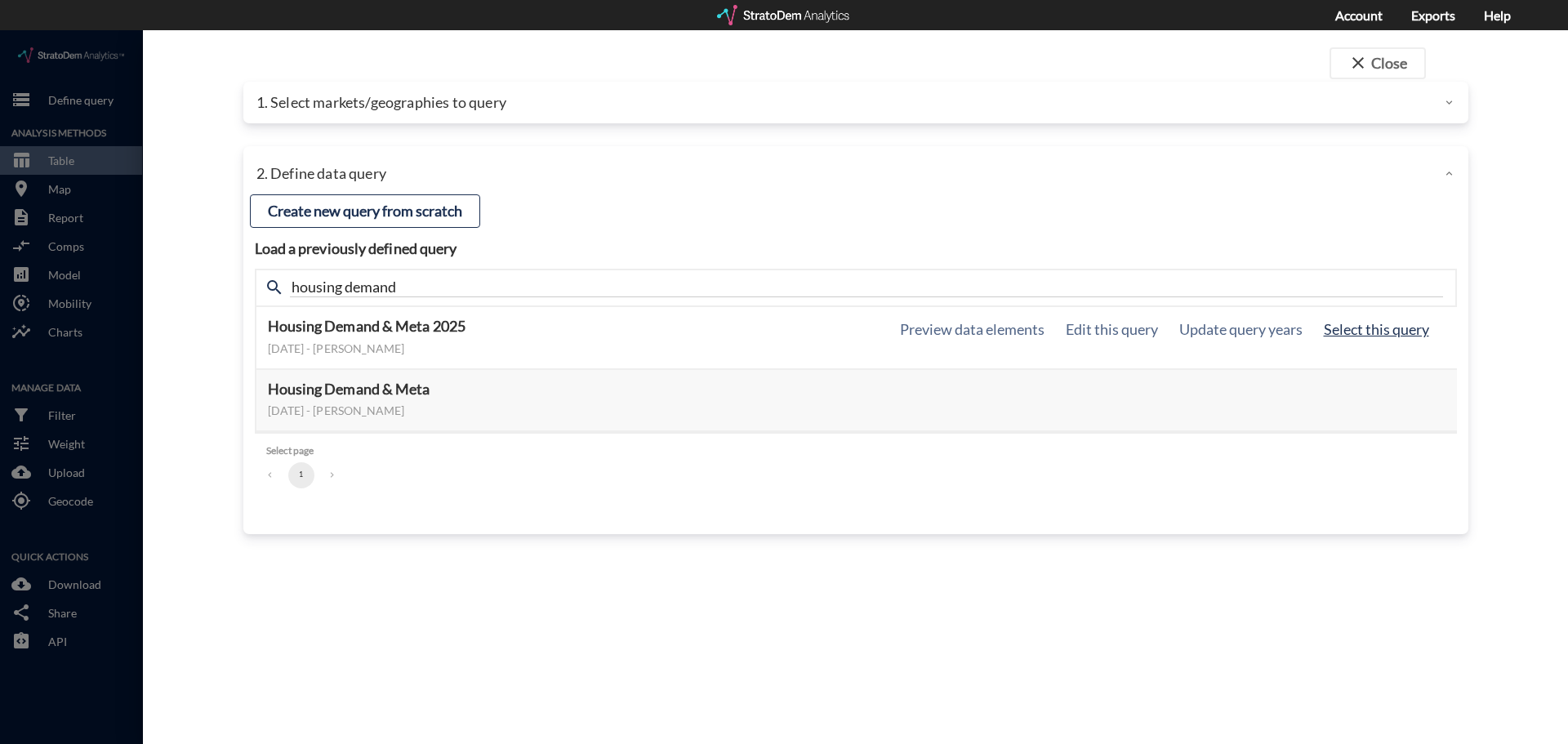
click button "Select this query"
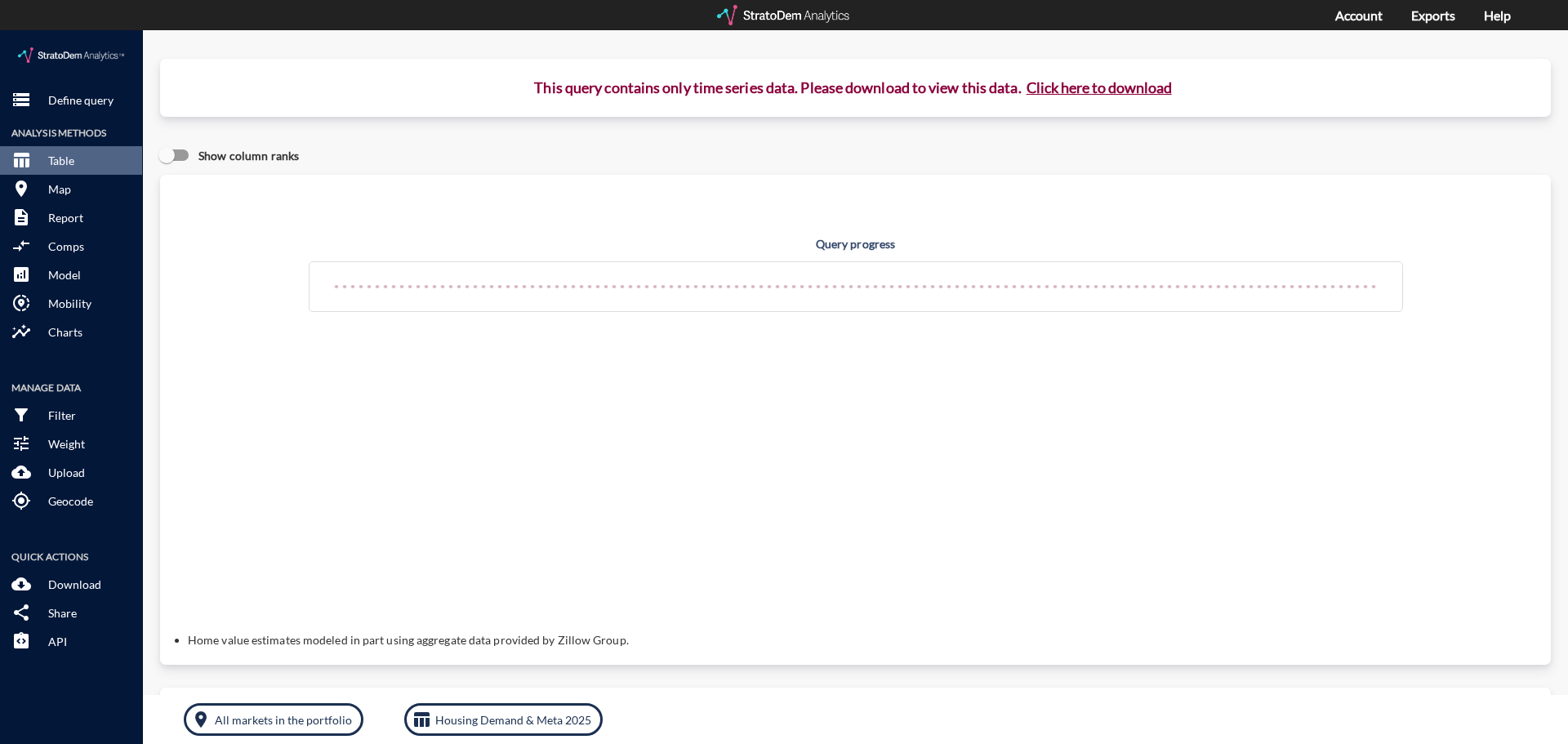
click button "Click here to download"
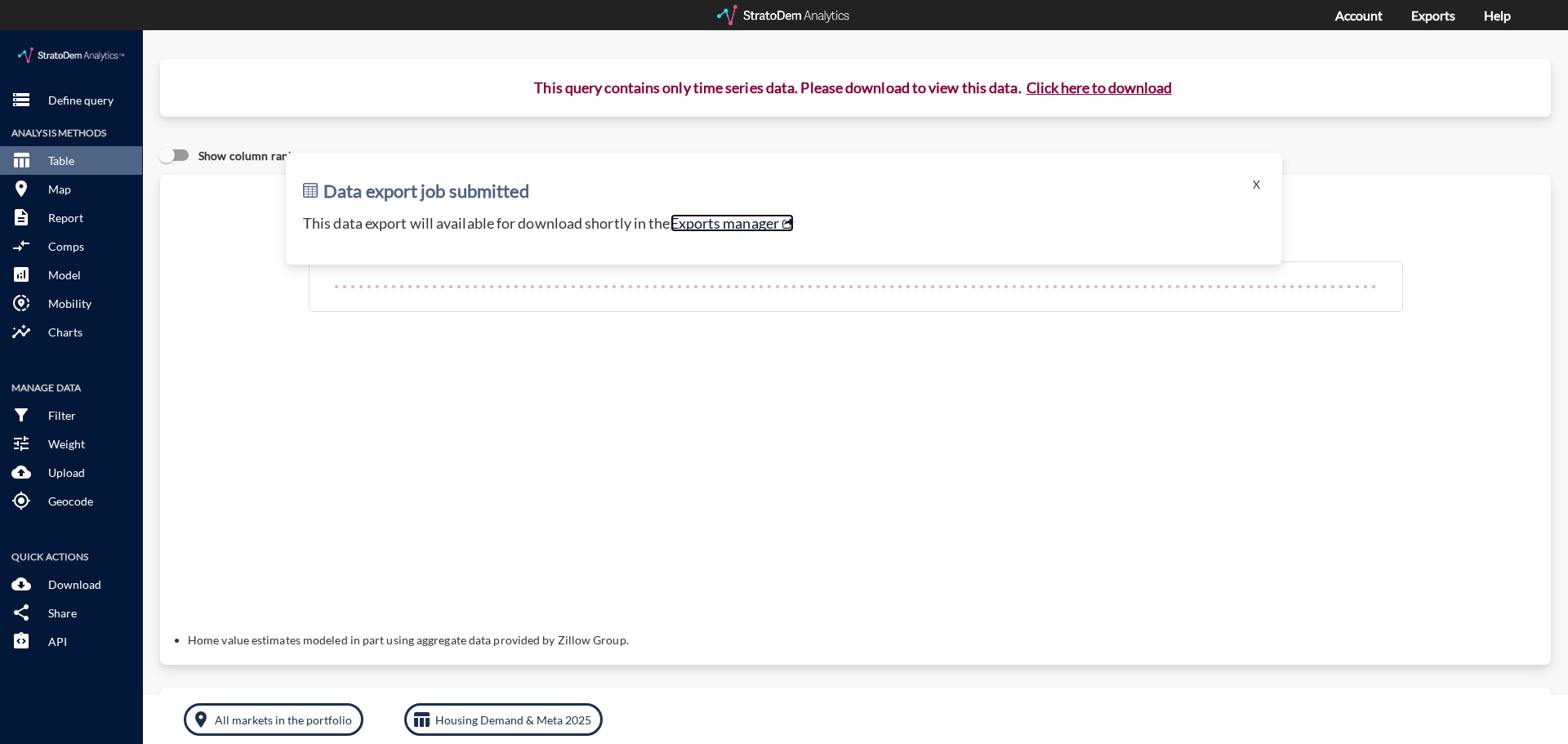
click link "Exports manager"
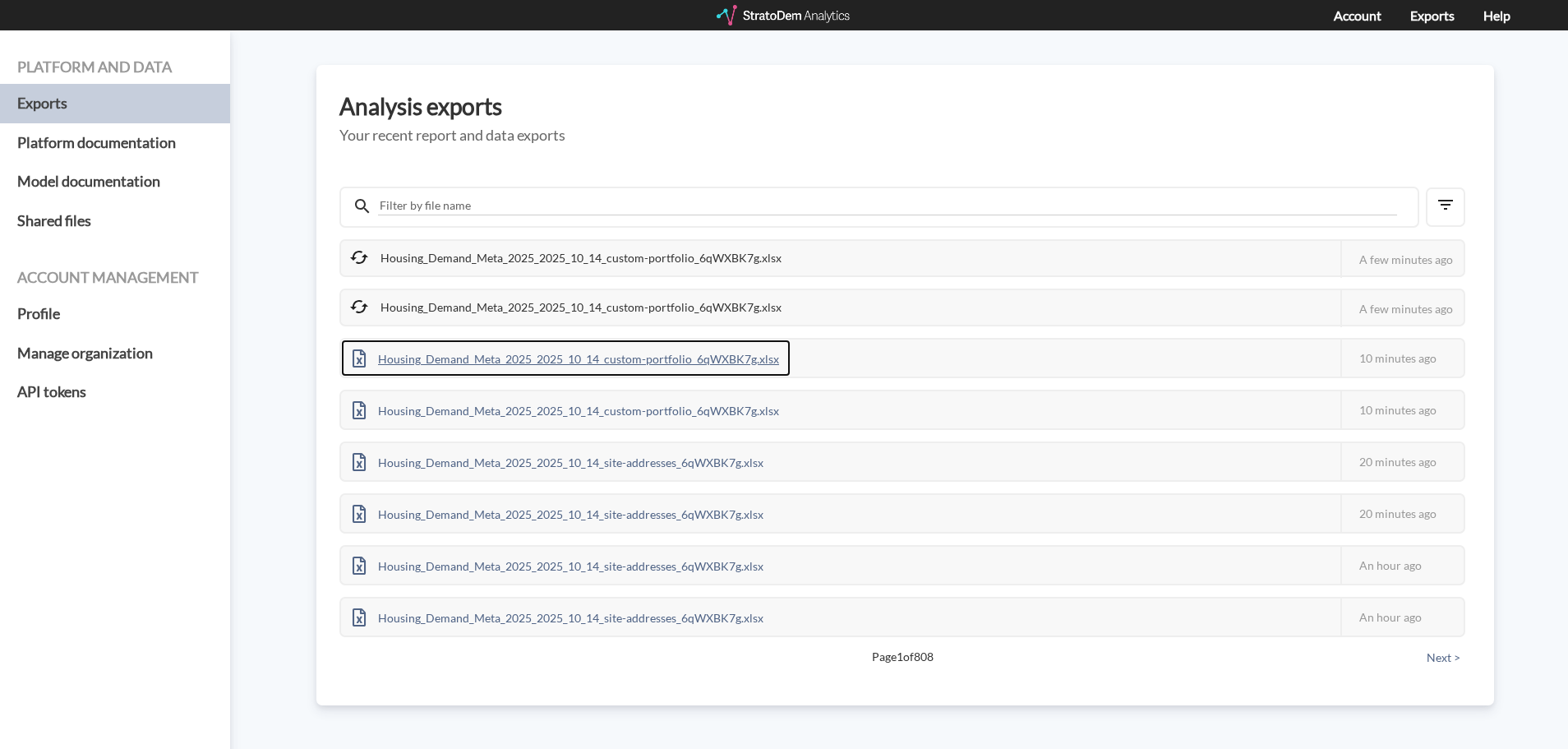
click at [722, 362] on div "Housing_Demand_Meta_2025_2025_10_14_custom-portfolio_6qWXBK7g.xlsx" at bounding box center [566, 357] width 449 height 37
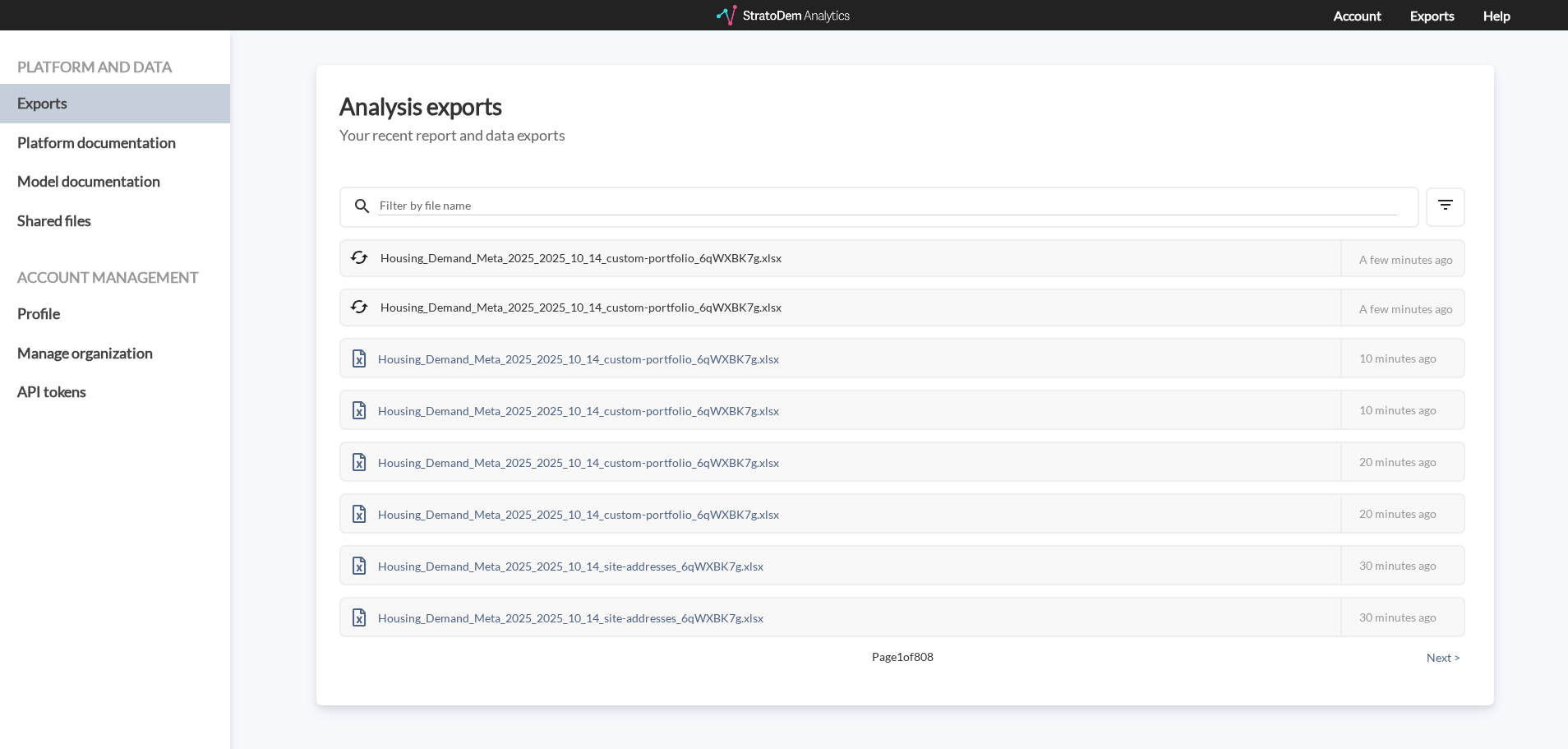
click at [772, 172] on div "Housing_Demand_Meta_2025_2025_10_14_custom-portfolio_6qWXBK7g.xlsx This job fai…" at bounding box center [905, 414] width 1132 height 524
drag, startPoint x: 1190, startPoint y: 146, endPoint x: 1232, endPoint y: 6, distance: 146.2
click at [1190, 144] on div "Analysis exports Your recent report and data exports Housing_Demand_Meta_2025_2…" at bounding box center [905, 385] width 1177 height 641
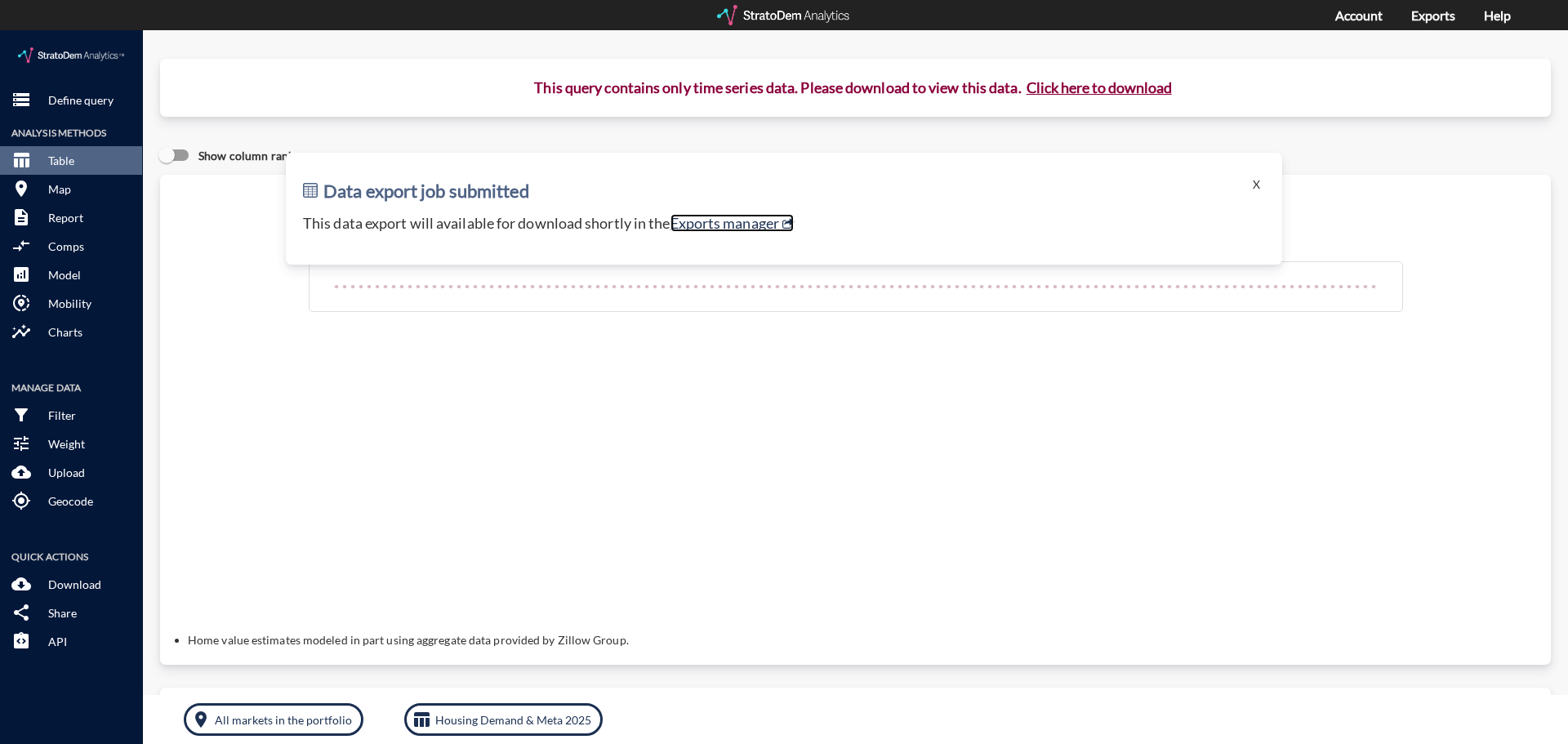
scroll to position [3, 0]
click button "Click here to download"
click link "Exports manager"
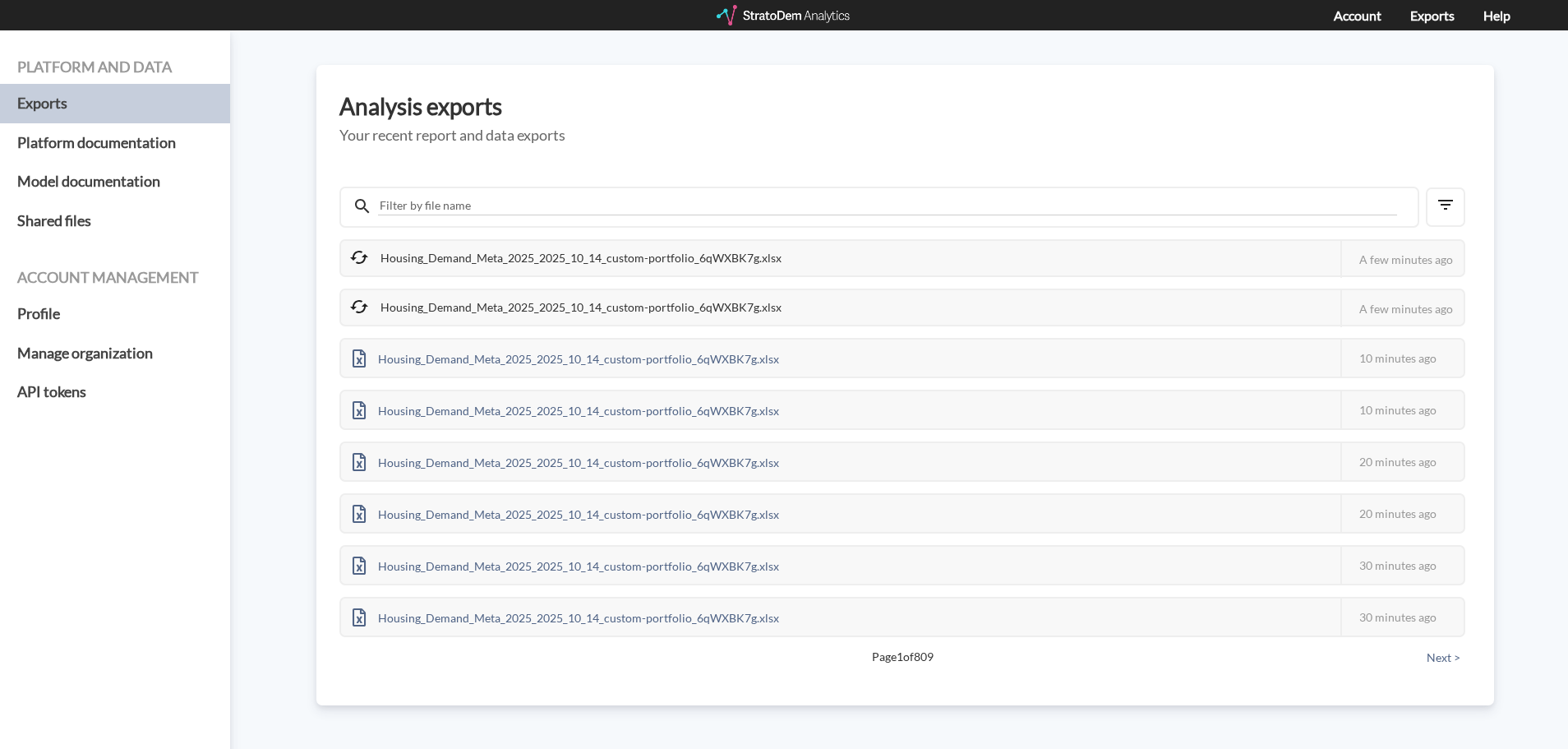
drag, startPoint x: 746, startPoint y: 196, endPoint x: 744, endPoint y: 217, distance: 21.1
click at [746, 196] on div at bounding box center [879, 207] width 1080 height 41
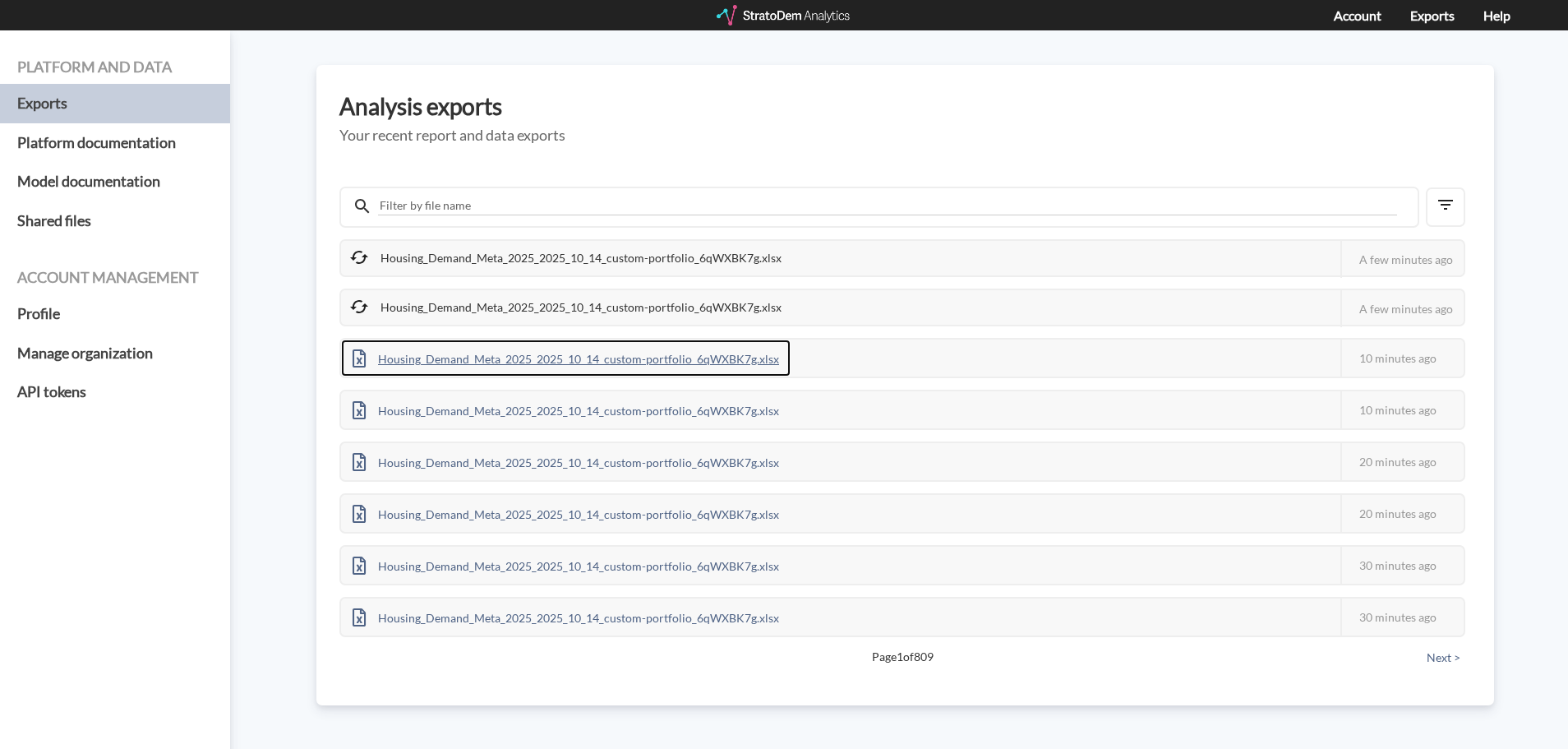
click at [702, 356] on div "Housing_Demand_Meta_2025_2025_10_14_custom-portfolio_6qWXBK7g.xlsx" at bounding box center [566, 357] width 449 height 37
